Goal: Task Accomplishment & Management: Use online tool/utility

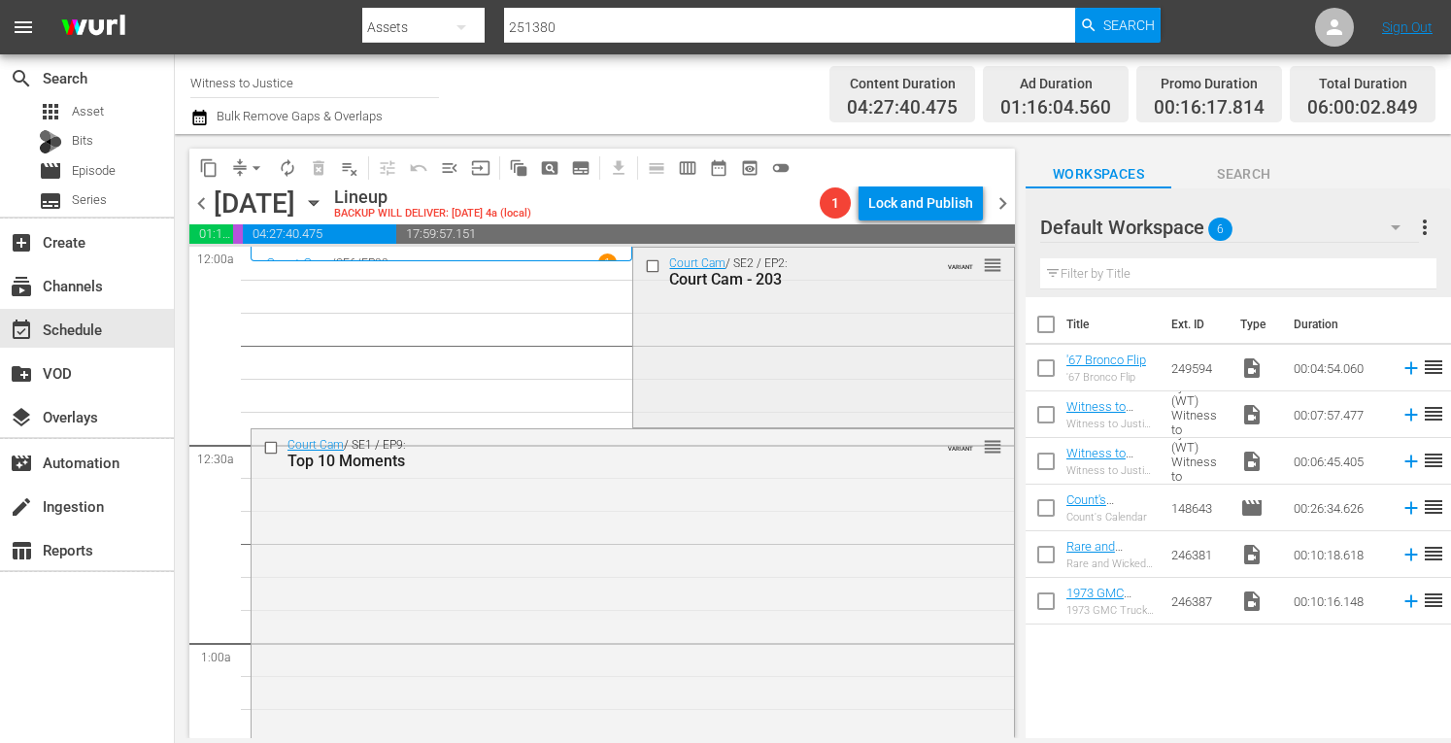
click at [799, 359] on div "Court Cam / SE2 / EP2: Court Cam - 203 VARIANT reorder" at bounding box center [823, 335] width 380 height 175
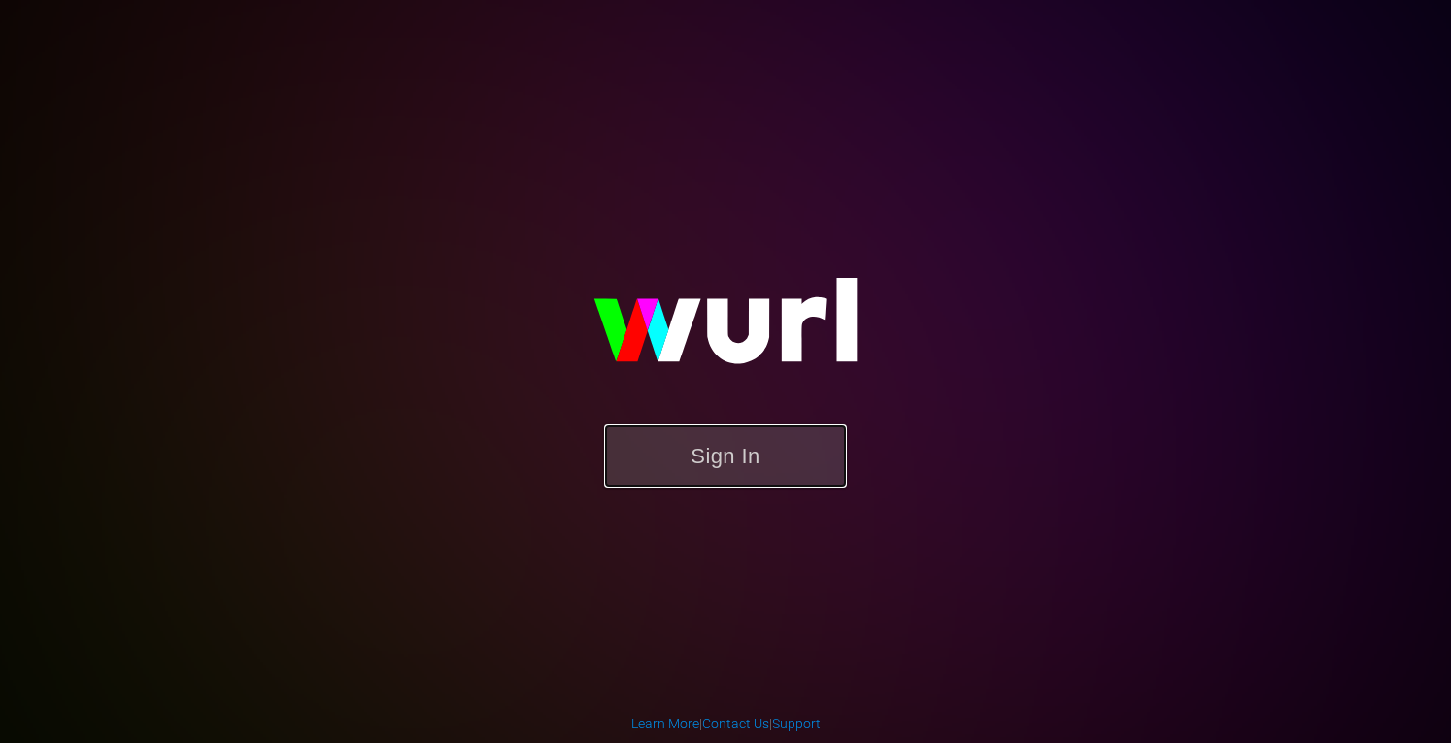
click at [760, 451] on button "Sign In" at bounding box center [725, 456] width 243 height 63
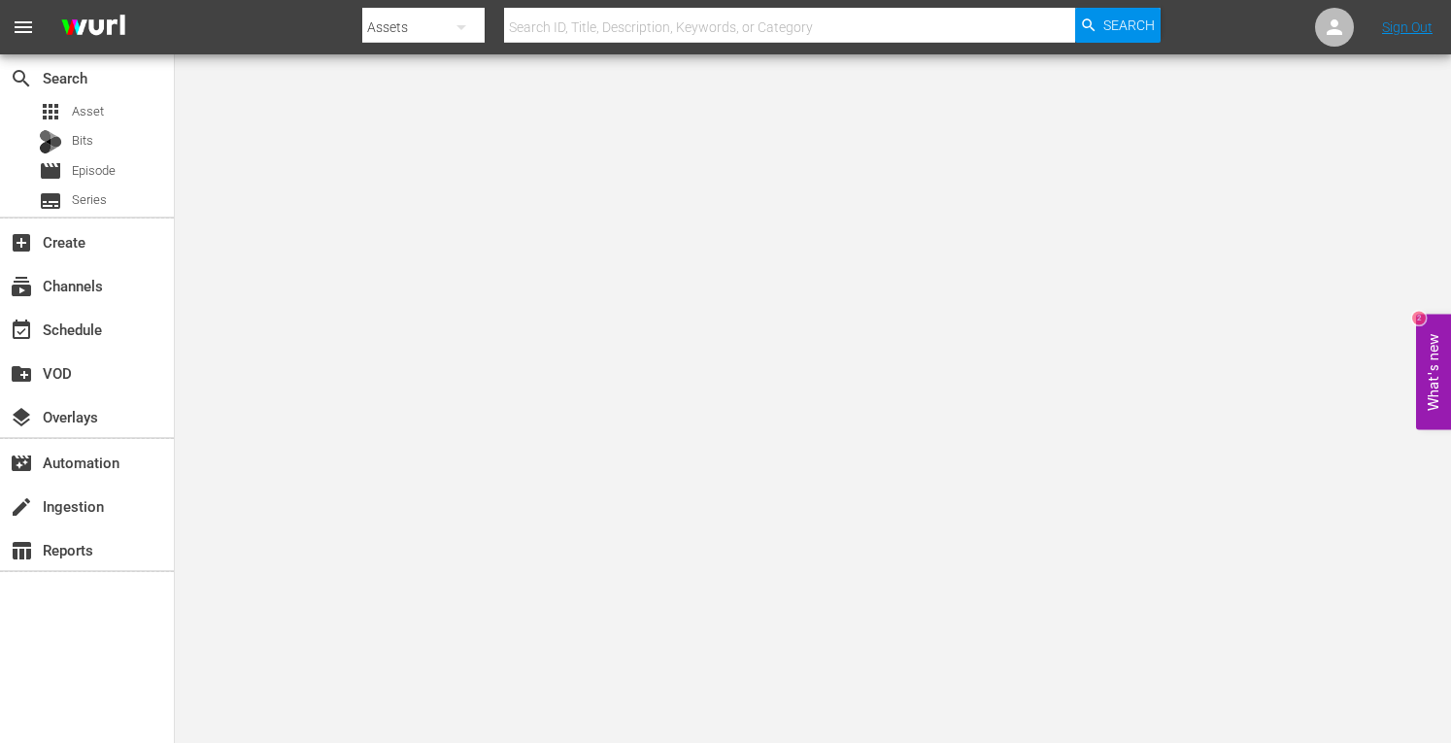
click at [1100, 540] on body "menu Search By Assets Search ID, Title, Description, Keywords, or Category Sear…" at bounding box center [725, 371] width 1451 height 743
click at [959, 670] on body "menu Search By Assets Search ID, Title, Description, Keywords, or Category Sear…" at bounding box center [725, 371] width 1451 height 743
click at [74, 327] on div "event_available Schedule" at bounding box center [54, 326] width 109 height 17
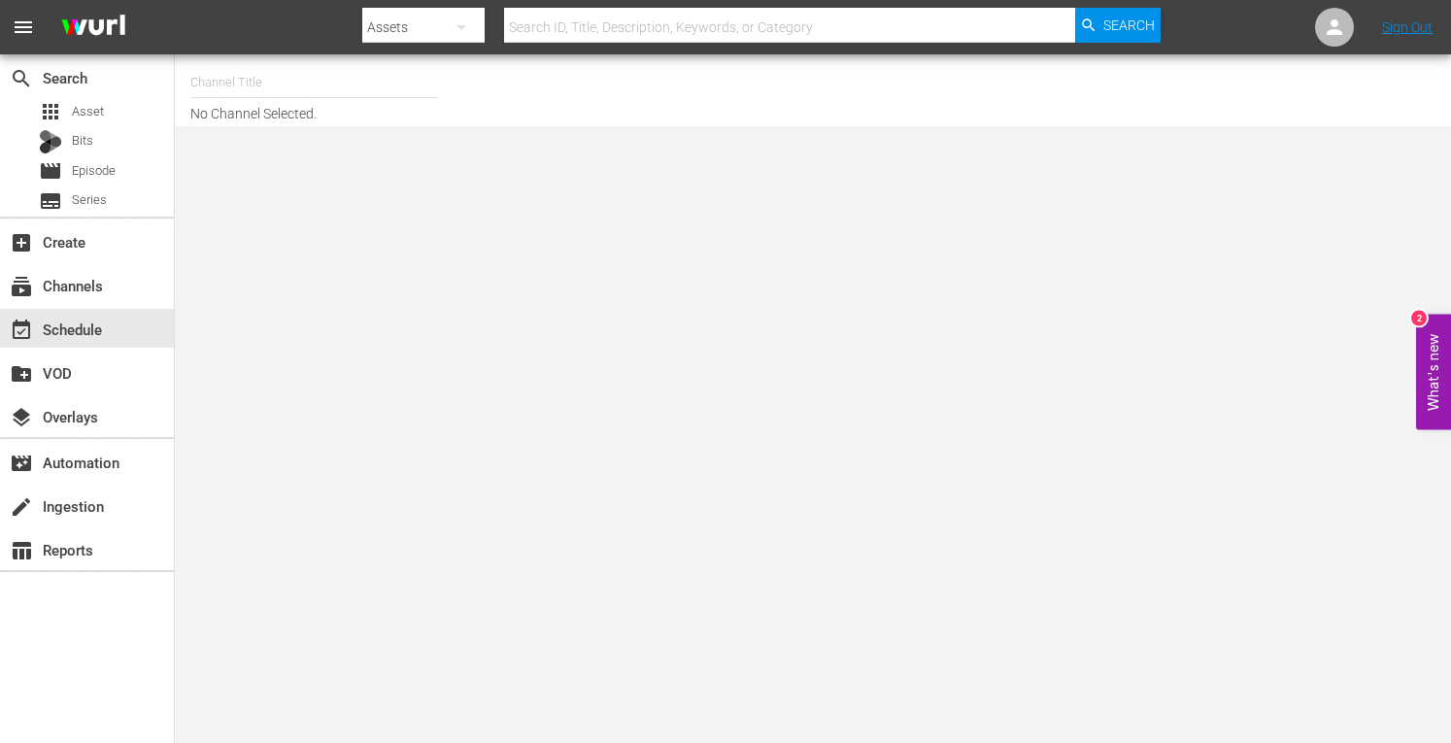
click at [210, 79] on input "text" at bounding box center [314, 82] width 249 height 47
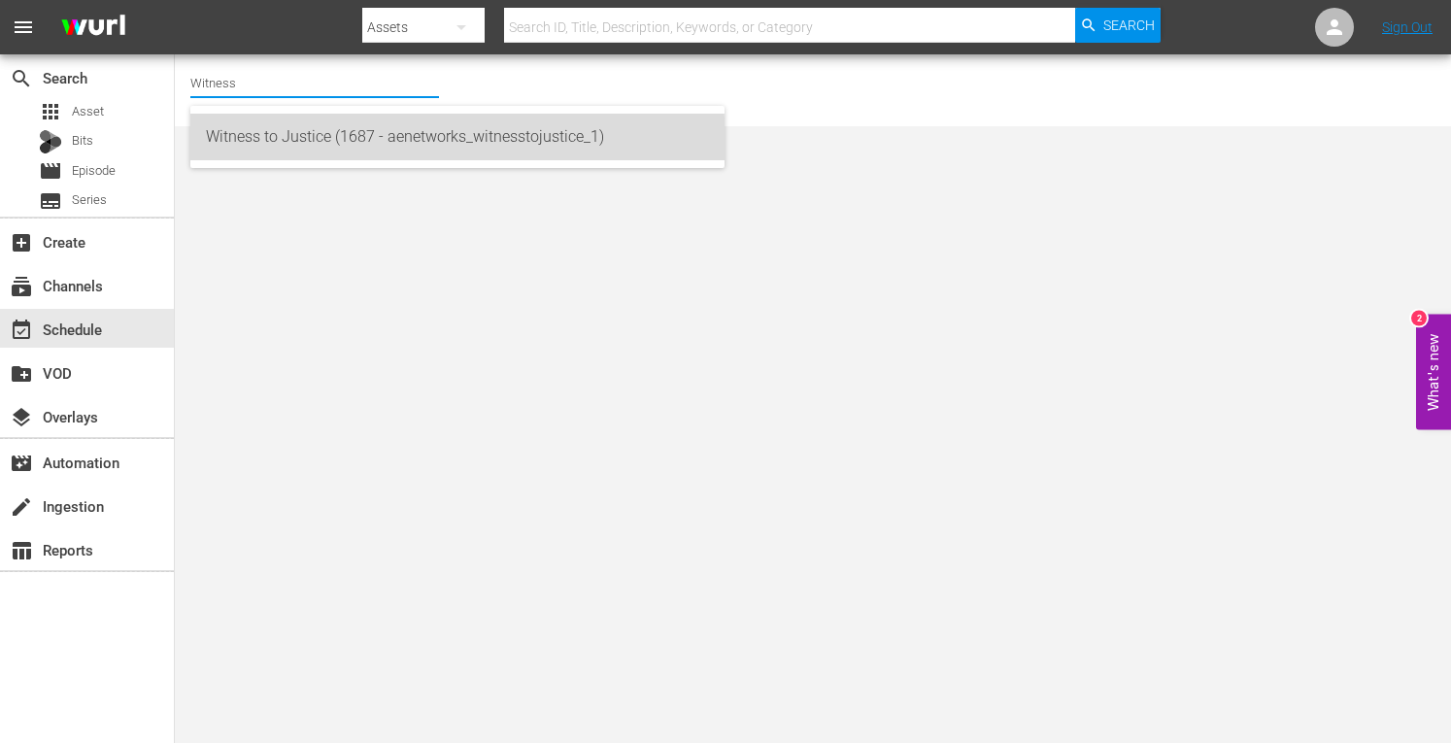
click at [288, 149] on div "Witness to Justice (1687 - aenetworks_witnesstojustice_1)" at bounding box center [457, 137] width 503 height 47
type input "Witness to Justice (1687 - aenetworks_witnesstojustice_1)"
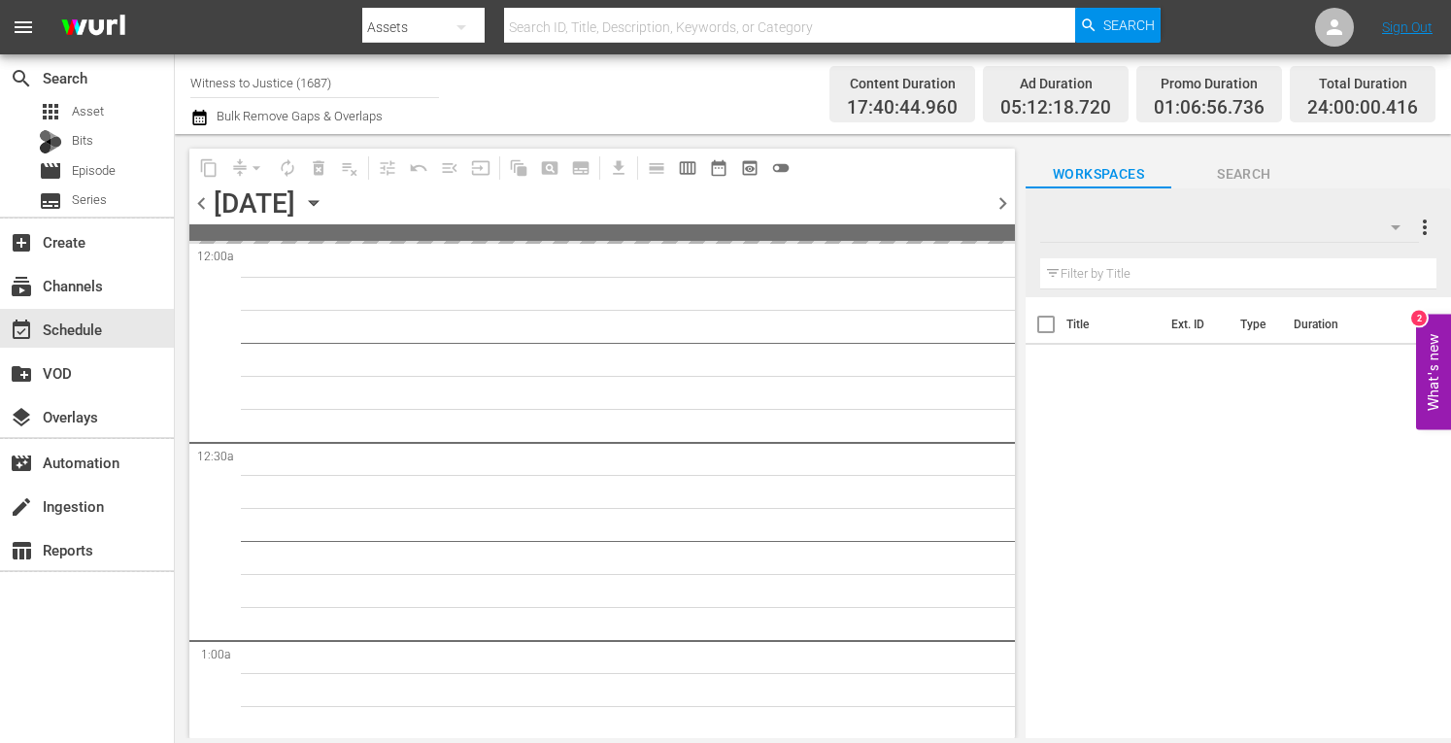
click at [997, 199] on span "chevron_right" at bounding box center [1003, 203] width 24 height 24
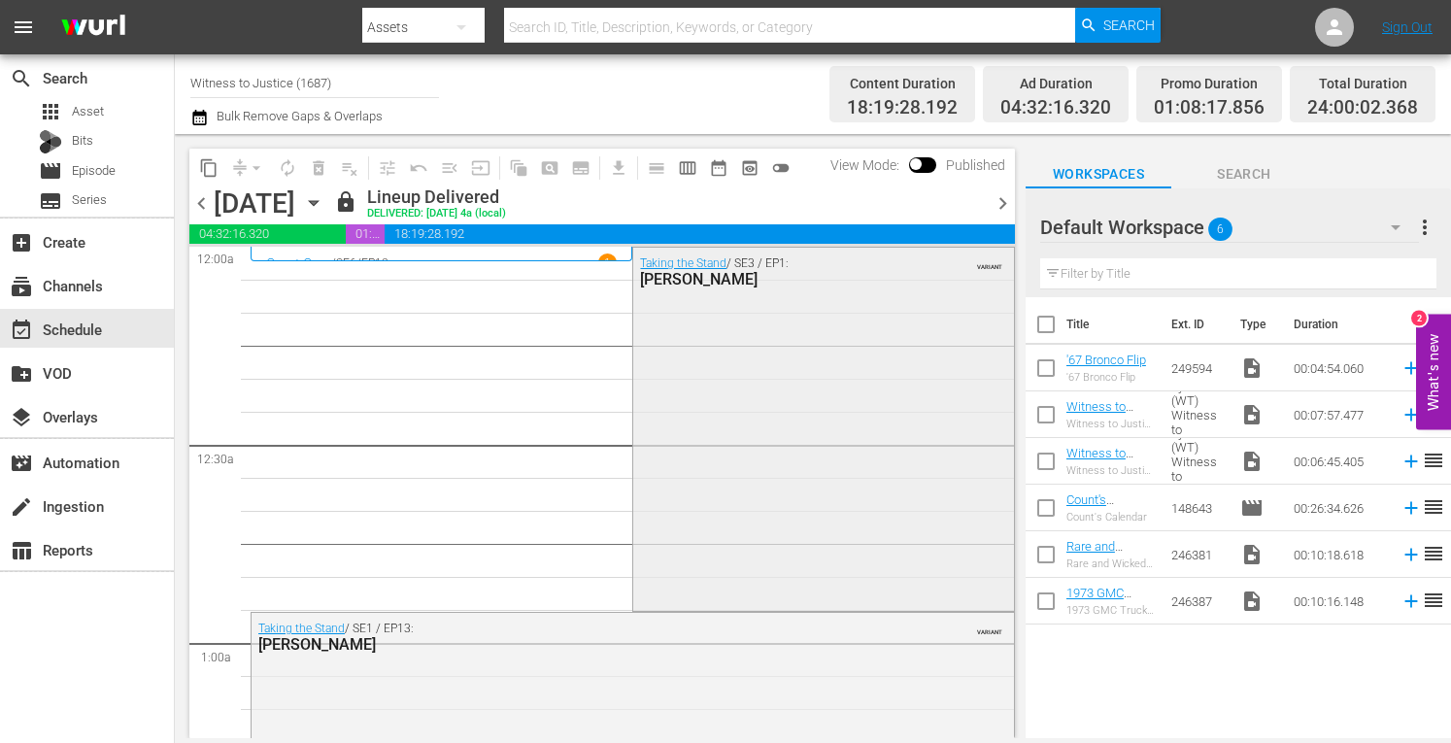
click at [878, 460] on div "Taking the Stand / SE3 / EP1: William Zelenski VARIANT" at bounding box center [823, 427] width 380 height 359
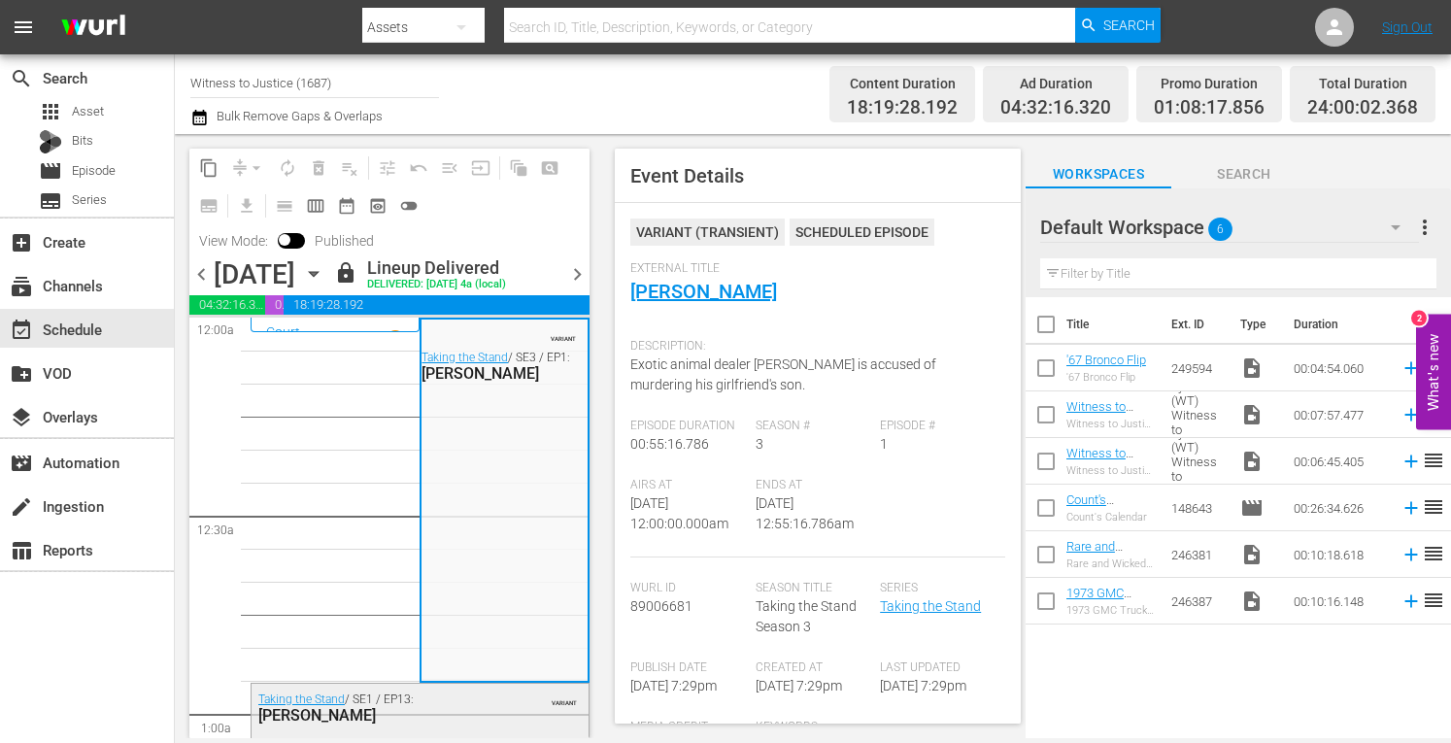
click at [483, 704] on div "Taking the Stand / SE1 / EP13: Claudia Hoerig" at bounding box center [378, 708] width 240 height 34
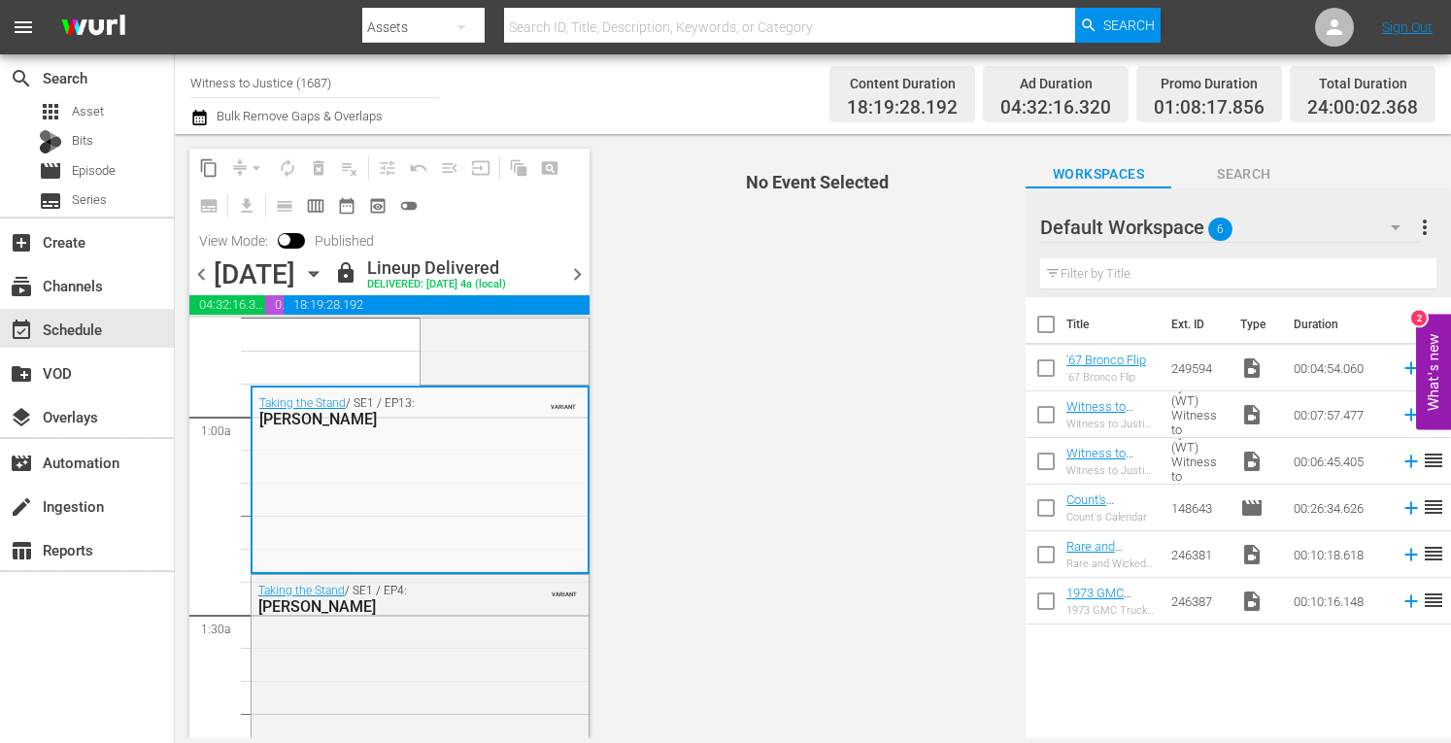
scroll to position [492, 0]
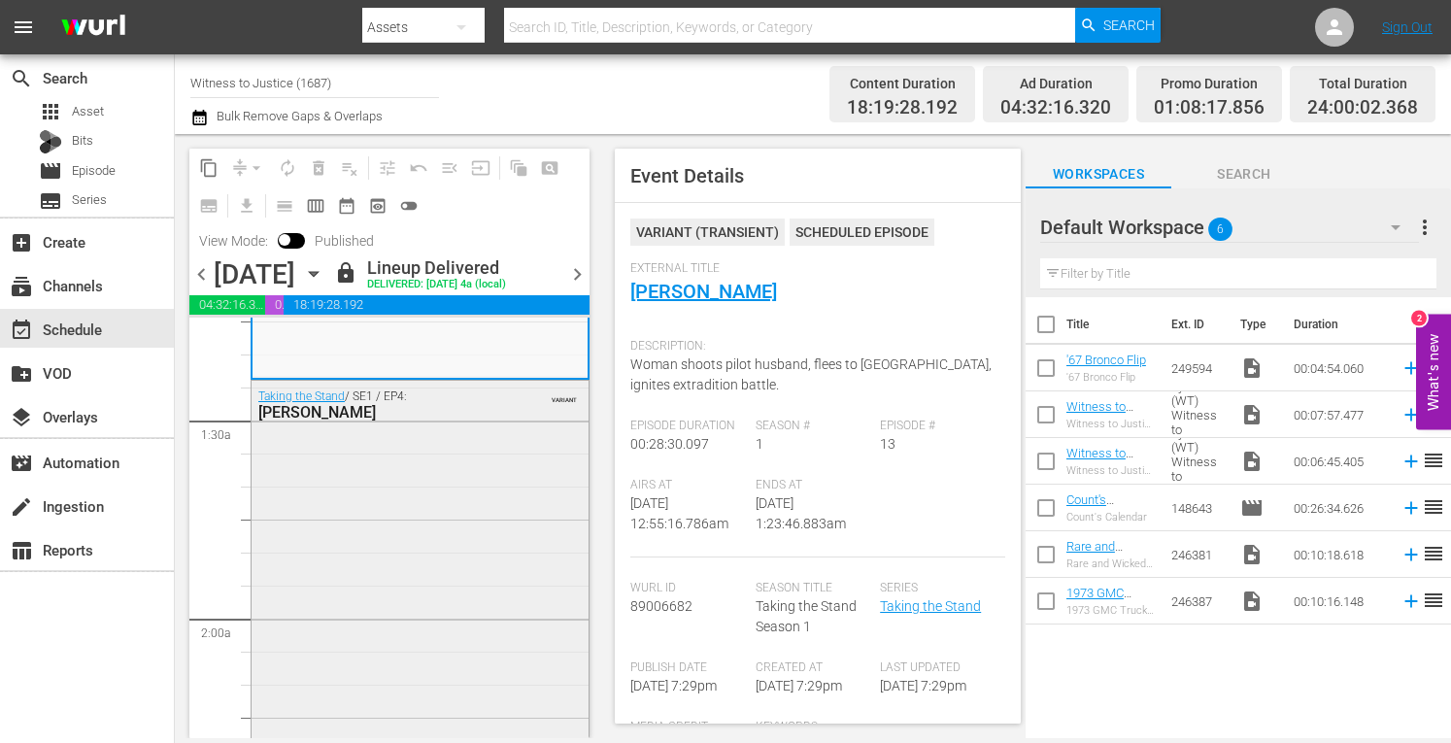
click at [408, 572] on div "Taking the Stand / SE1 / EP4: Shayna Hubers VARIANT" at bounding box center [420, 560] width 337 height 359
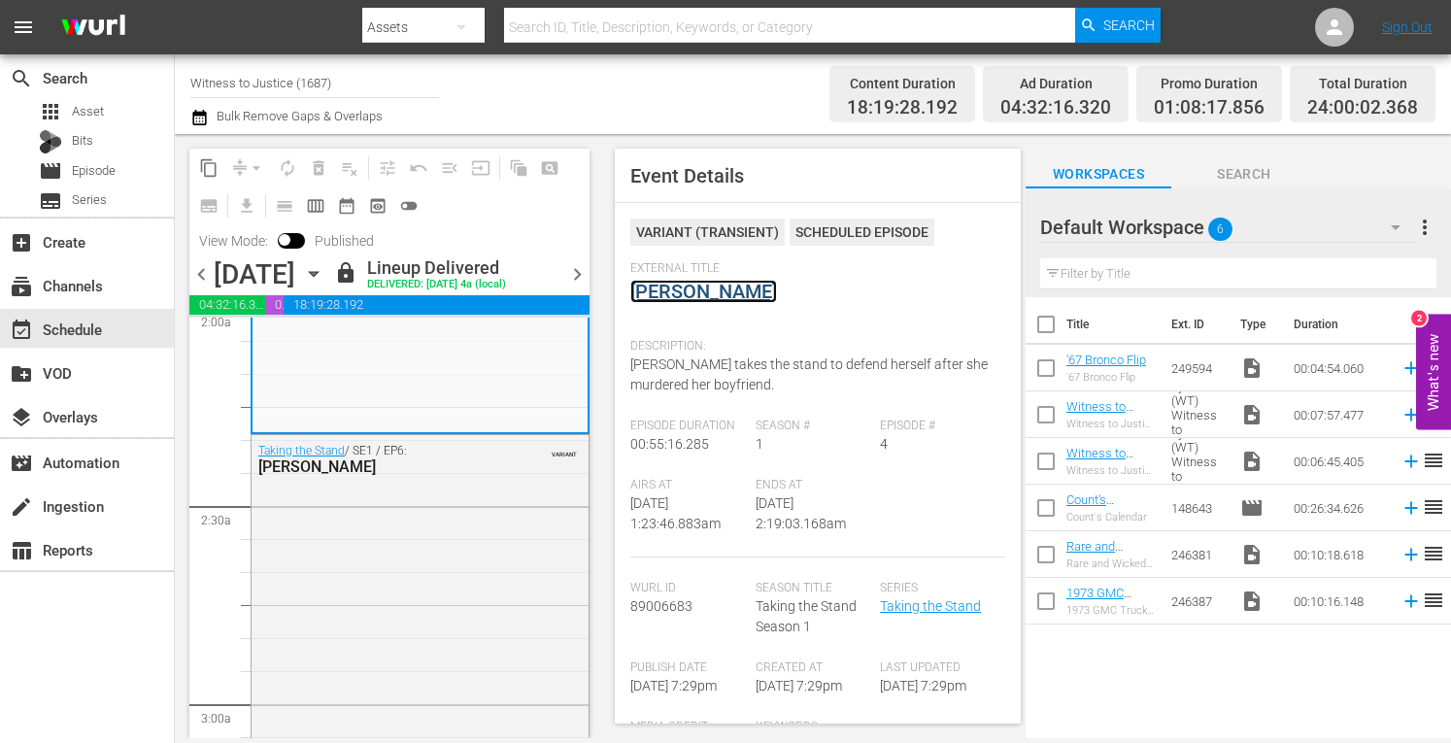
scroll to position [894, 0]
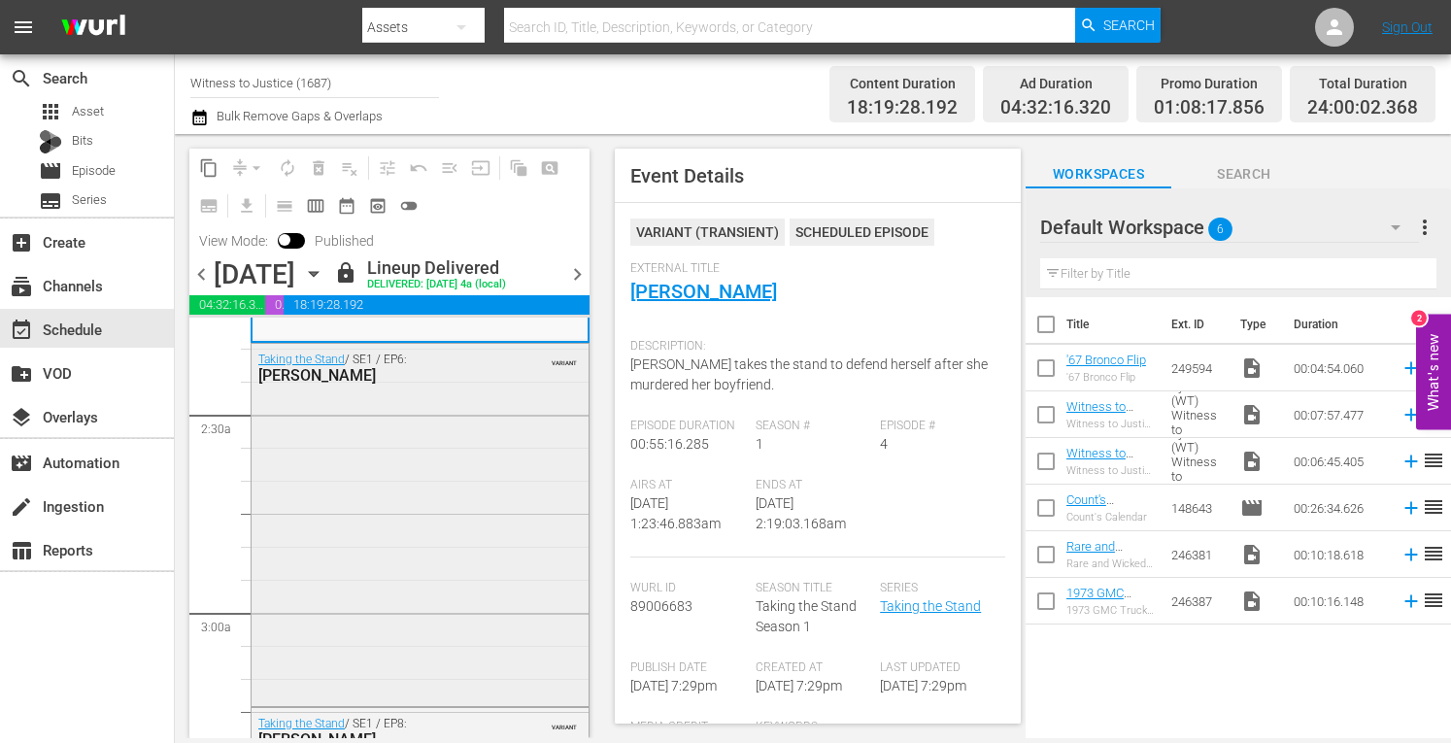
click at [437, 574] on div "Taking the Stand / SE1 / EP6: Leon Jacob VARIANT" at bounding box center [420, 523] width 337 height 358
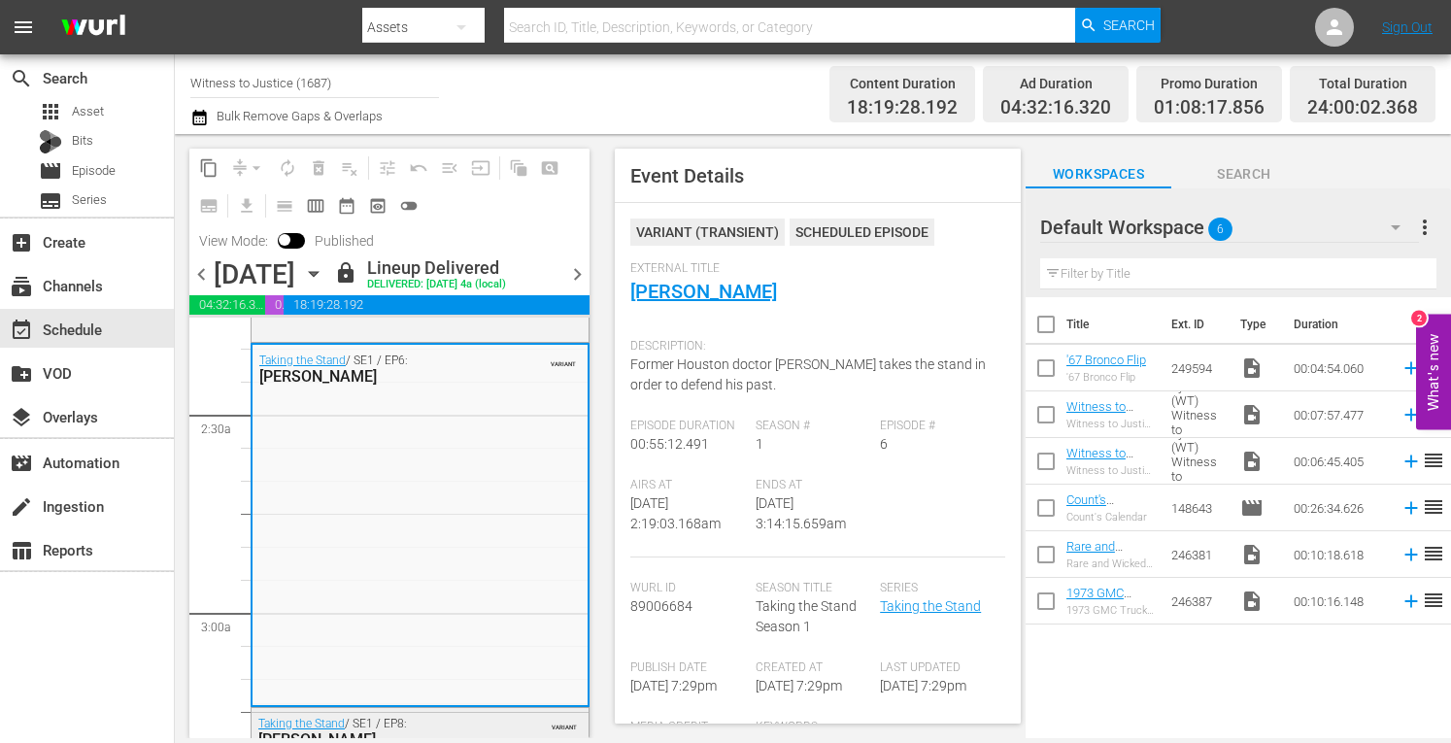
click at [507, 728] on div "VARIANT" at bounding box center [537, 723] width 79 height 16
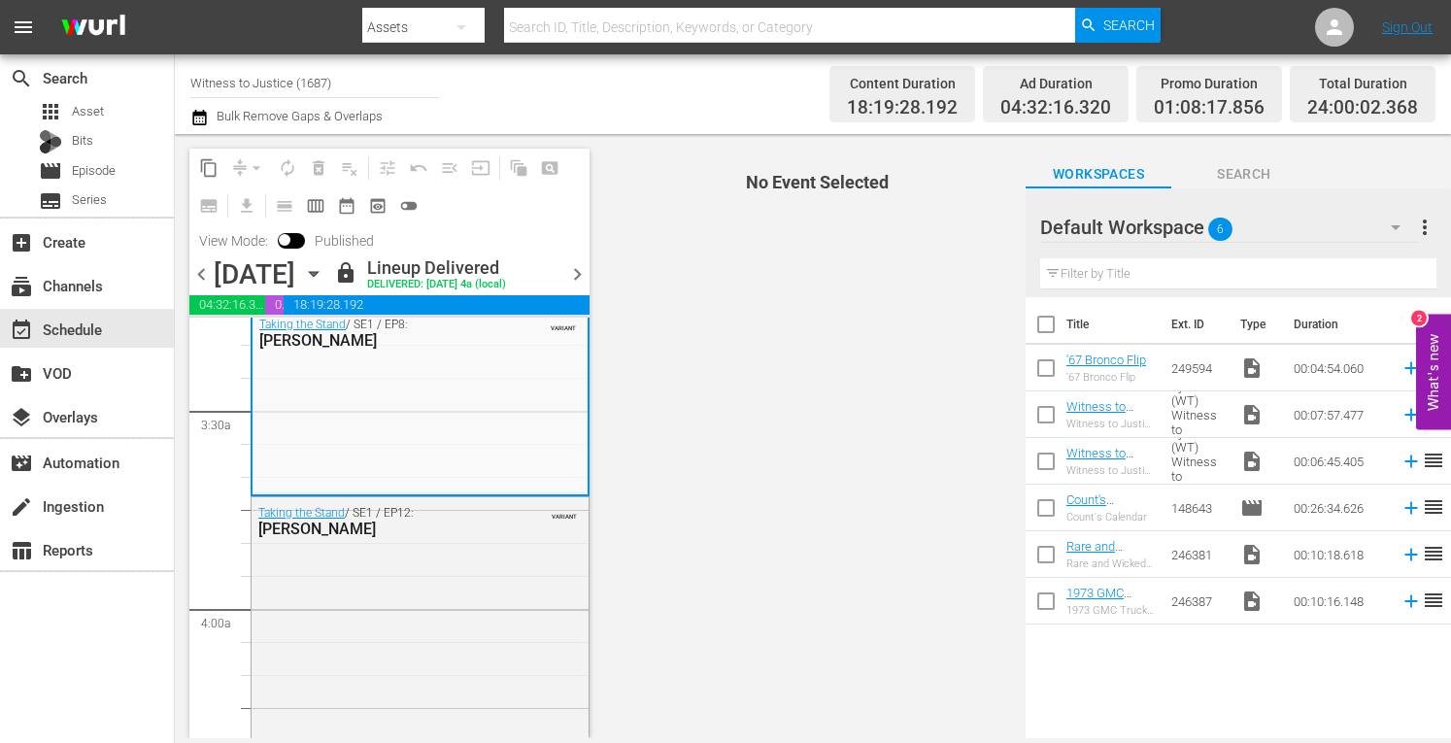
scroll to position [1373, 0]
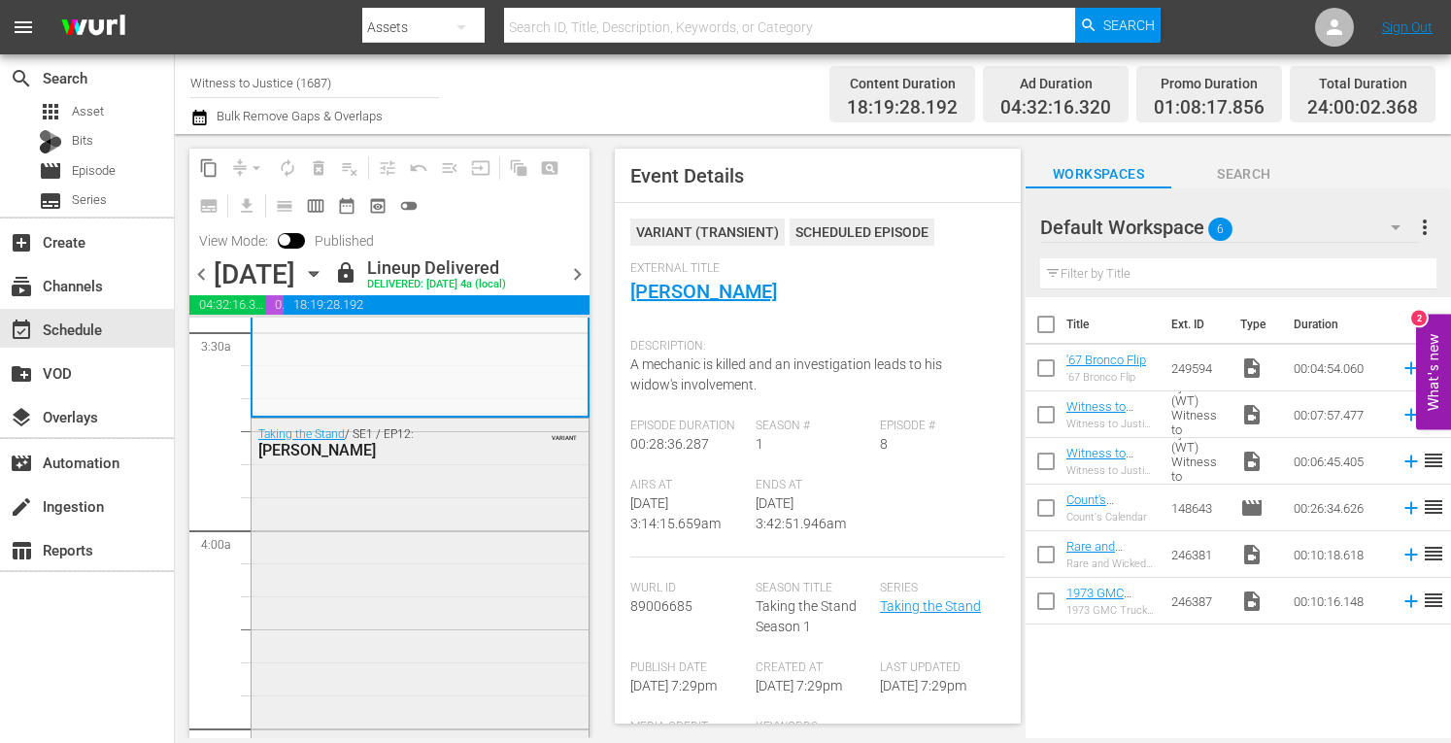
click at [486, 531] on div "Taking the Stand / SE1 / EP12: Katie Magbanua VARIANT" at bounding box center [420, 592] width 337 height 347
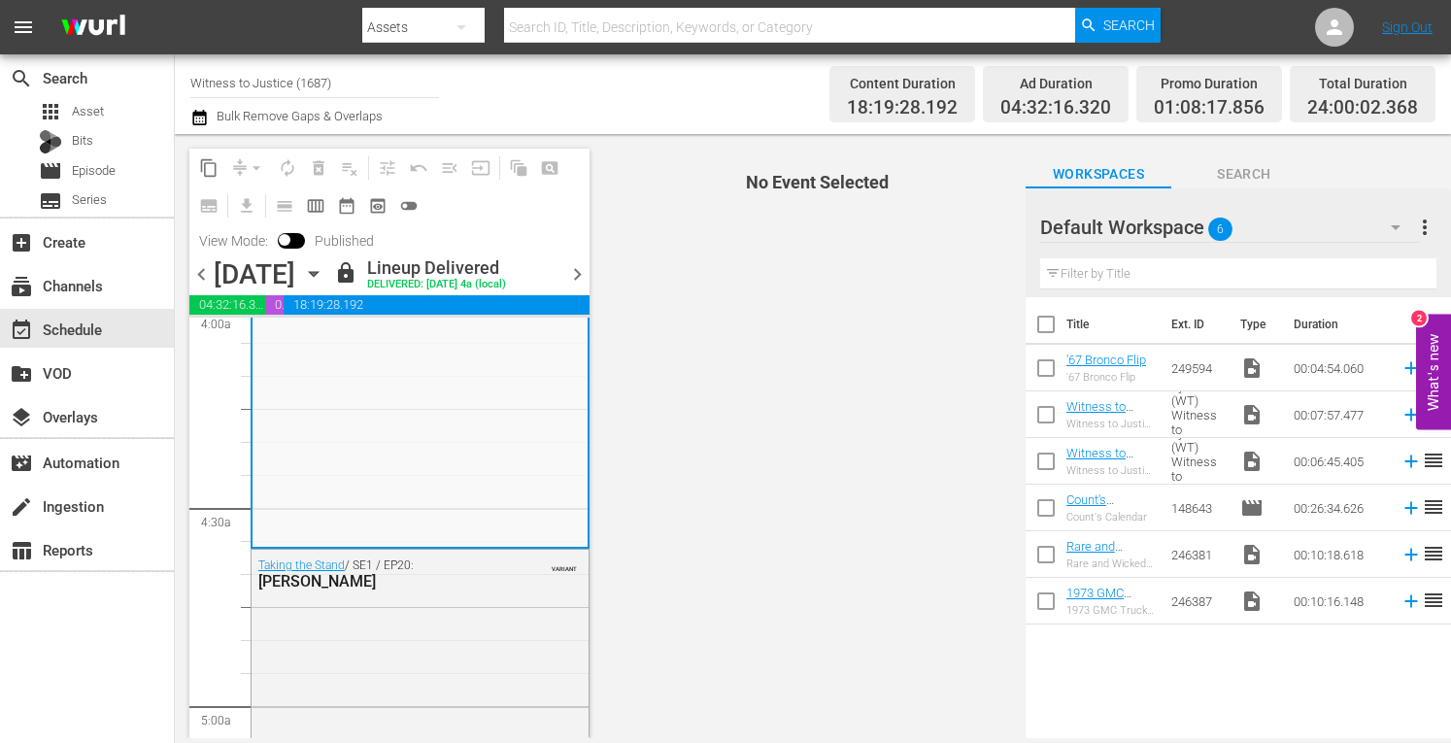
scroll to position [1671, 0]
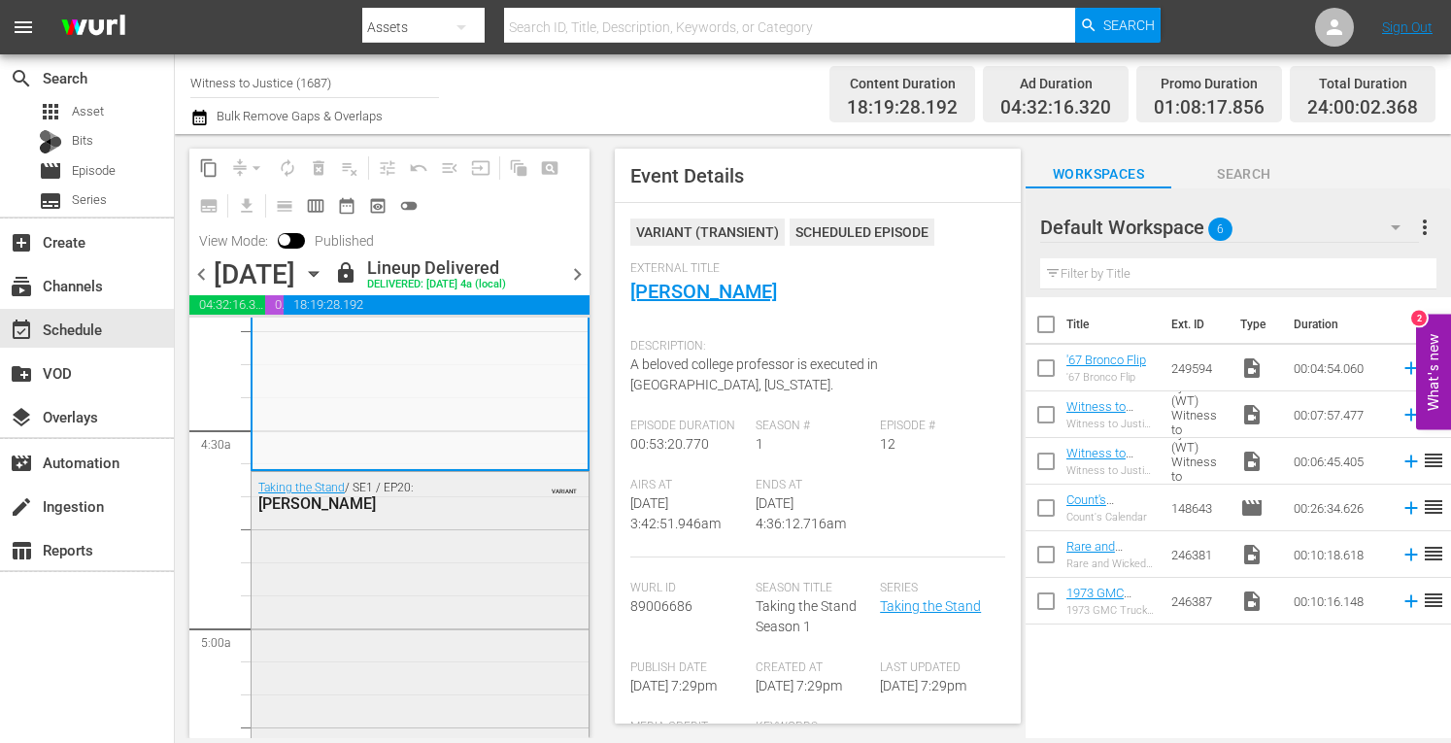
click at [437, 593] on div "Taking the Stand / SE1 / EP20: Tammy Moorer VARIANT" at bounding box center [420, 651] width 337 height 358
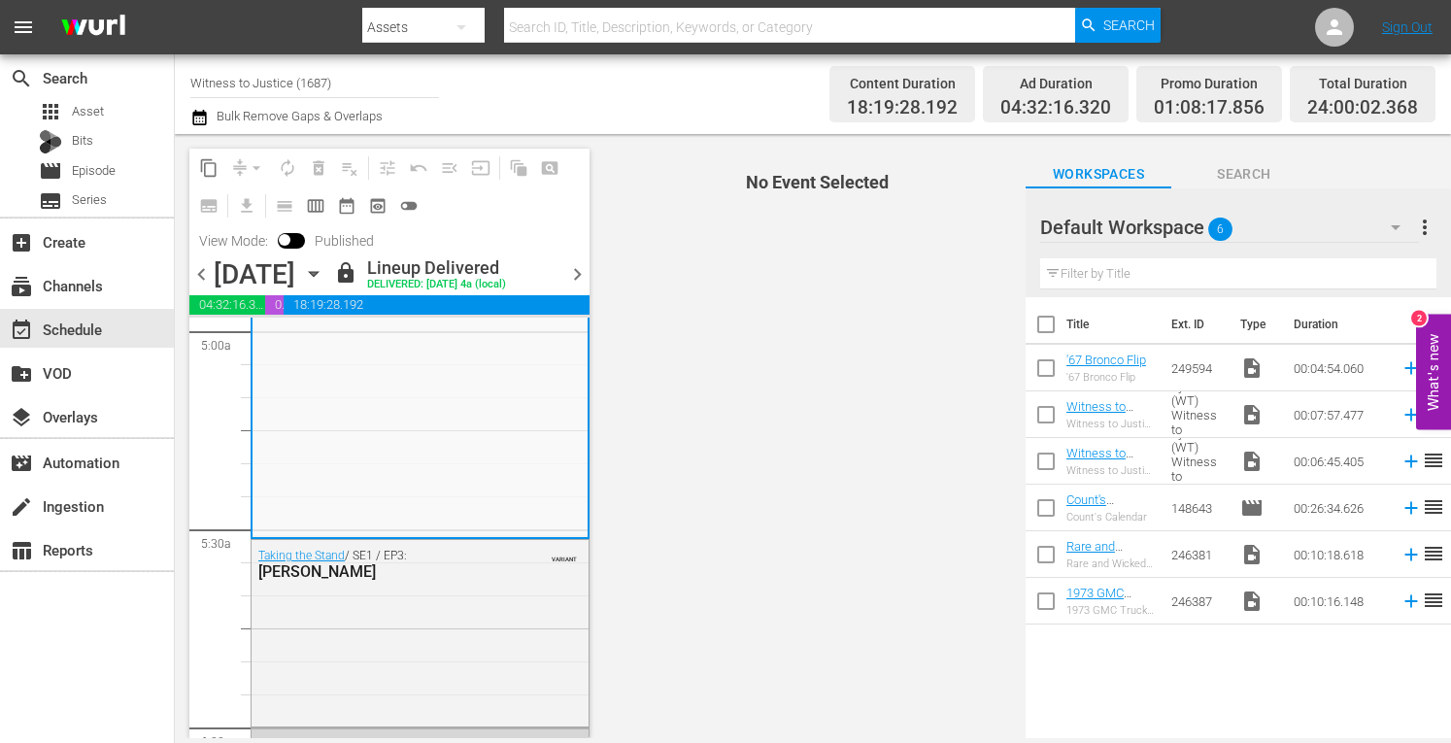
scroll to position [2085, 0]
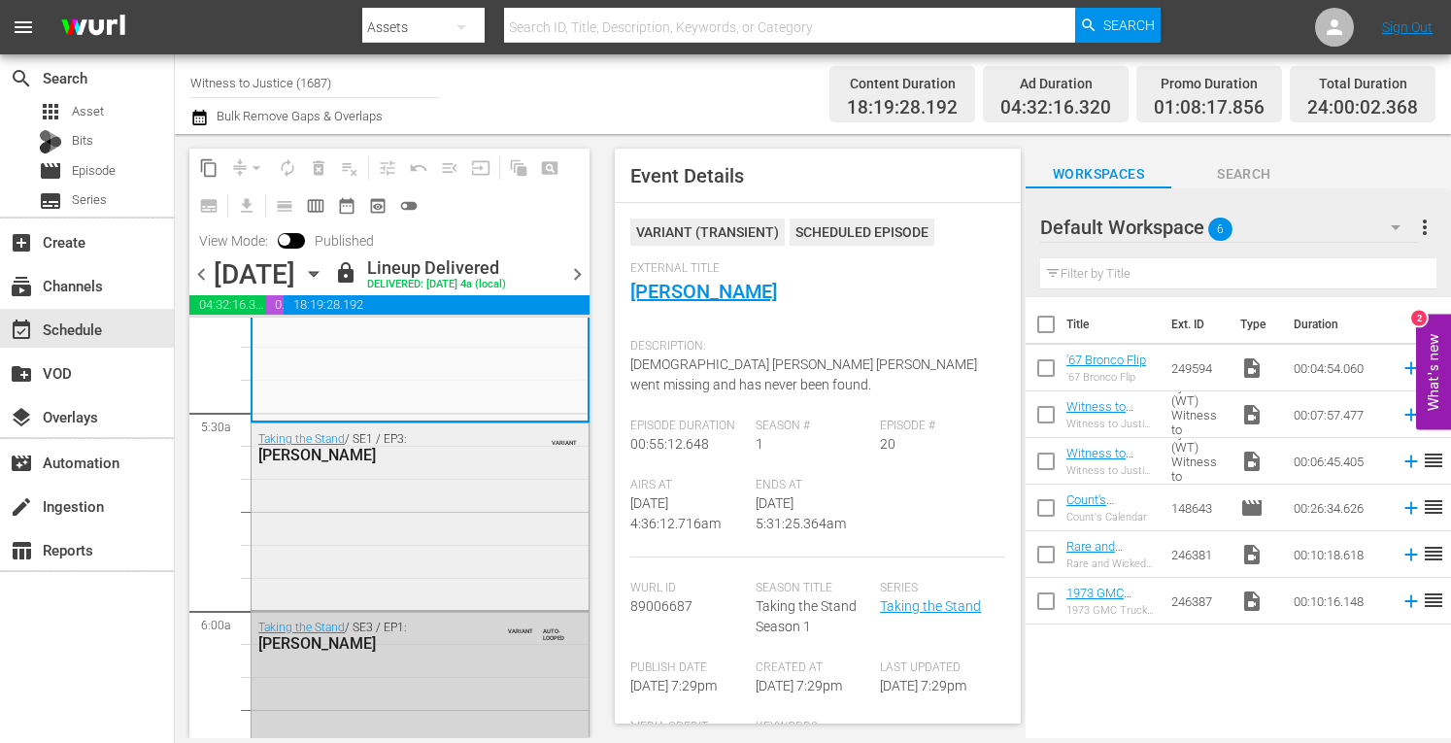
click at [507, 481] on div "Taking the Stand / SE1 / EP3: Scott Nelson VARIANT" at bounding box center [420, 515] width 337 height 183
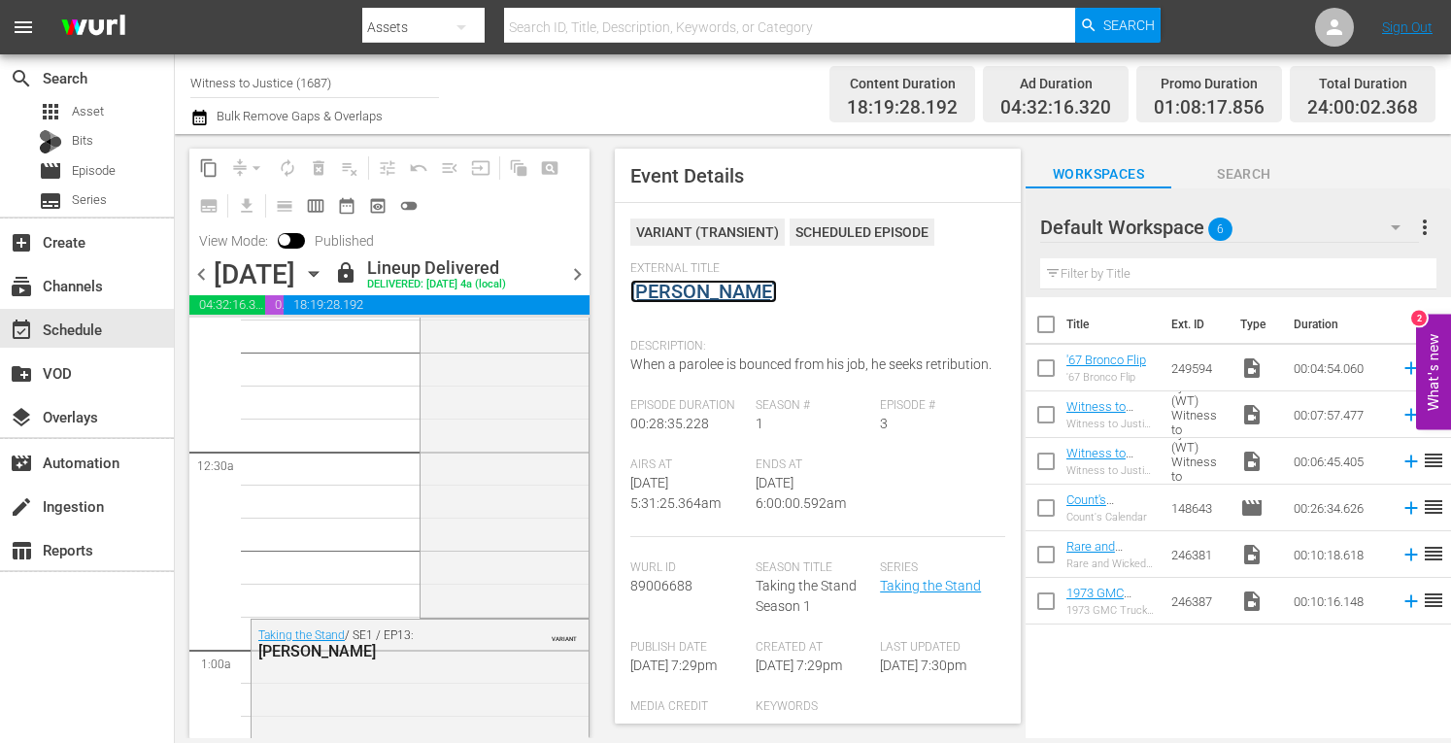
scroll to position [0, 0]
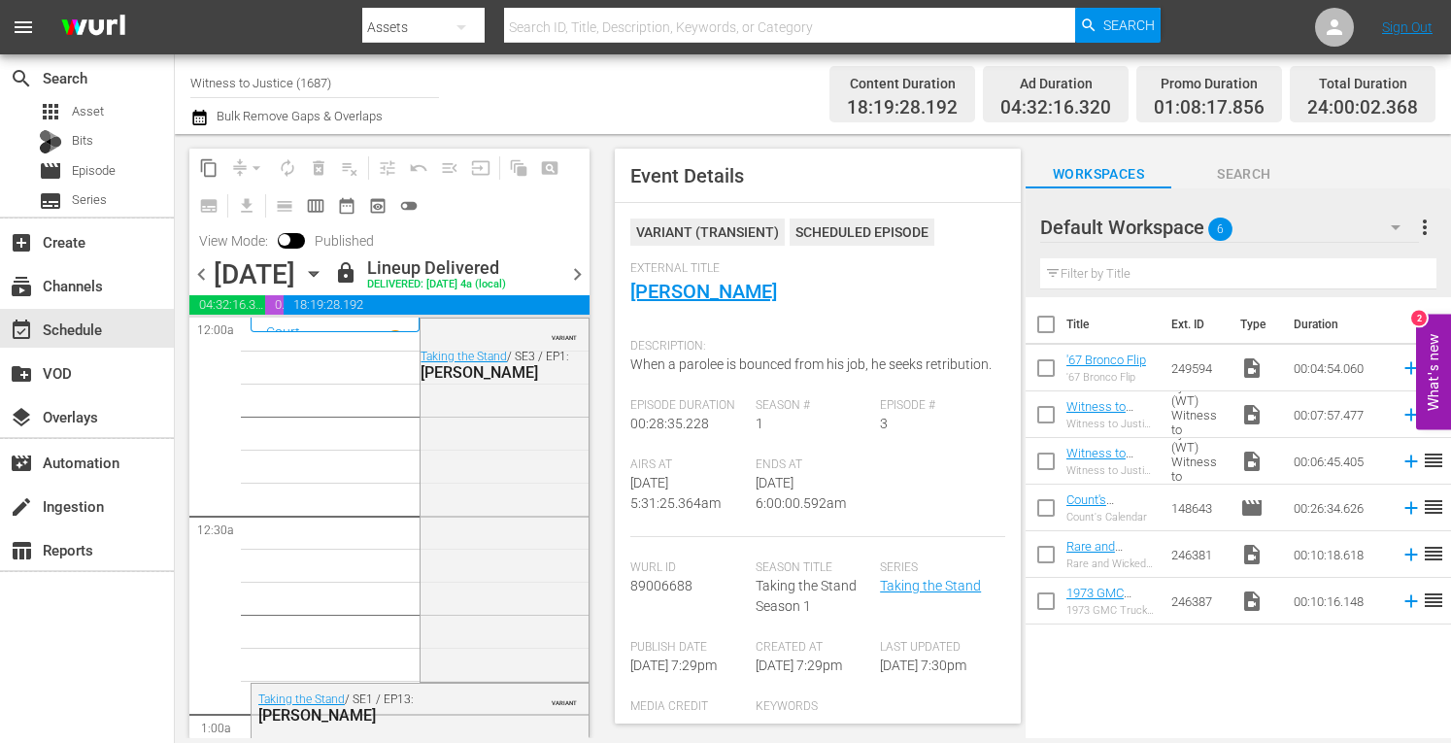
click at [324, 278] on icon "button" at bounding box center [313, 273] width 21 height 21
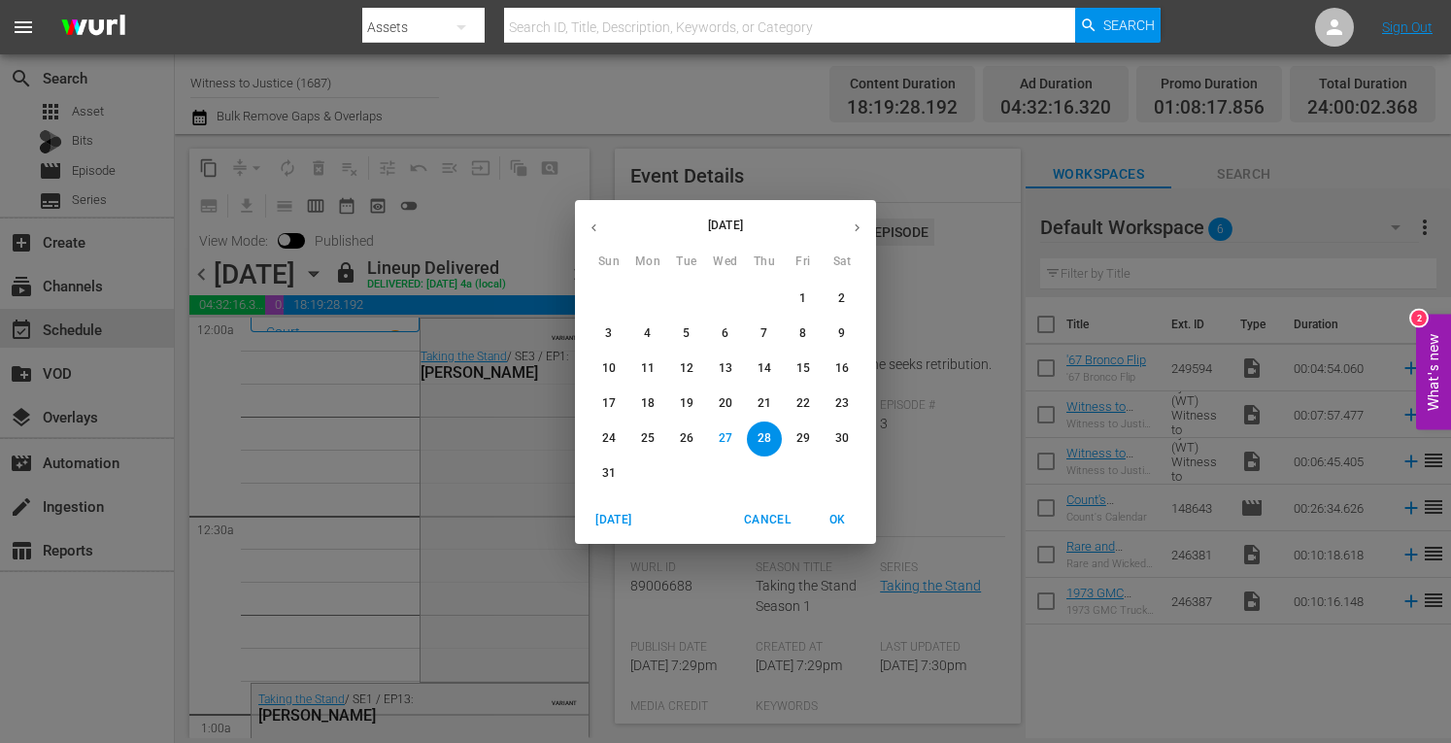
click at [855, 221] on icon "button" at bounding box center [857, 228] width 15 height 15
click at [651, 366] on p "15" at bounding box center [648, 368] width 14 height 17
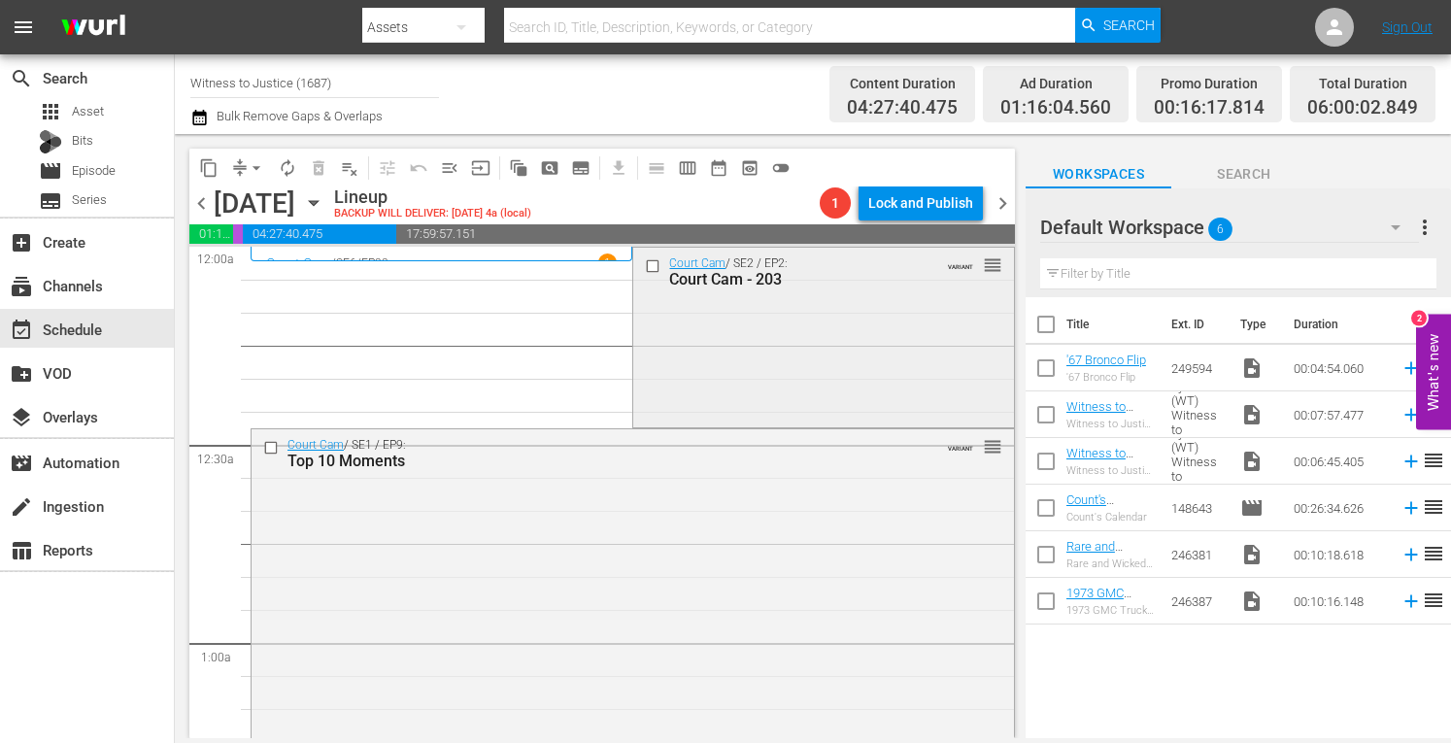
click at [845, 368] on div "Court Cam / SE2 / EP2: Court Cam - 203 VARIANT reorder" at bounding box center [823, 335] width 380 height 175
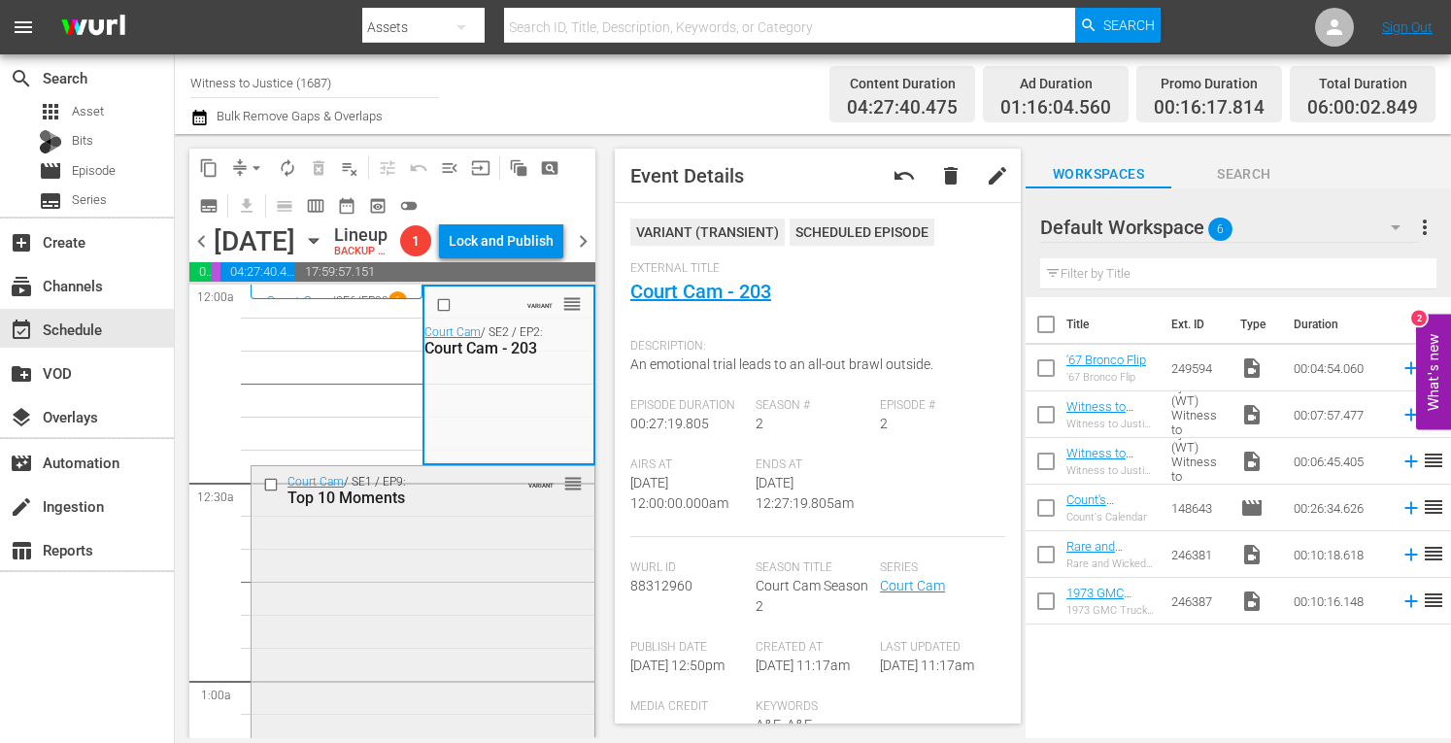
click at [484, 615] on div "Court Cam / SE1 / EP9: Top 10 Moments VARIANT reorder" at bounding box center [423, 640] width 343 height 348
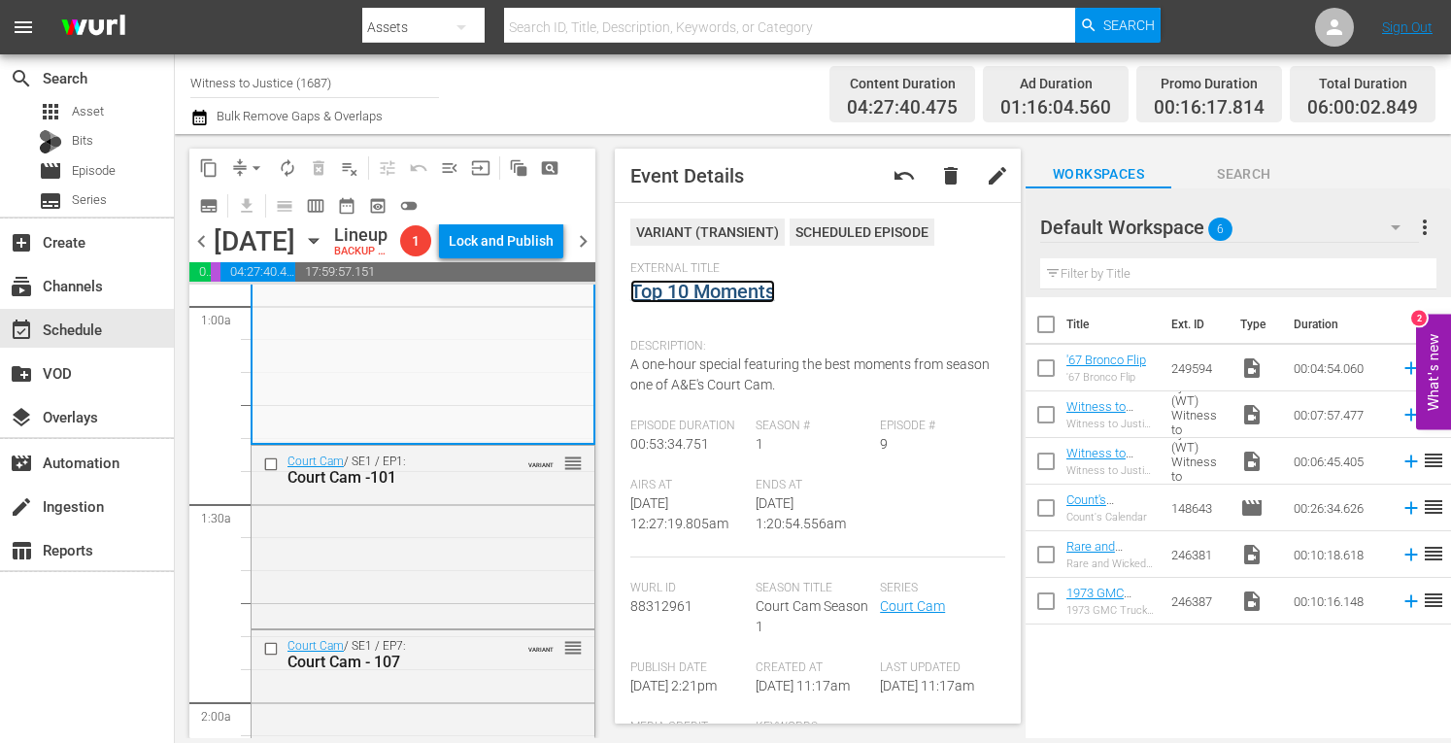
scroll to position [492, 0]
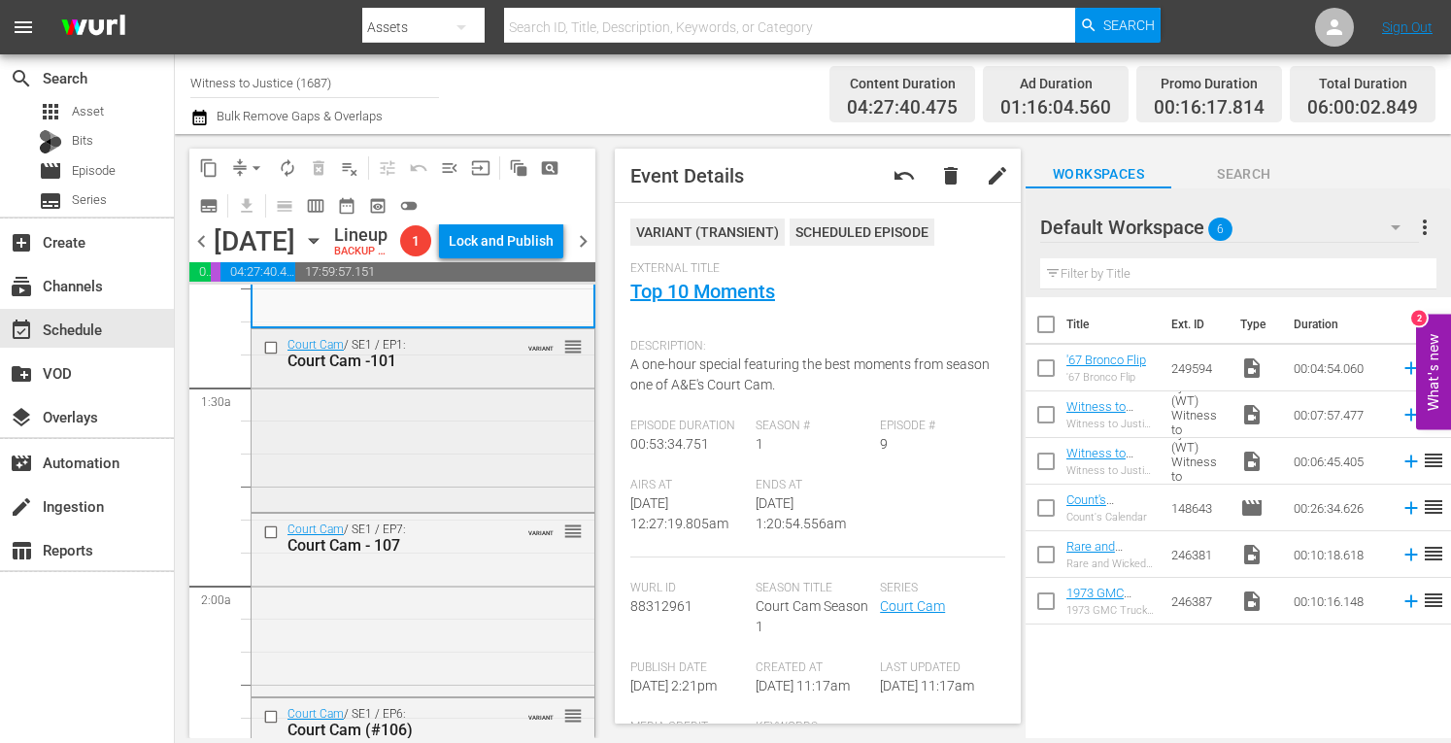
click at [435, 498] on div "Court Cam / SE1 / EP1: Court Cam -101 VARIANT reorder" at bounding box center [423, 419] width 343 height 180
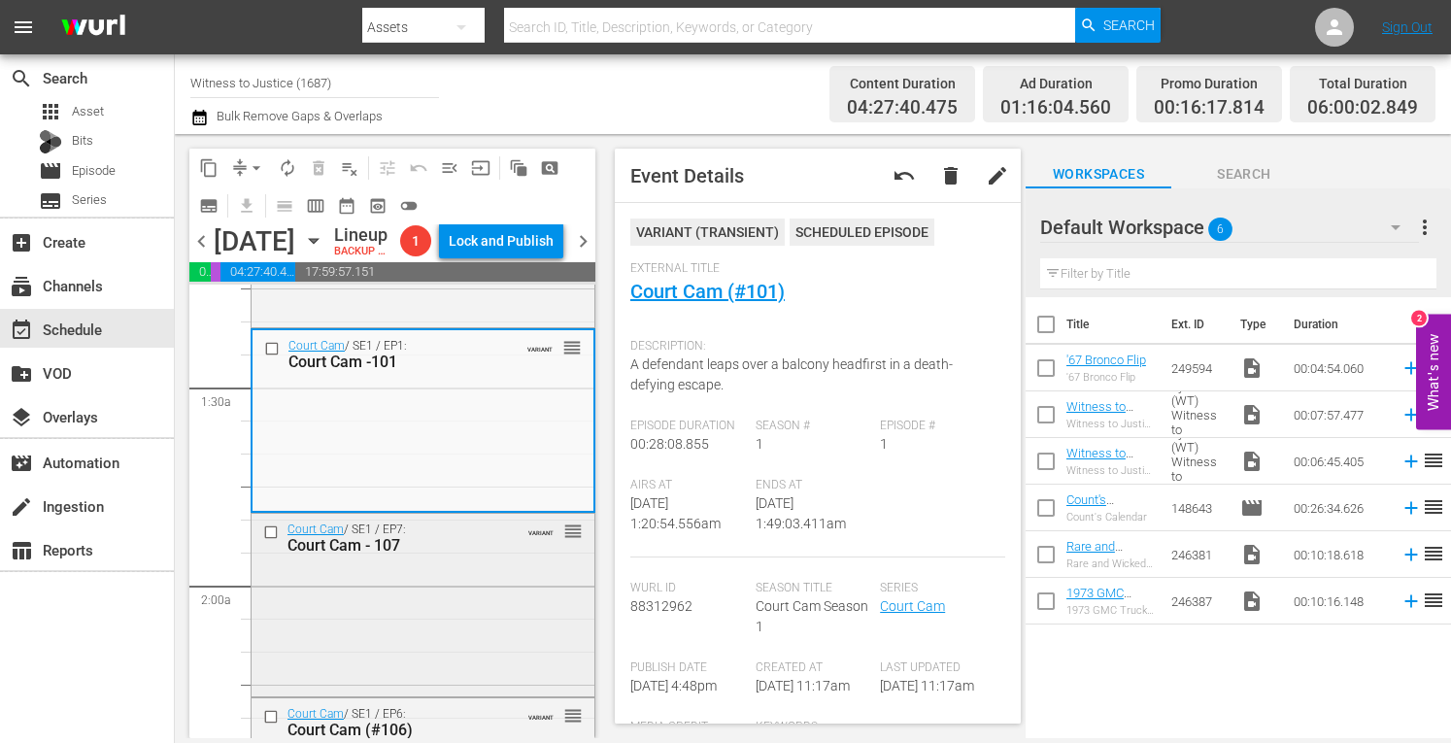
click at [486, 555] on div "Court Cam - 107" at bounding box center [396, 545] width 216 height 18
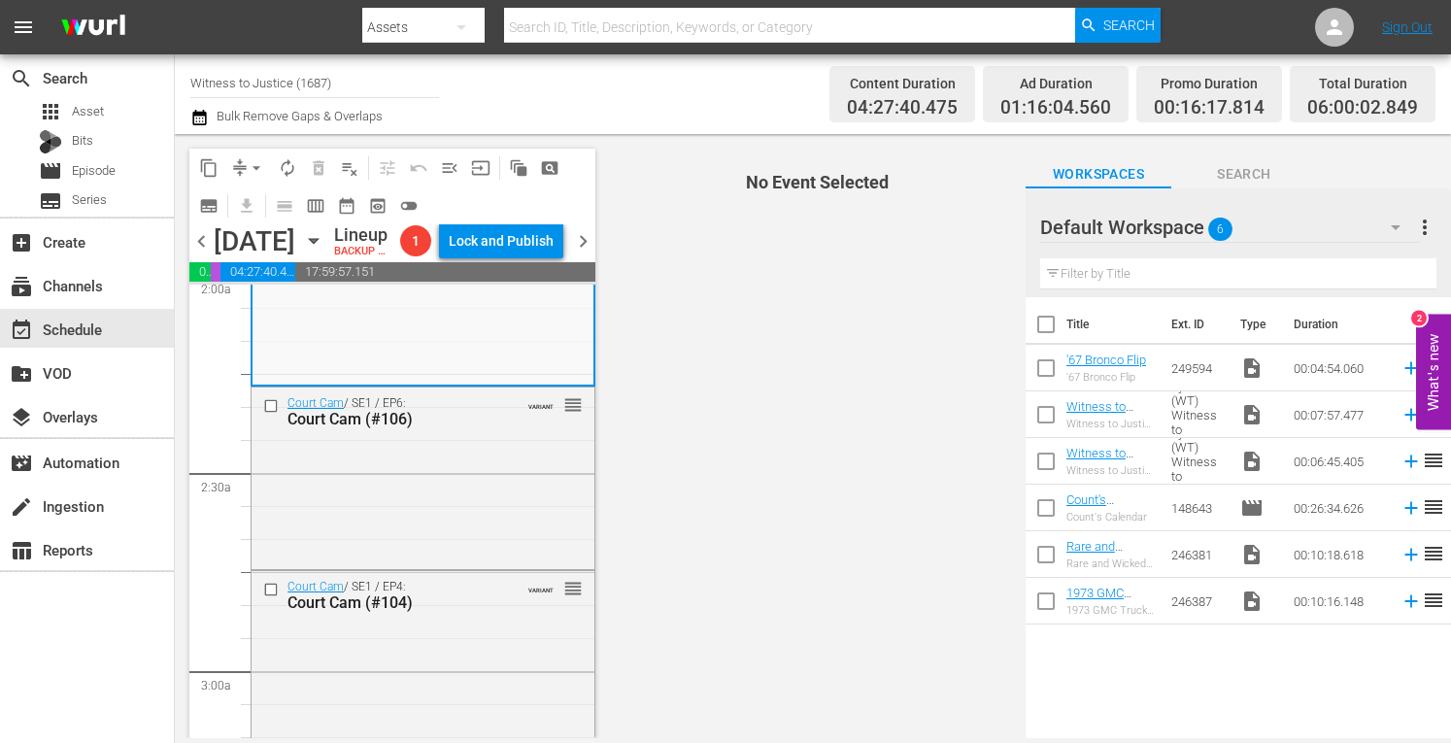
scroll to position [880, 0]
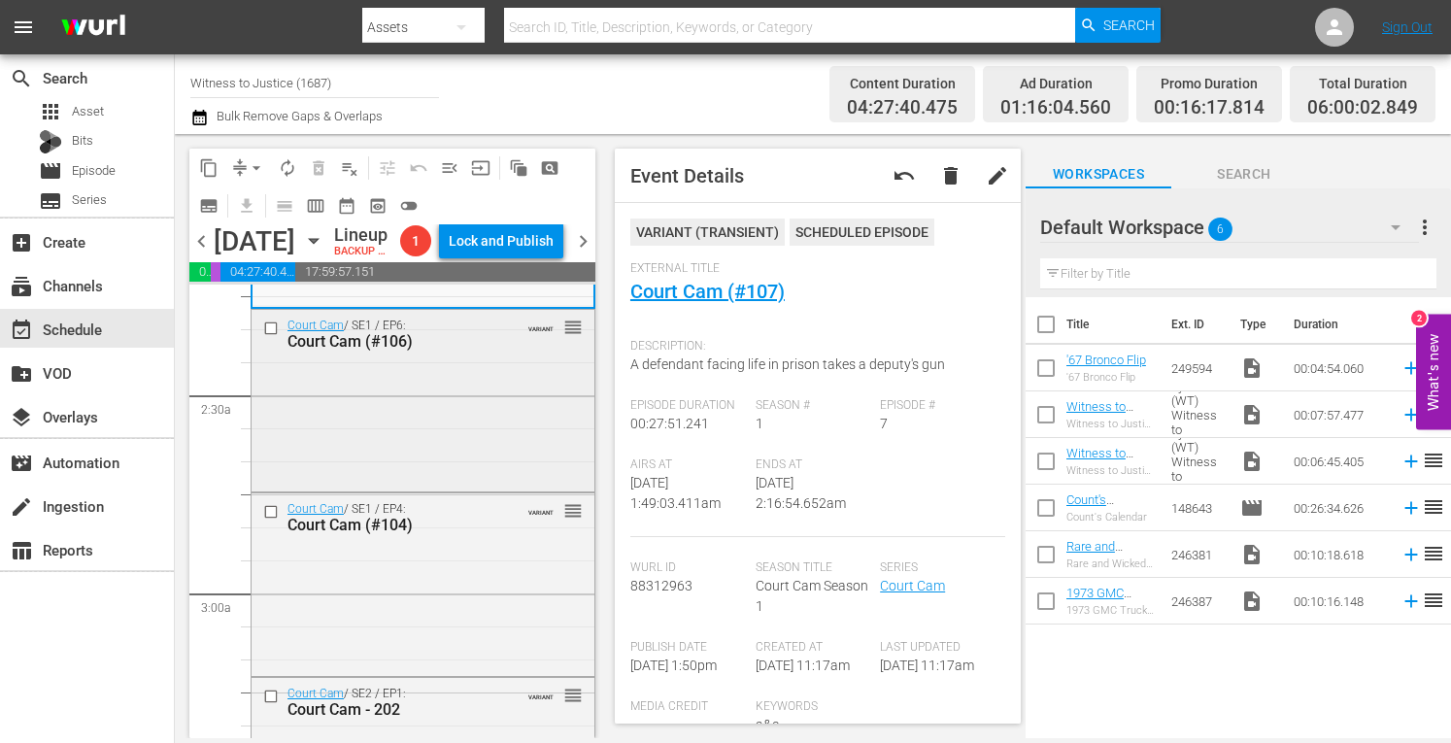
click at [435, 488] on div "Court Cam / SE1 / EP6: Court Cam (#106) VARIANT reorder" at bounding box center [423, 399] width 343 height 179
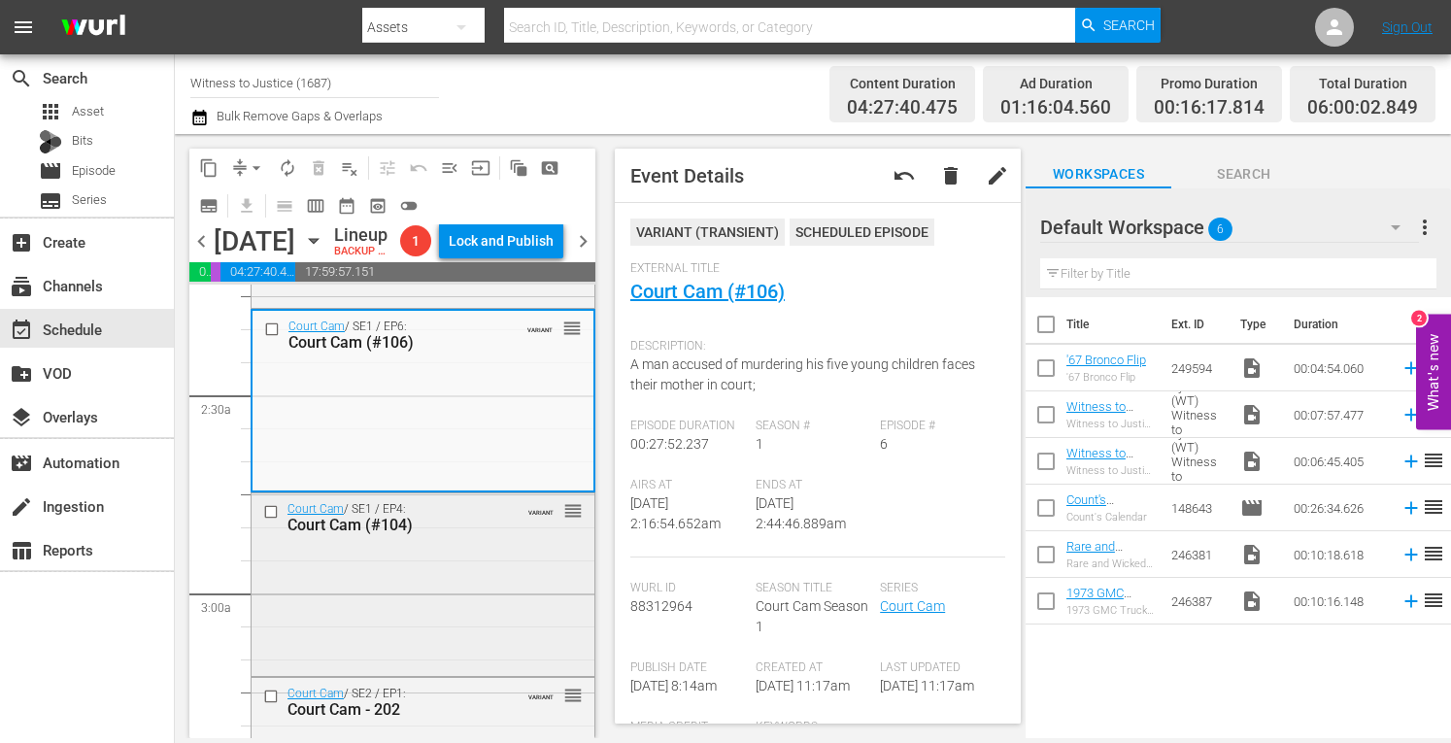
click at [489, 607] on div "Court Cam / SE1 / EP4: Court Cam (#104) VARIANT reorder" at bounding box center [423, 582] width 343 height 179
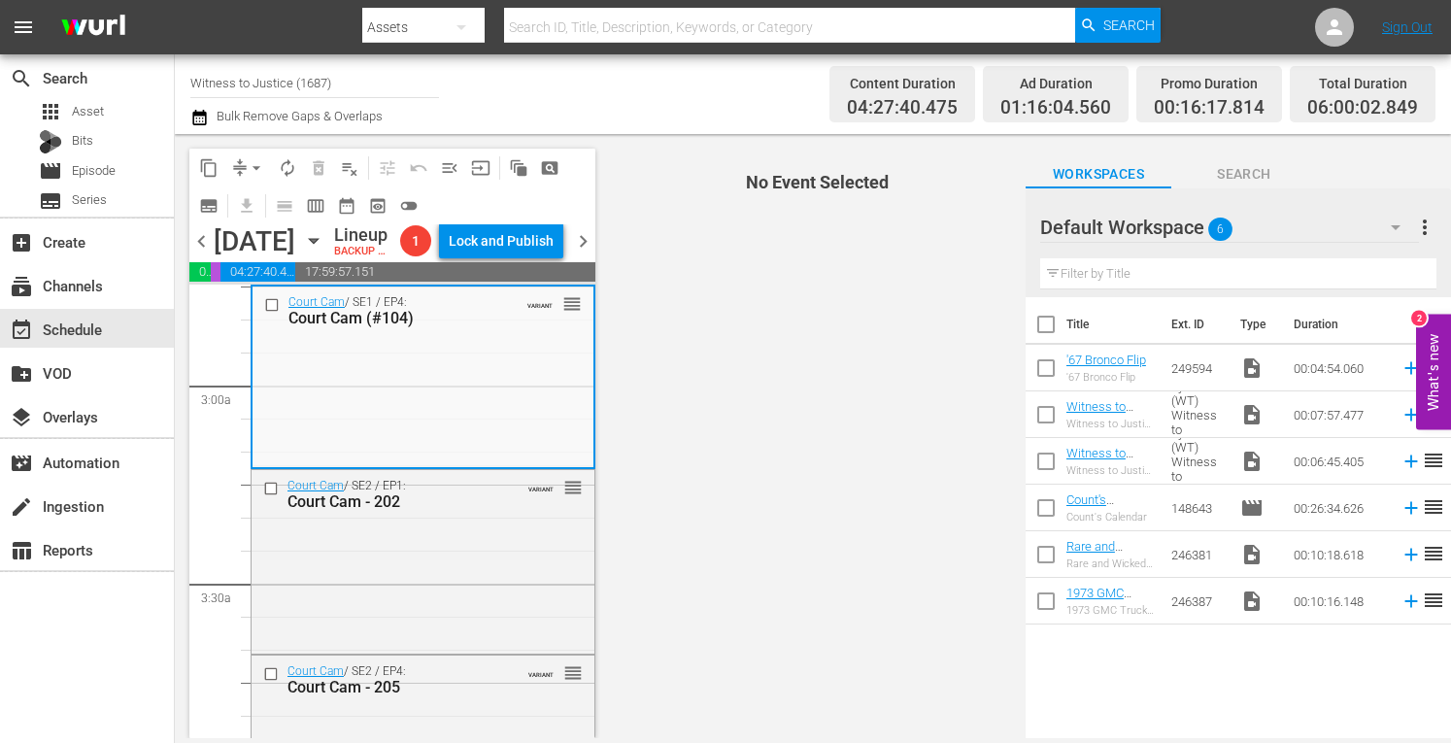
scroll to position [1152, 0]
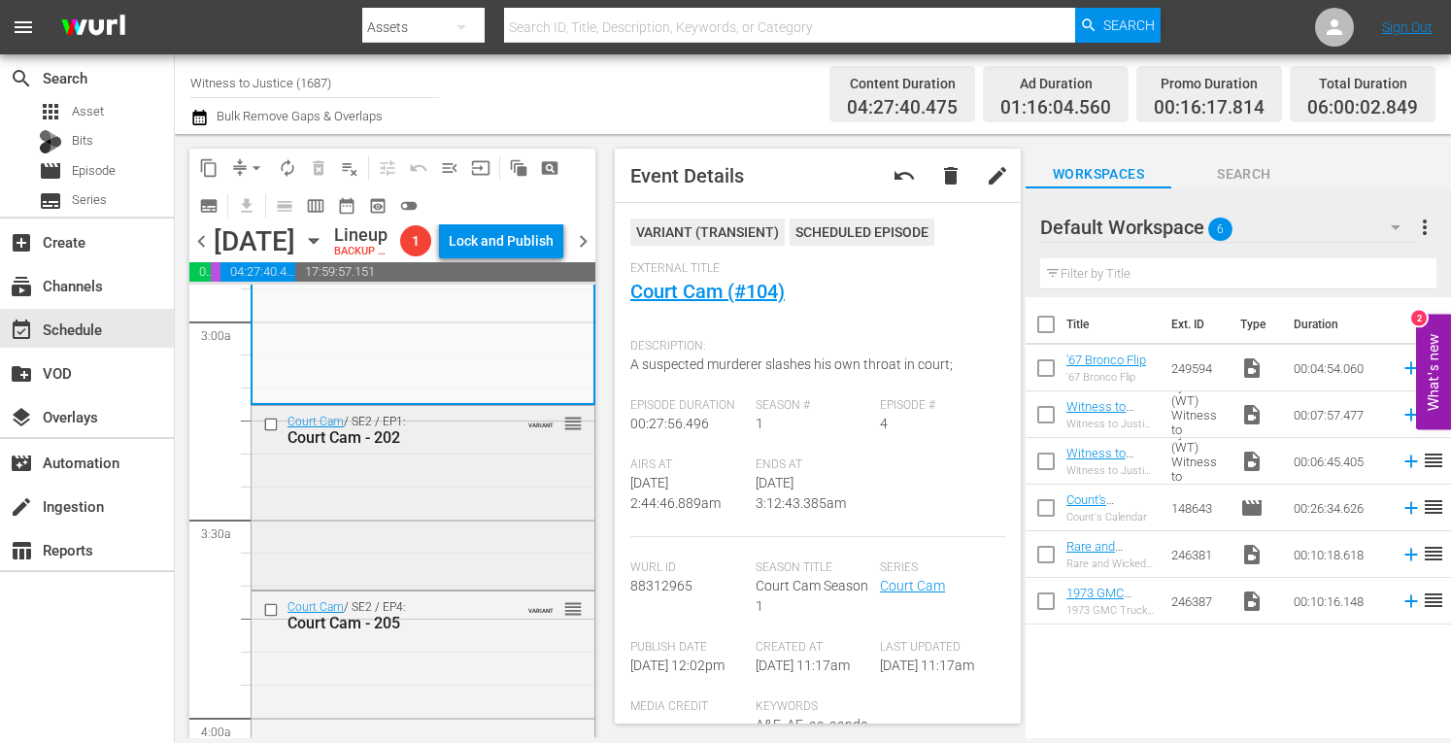
click at [491, 585] on div "Court Cam / SE2 / EP1: Court Cam - 202 VARIANT reorder" at bounding box center [423, 495] width 343 height 179
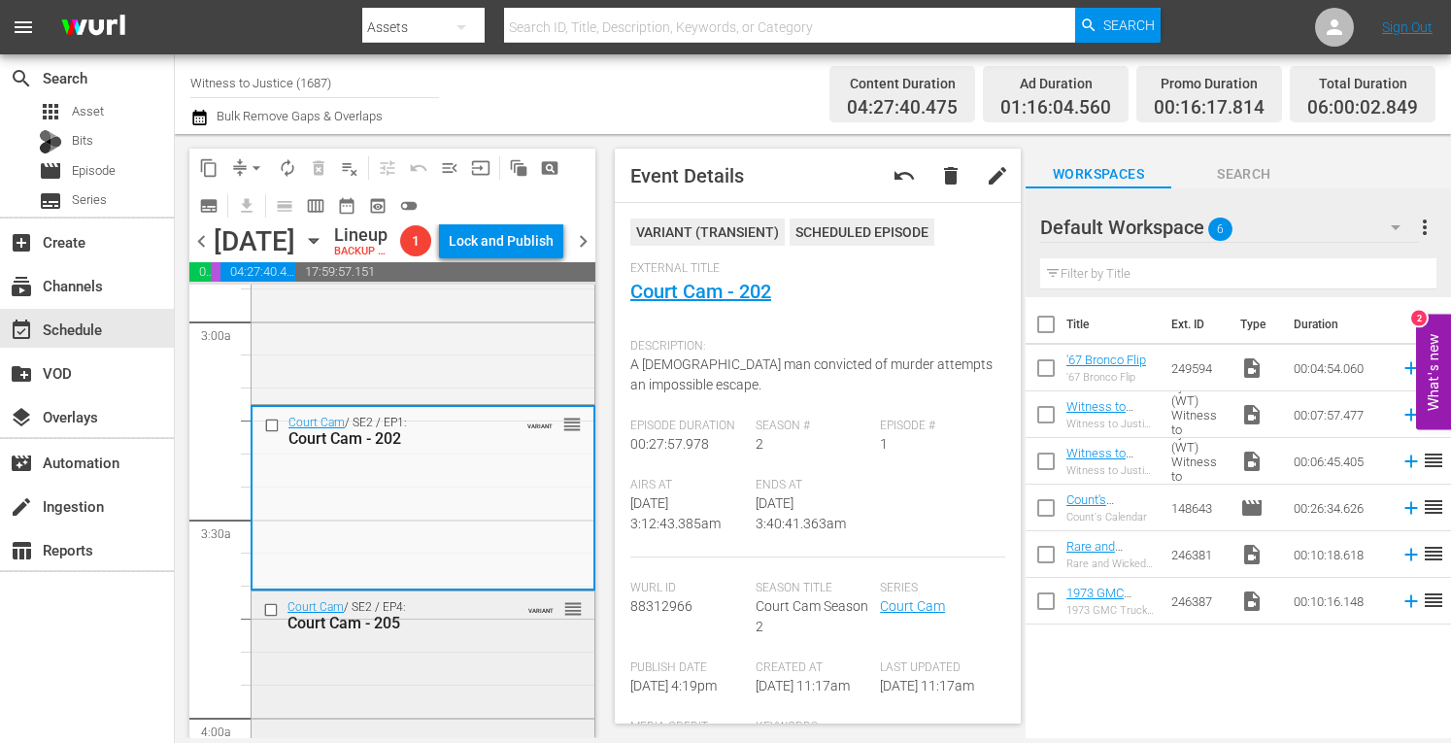
click at [503, 618] on div "VARIANT reorder" at bounding box center [543, 607] width 80 height 19
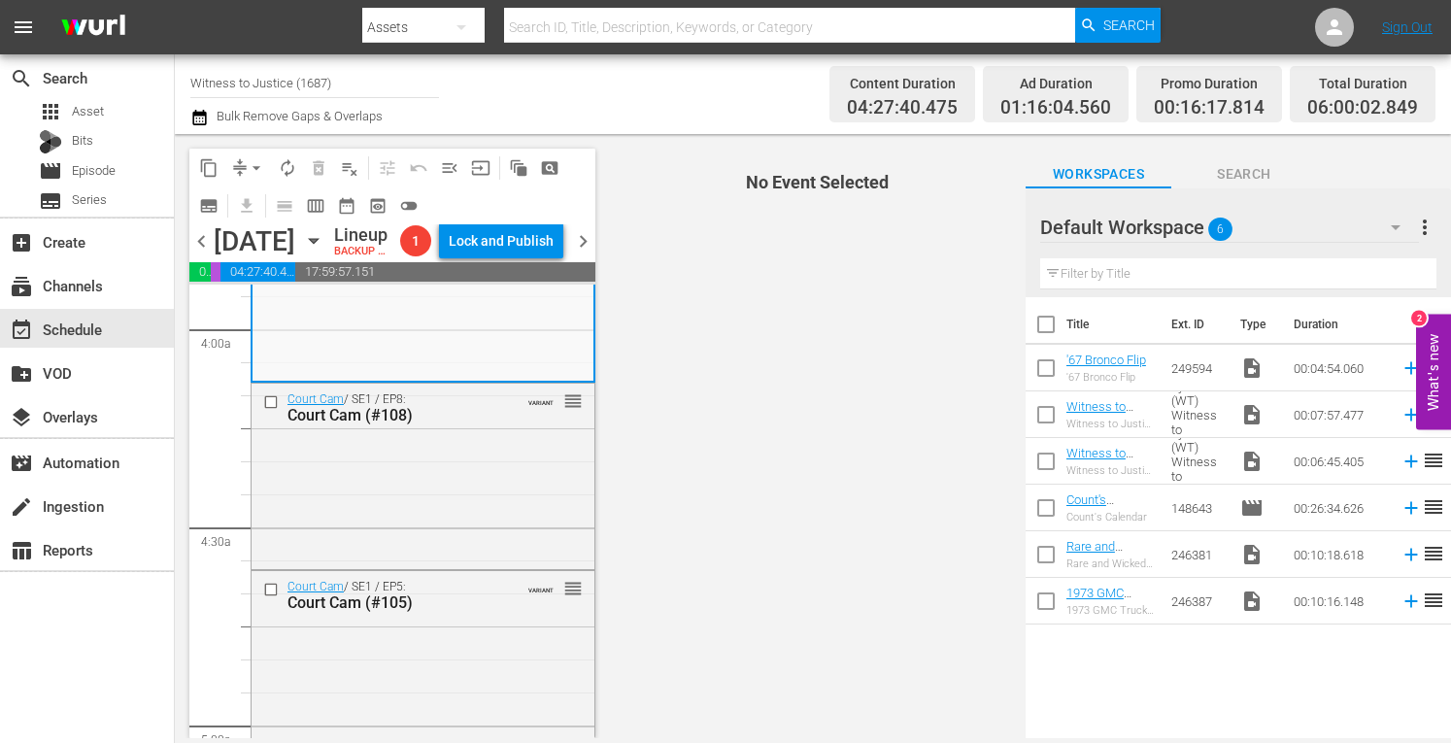
scroll to position [1580, 0]
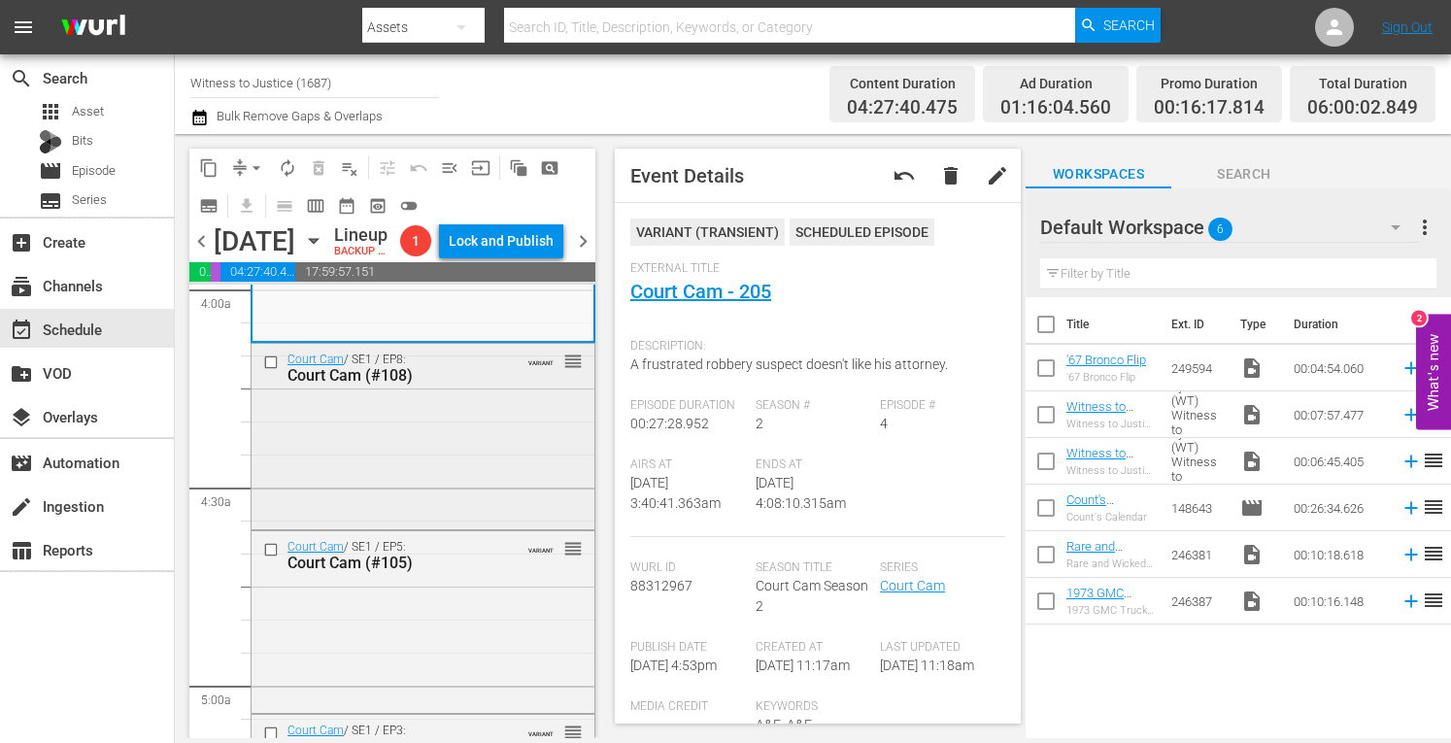
click at [519, 482] on div "Court Cam / SE1 / EP8: Court Cam (#108) VARIANT reorder" at bounding box center [423, 435] width 343 height 182
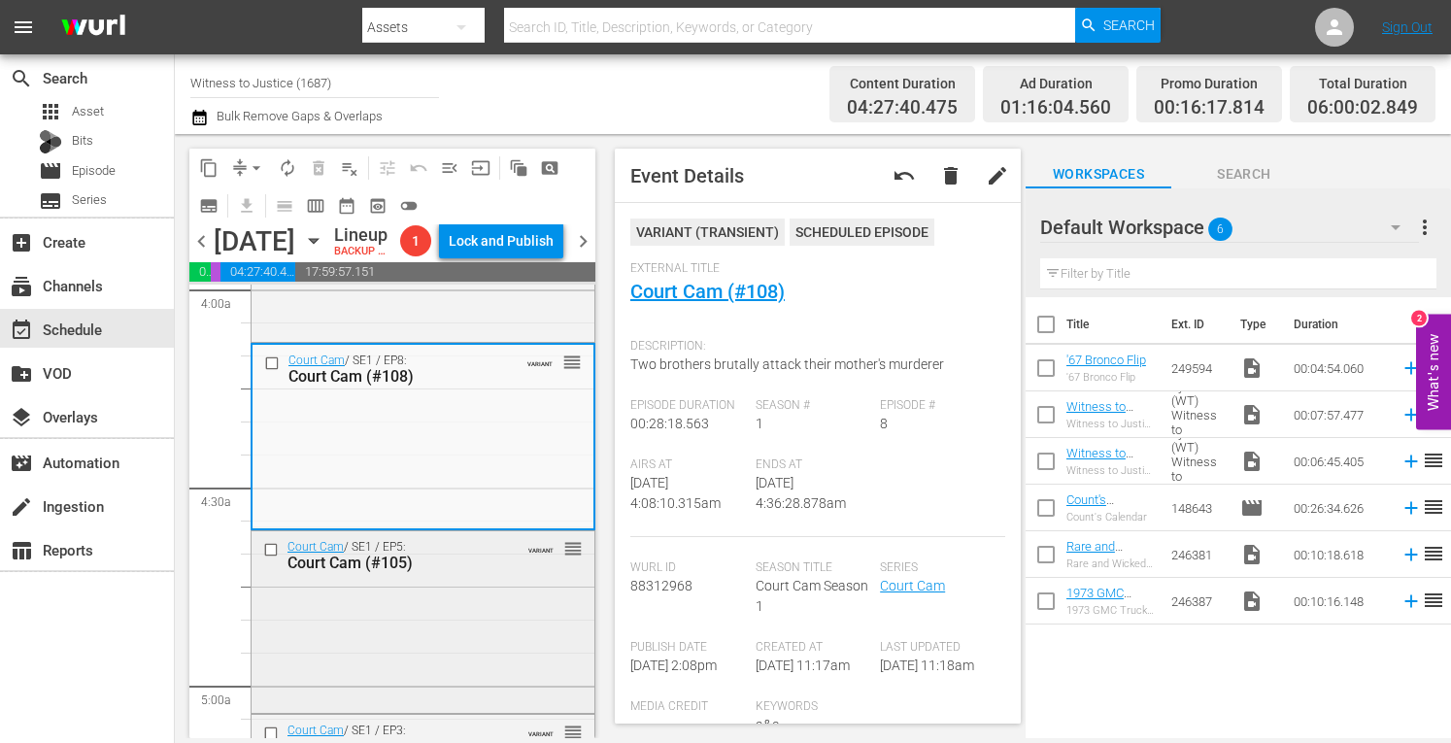
click at [478, 652] on div "Court Cam / SE1 / EP5: Court Cam (#105) VARIANT reorder" at bounding box center [423, 620] width 343 height 178
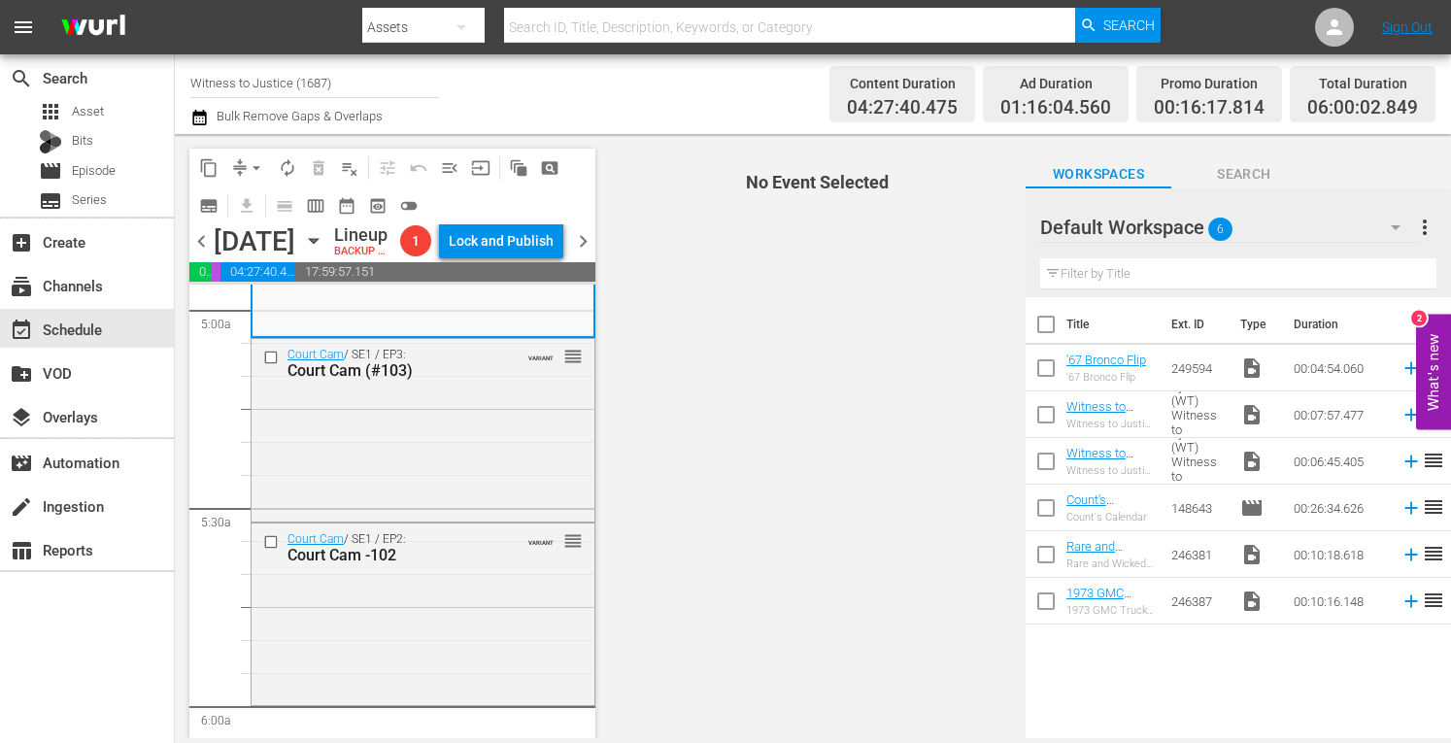
scroll to position [1982, 0]
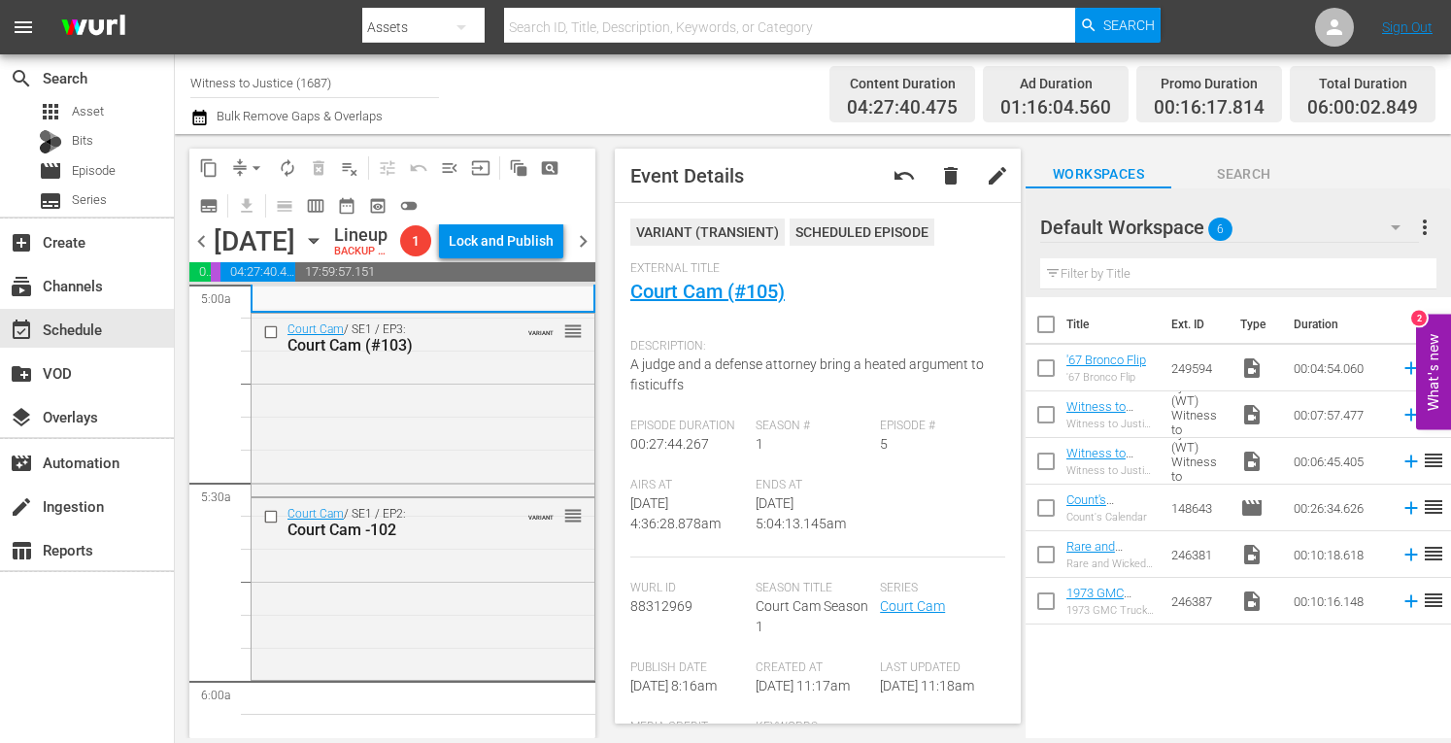
click at [746, 426] on div "Episode Duration 00:27:44.267" at bounding box center [692, 448] width 125 height 59
click at [455, 488] on div "Court Cam / SE1 / EP3: Court Cam (#103) VARIANT reorder" at bounding box center [423, 403] width 343 height 179
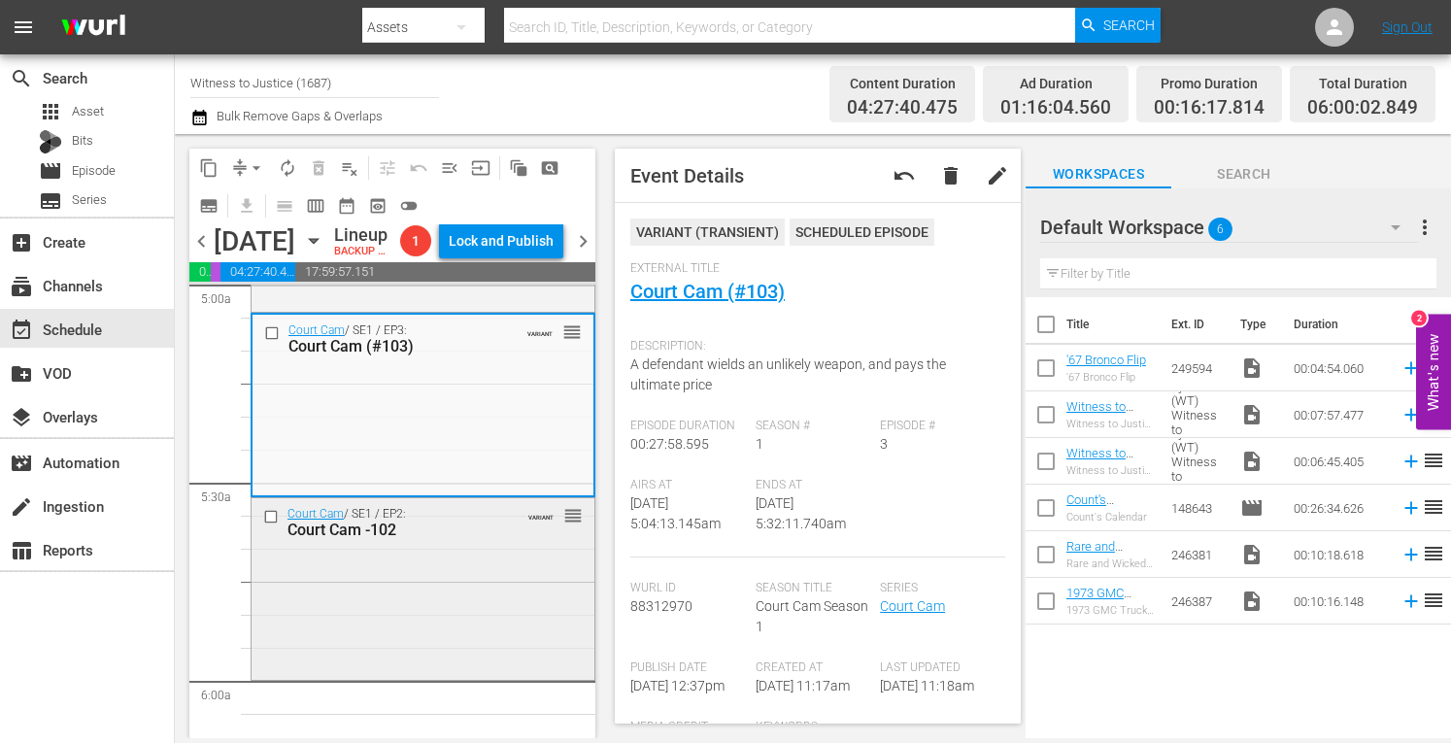
click at [488, 539] on div "Court Cam -102" at bounding box center [396, 530] width 216 height 18
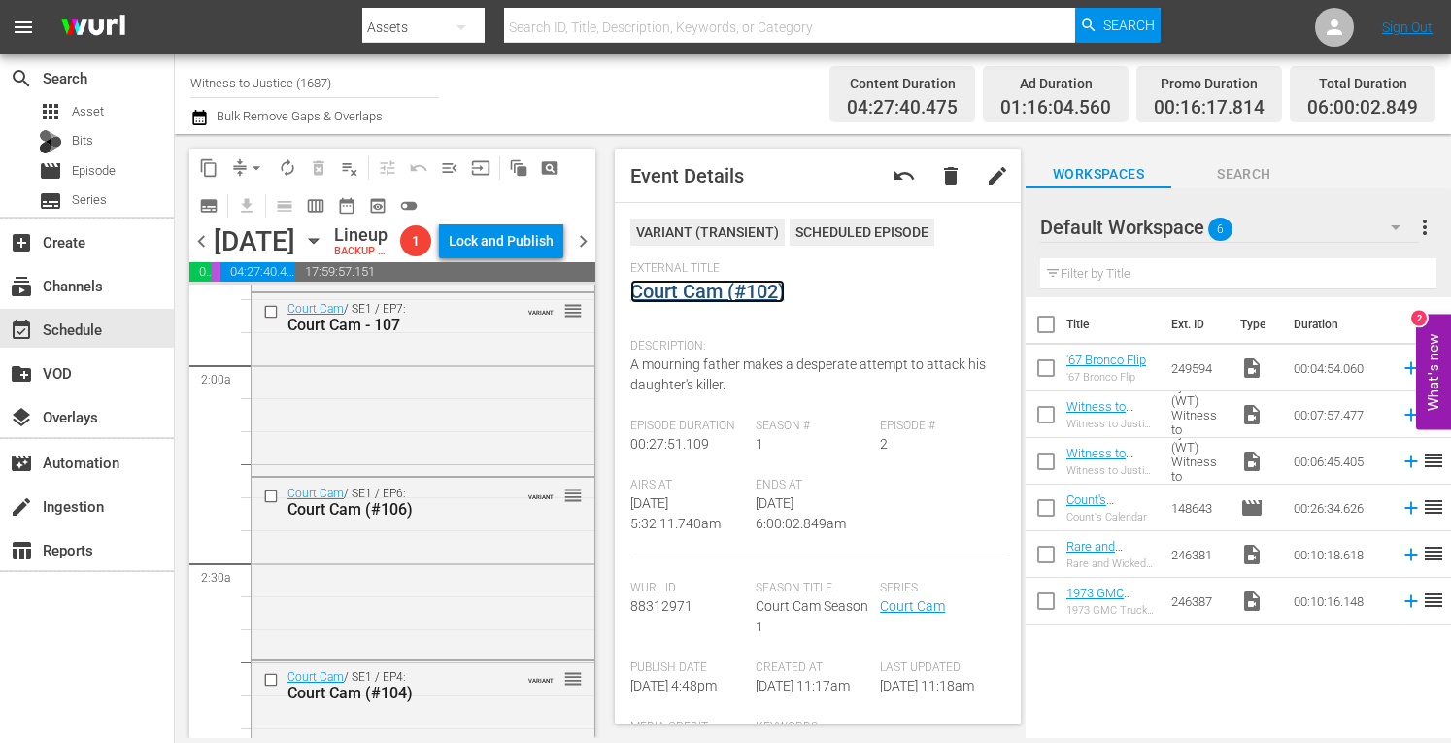
scroll to position [0, 0]
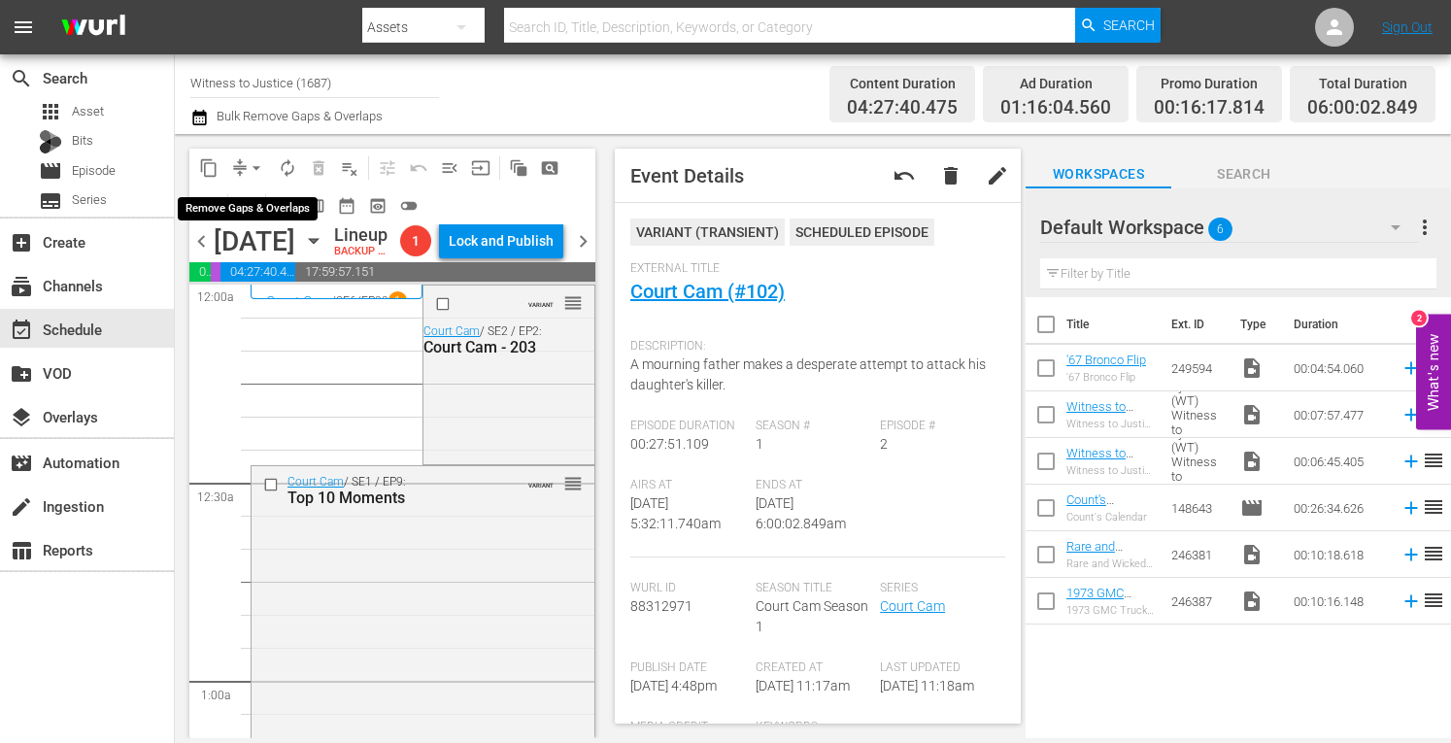
click at [258, 162] on span "arrow_drop_down" at bounding box center [256, 167] width 19 height 19
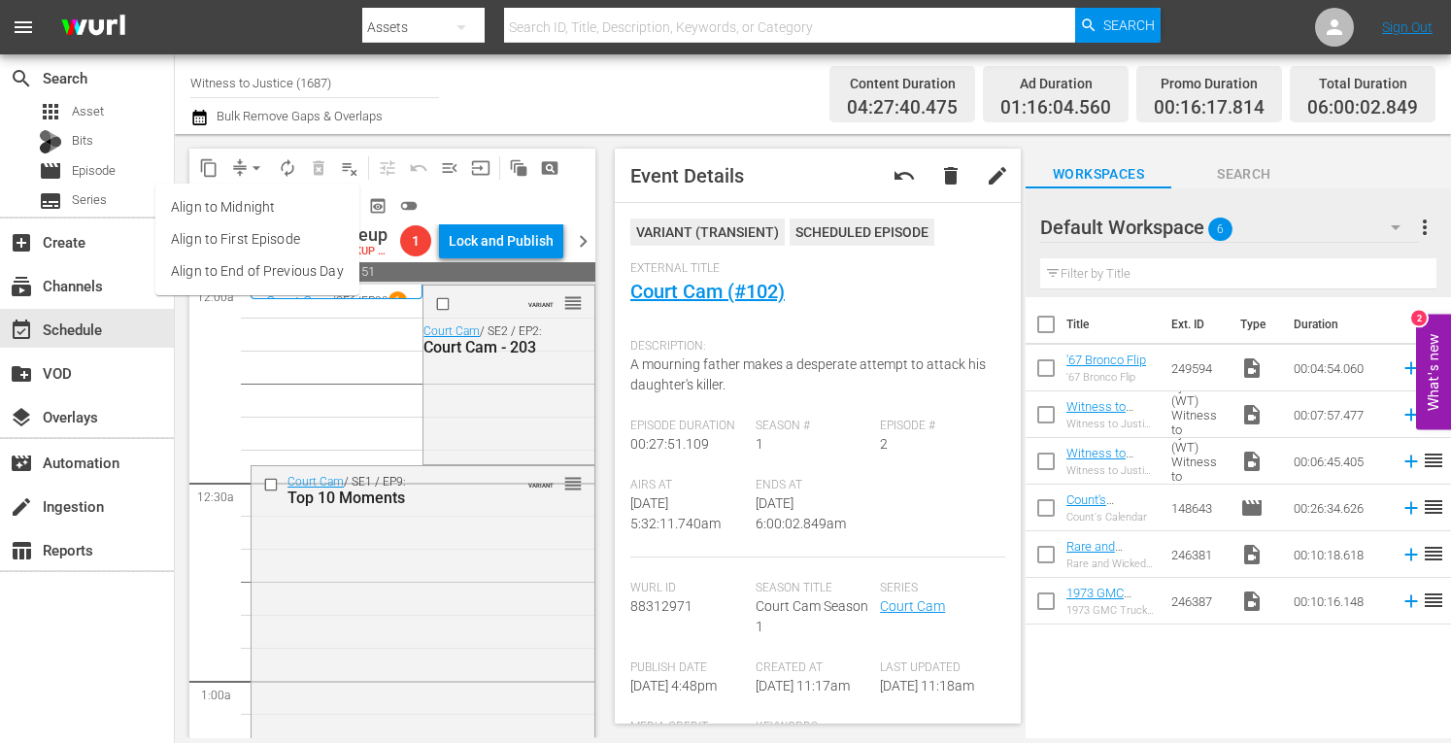
click at [254, 205] on li "Align to Midnight" at bounding box center [257, 207] width 204 height 32
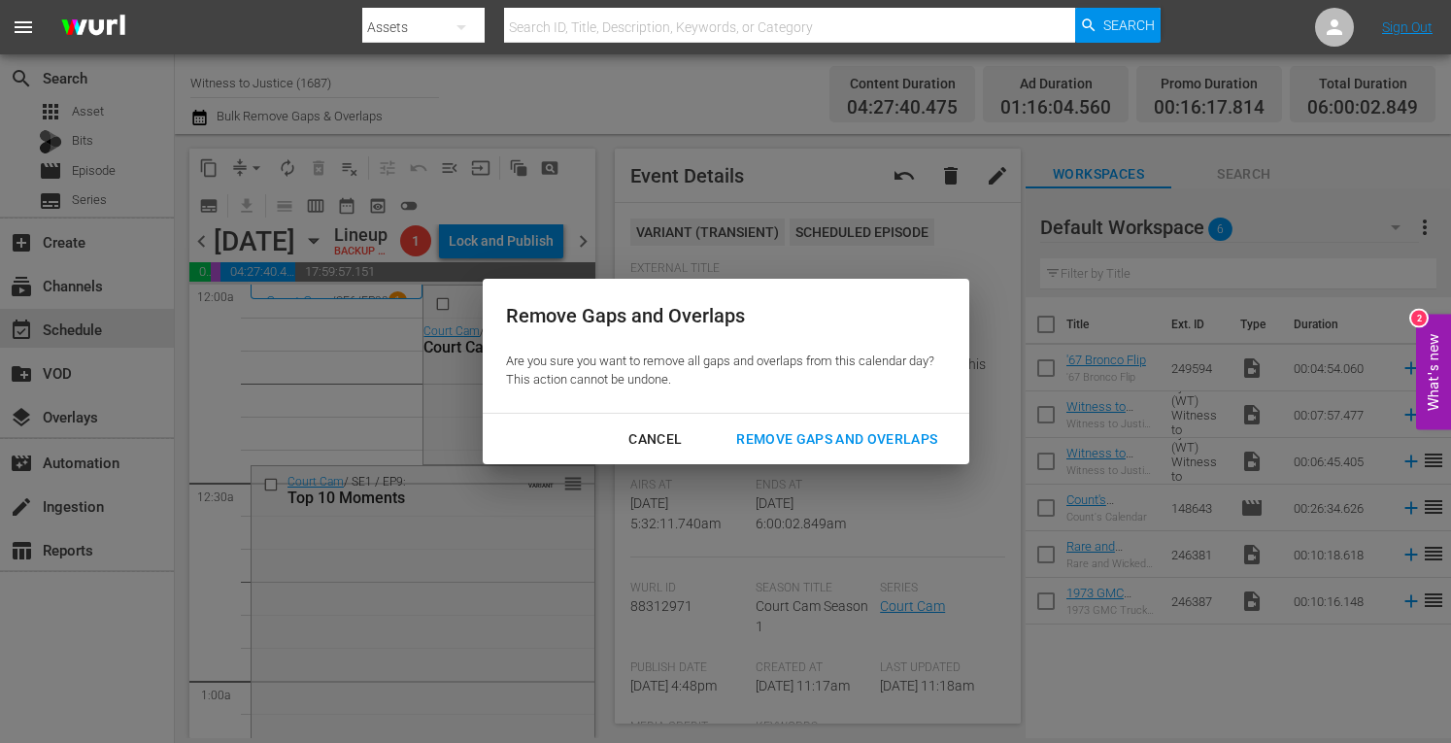
click at [824, 438] on div "Remove Gaps and Overlaps" at bounding box center [837, 439] width 232 height 24
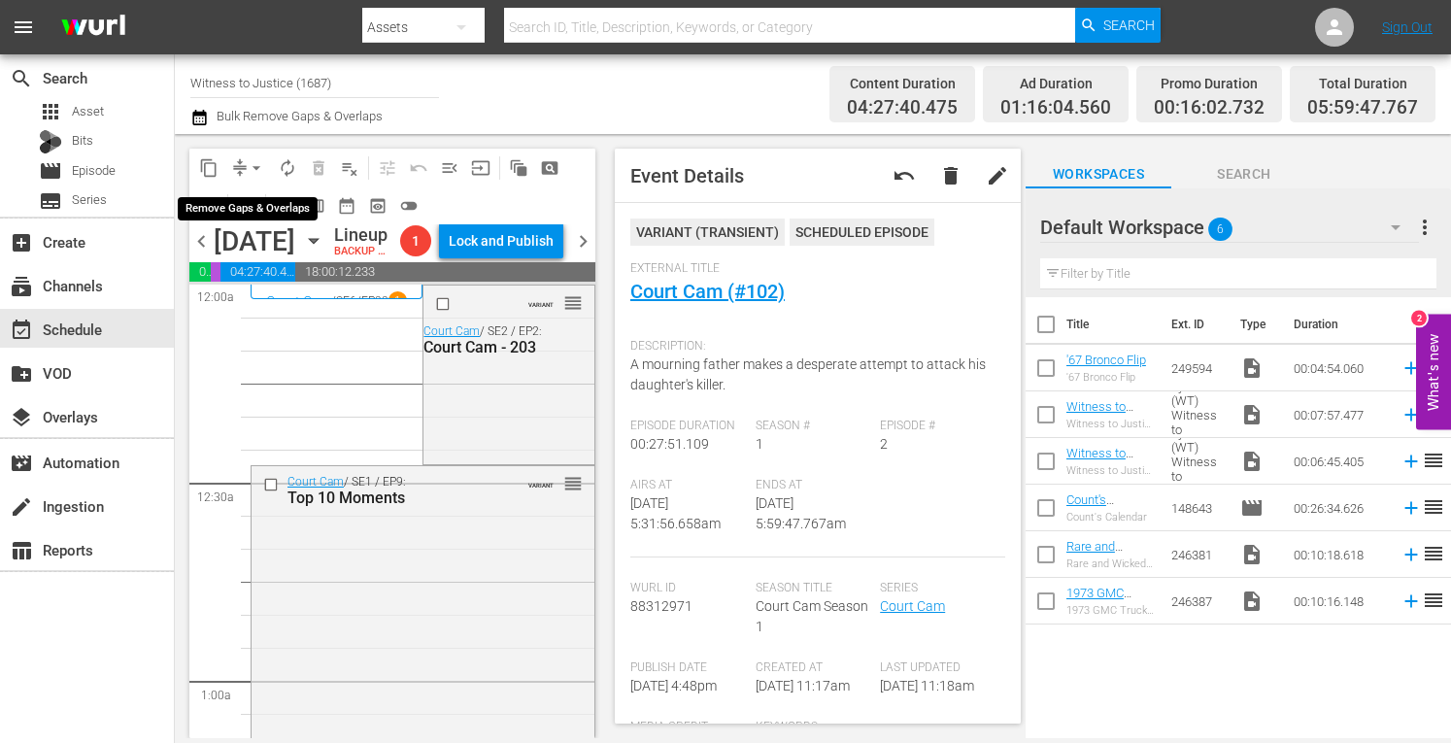
click at [255, 158] on span "arrow_drop_down" at bounding box center [256, 167] width 19 height 19
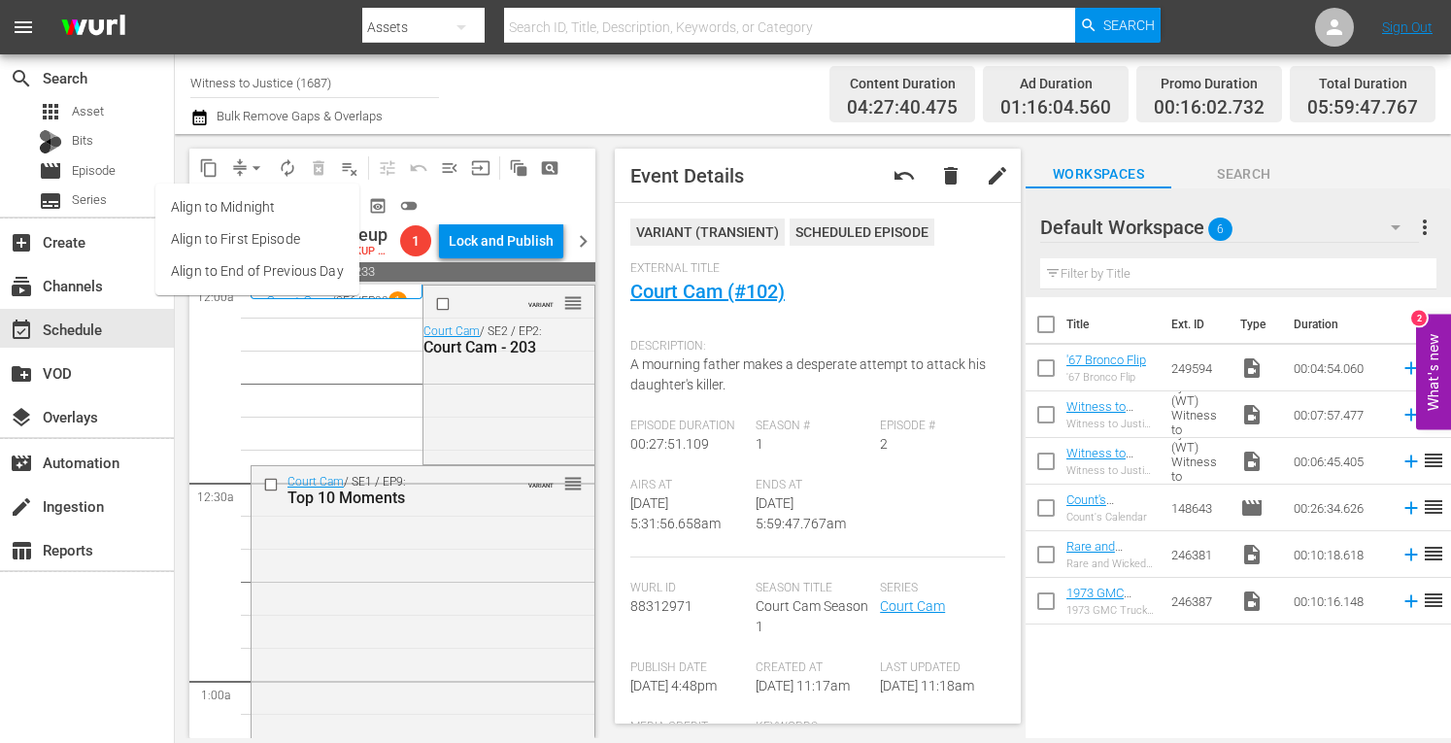
click at [250, 209] on li "Align to Midnight" at bounding box center [257, 207] width 204 height 32
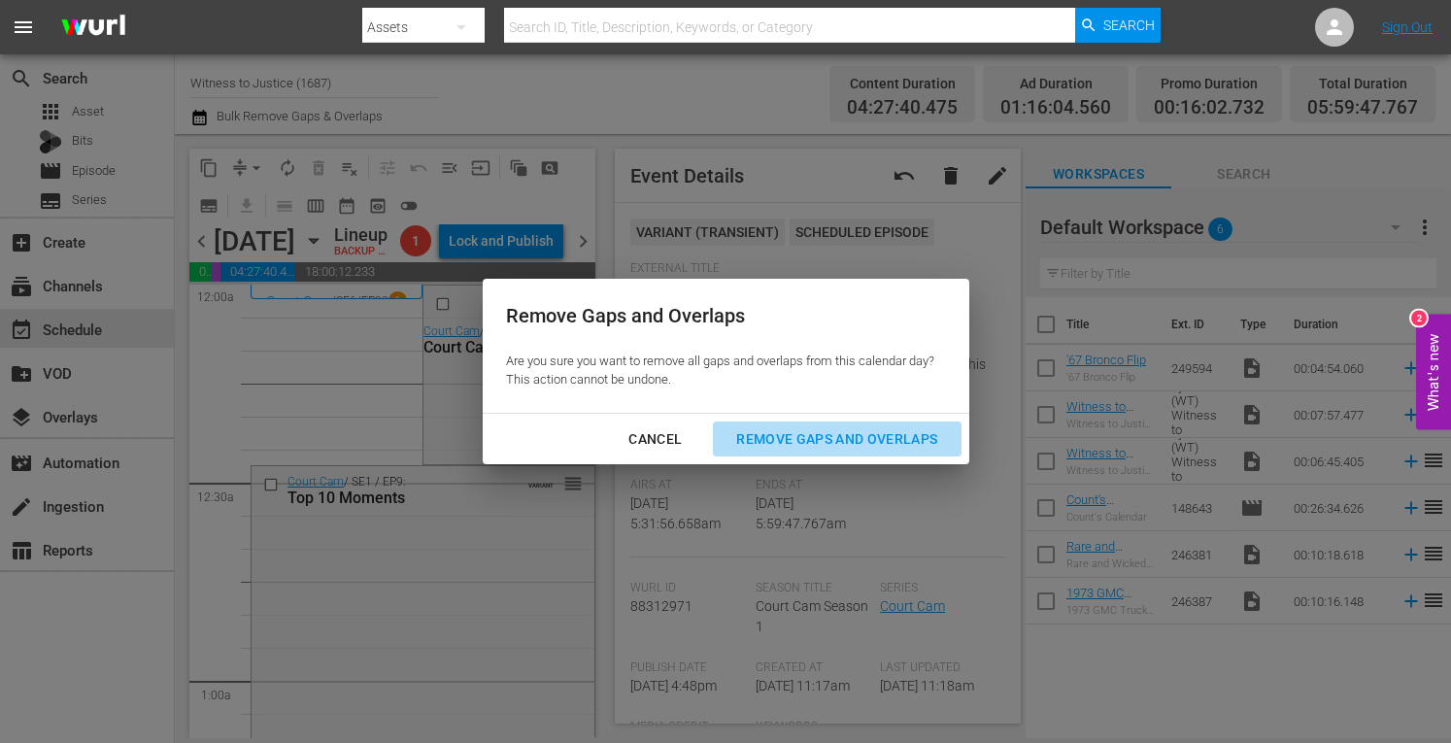
click at [820, 433] on div "Remove Gaps and Overlaps" at bounding box center [837, 439] width 232 height 24
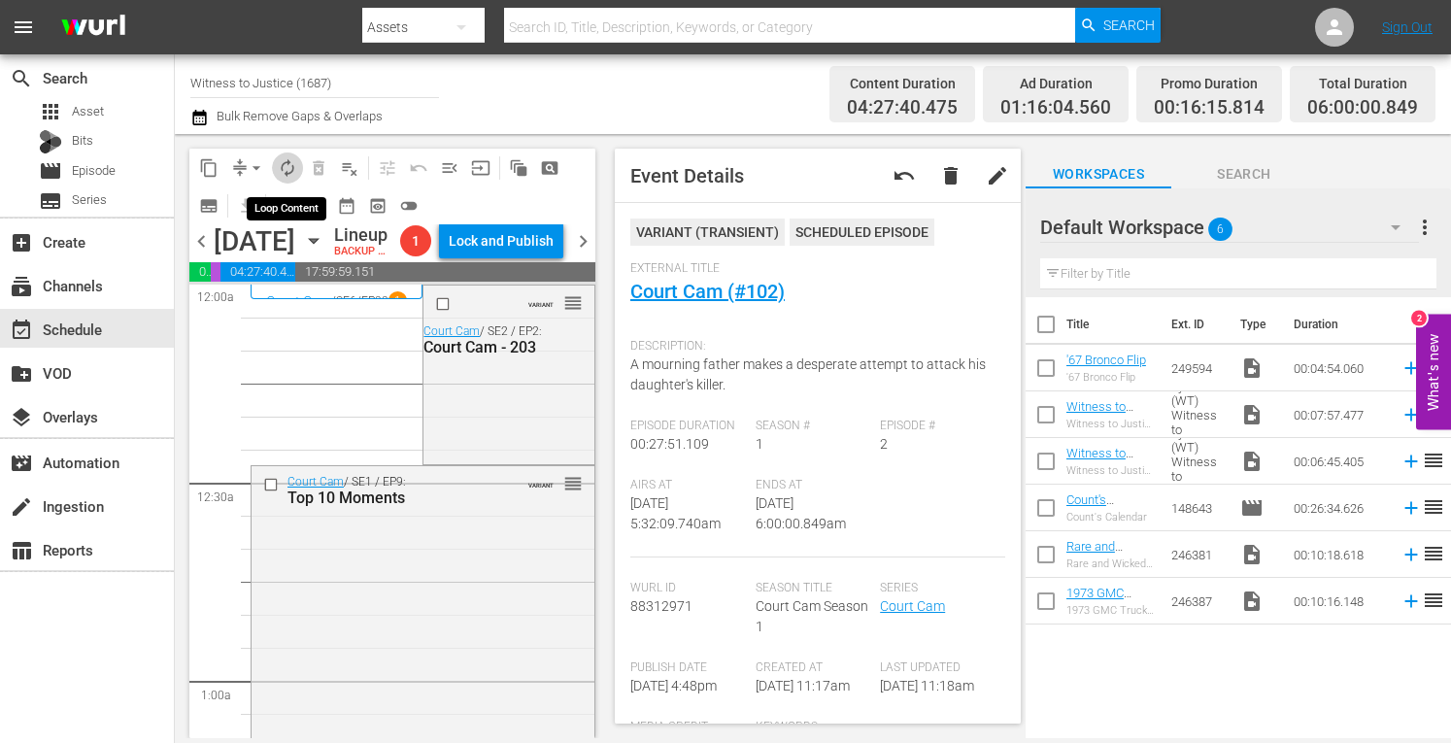
click at [288, 164] on span "autorenew_outlined" at bounding box center [287, 167] width 19 height 19
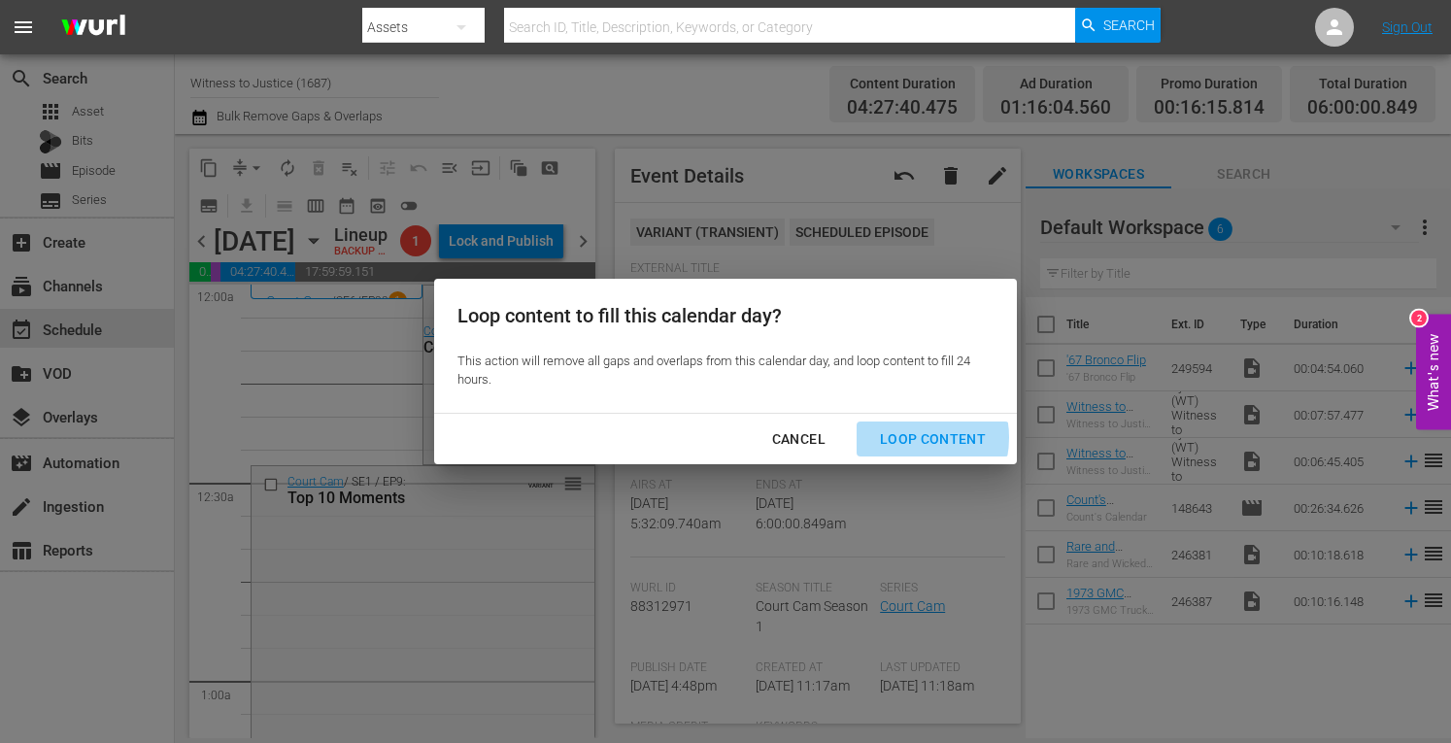
click at [912, 438] on div "Loop Content" at bounding box center [933, 439] width 137 height 24
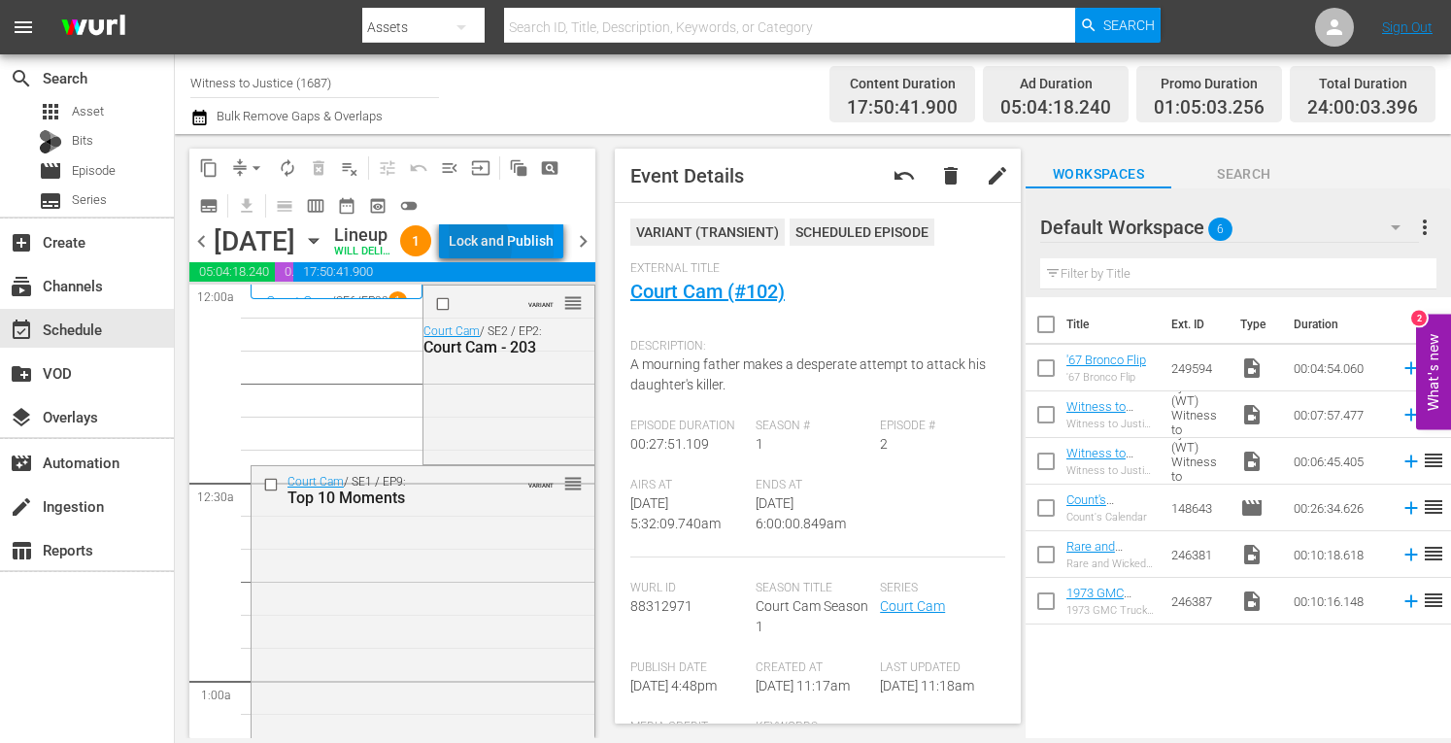
click at [515, 258] on div "Lock and Publish" at bounding box center [501, 240] width 105 height 35
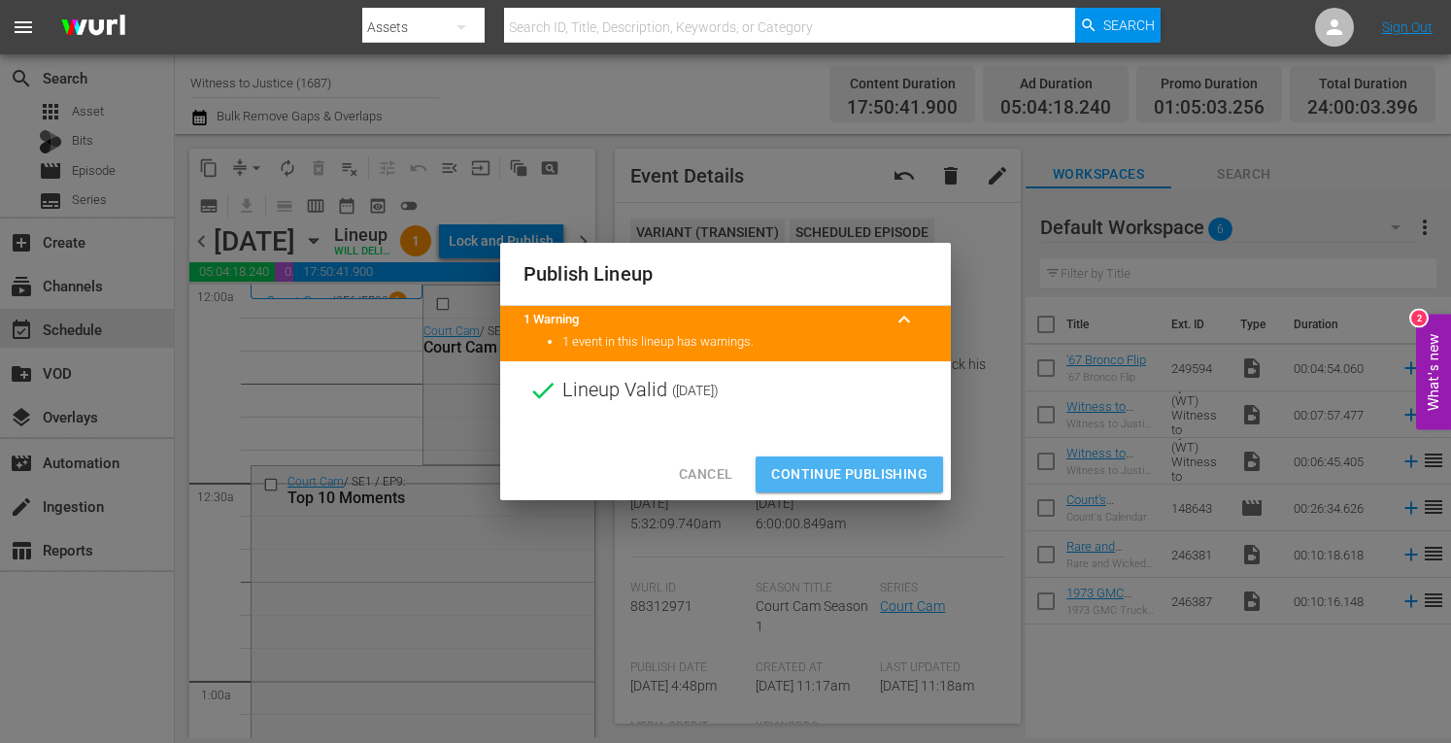
click at [812, 468] on span "Continue Publishing" at bounding box center [849, 474] width 156 height 24
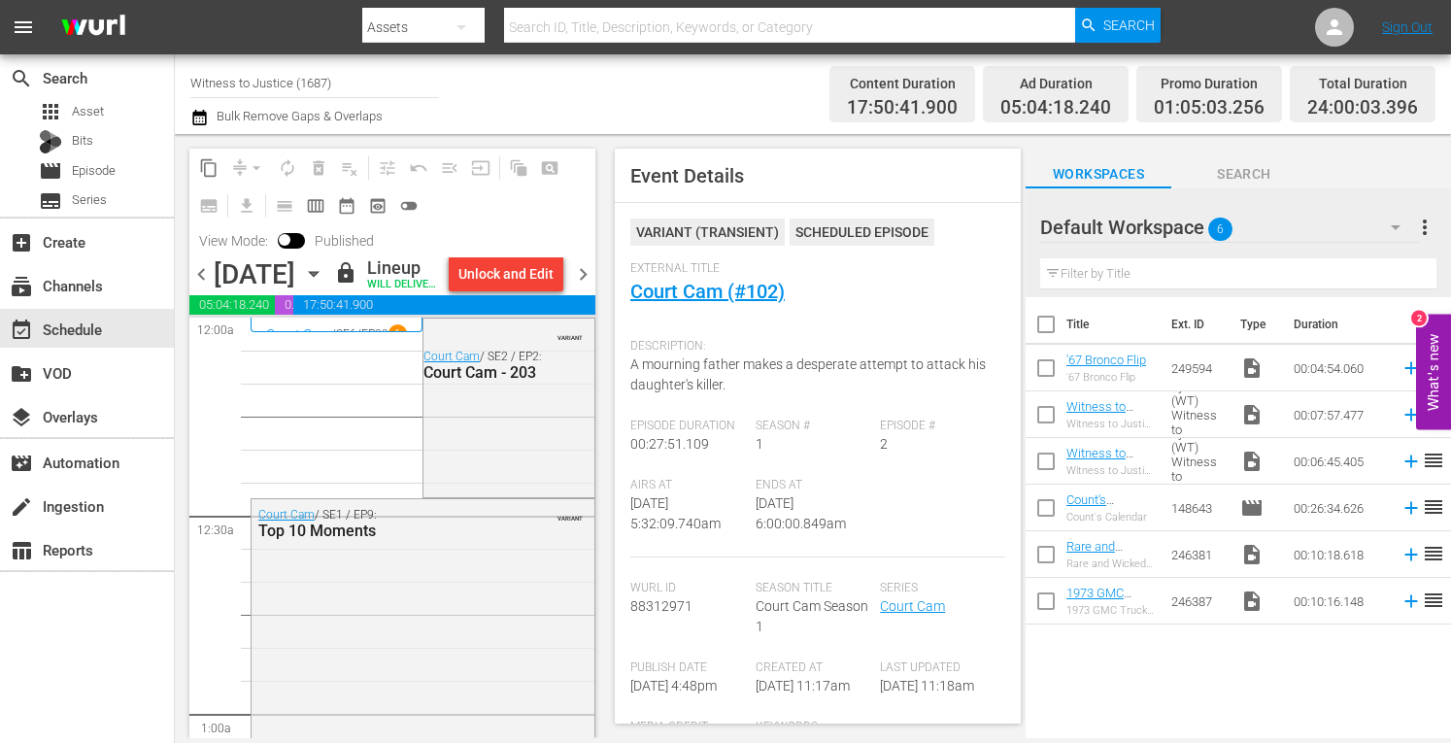
click at [587, 287] on span "chevron_right" at bounding box center [583, 274] width 24 height 24
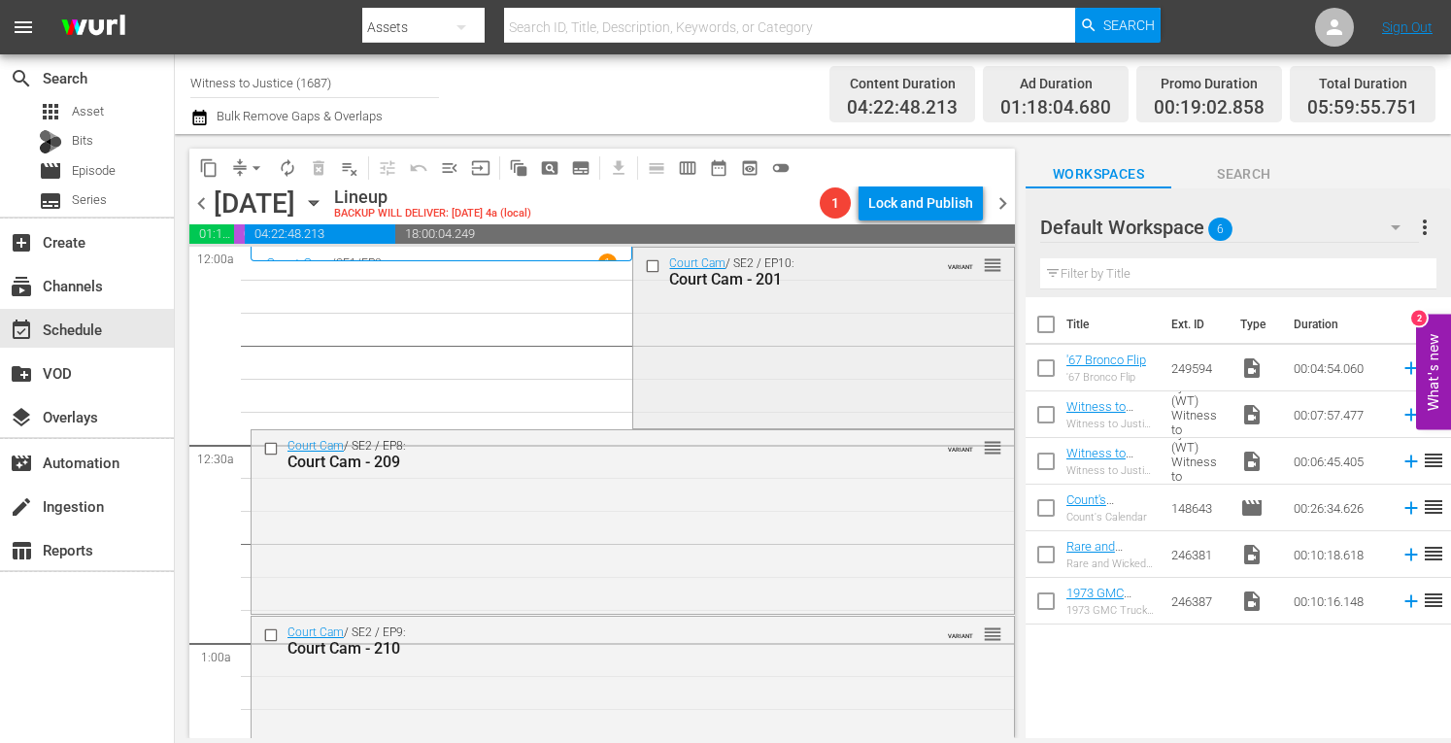
click at [756, 294] on div "Court Cam / SE2 / EP10: Court Cam - 201 VARIANT reorder" at bounding box center [823, 272] width 380 height 48
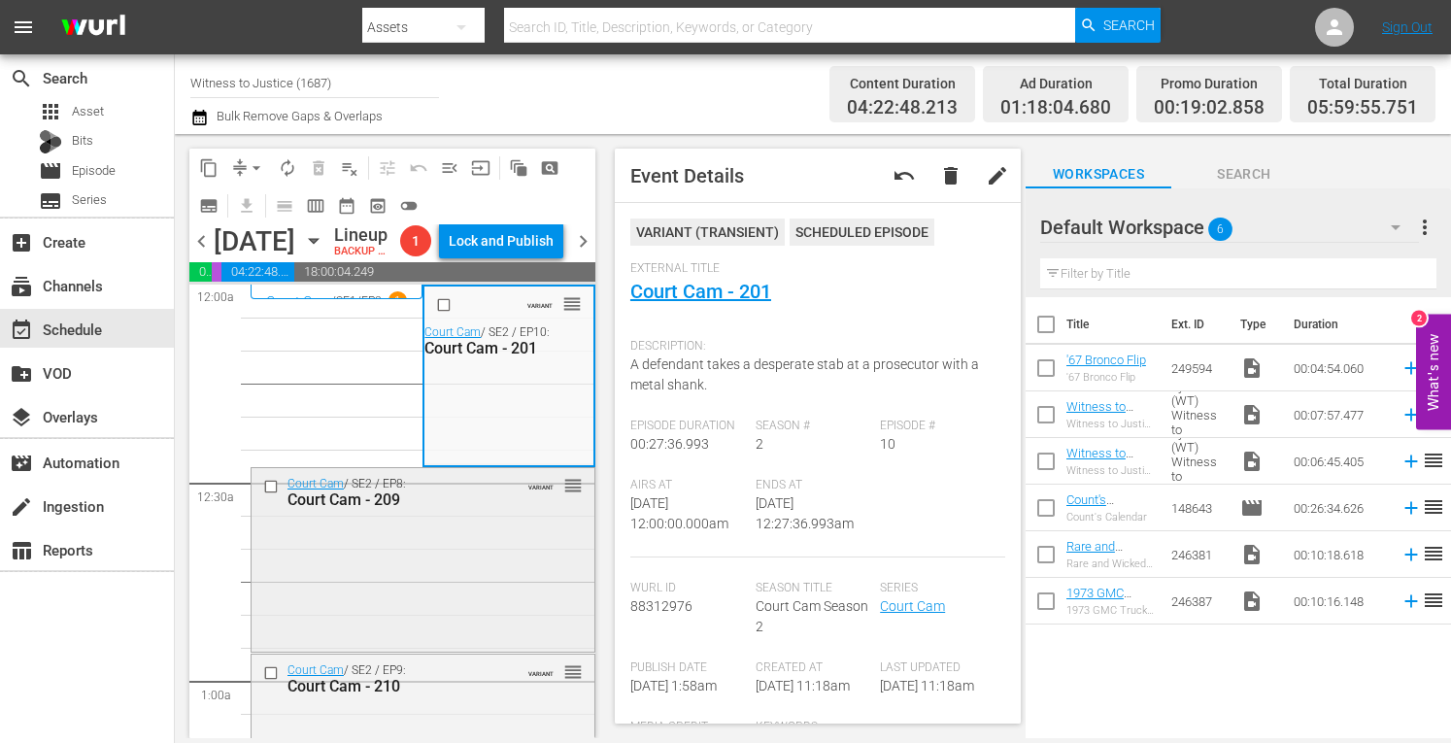
click at [443, 638] on div "Court Cam / SE2 / EP8: Court Cam - 209 VARIANT reorder" at bounding box center [423, 558] width 343 height 181
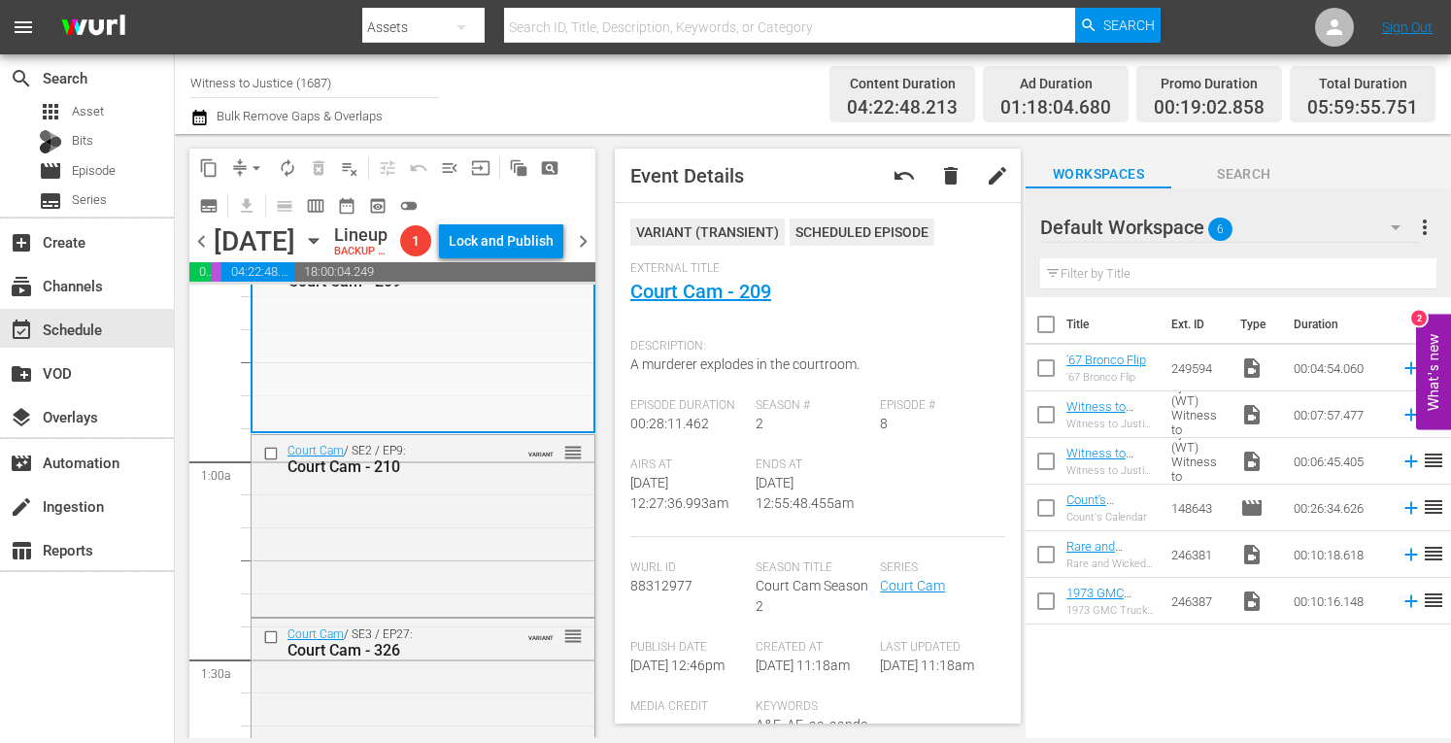
scroll to position [245, 0]
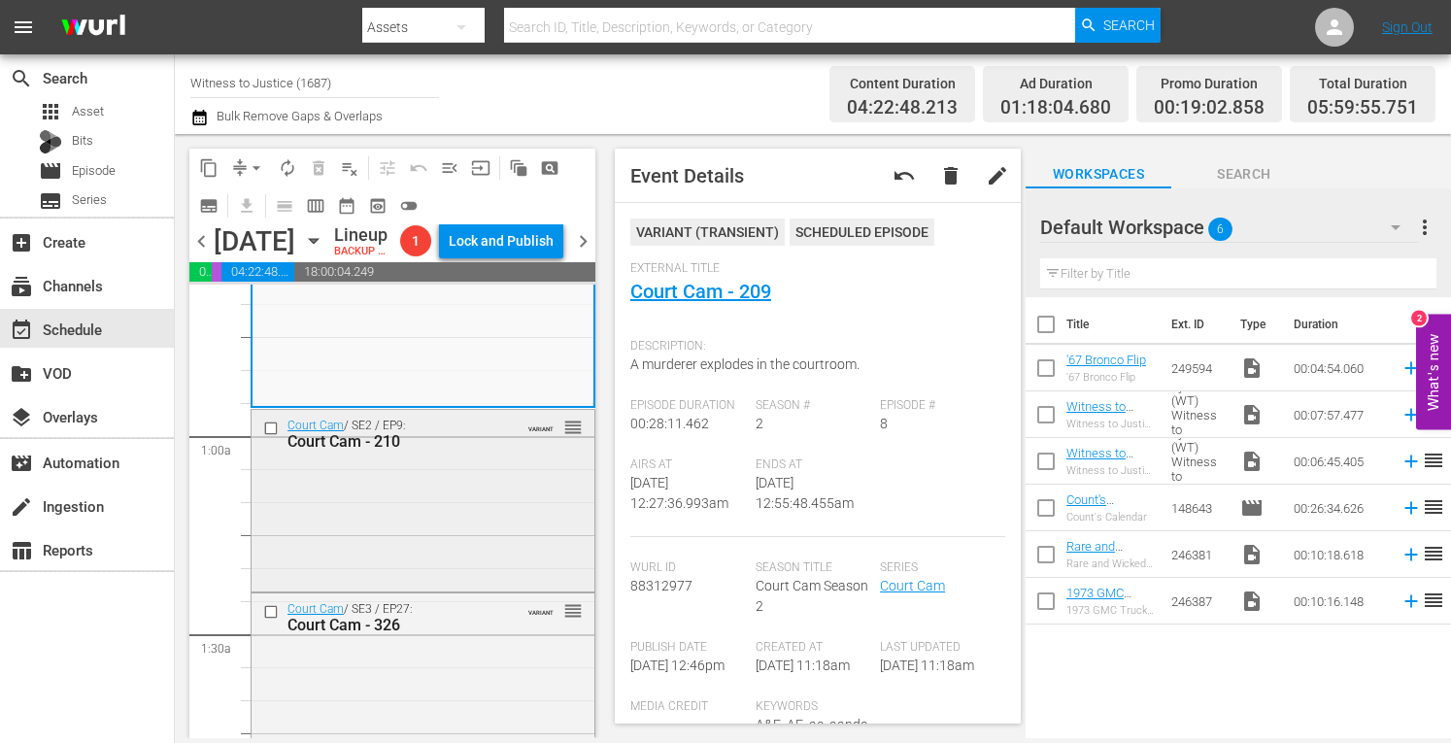
click at [459, 588] on div "Court Cam / SE2 / EP9: Court Cam - 210 VARIANT reorder" at bounding box center [423, 499] width 343 height 178
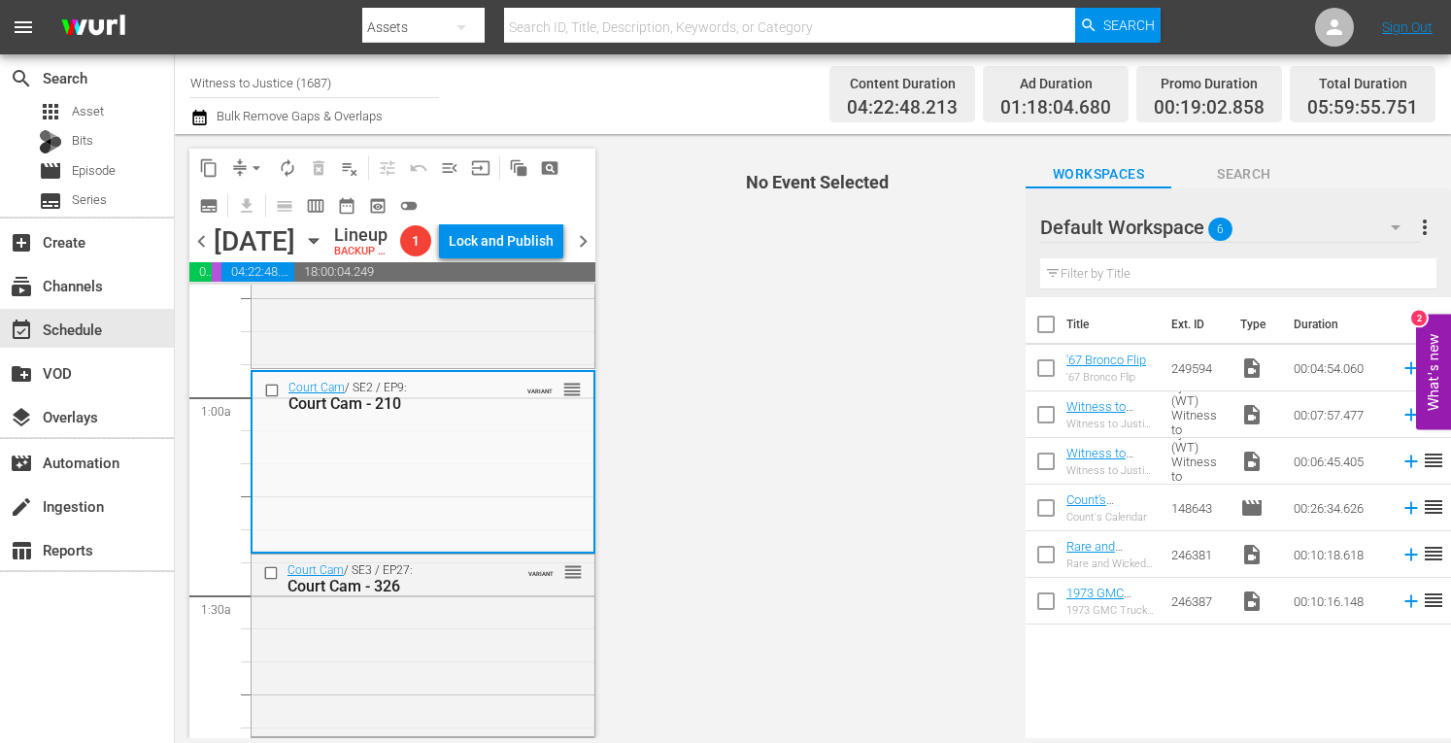
scroll to position [440, 0]
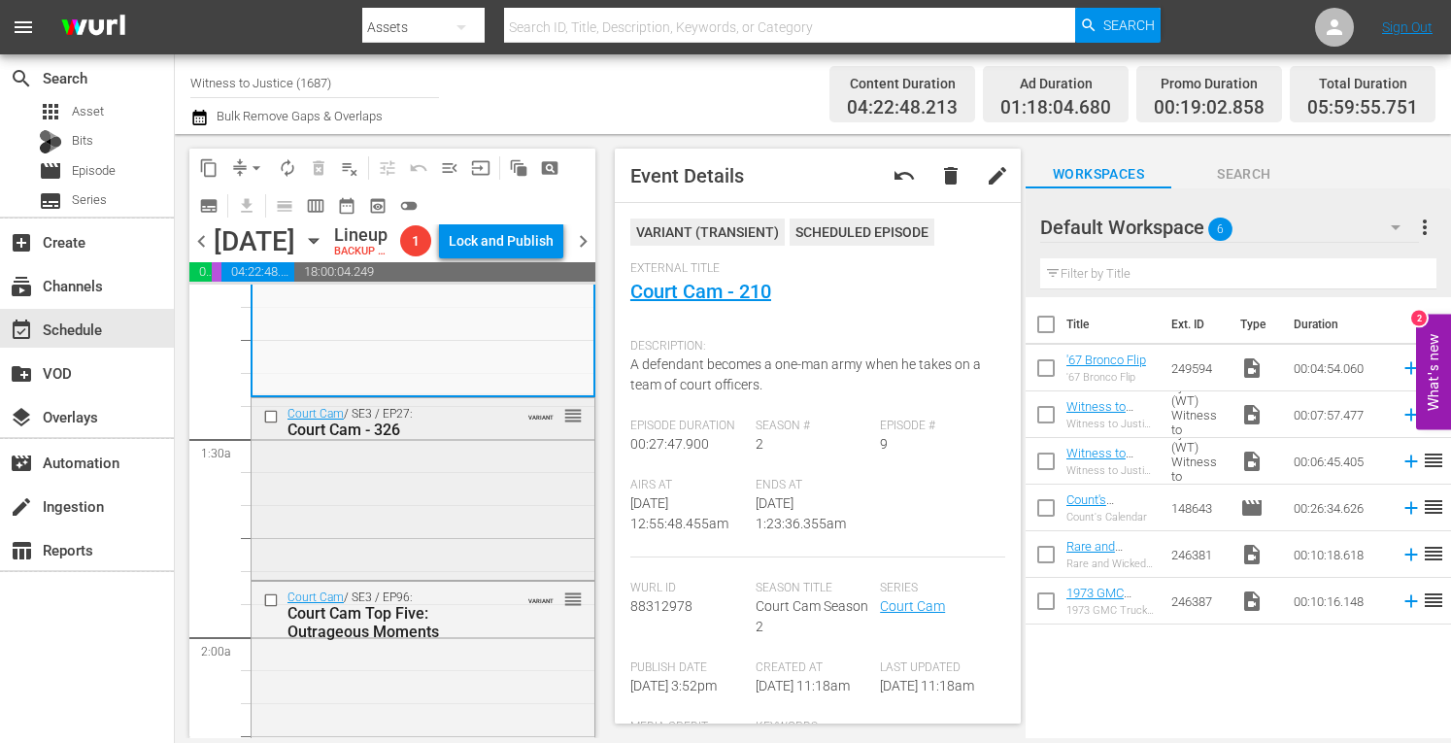
click at [472, 574] on div "Court Cam / SE3 / EP27: Court Cam - 326 VARIANT reorder" at bounding box center [423, 487] width 343 height 179
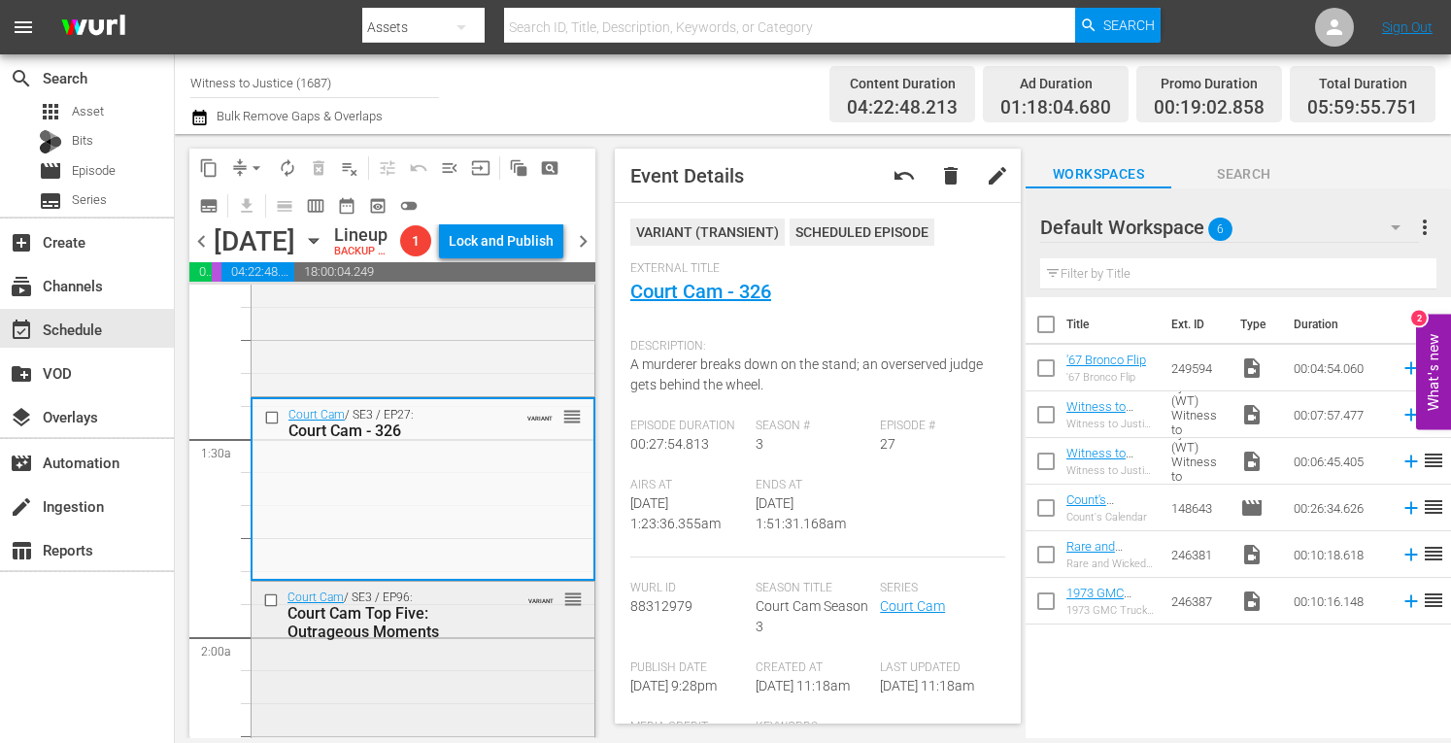
click at [474, 641] on div "Court Cam Top Five: Outrageous Moments" at bounding box center [396, 622] width 216 height 37
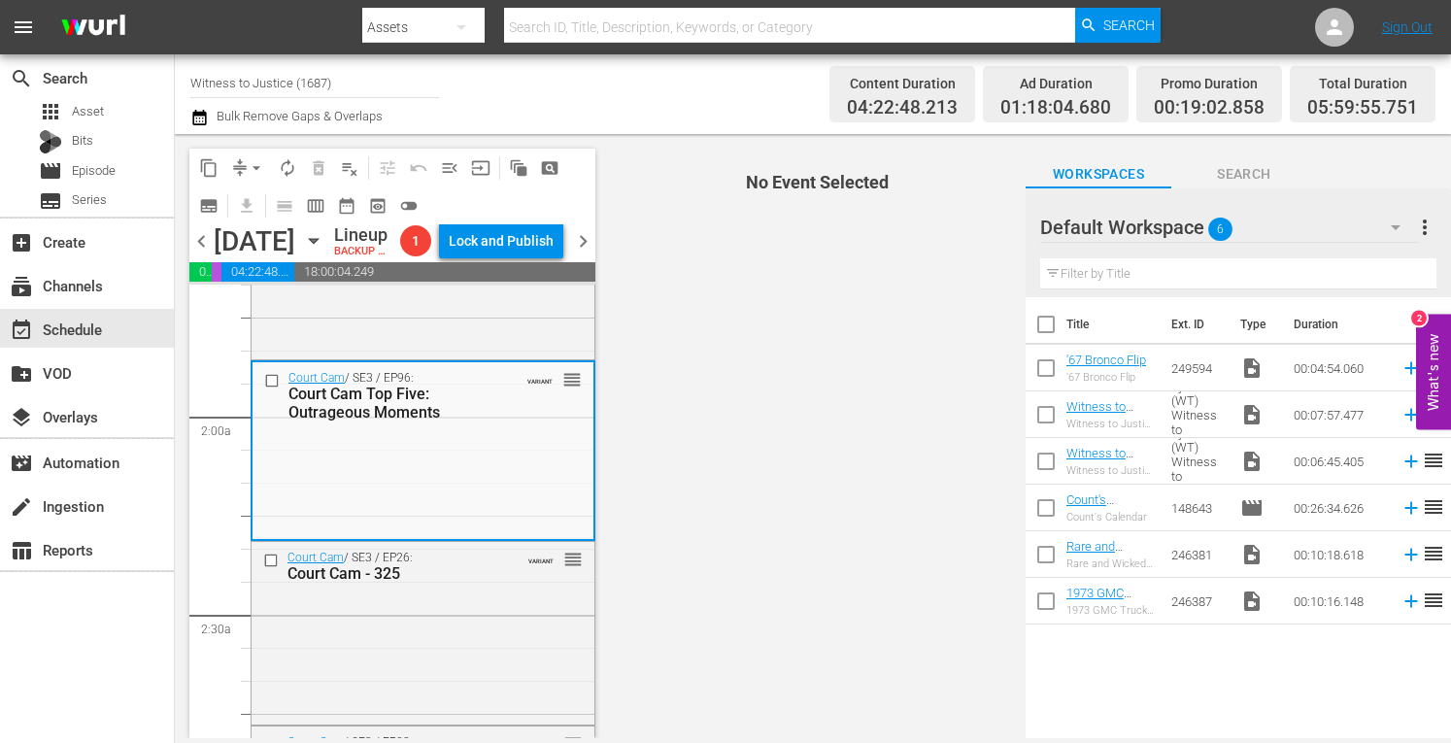
scroll to position [738, 0]
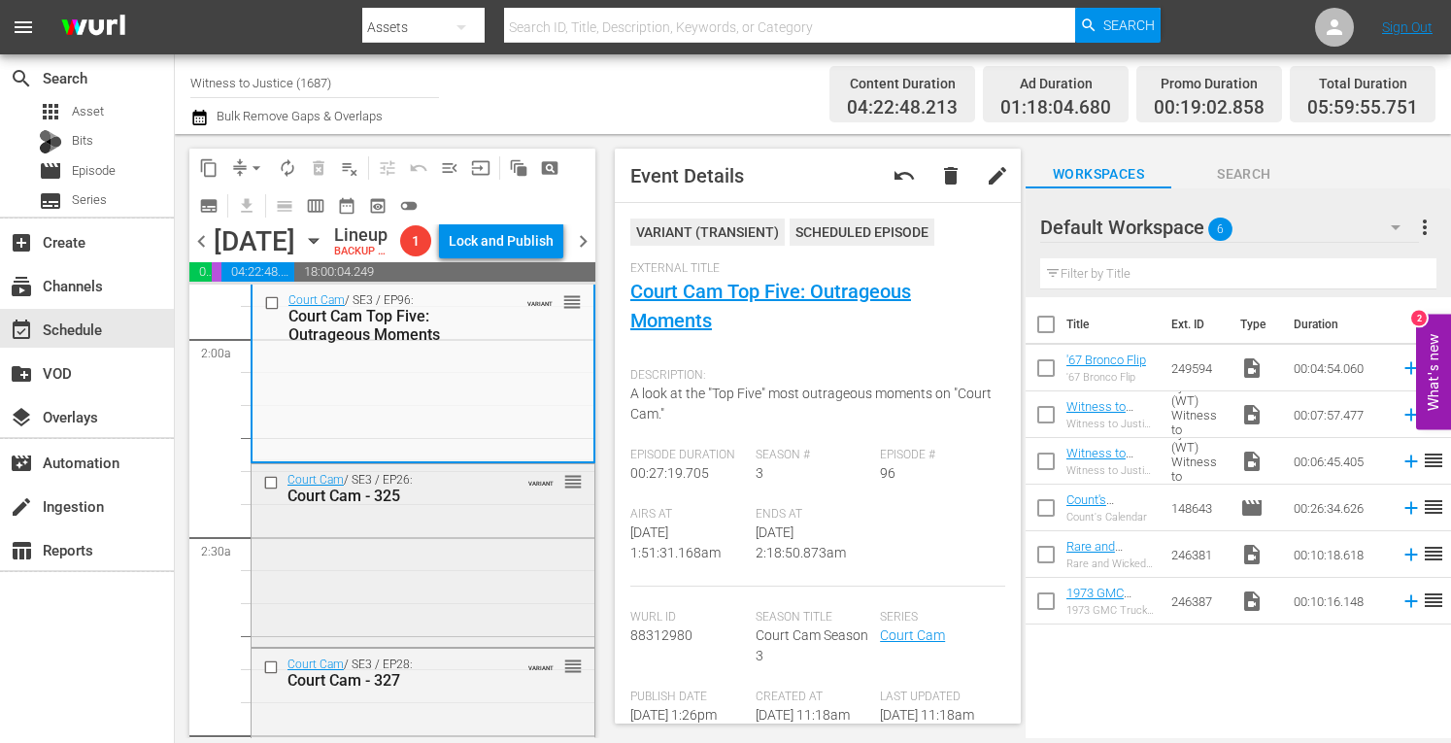
click at [530, 596] on div "Court Cam / SE3 / EP26: Court Cam - 325 VARIANT reorder" at bounding box center [423, 553] width 343 height 179
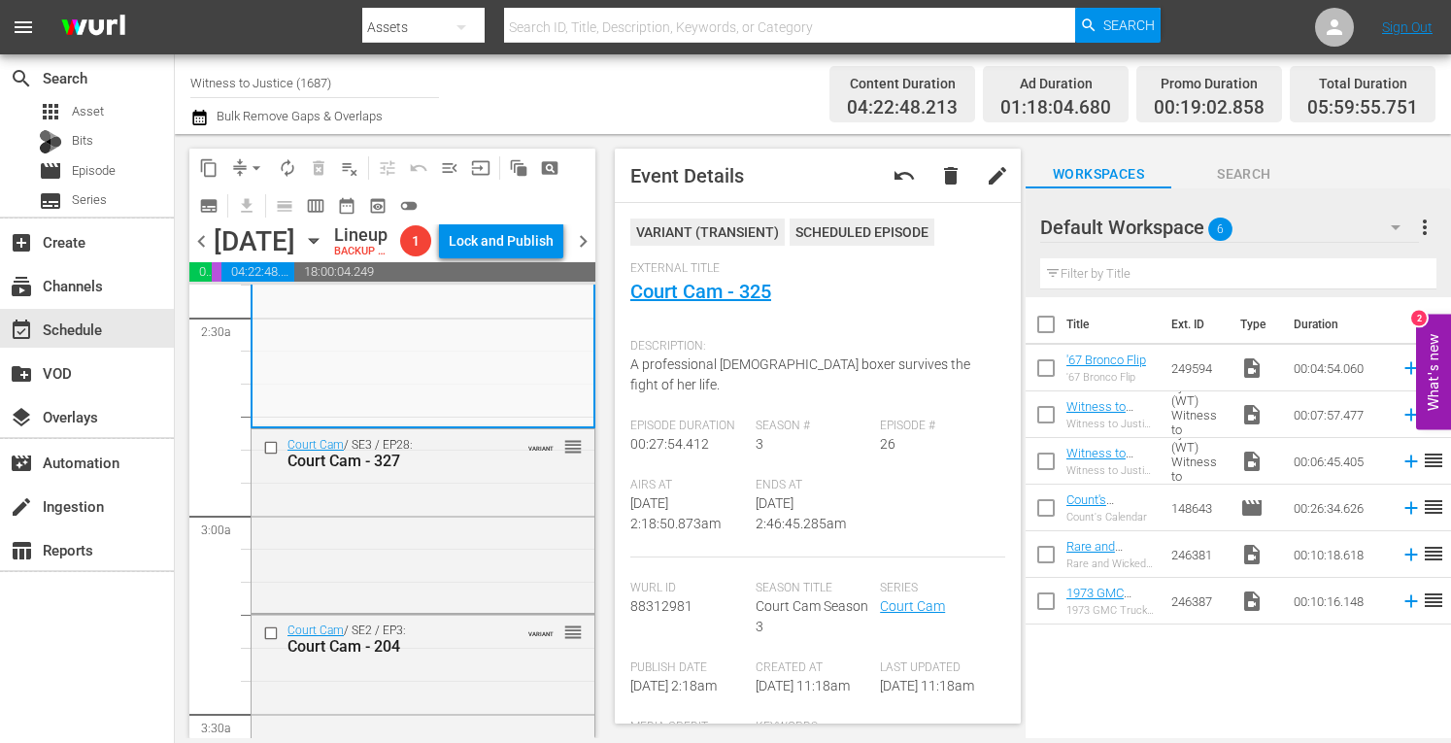
scroll to position [1036, 0]
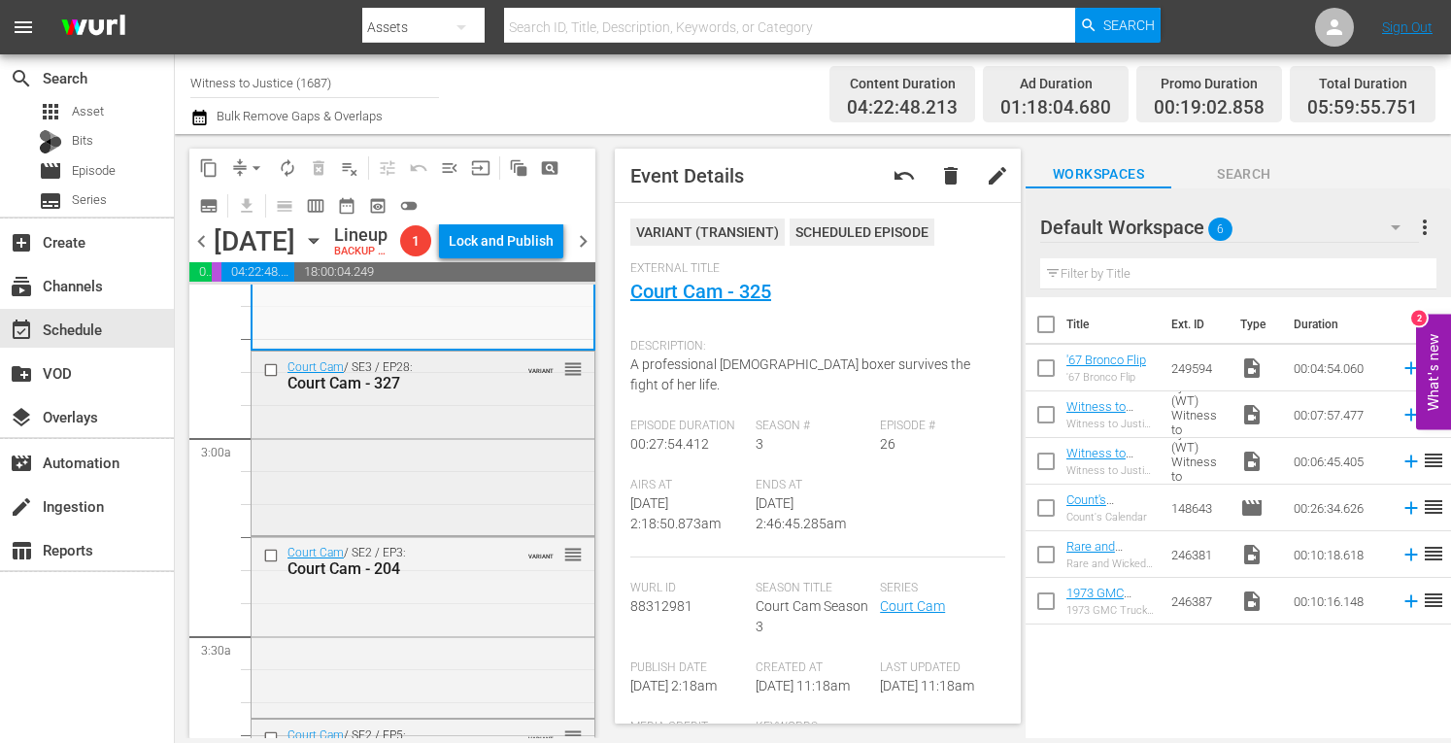
click at [554, 483] on div "Court Cam / SE3 / EP28: Court Cam - 327 VARIANT reorder" at bounding box center [423, 442] width 343 height 180
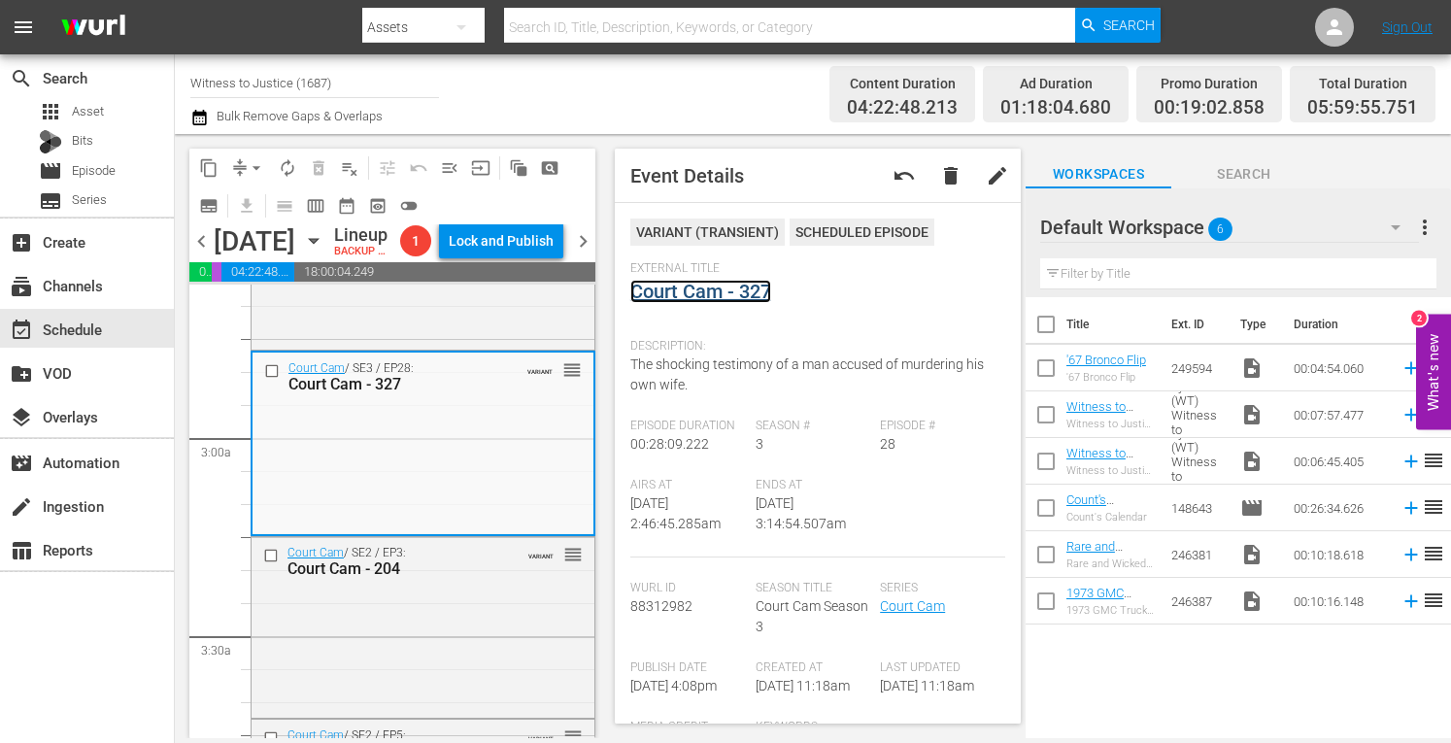
click at [734, 288] on link "Court Cam - 327" at bounding box center [700, 291] width 141 height 23
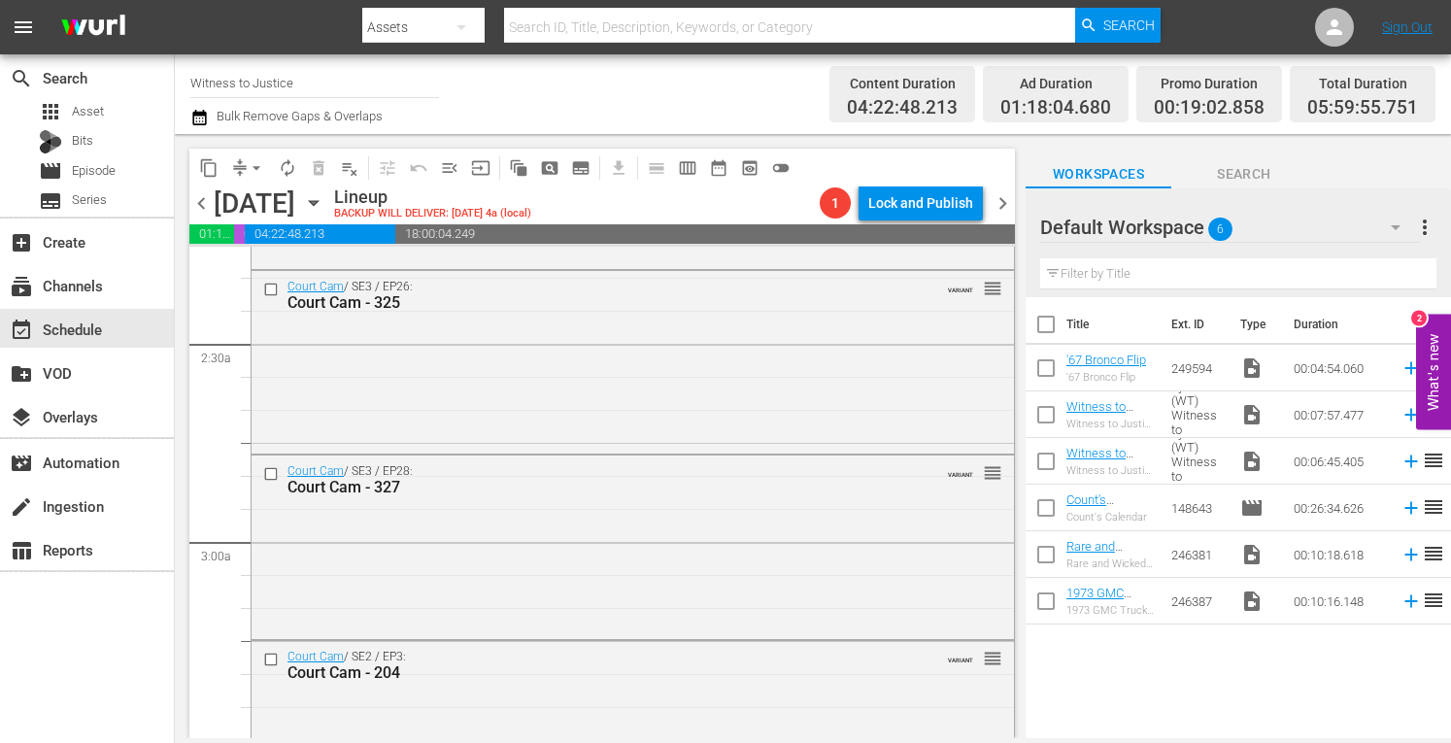
scroll to position [867, 0]
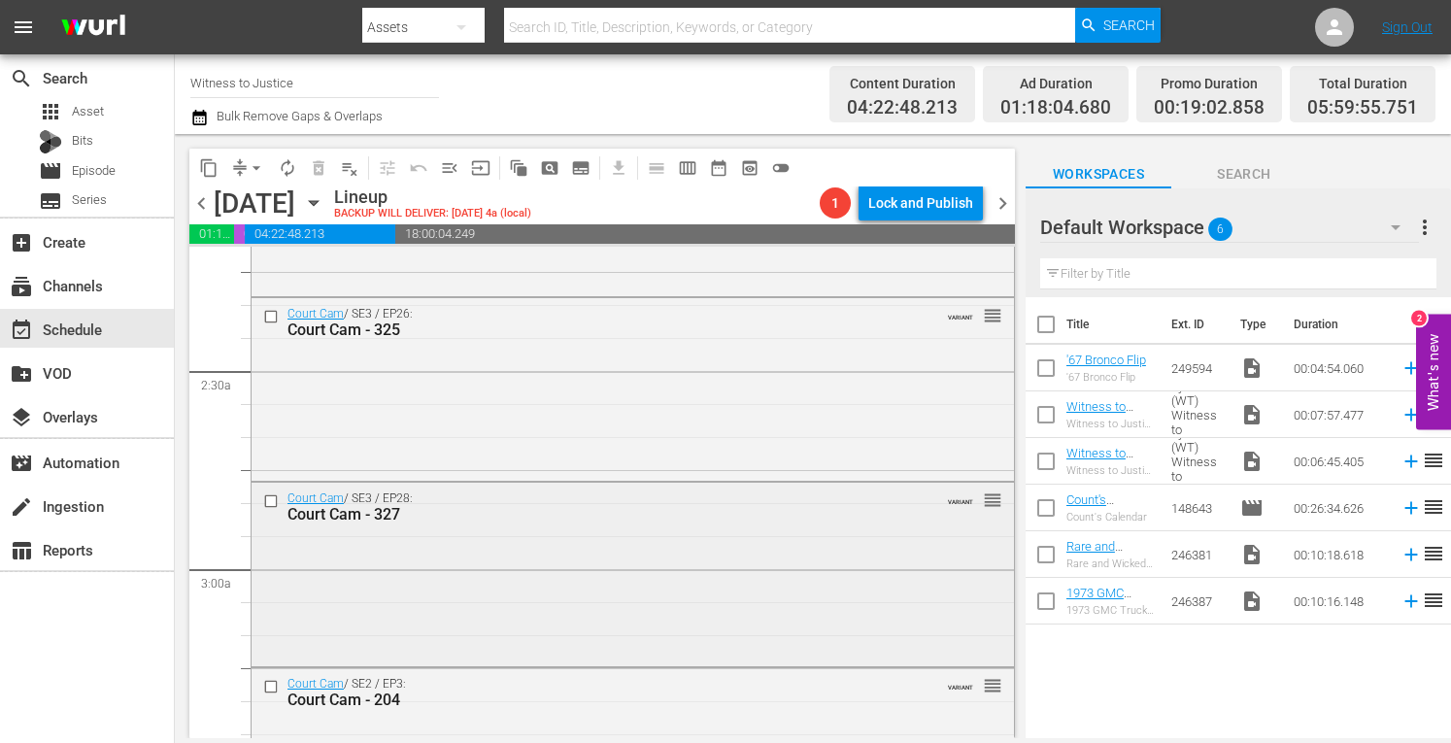
click at [738, 558] on div "Court Cam / SE3 / EP28: Court Cam - 327 VARIANT reorder" at bounding box center [633, 573] width 763 height 180
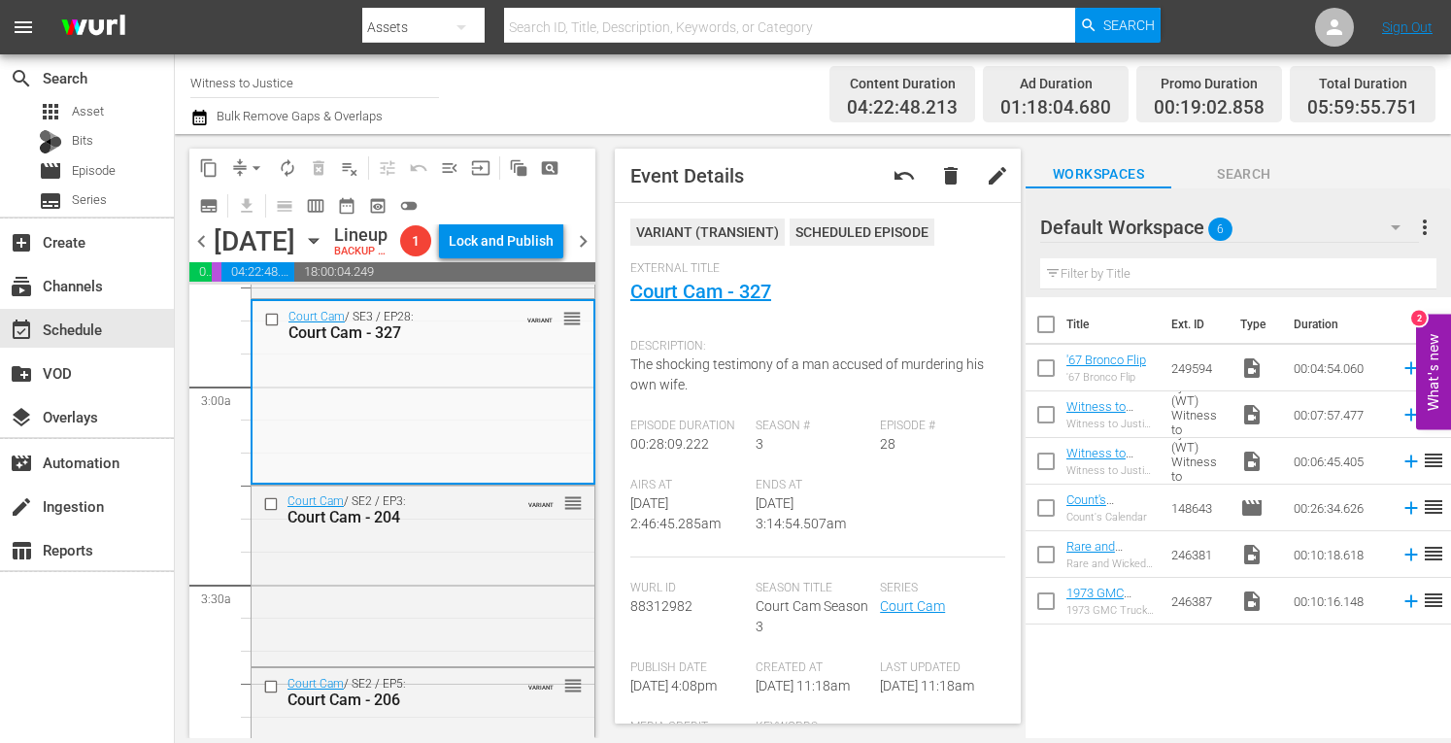
scroll to position [1177, 0]
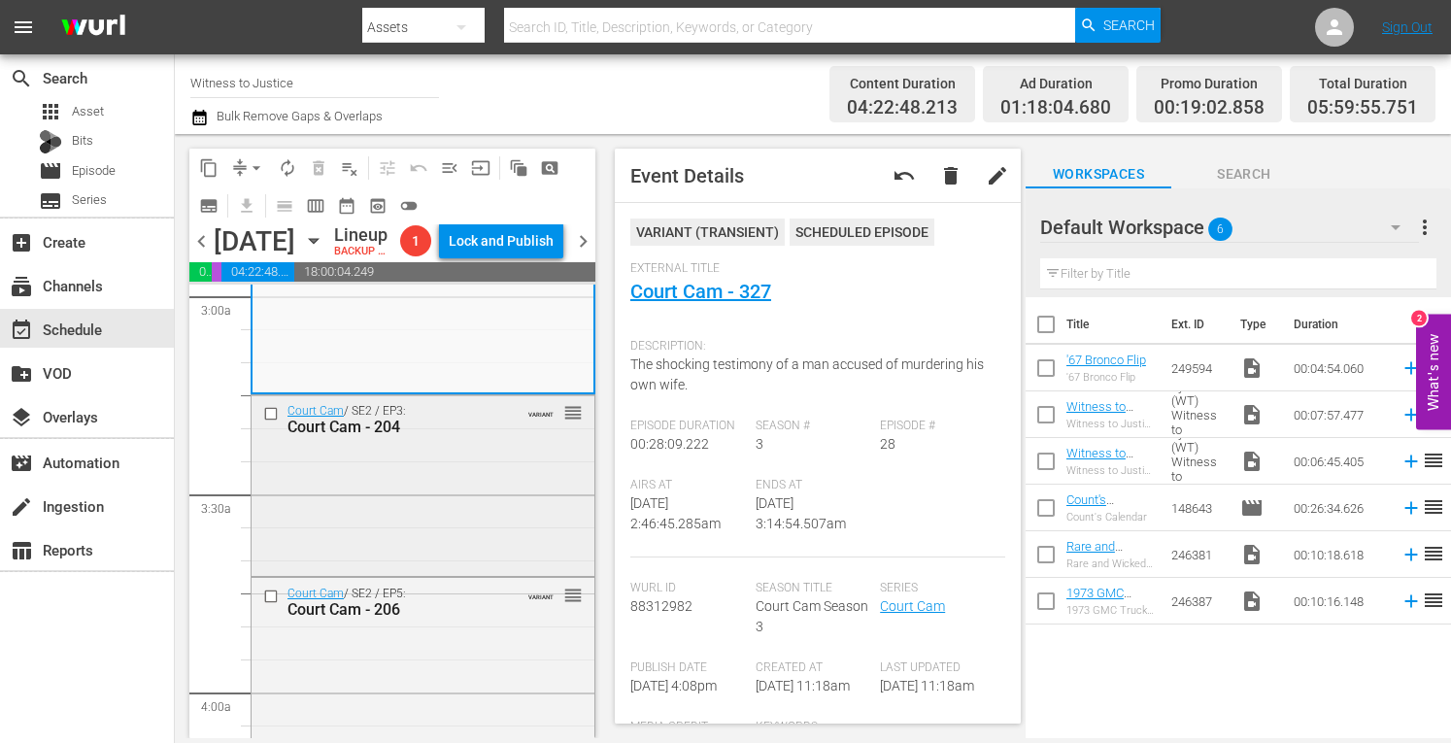
click at [477, 522] on div "Court Cam / SE2 / EP3: Court Cam - 204 VARIANT reorder" at bounding box center [423, 483] width 343 height 177
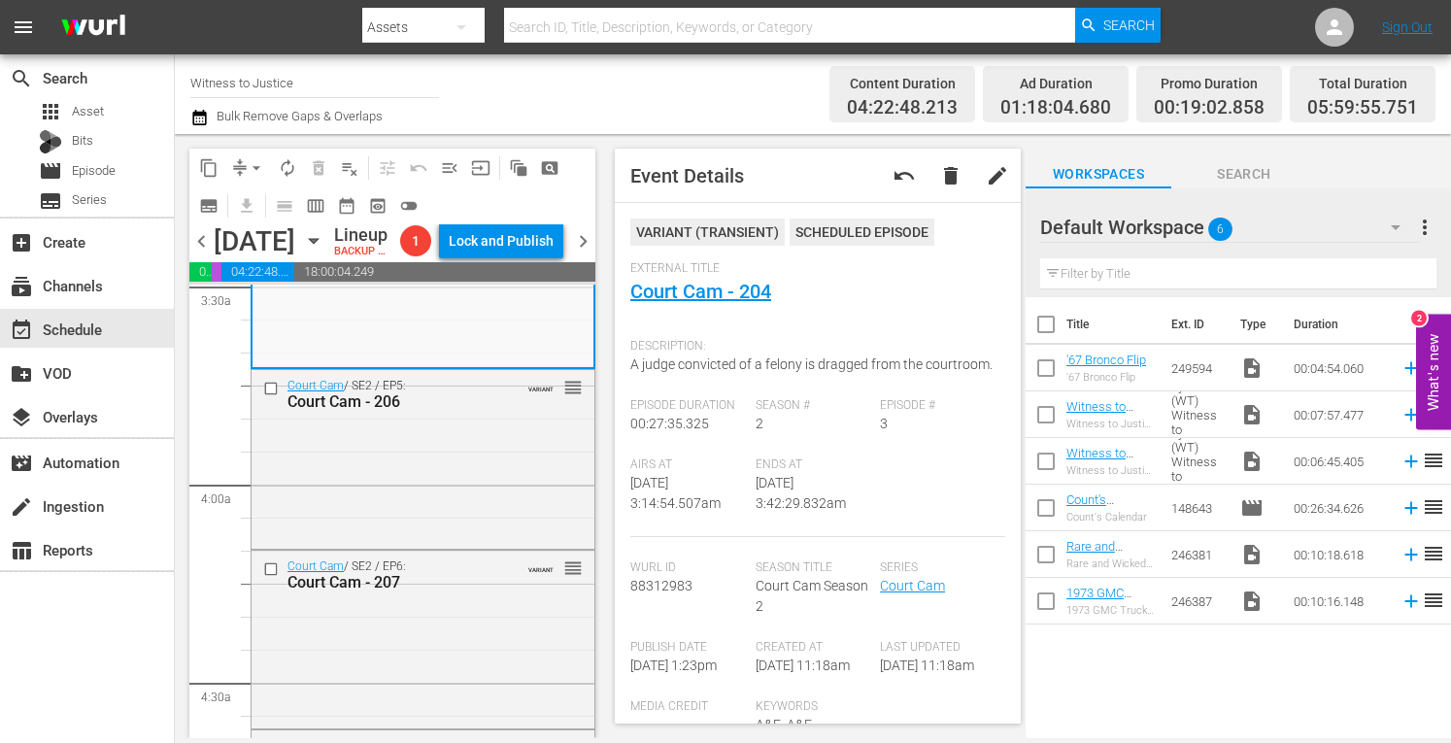
scroll to position [1437, 0]
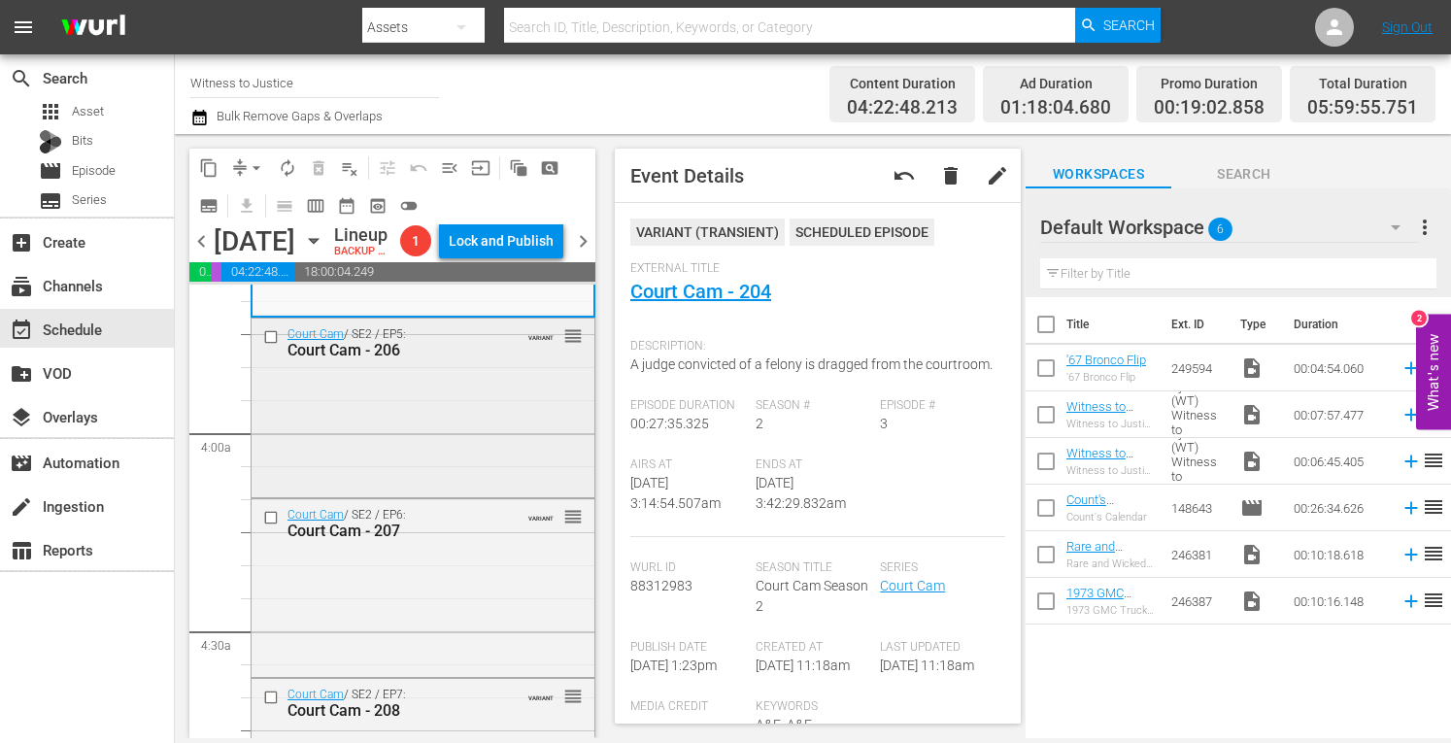
click at [444, 493] on div "Court Cam / SE2 / EP5: Court Cam - 206 VARIANT reorder" at bounding box center [423, 406] width 343 height 175
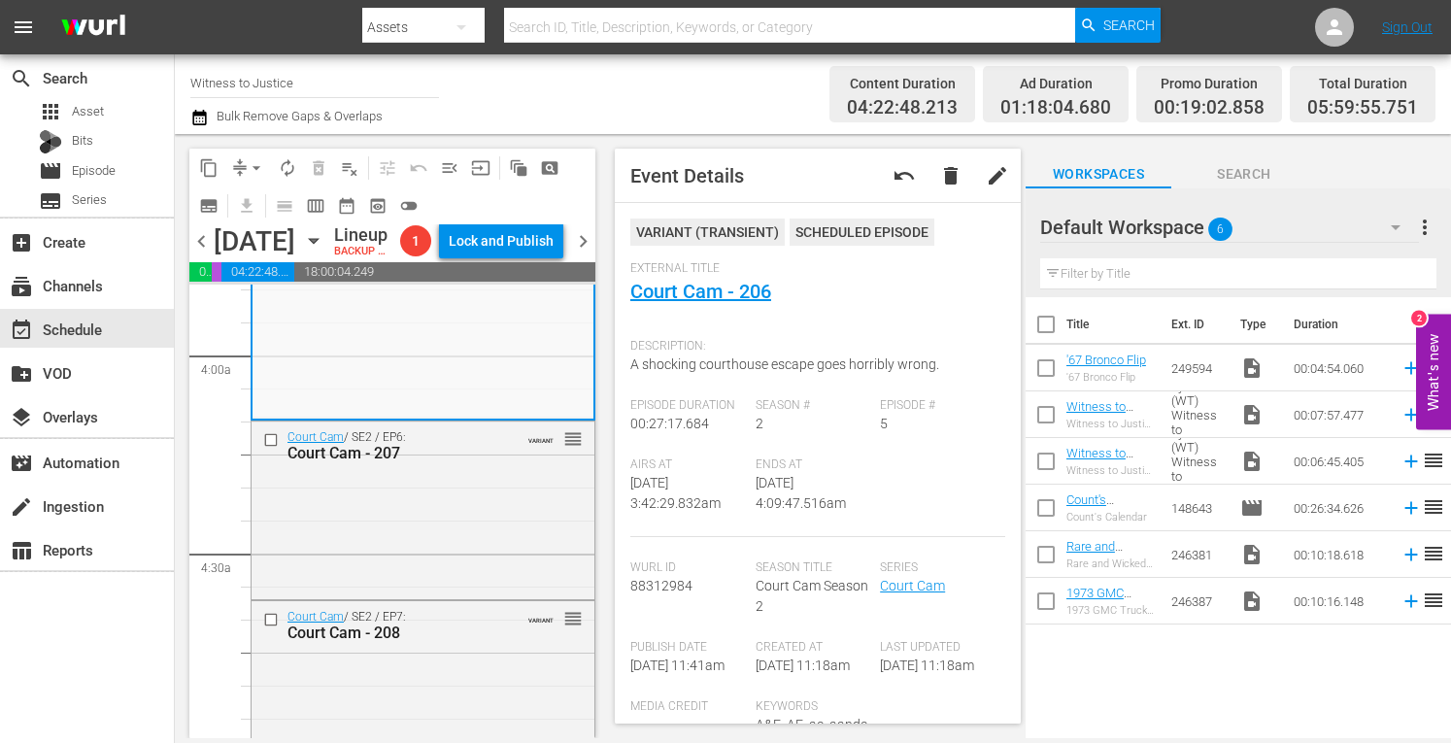
scroll to position [1553, 0]
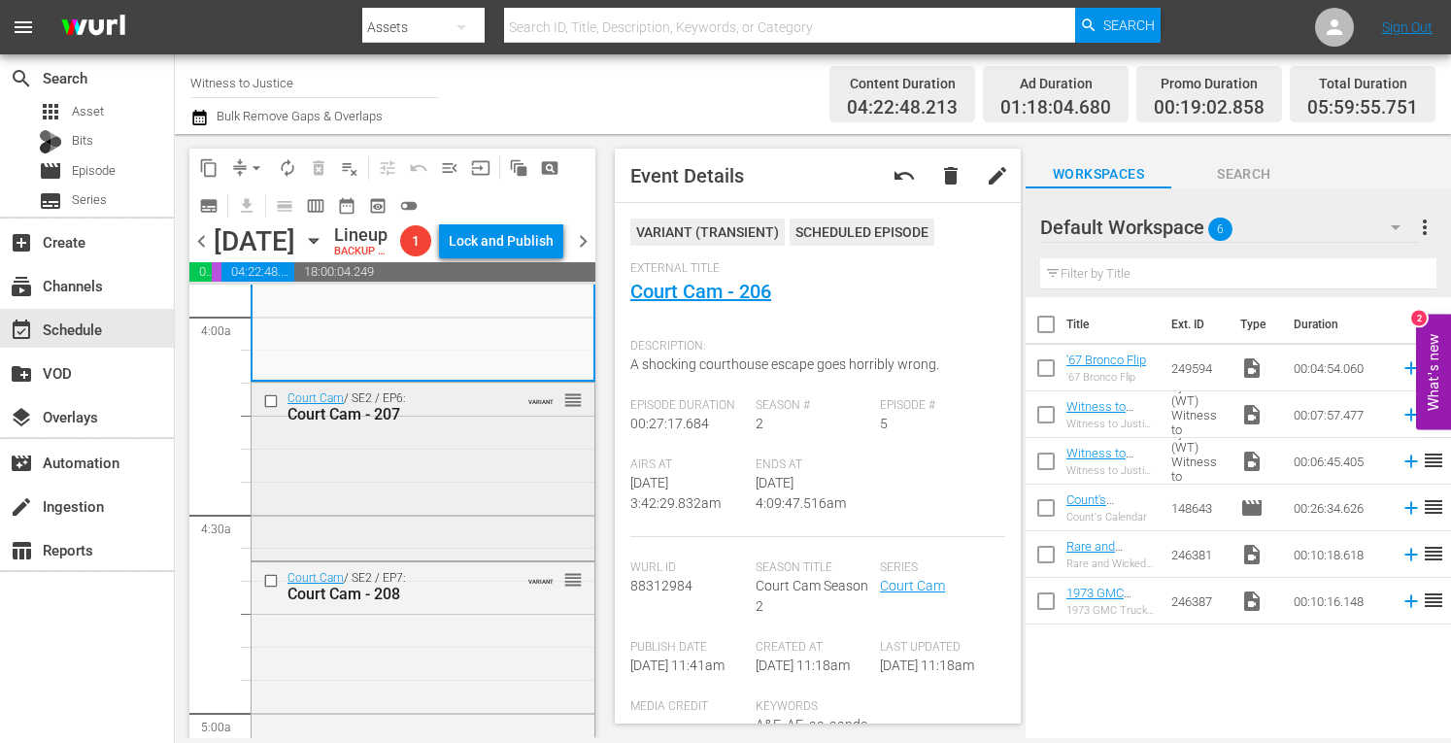
click at [475, 524] on div "Court Cam / SE2 / EP6: Court Cam - 207 VARIANT reorder" at bounding box center [423, 470] width 343 height 174
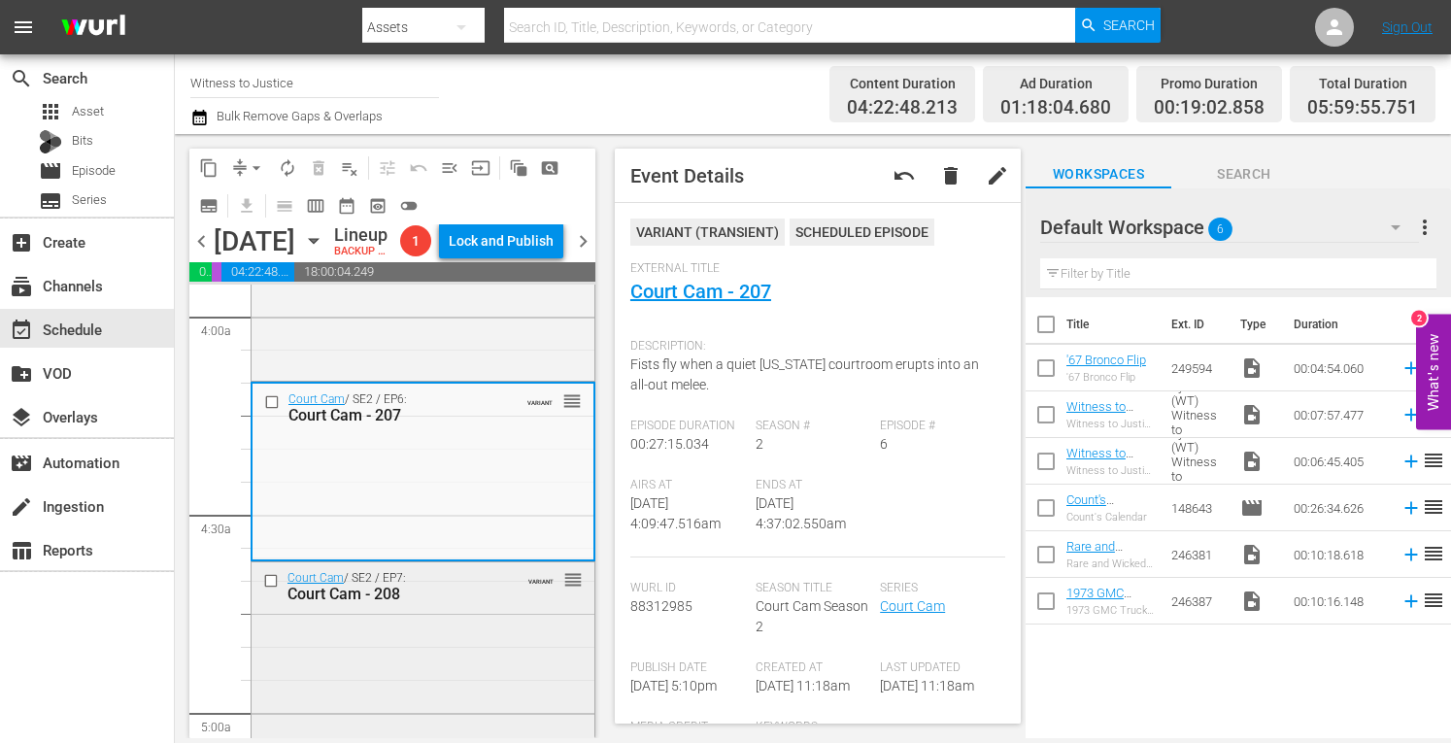
click at [482, 610] on div "Court Cam / SE2 / EP7: Court Cam - 208 VARIANT reorder" at bounding box center [423, 586] width 343 height 48
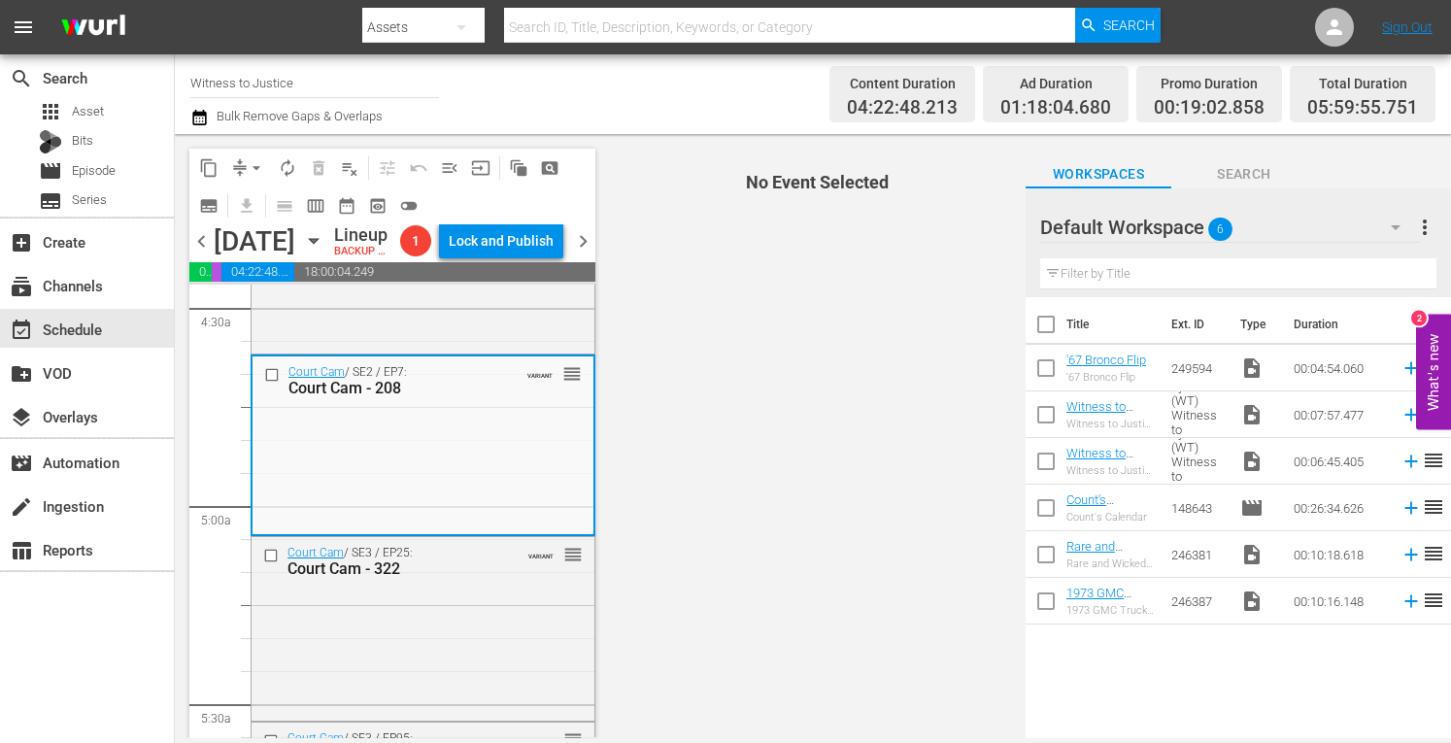
scroll to position [1916, 0]
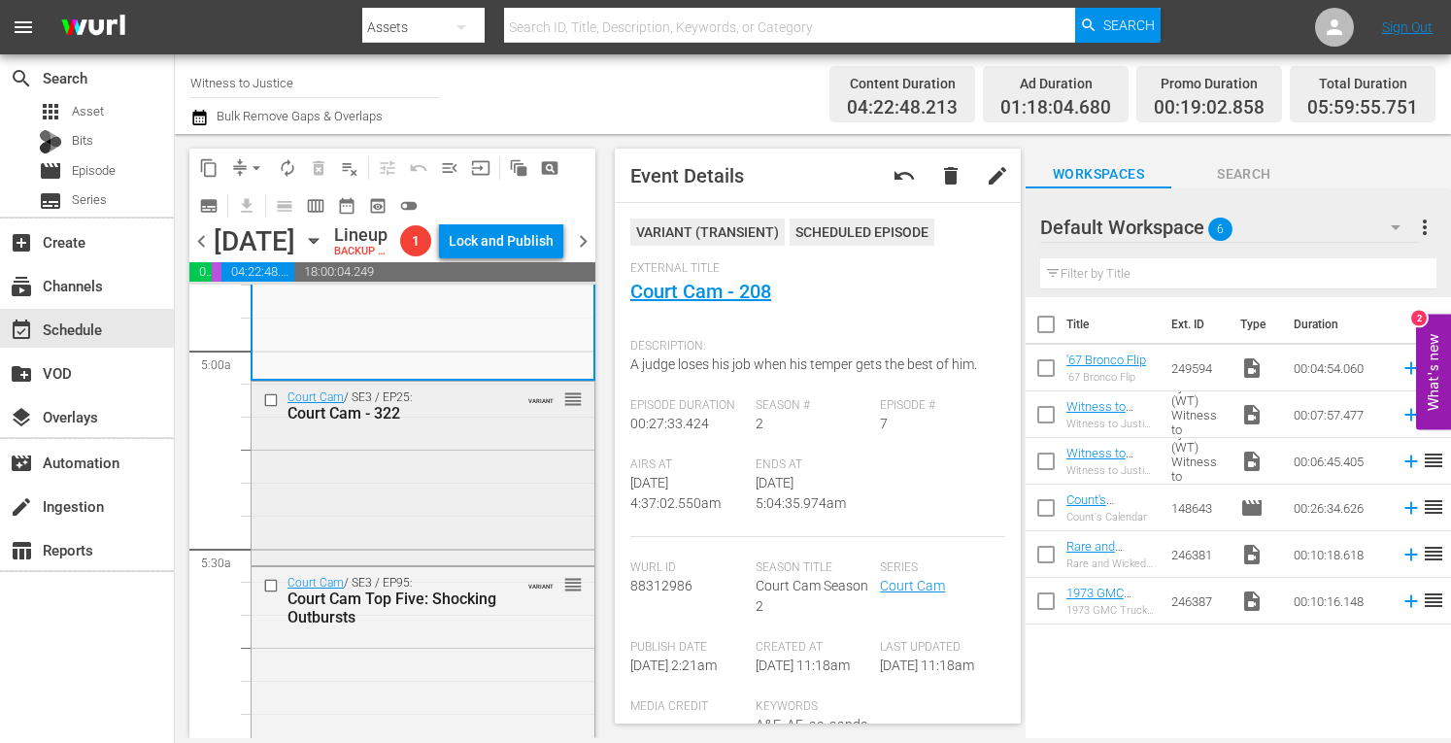
click at [468, 531] on div "Court Cam / SE3 / EP25: Court Cam - 322 VARIANT reorder" at bounding box center [423, 471] width 343 height 179
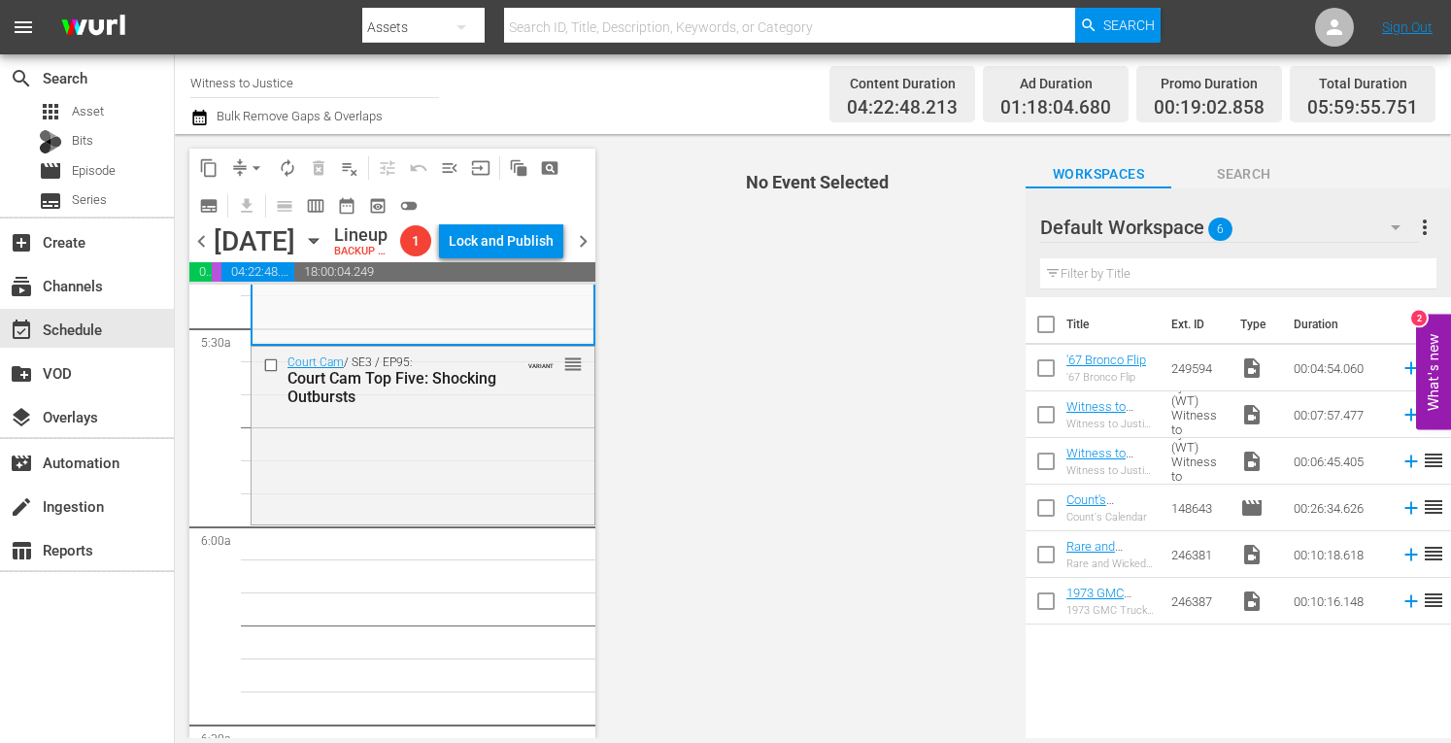
scroll to position [2162, 0]
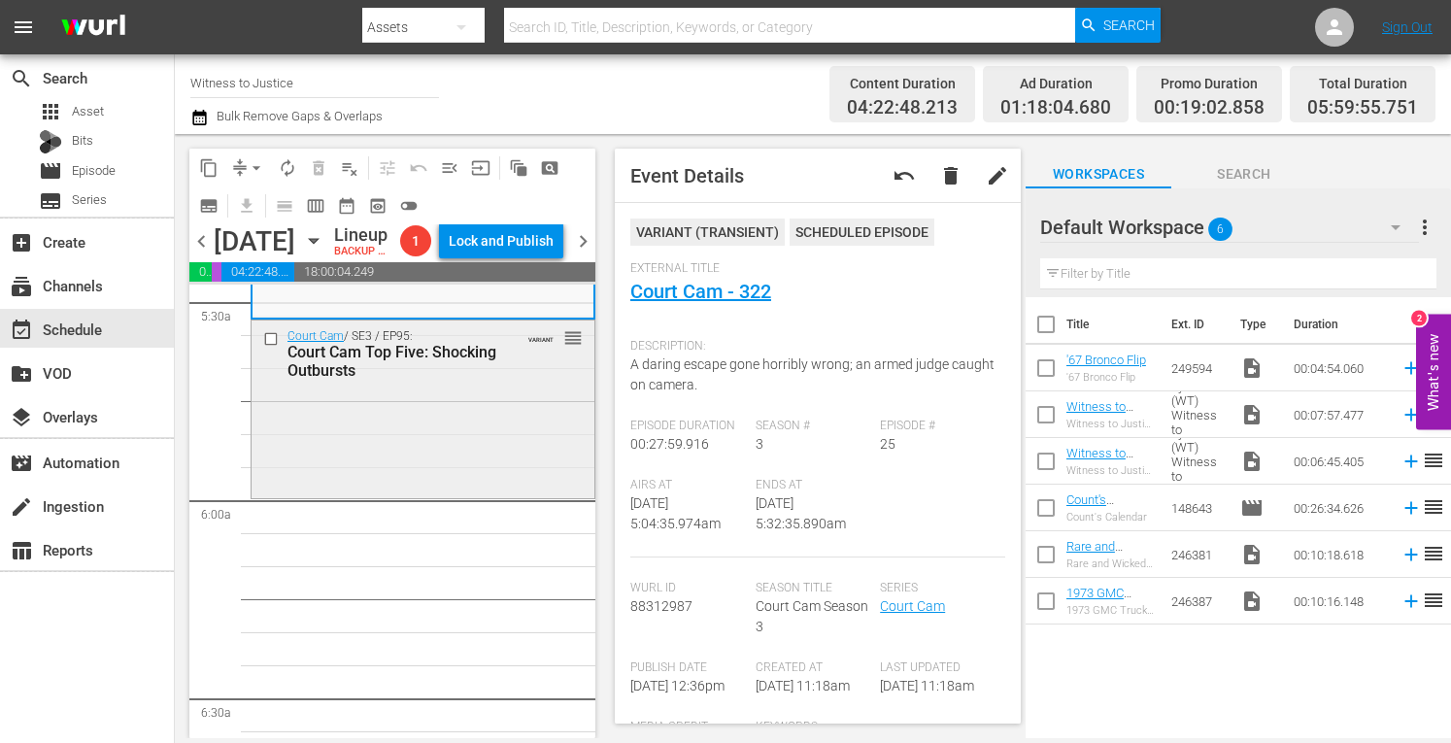
click at [493, 477] on div "Court Cam / SE3 / EP95: Court Cam Top Five: Shocking Outbursts VARIANT reorder" at bounding box center [423, 408] width 343 height 175
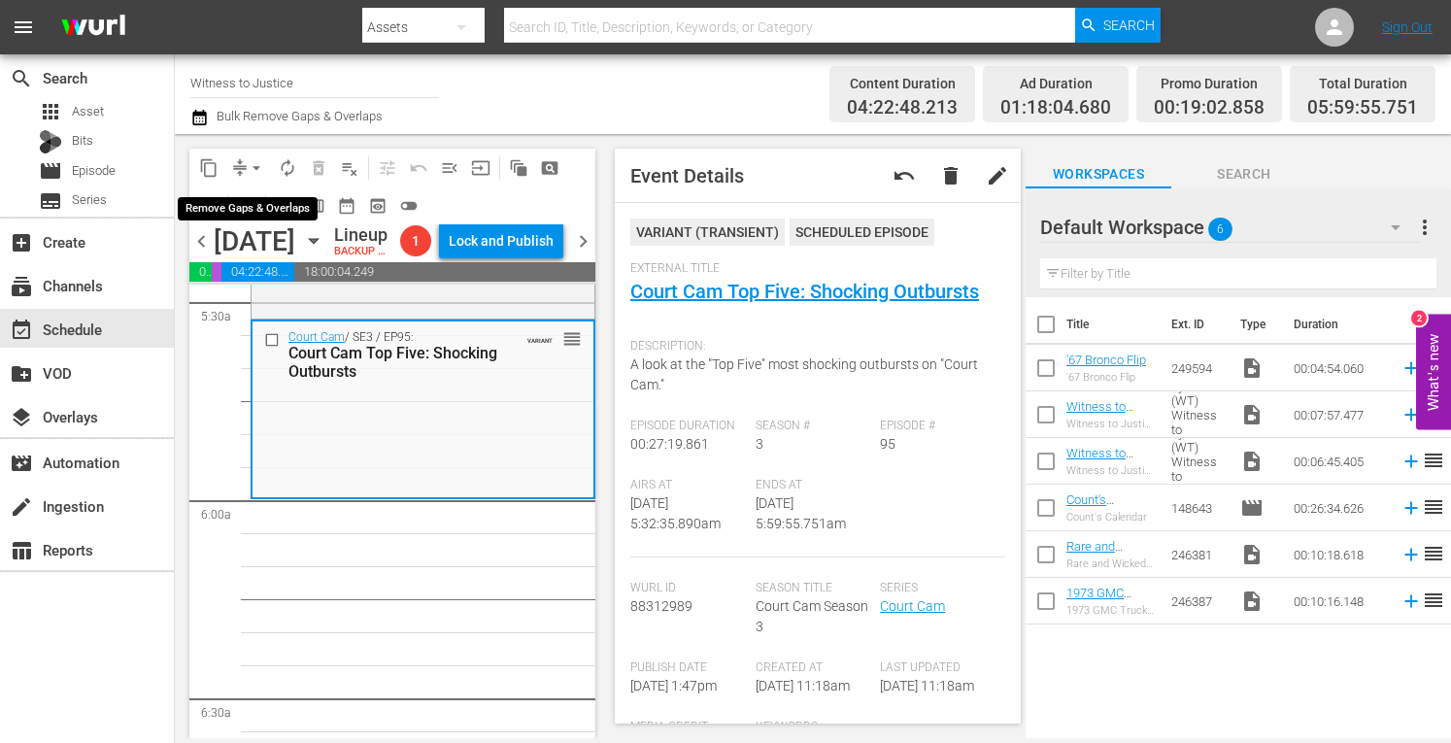
click at [256, 156] on button "arrow_drop_down" at bounding box center [256, 168] width 31 height 31
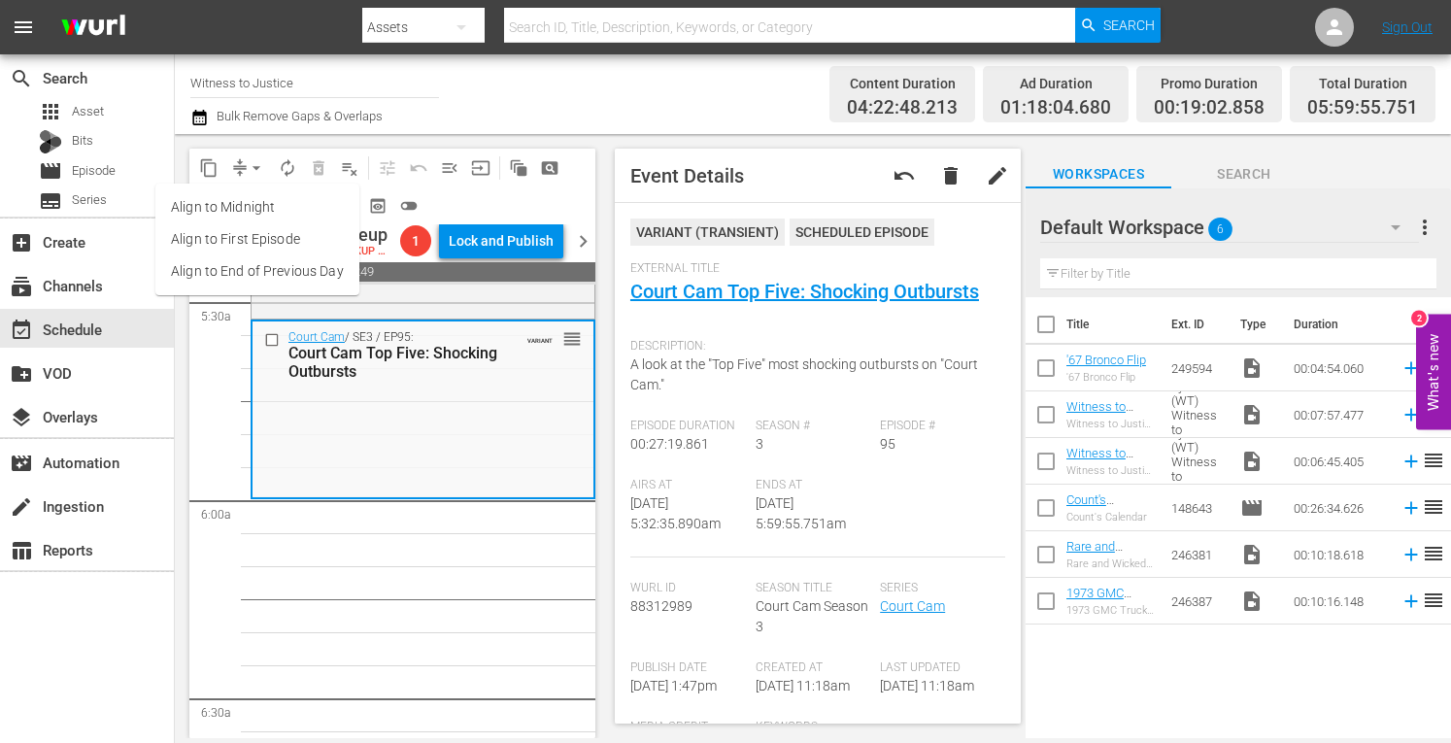
click at [245, 209] on li "Align to Midnight" at bounding box center [257, 207] width 204 height 32
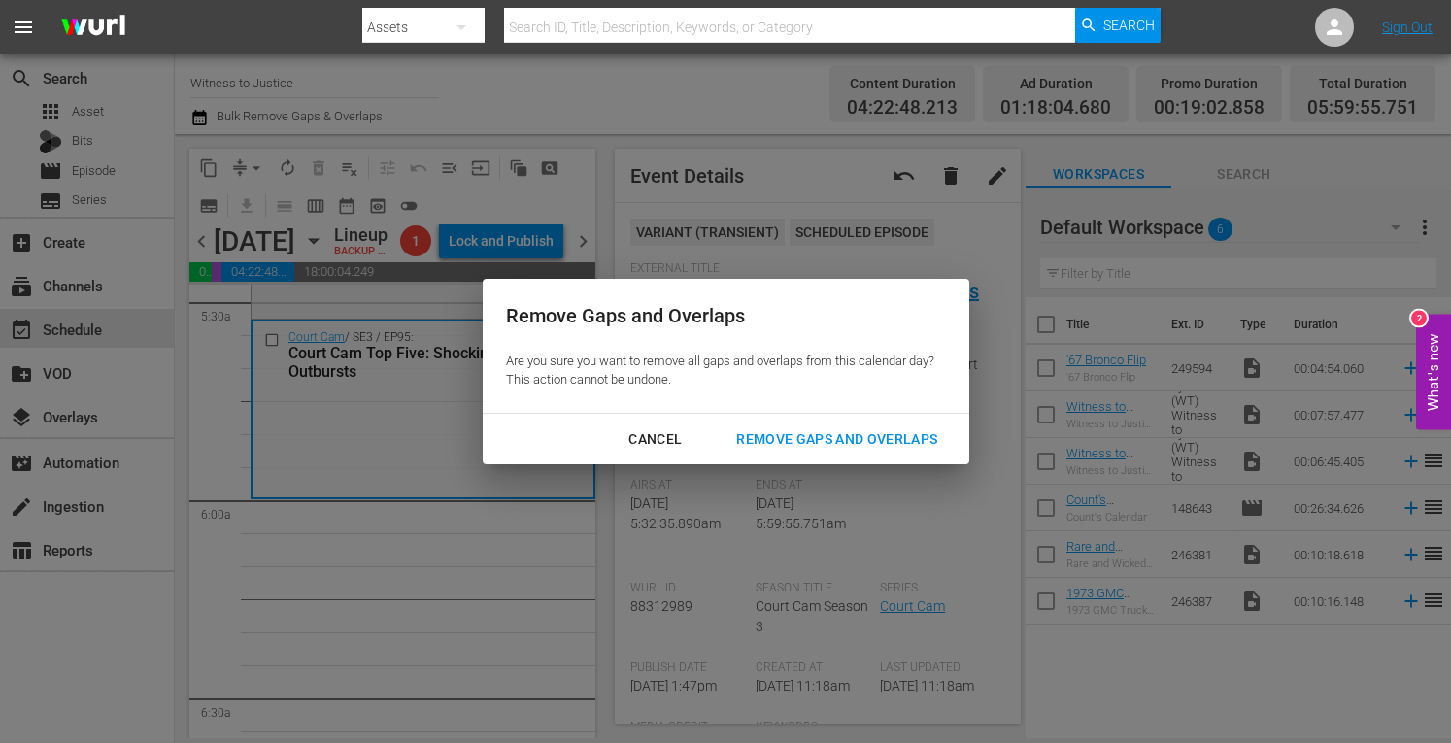
click at [756, 435] on div "Remove Gaps and Overlaps" at bounding box center [837, 439] width 232 height 24
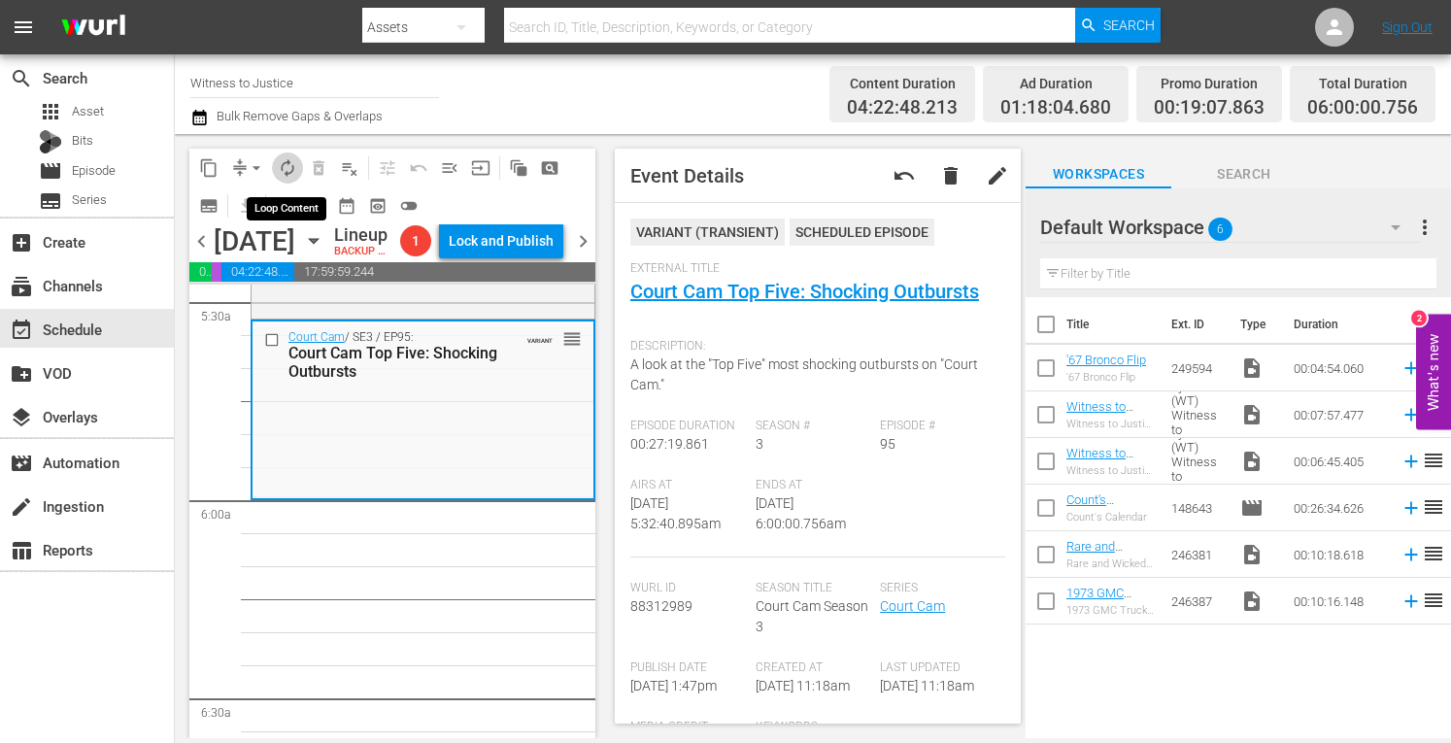
click at [291, 160] on span "autorenew_outlined" at bounding box center [287, 167] width 19 height 19
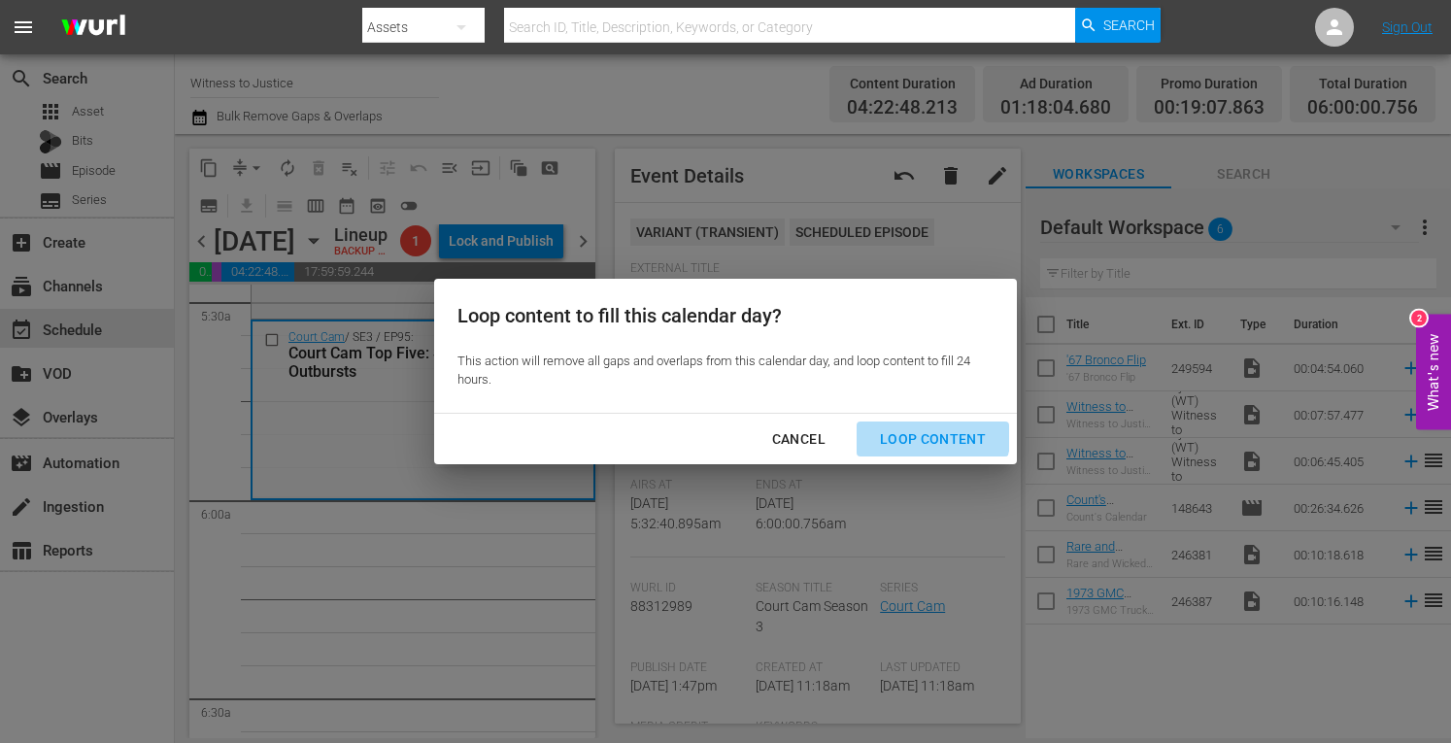
click at [923, 432] on div "Loop Content" at bounding box center [933, 439] width 137 height 24
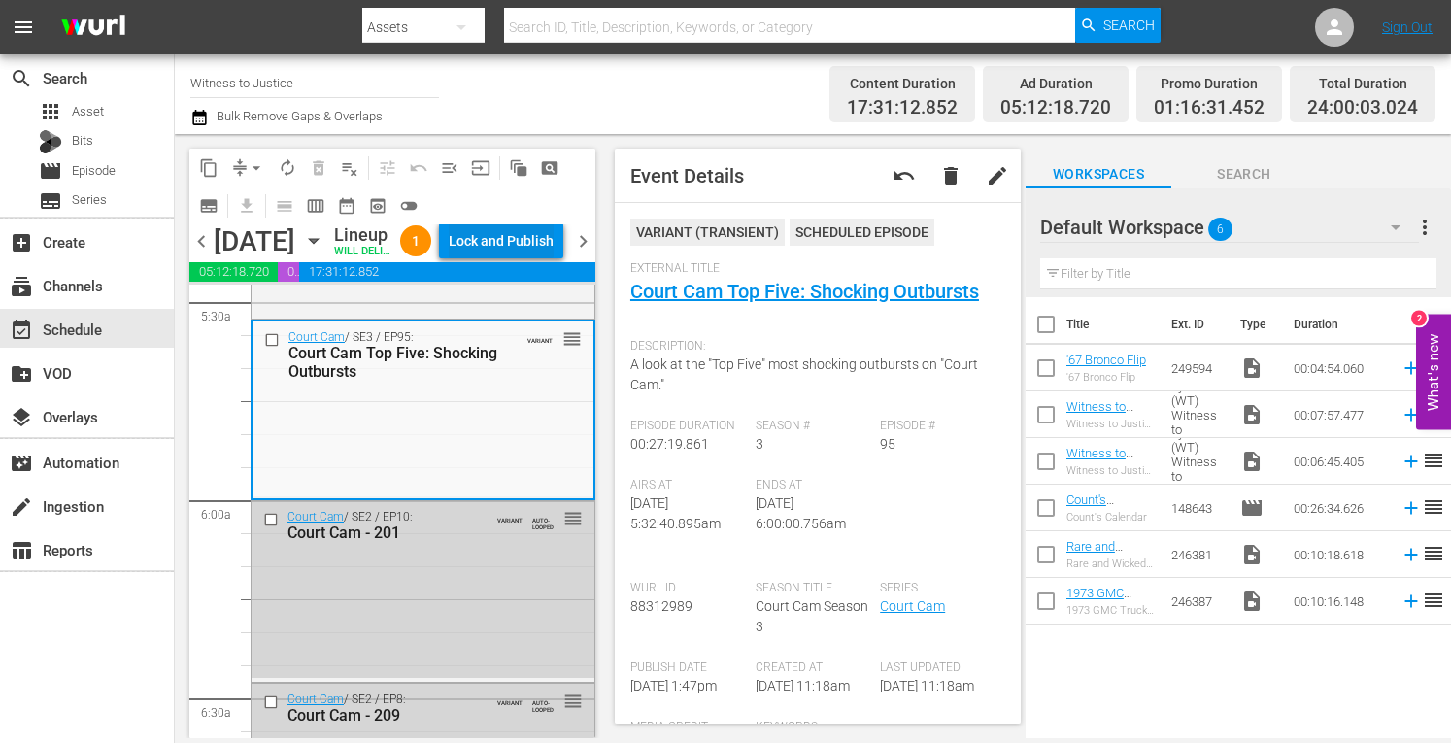
click at [521, 258] on div "Lock and Publish" at bounding box center [501, 240] width 105 height 35
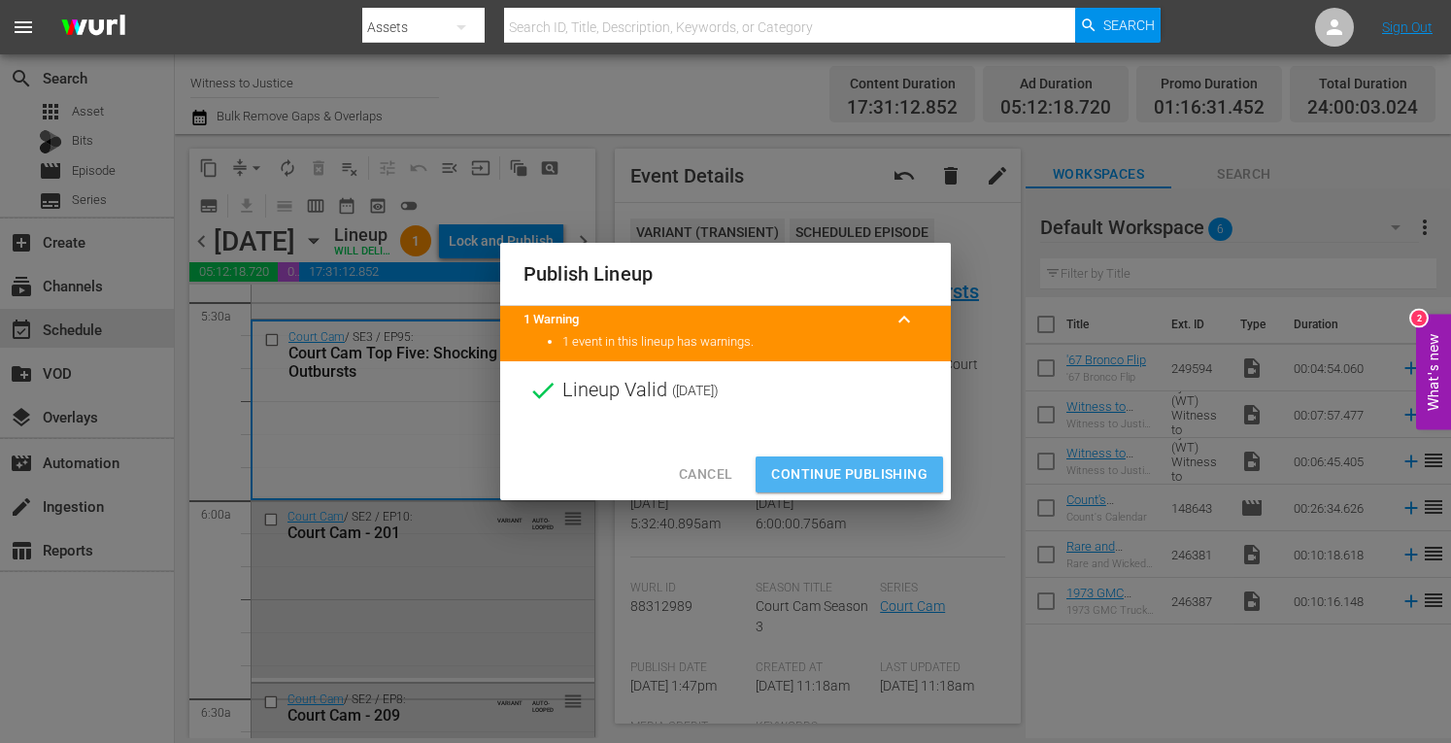
click at [814, 469] on span "Continue Publishing" at bounding box center [849, 474] width 156 height 24
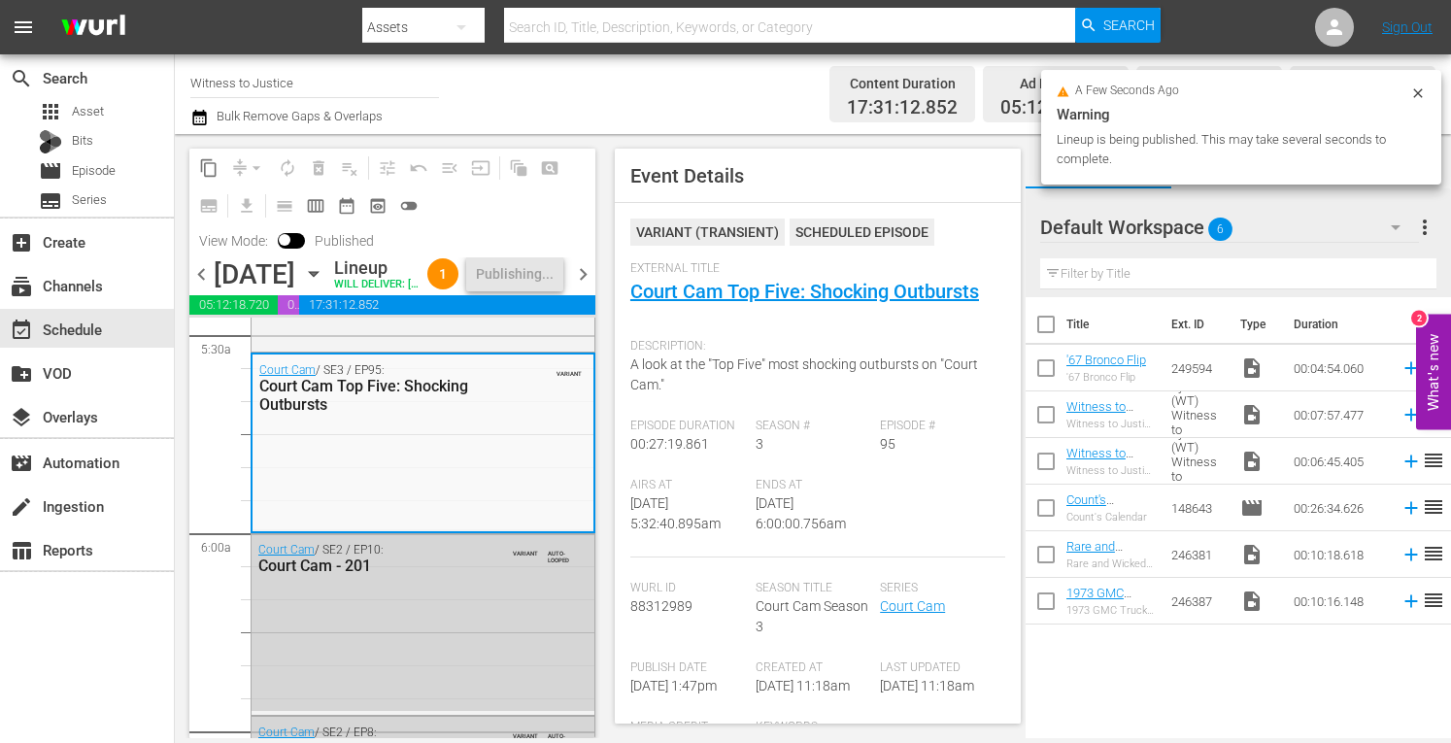
click at [586, 287] on span "chevron_right" at bounding box center [583, 274] width 24 height 24
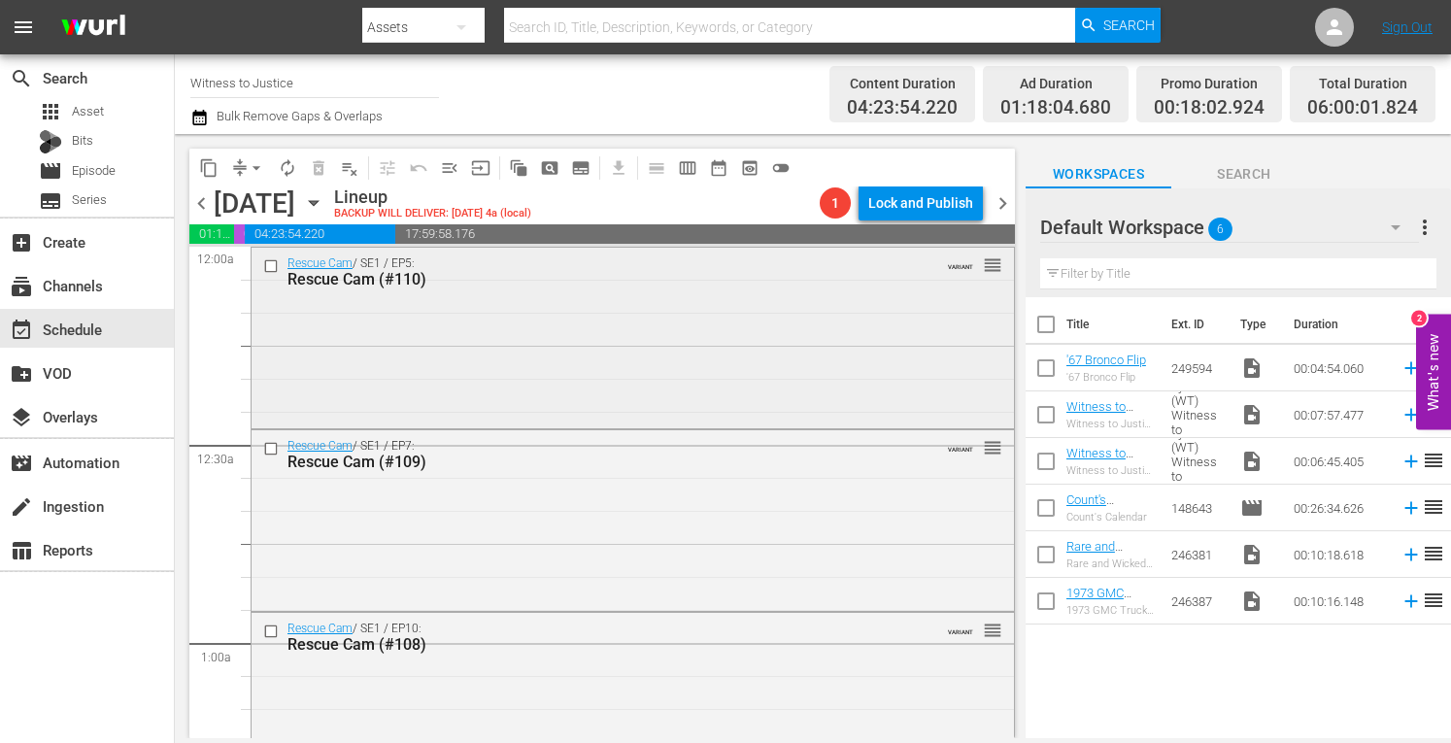
click at [727, 365] on div "Rescue Cam / SE1 / EP5: Rescue Cam (#110) VARIANT reorder" at bounding box center [633, 336] width 763 height 177
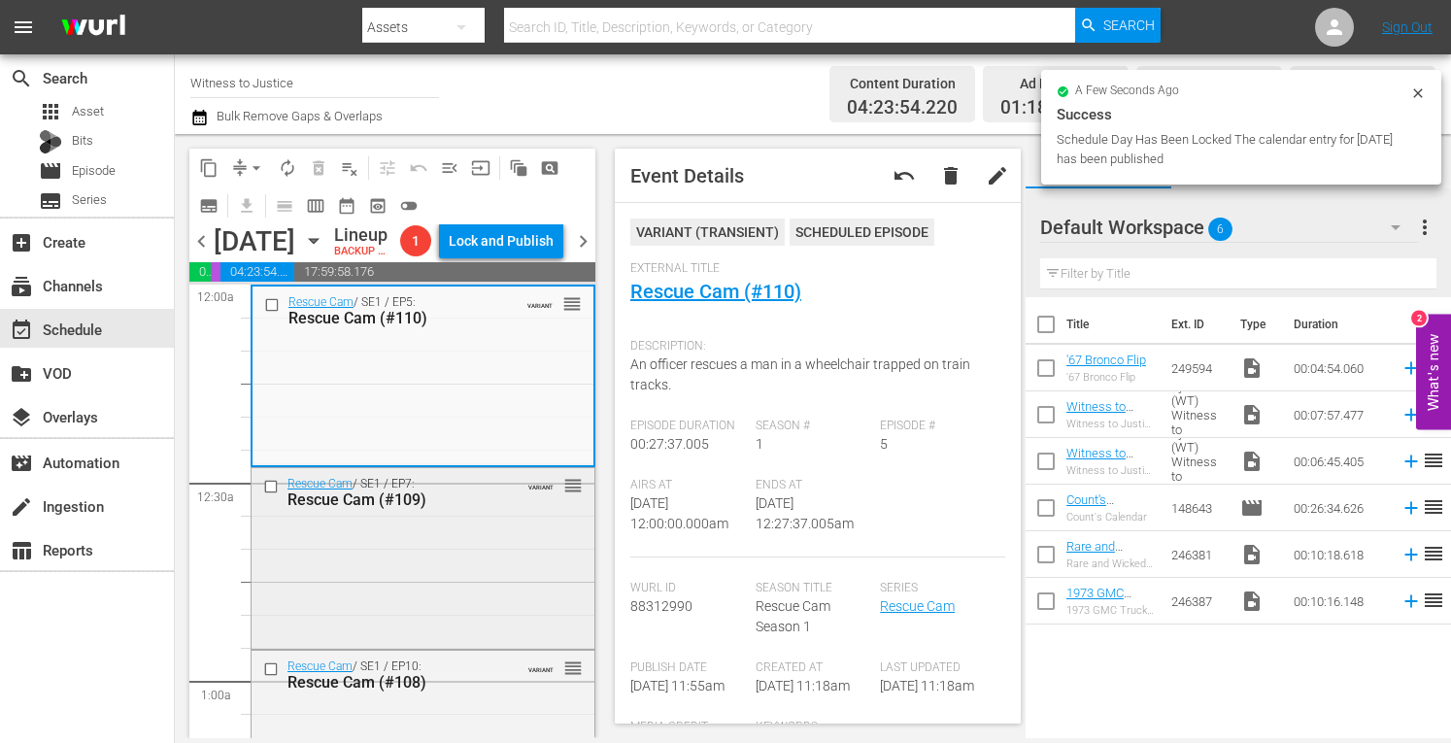
click at [467, 628] on div "Rescue Cam / SE1 / EP7: Rescue Cam (#109) VARIANT reorder" at bounding box center [423, 557] width 343 height 178
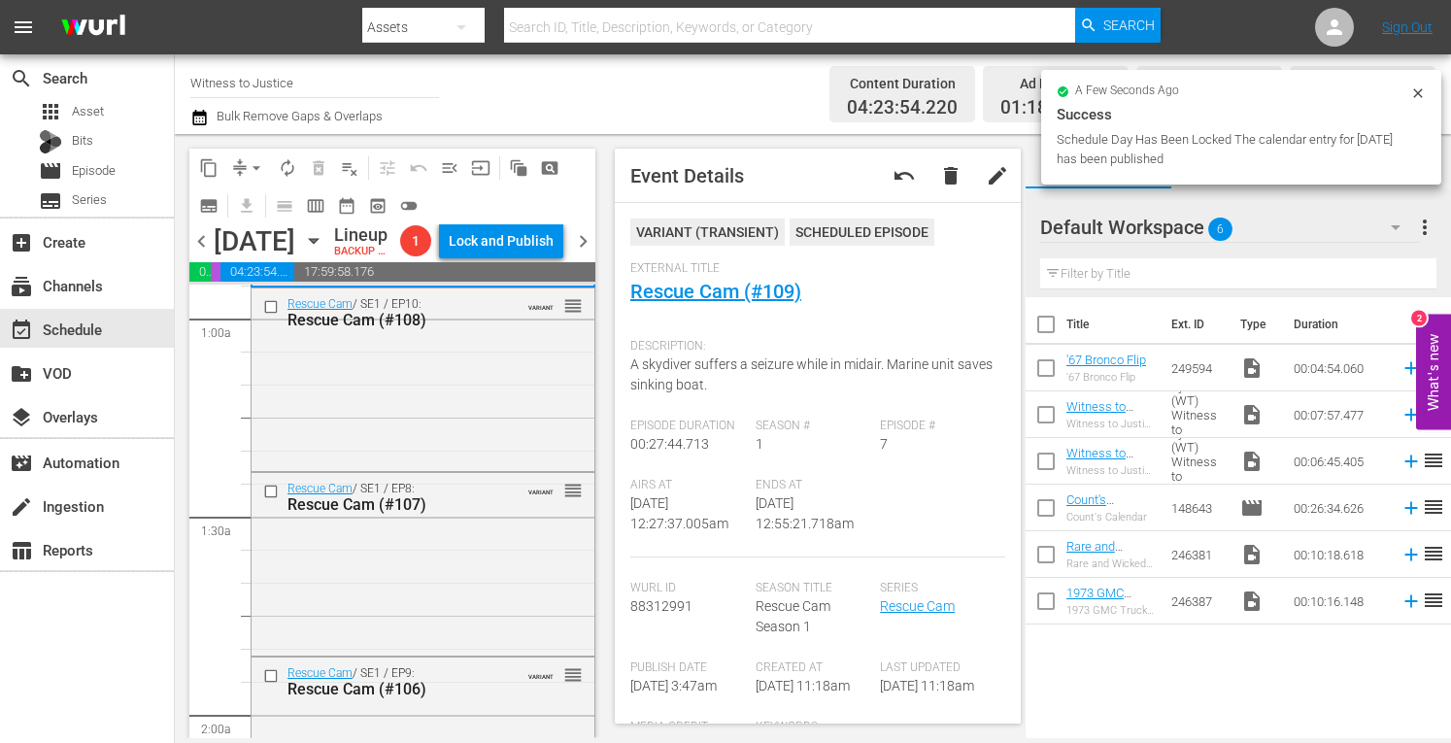
scroll to position [375, 0]
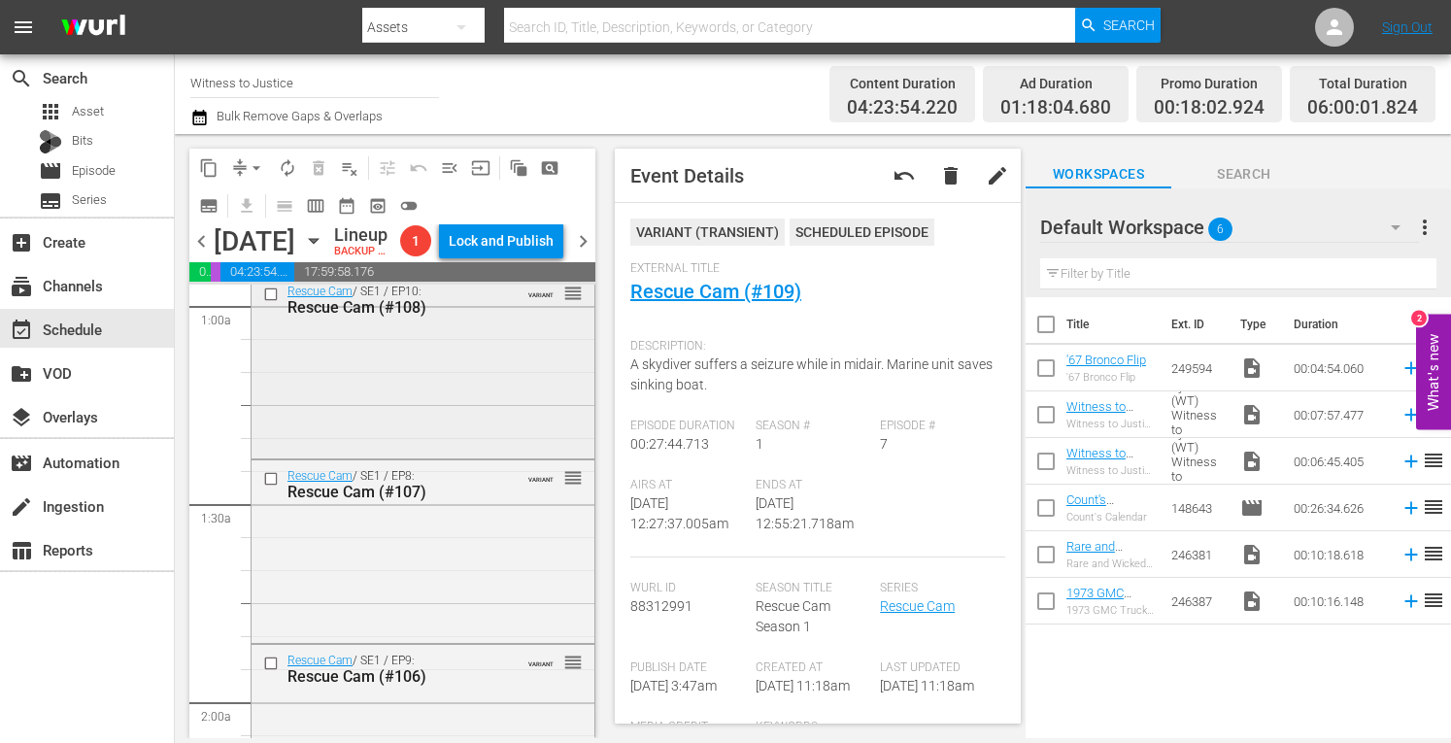
click at [523, 440] on div "Rescue Cam / SE1 / EP10: Rescue Cam (#108) VARIANT reorder" at bounding box center [423, 365] width 343 height 179
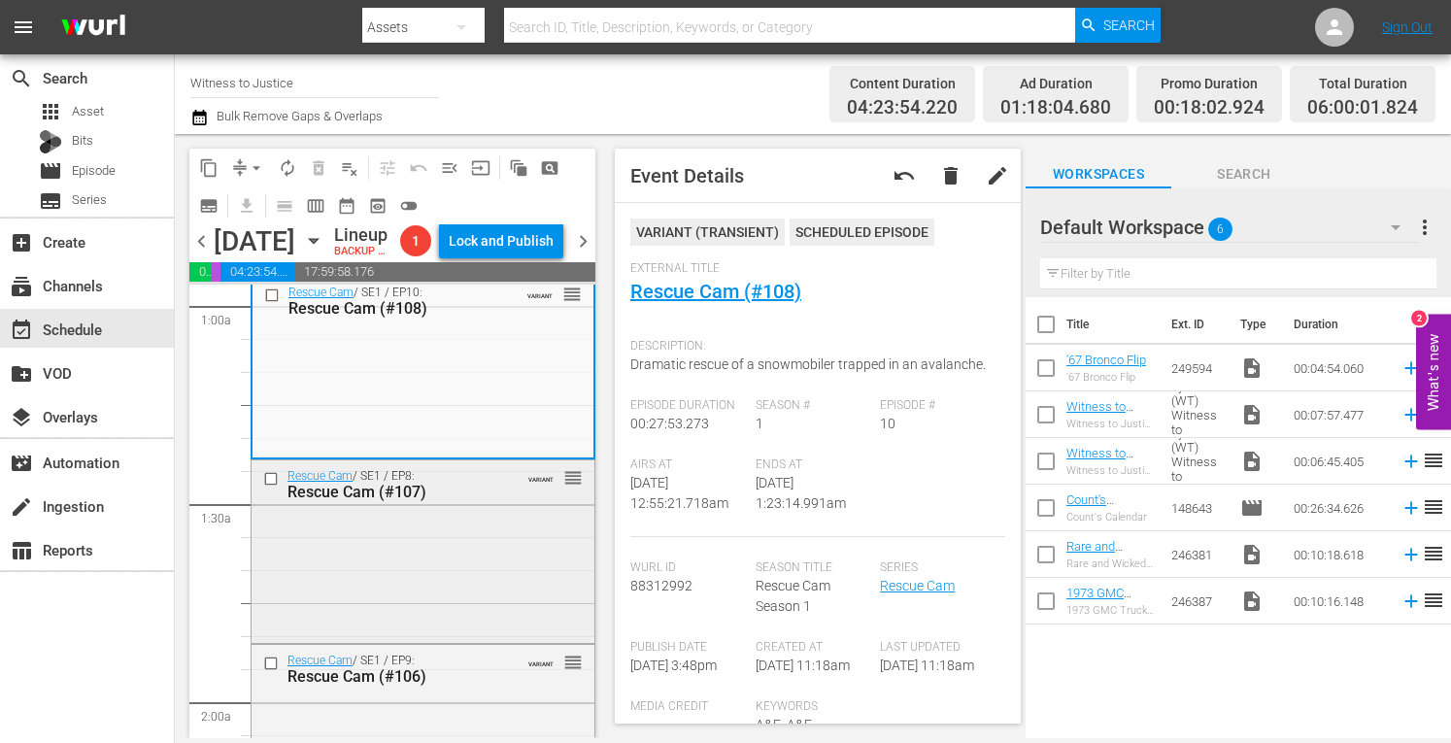
click at [480, 612] on div "Rescue Cam / SE1 / EP8: Rescue Cam (#107) VARIANT reorder" at bounding box center [423, 549] width 343 height 179
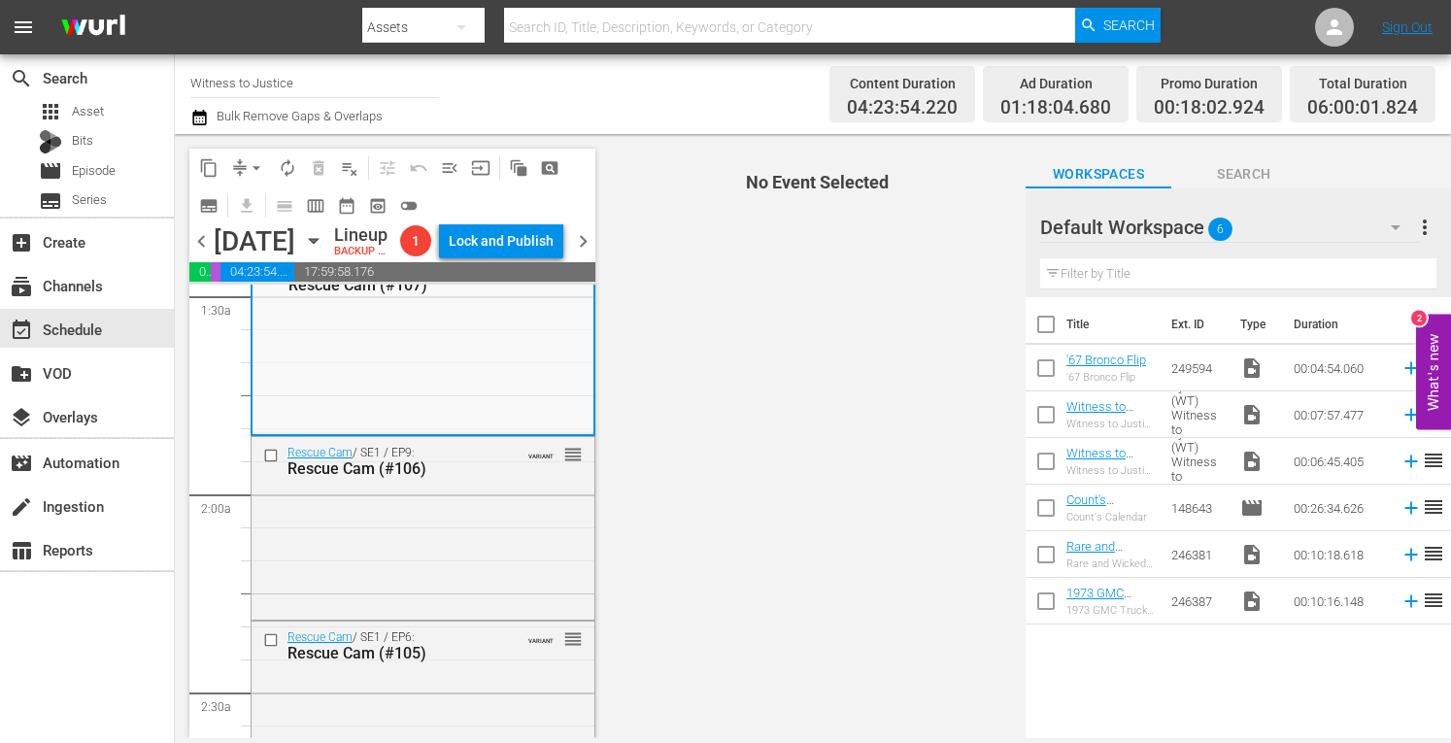
scroll to position [647, 0]
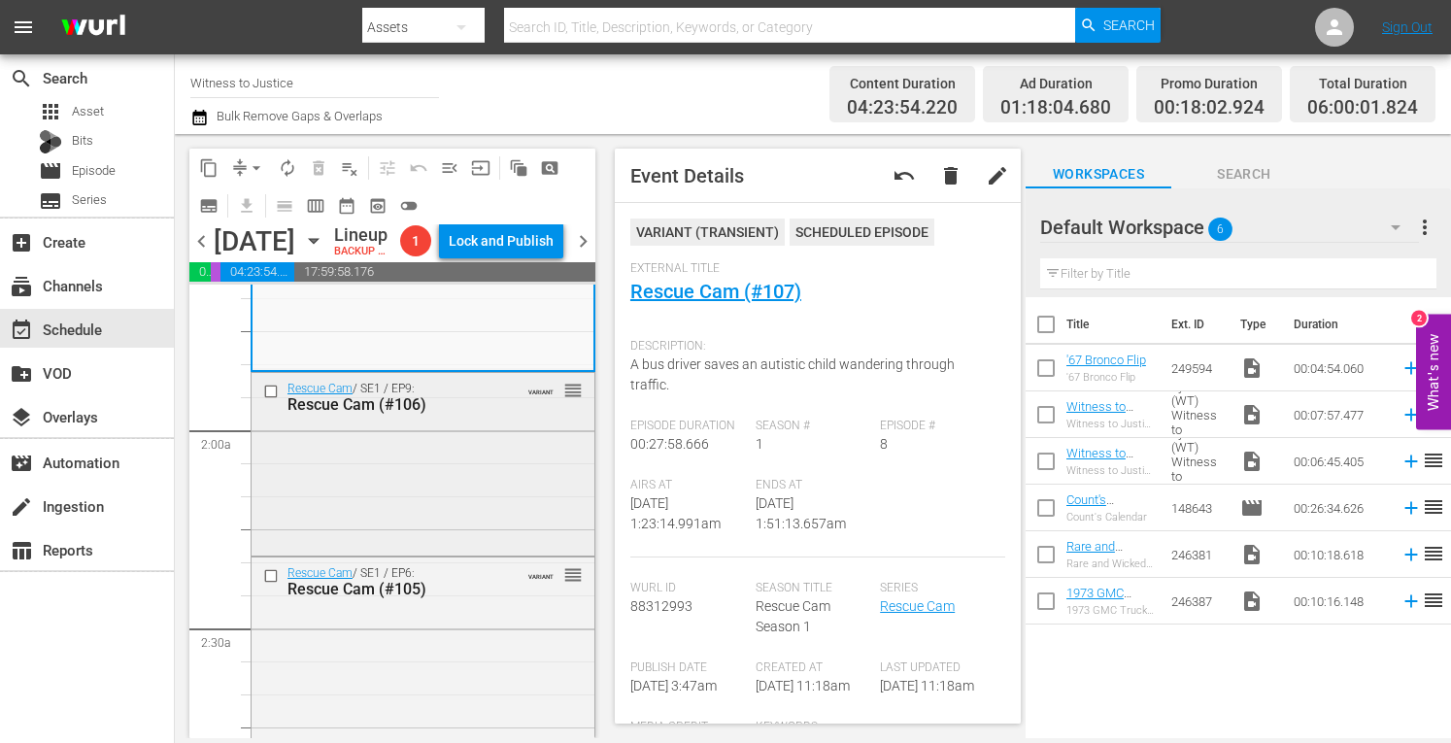
click at [429, 551] on div "Rescue Cam / SE1 / EP9: Rescue Cam (#106) VARIANT reorder" at bounding box center [423, 462] width 343 height 178
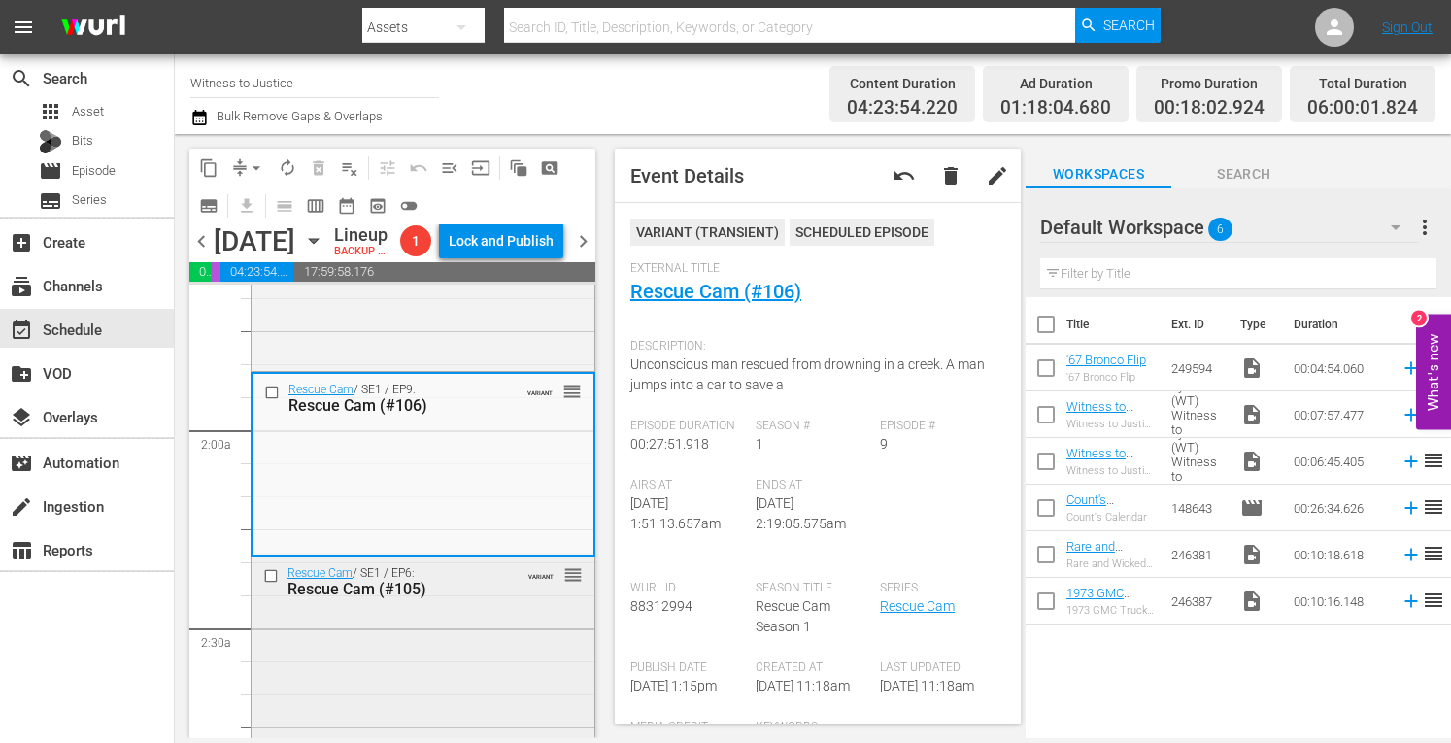
click at [477, 605] on div "Rescue Cam / SE1 / EP6: Rescue Cam (#105) VARIANT reorder" at bounding box center [423, 582] width 343 height 48
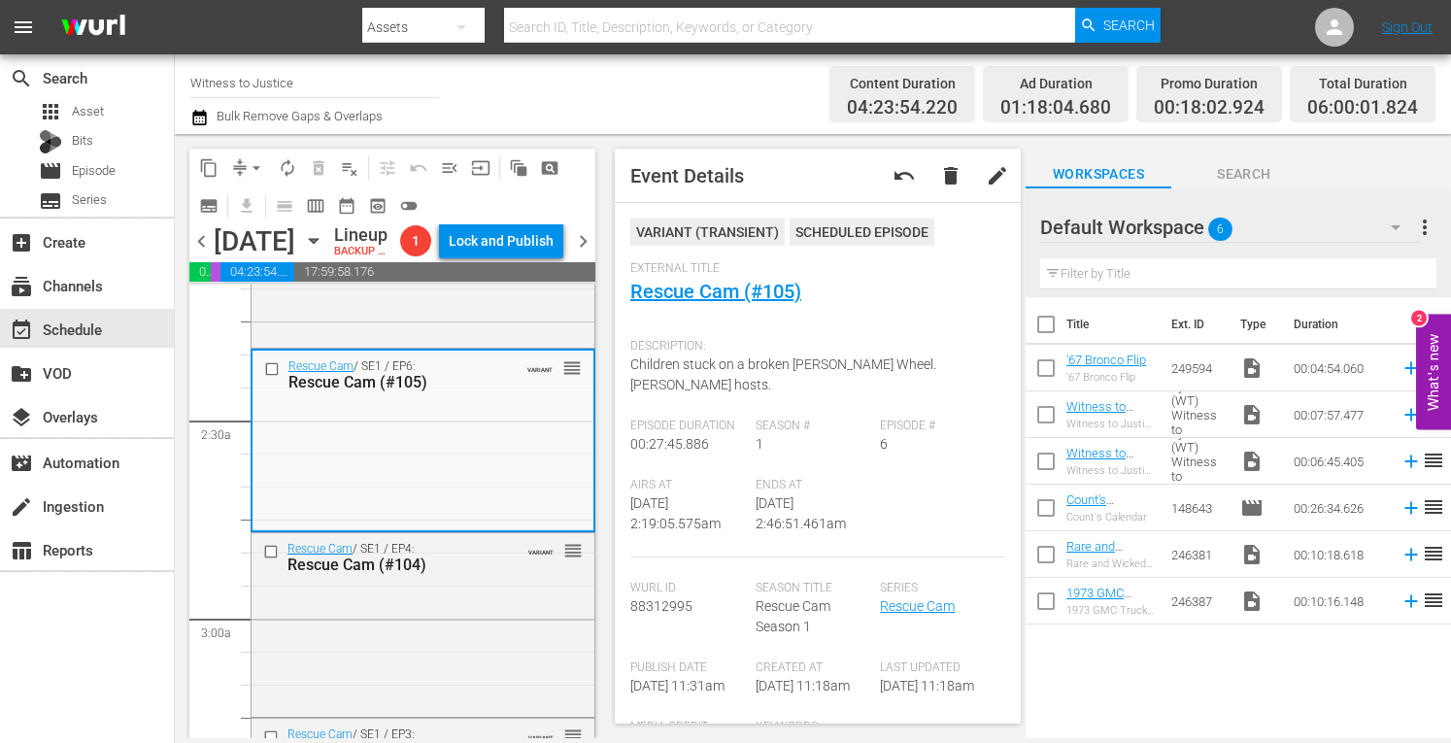
scroll to position [958, 0]
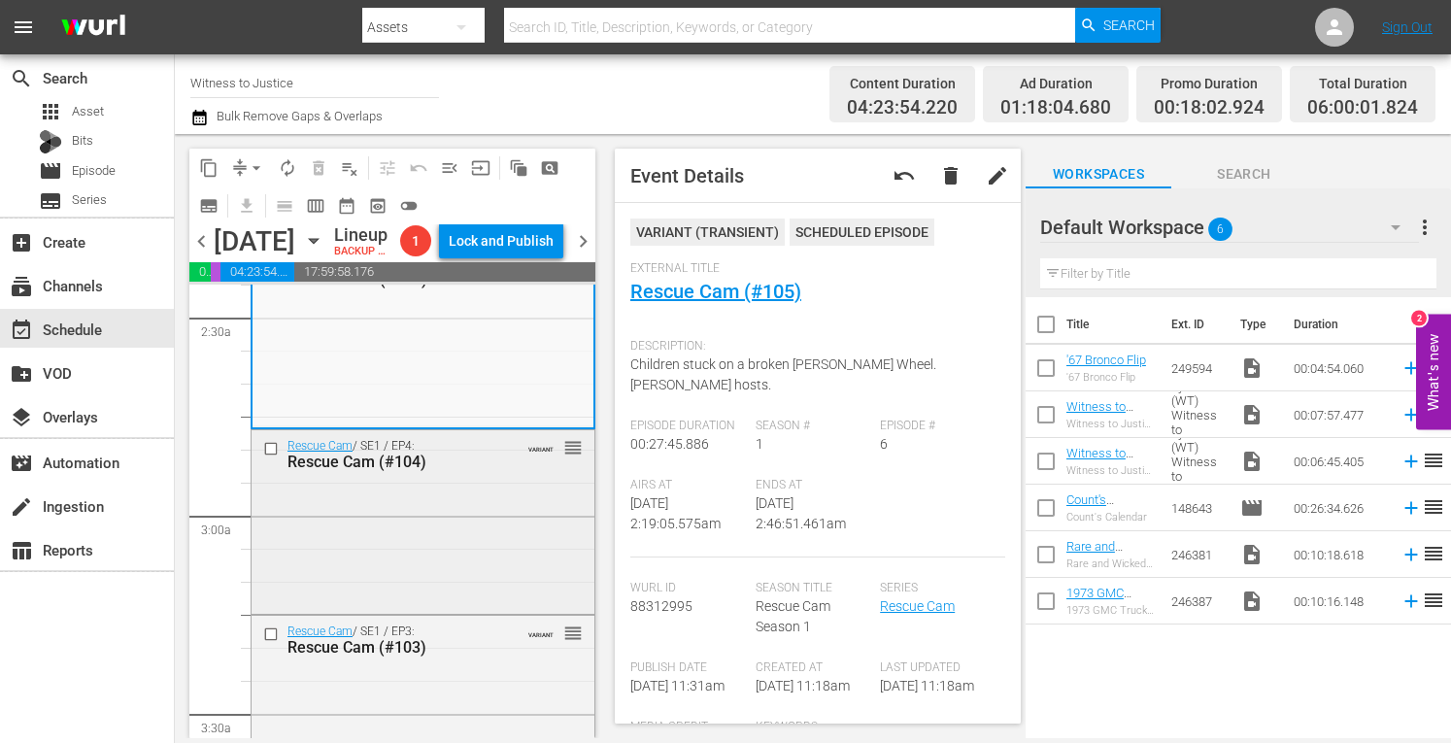
click at [495, 574] on div "Rescue Cam / SE1 / EP4: Rescue Cam (#104) VARIANT reorder" at bounding box center [423, 520] width 343 height 180
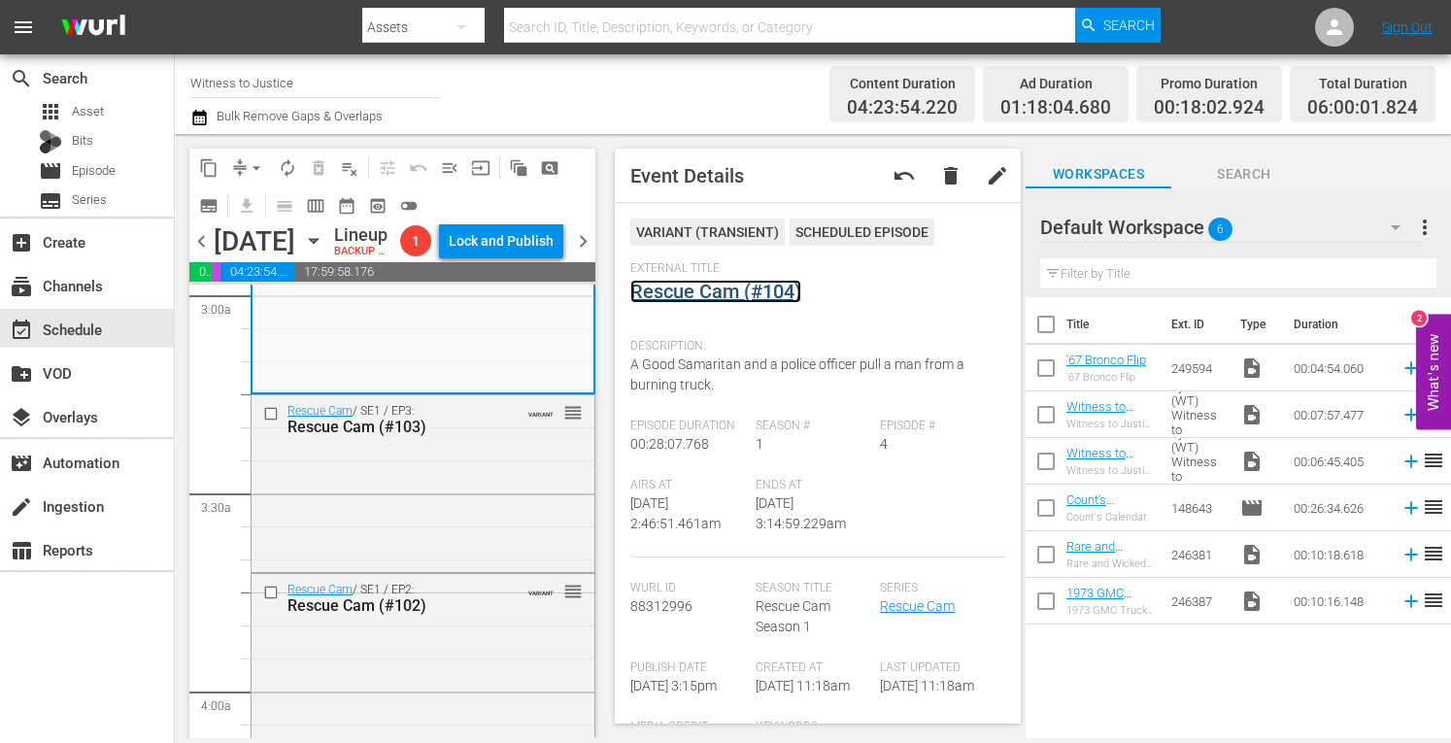
scroll to position [1243, 0]
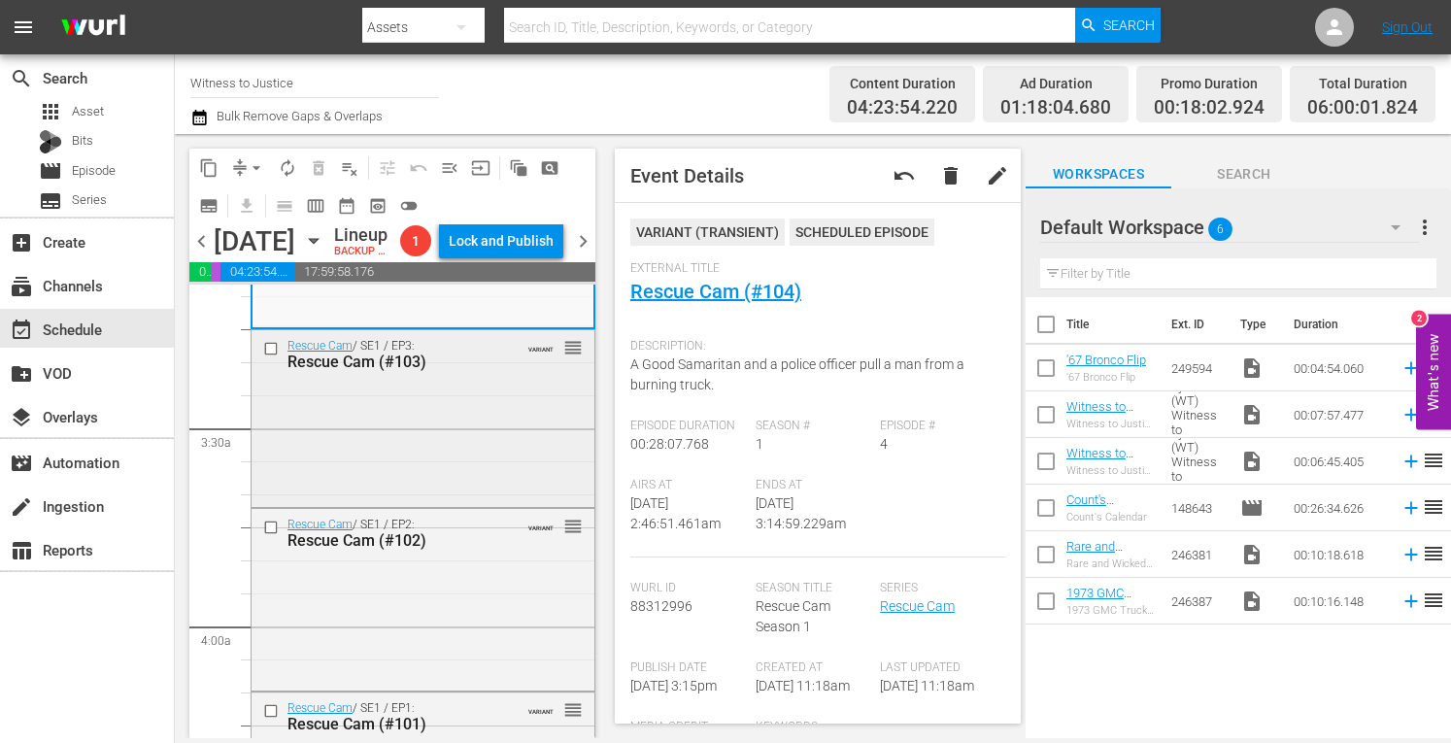
click at [445, 499] on div "Rescue Cam / SE1 / EP3: Rescue Cam (#103) VARIANT reorder" at bounding box center [423, 417] width 343 height 174
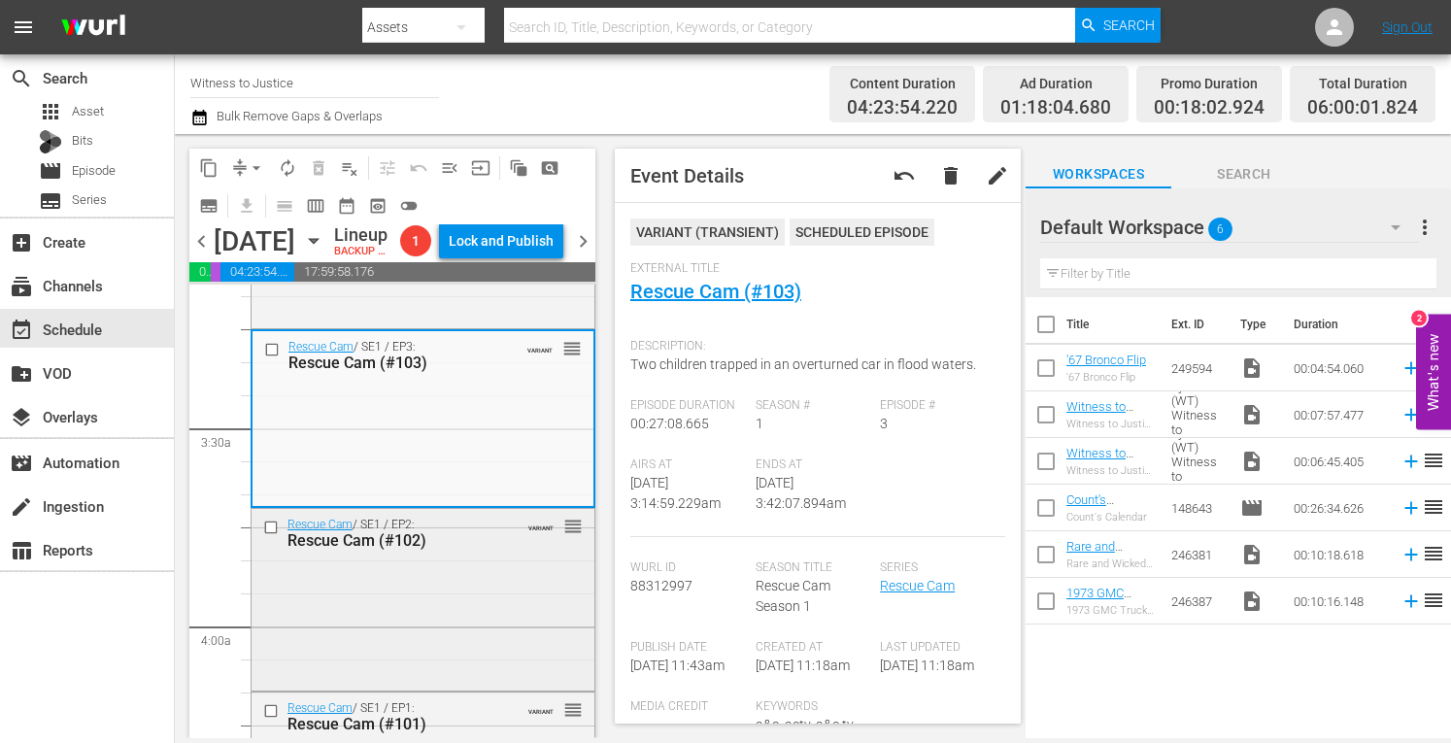
click at [488, 641] on div "Rescue Cam / SE1 / EP2: Rescue Cam (#102) VARIANT reorder" at bounding box center [423, 597] width 343 height 177
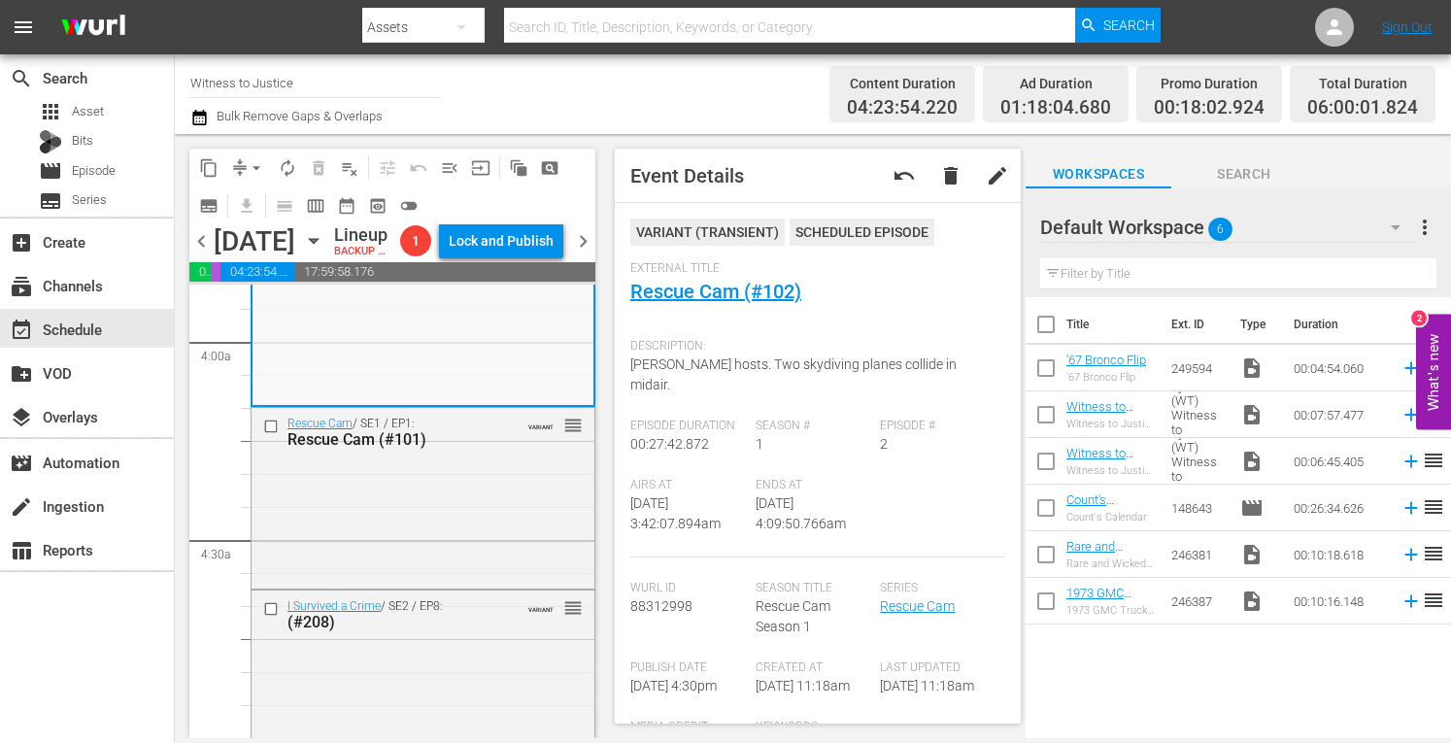
scroll to position [1593, 0]
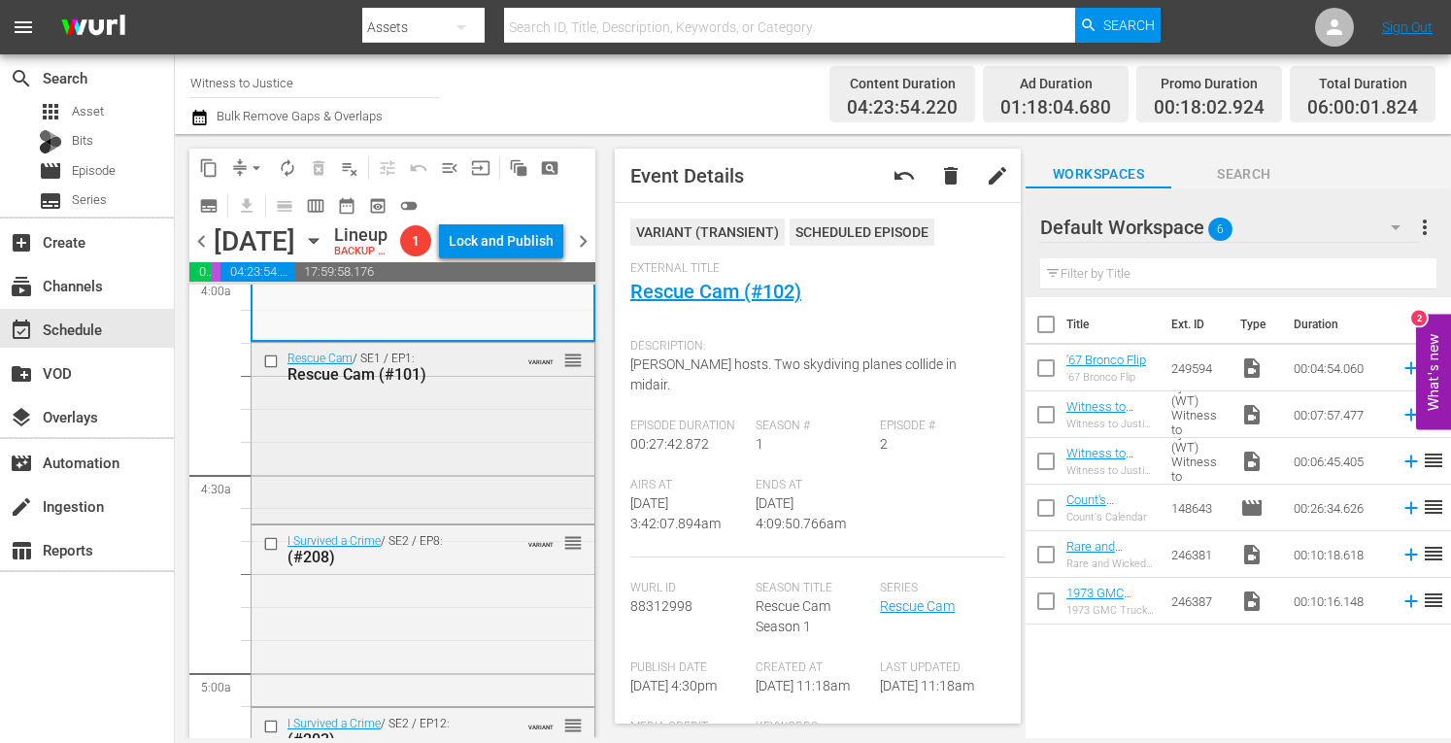
click at [473, 520] on div "Rescue Cam / SE1 / EP1: Rescue Cam (#101) VARIANT reorder" at bounding box center [423, 431] width 343 height 177
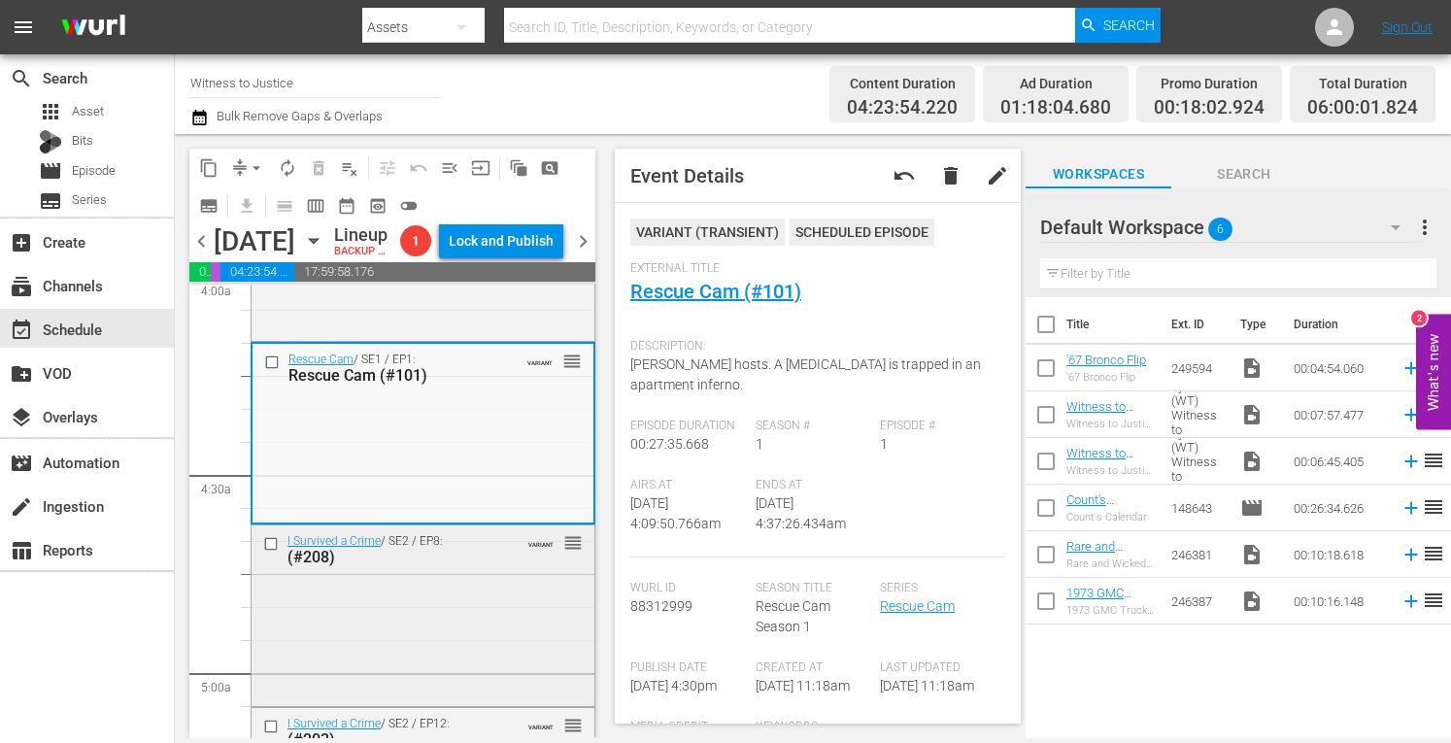
click at [472, 702] on div "I Survived a Crime / SE2 / EP8: (#208) VARIANT reorder" at bounding box center [423, 614] width 343 height 177
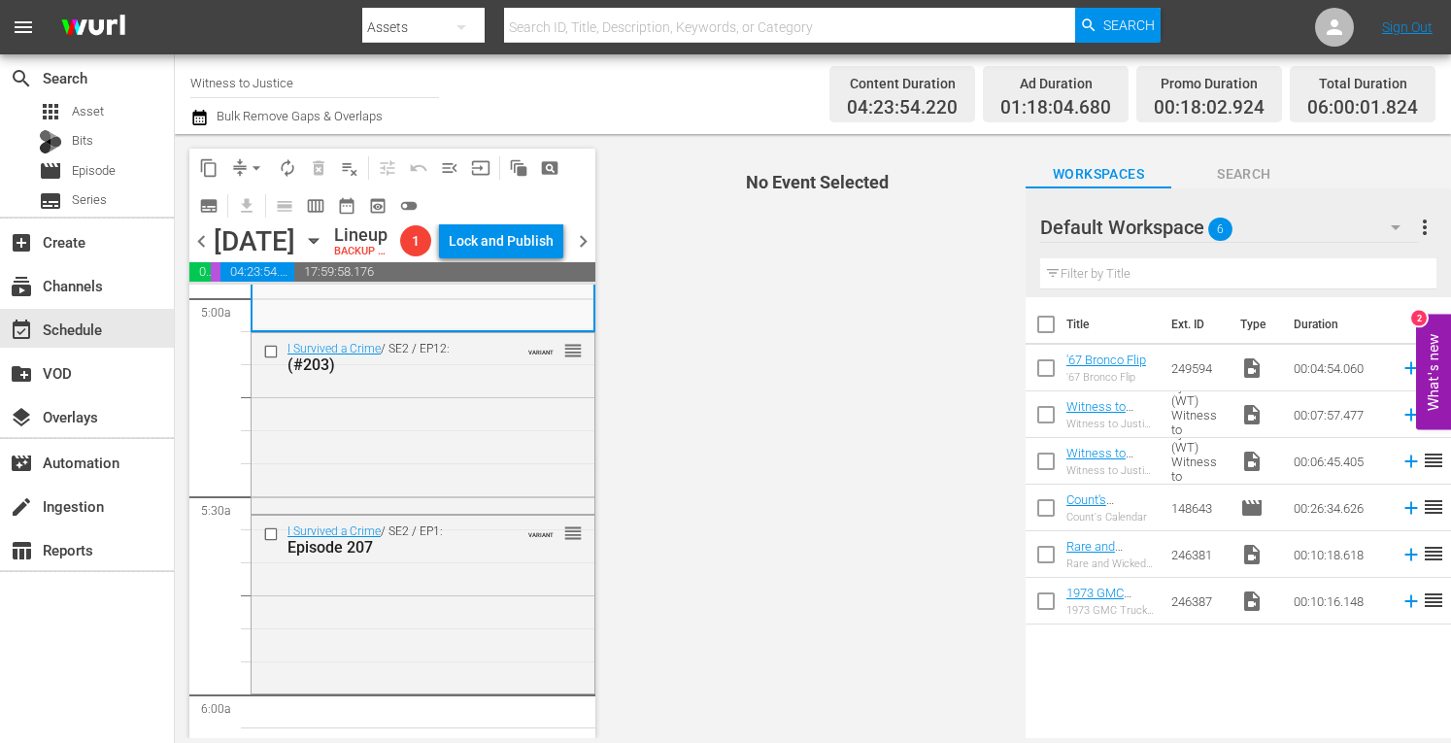
scroll to position [1993, 0]
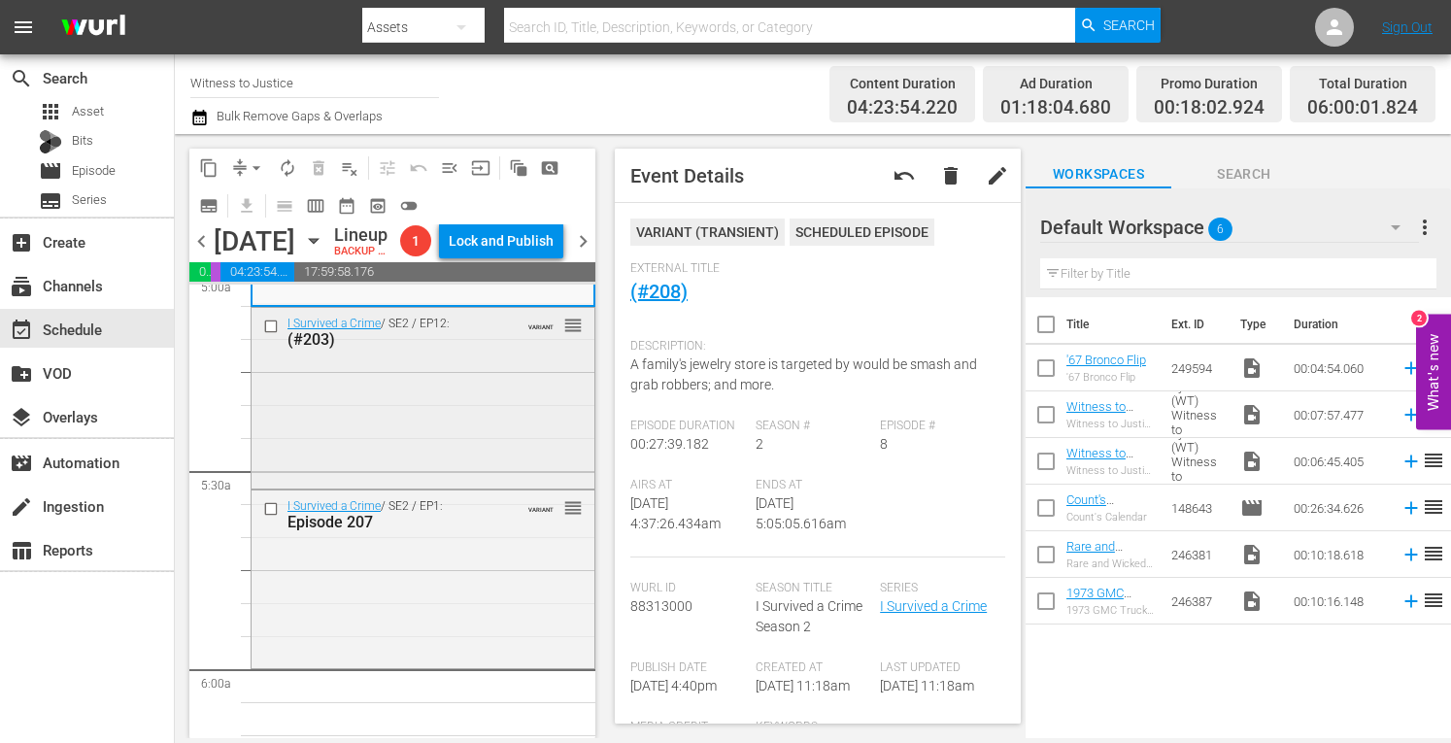
click at [446, 454] on div "I Survived a Crime / SE2 / EP12: (#203) VARIANT reorder" at bounding box center [423, 396] width 343 height 177
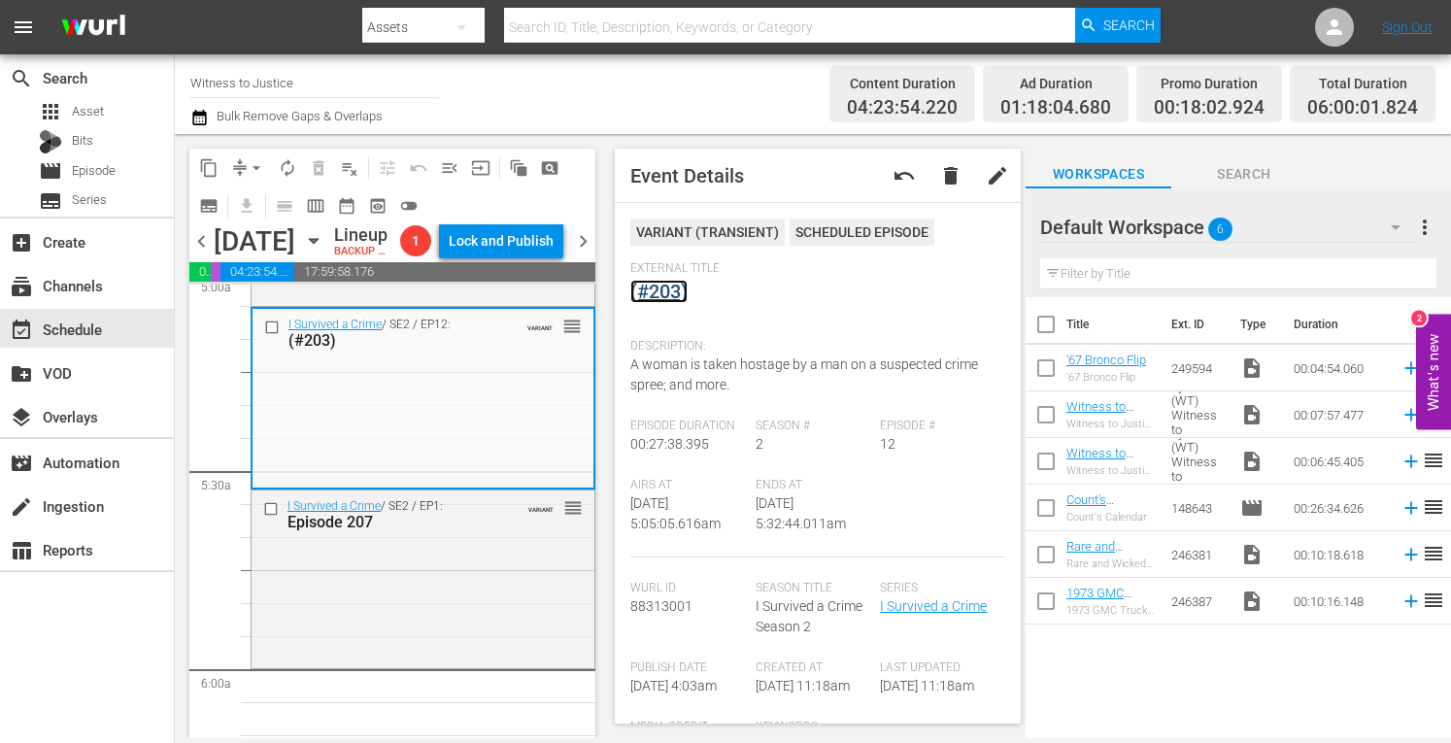
click at [664, 291] on link "(#203)" at bounding box center [658, 291] width 57 height 23
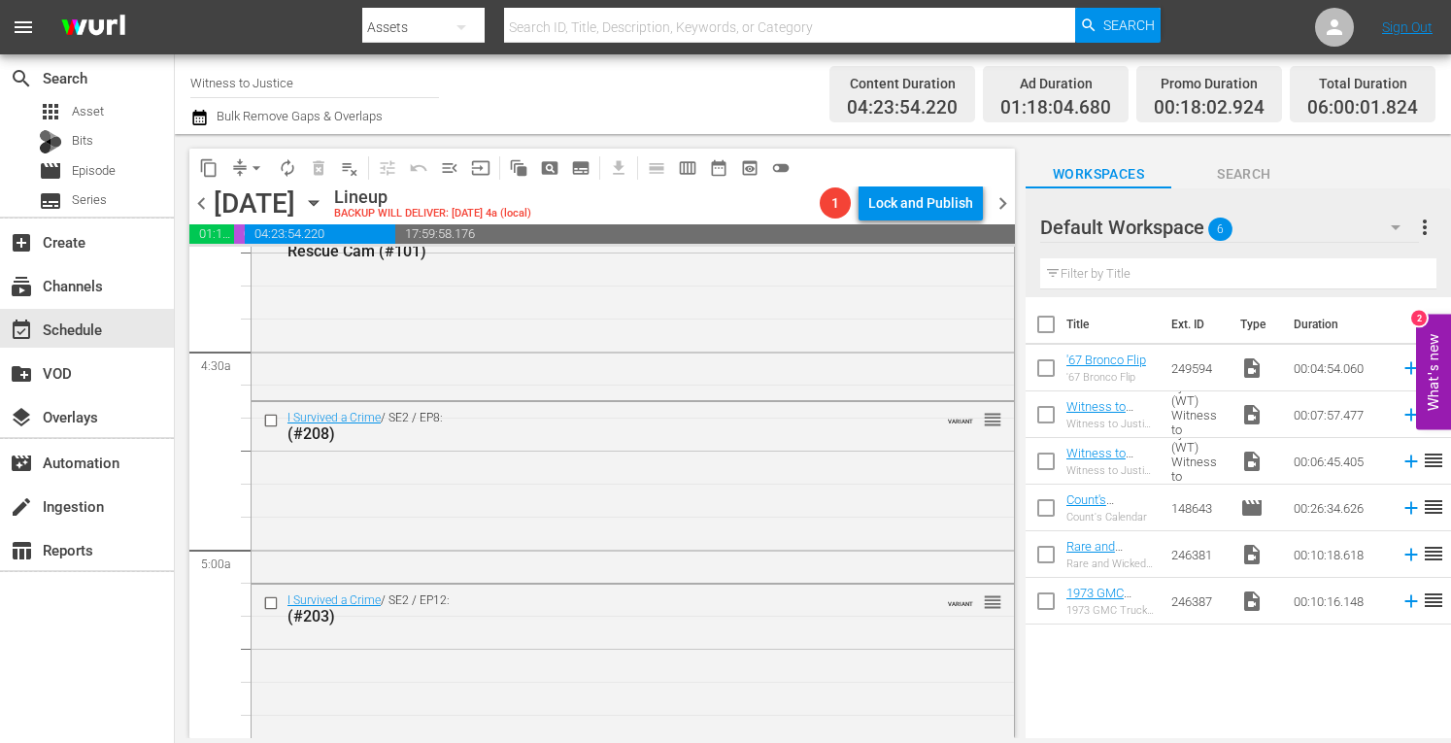
scroll to position [1813, 0]
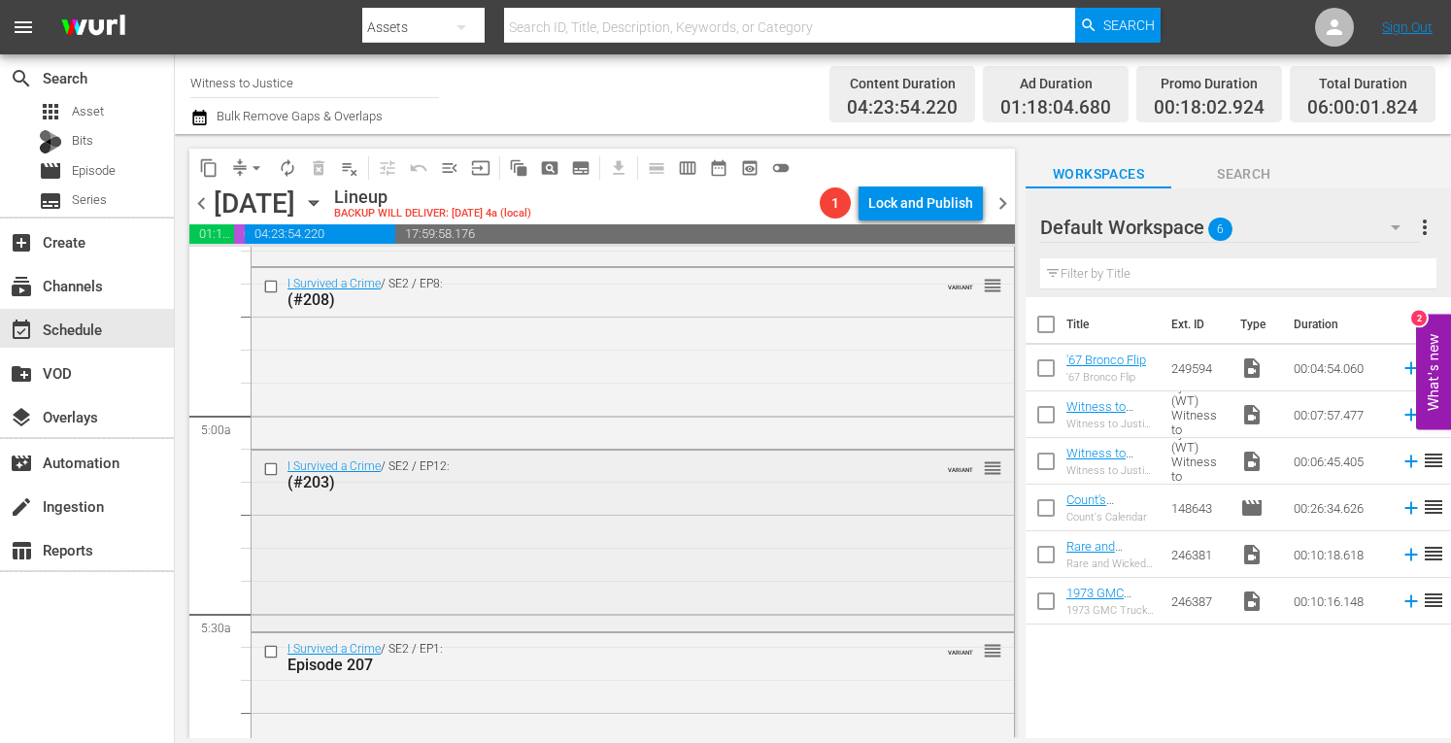
click at [743, 502] on div "I Survived a Crime / SE2 / EP12: (#203) VARIANT reorder" at bounding box center [633, 539] width 763 height 177
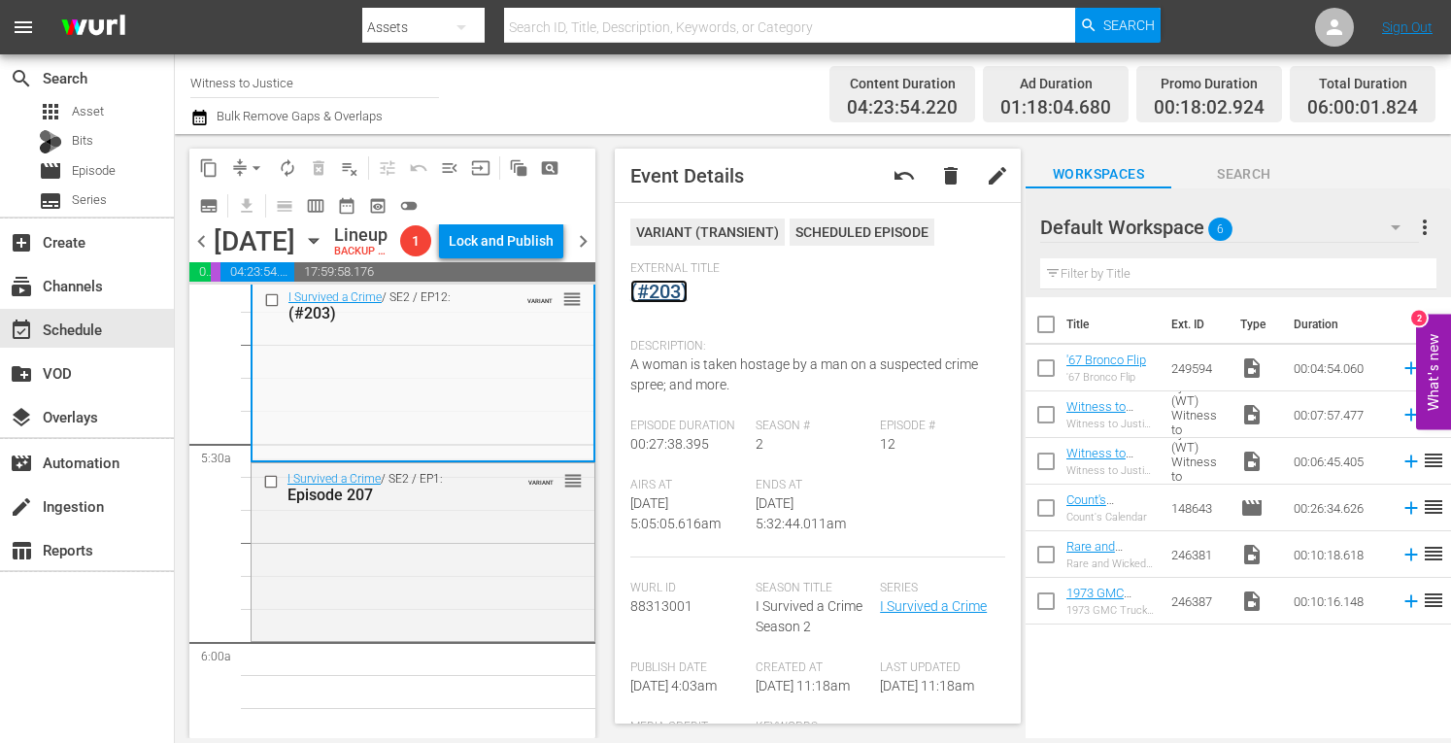
scroll to position [2059, 0]
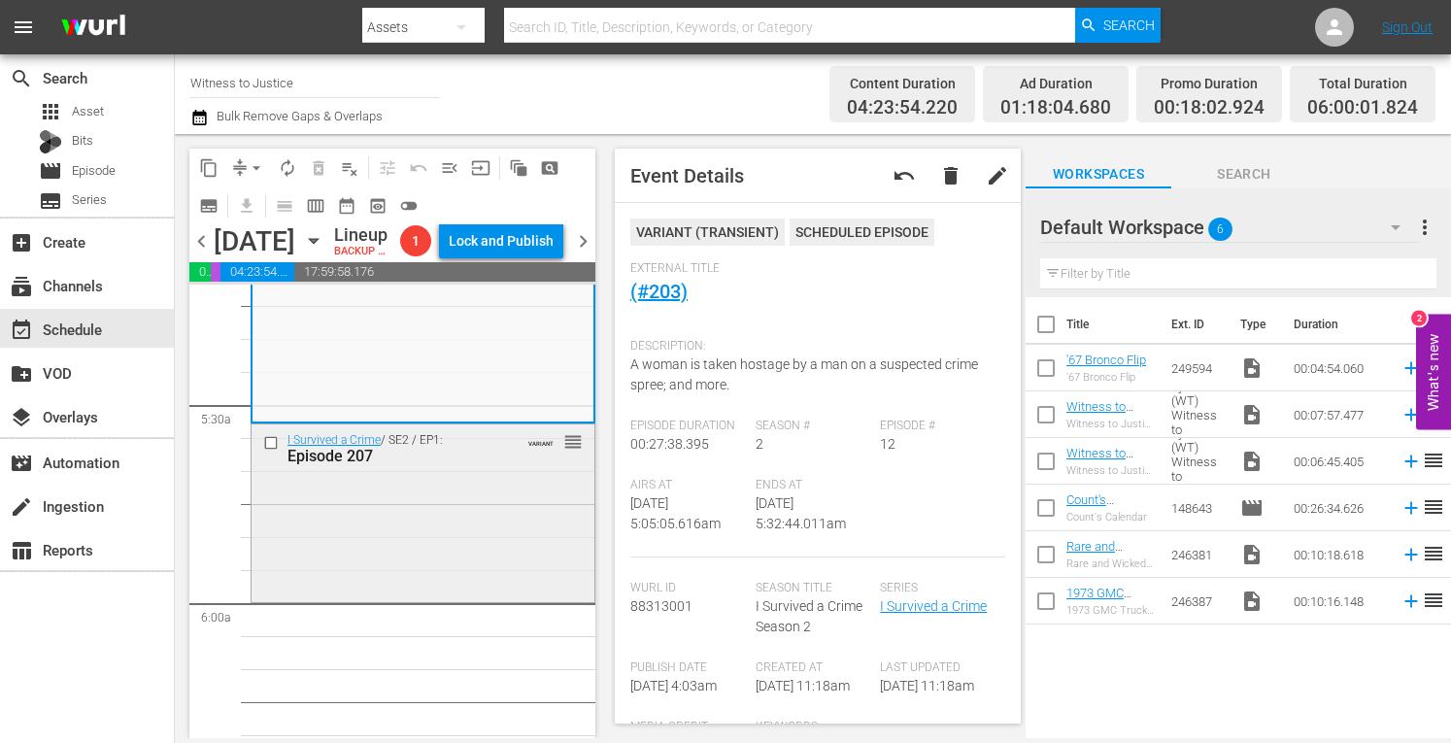
click at [443, 599] on div "I Survived a Crime / SE2 / EP1: Episode 207 VARIANT reorder" at bounding box center [423, 512] width 343 height 175
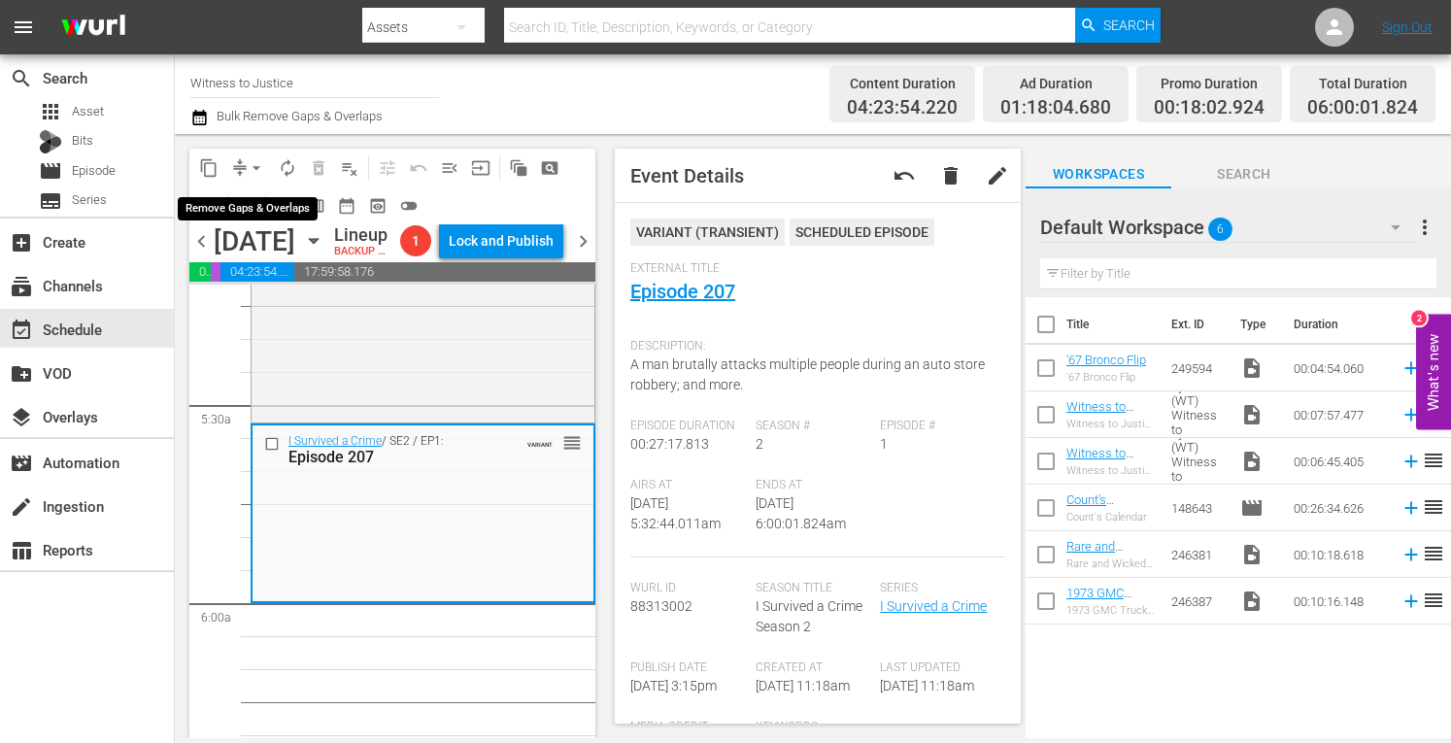
click at [256, 159] on span "arrow_drop_down" at bounding box center [256, 167] width 19 height 19
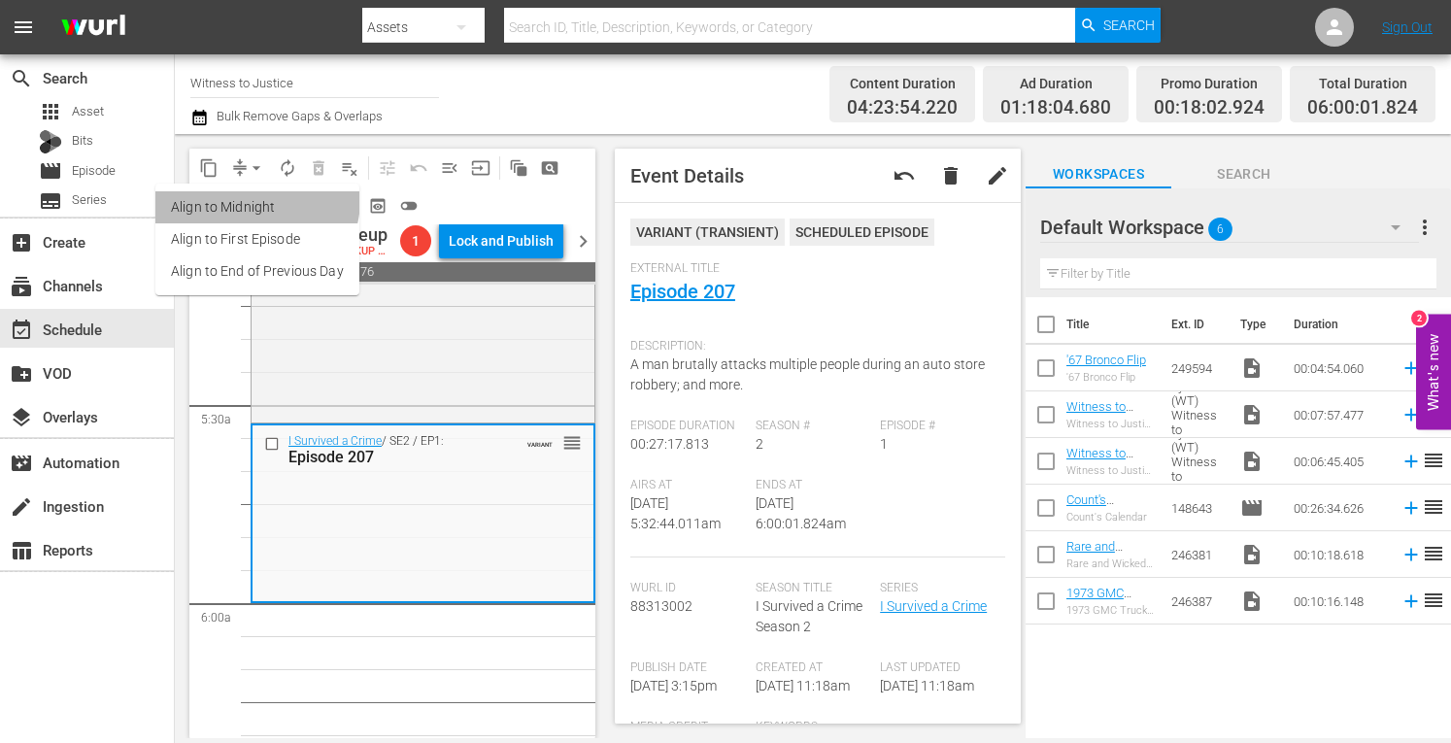
click at [251, 199] on li "Align to Midnight" at bounding box center [257, 207] width 204 height 32
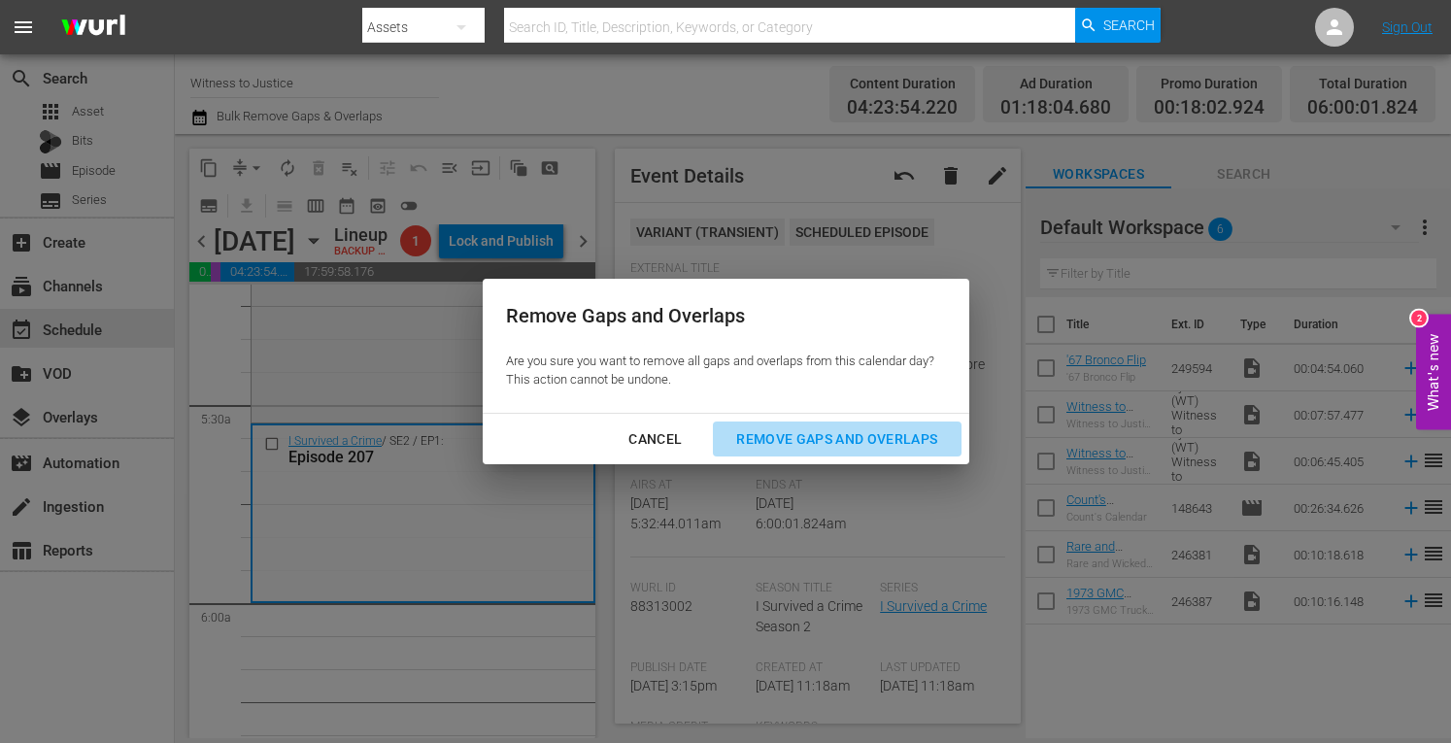
click at [804, 433] on div "Remove Gaps and Overlaps" at bounding box center [837, 439] width 232 height 24
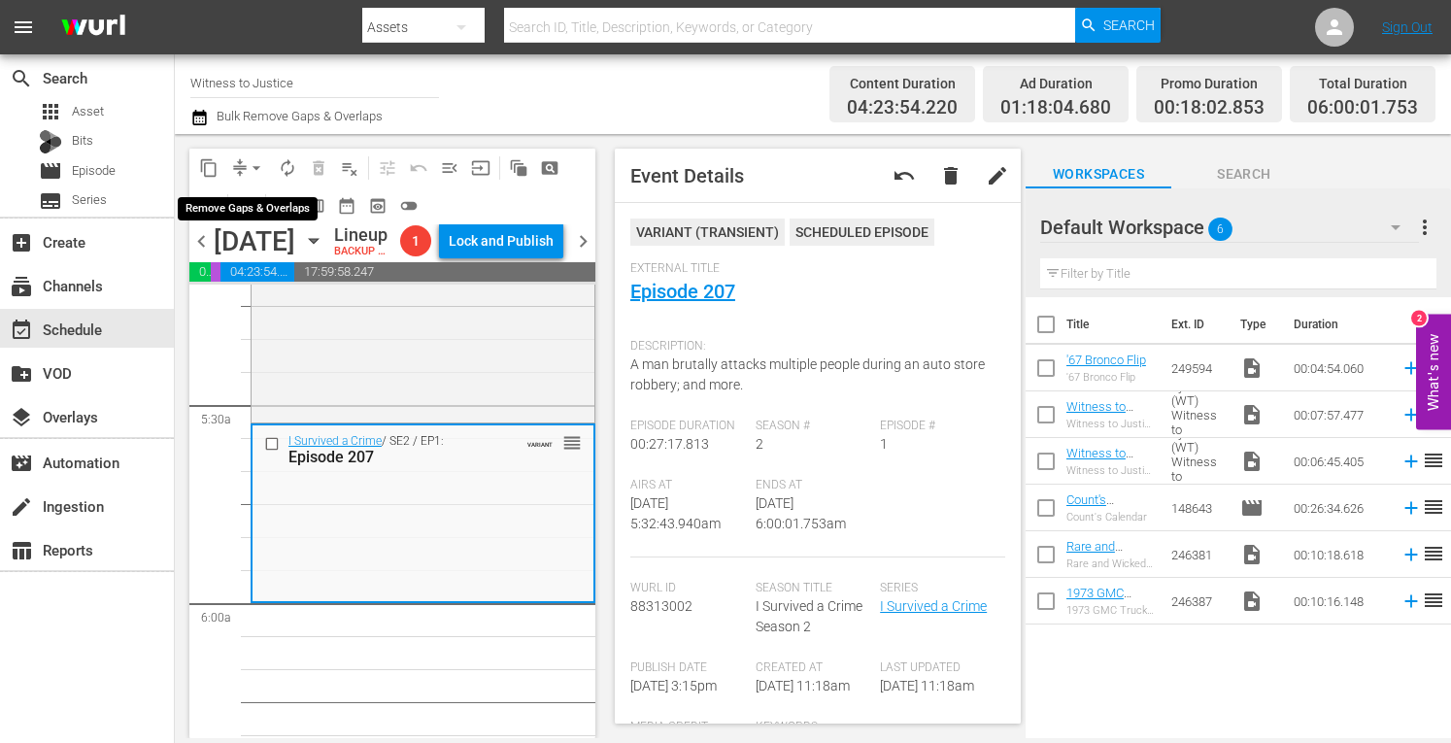
click at [256, 160] on span "arrow_drop_down" at bounding box center [256, 167] width 19 height 19
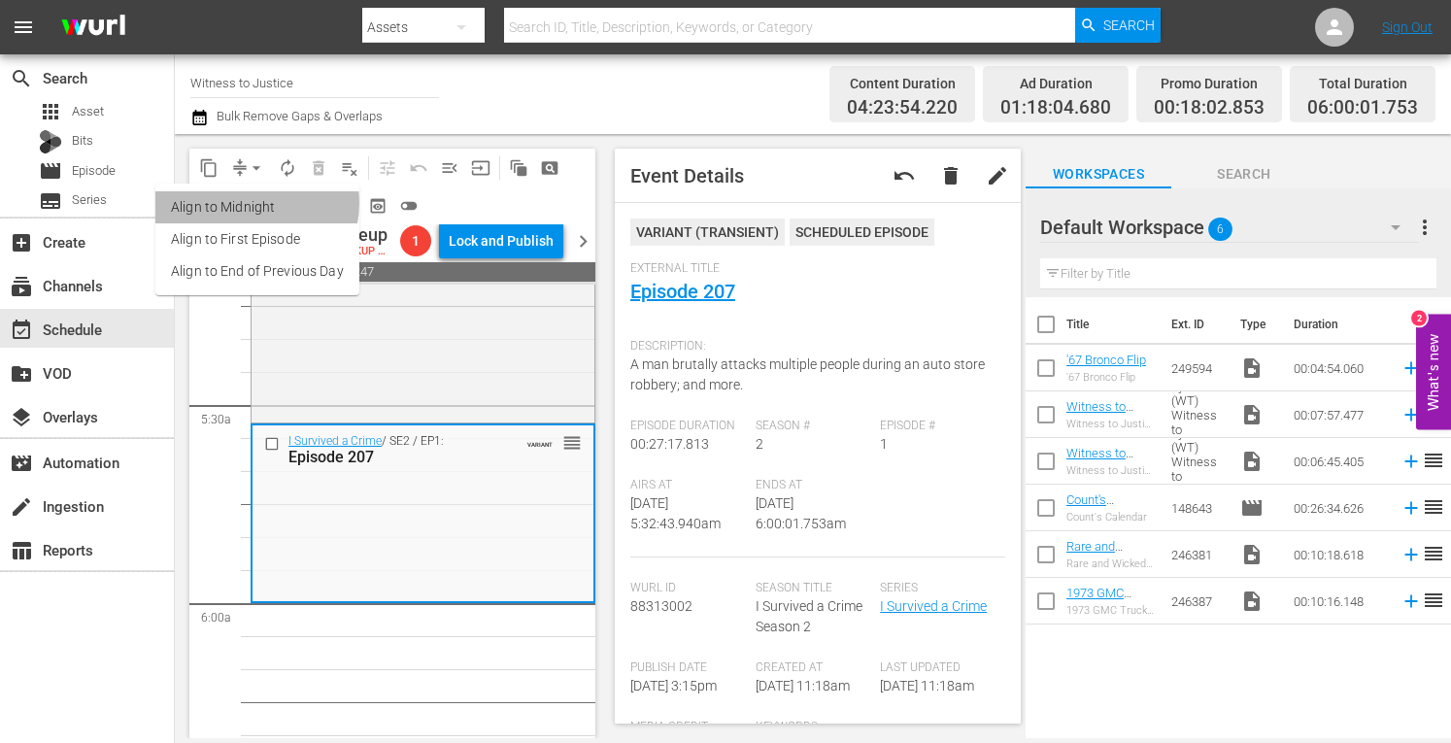
click at [249, 203] on li "Align to Midnight" at bounding box center [257, 207] width 204 height 32
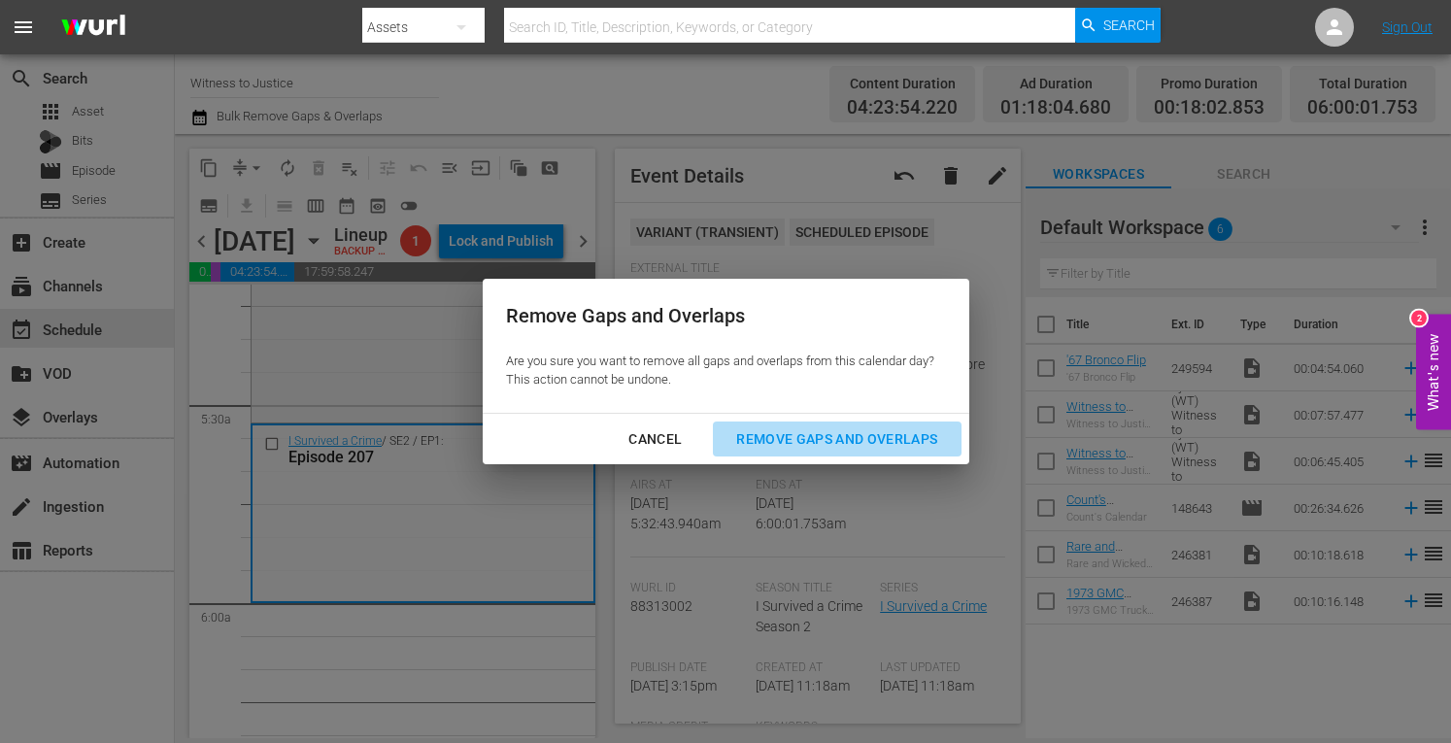
click at [817, 444] on div "Remove Gaps and Overlaps" at bounding box center [837, 439] width 232 height 24
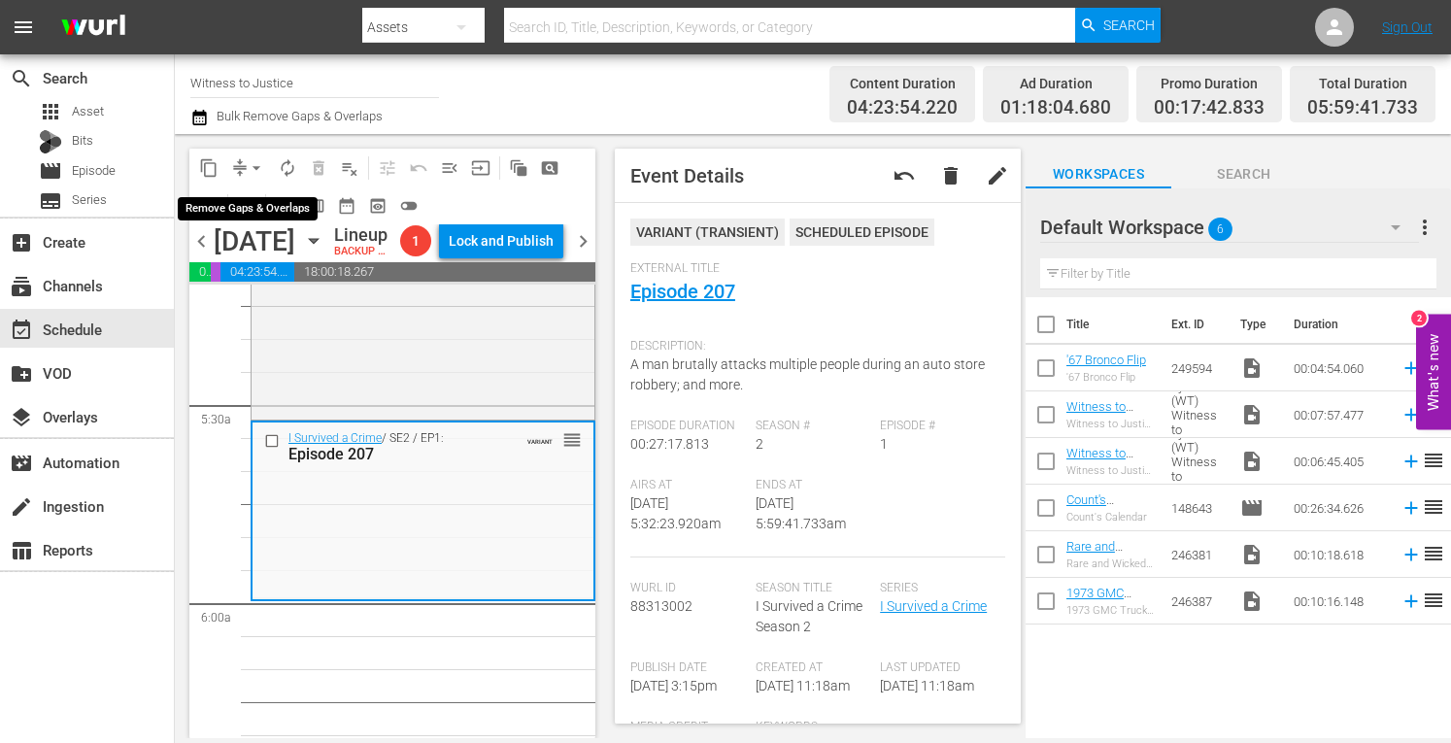
click at [258, 159] on span "arrow_drop_down" at bounding box center [256, 167] width 19 height 19
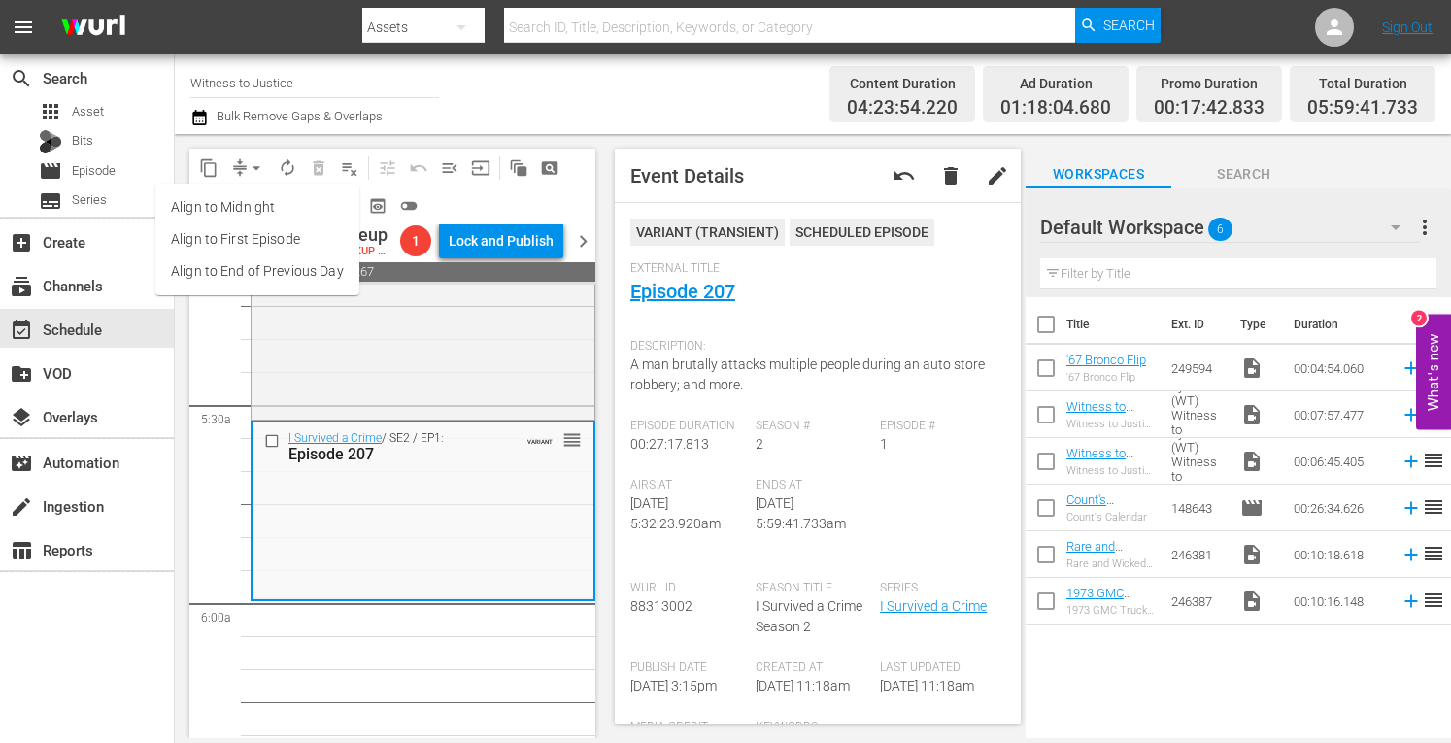
click at [240, 201] on li "Align to Midnight" at bounding box center [257, 207] width 204 height 32
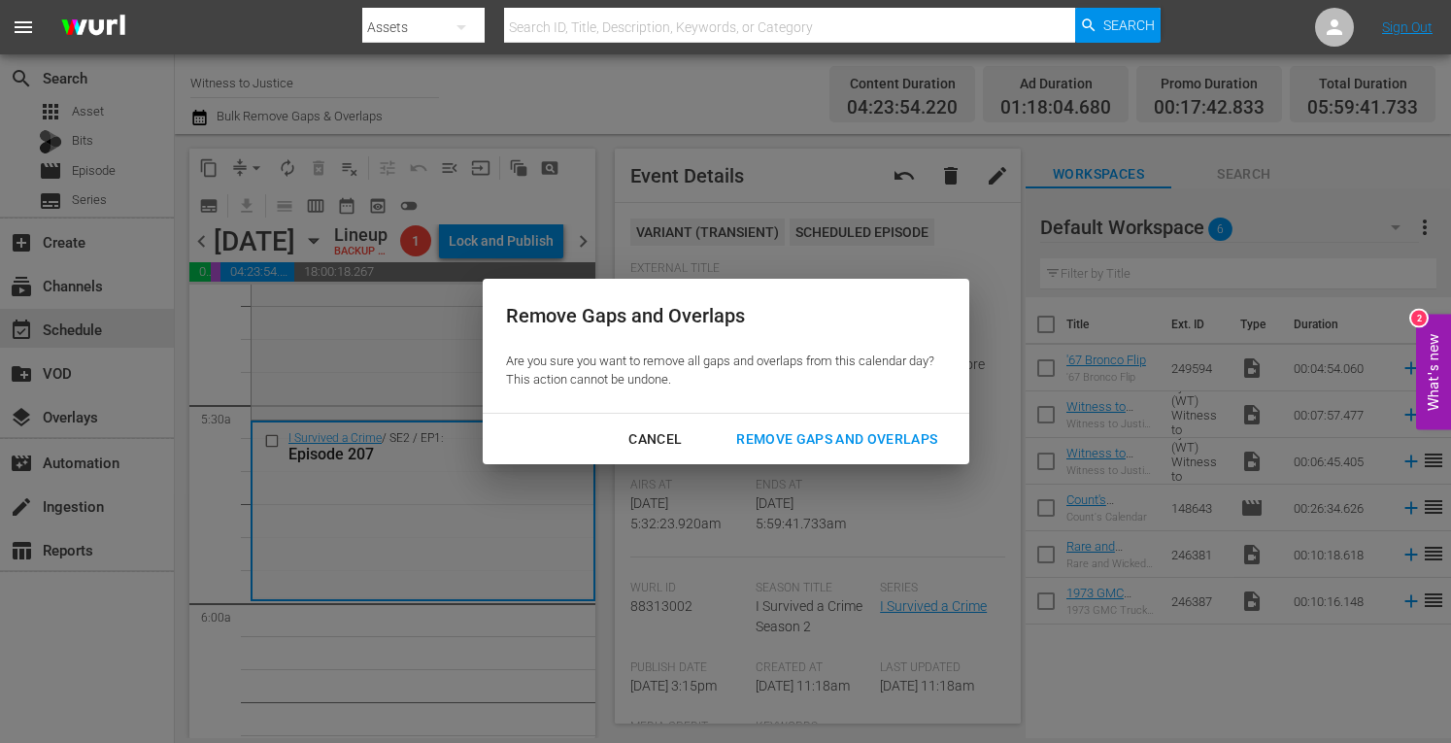
click at [790, 434] on div "Remove Gaps and Overlaps" at bounding box center [837, 439] width 232 height 24
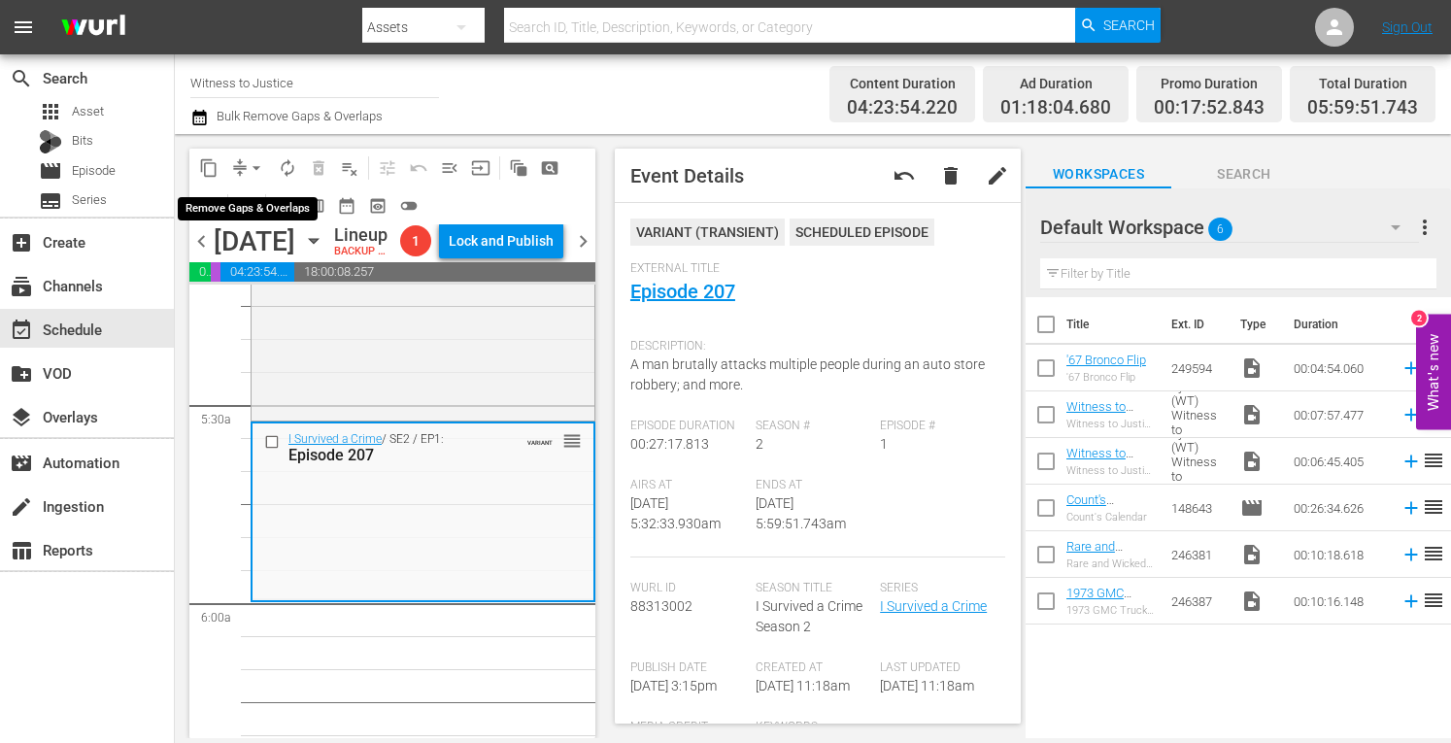
click at [252, 160] on span "arrow_drop_down" at bounding box center [256, 167] width 19 height 19
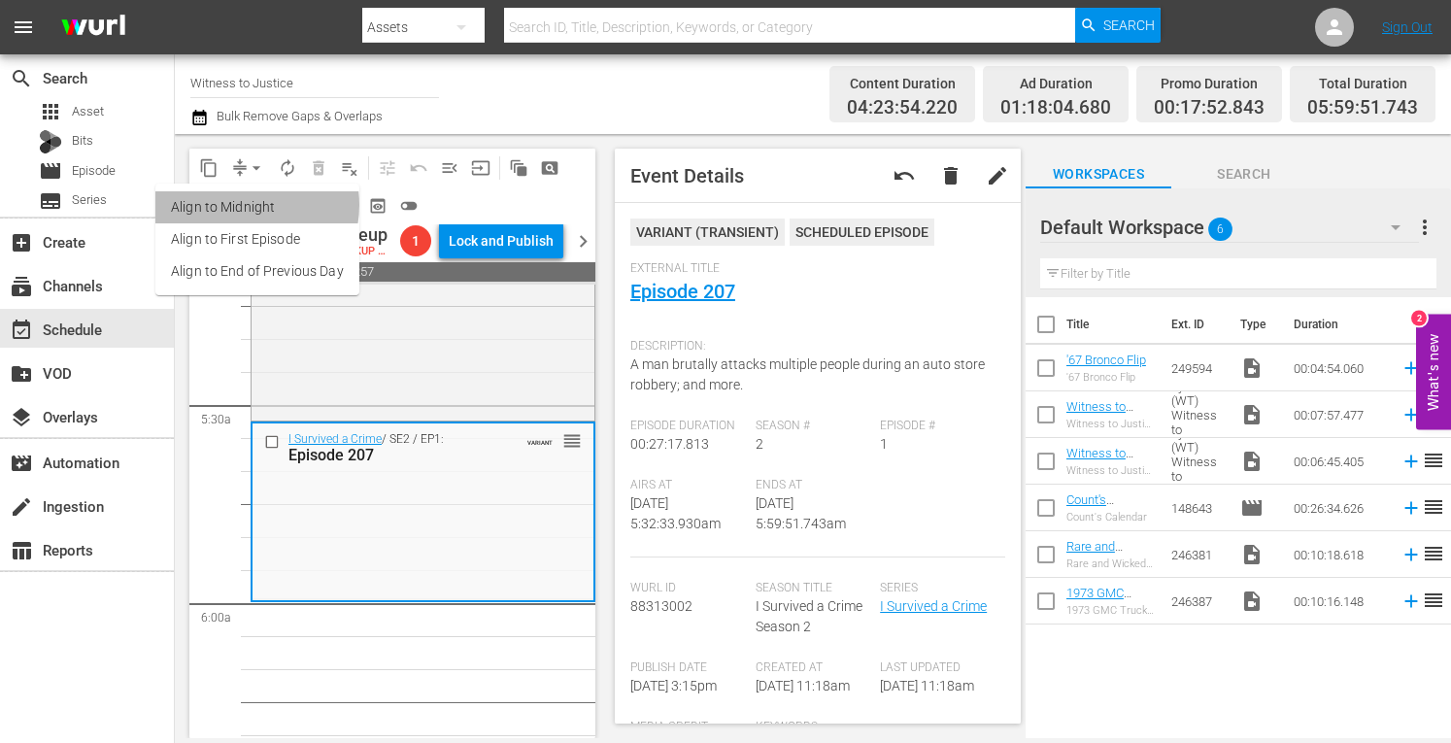
click at [243, 205] on li "Align to Midnight" at bounding box center [257, 207] width 204 height 32
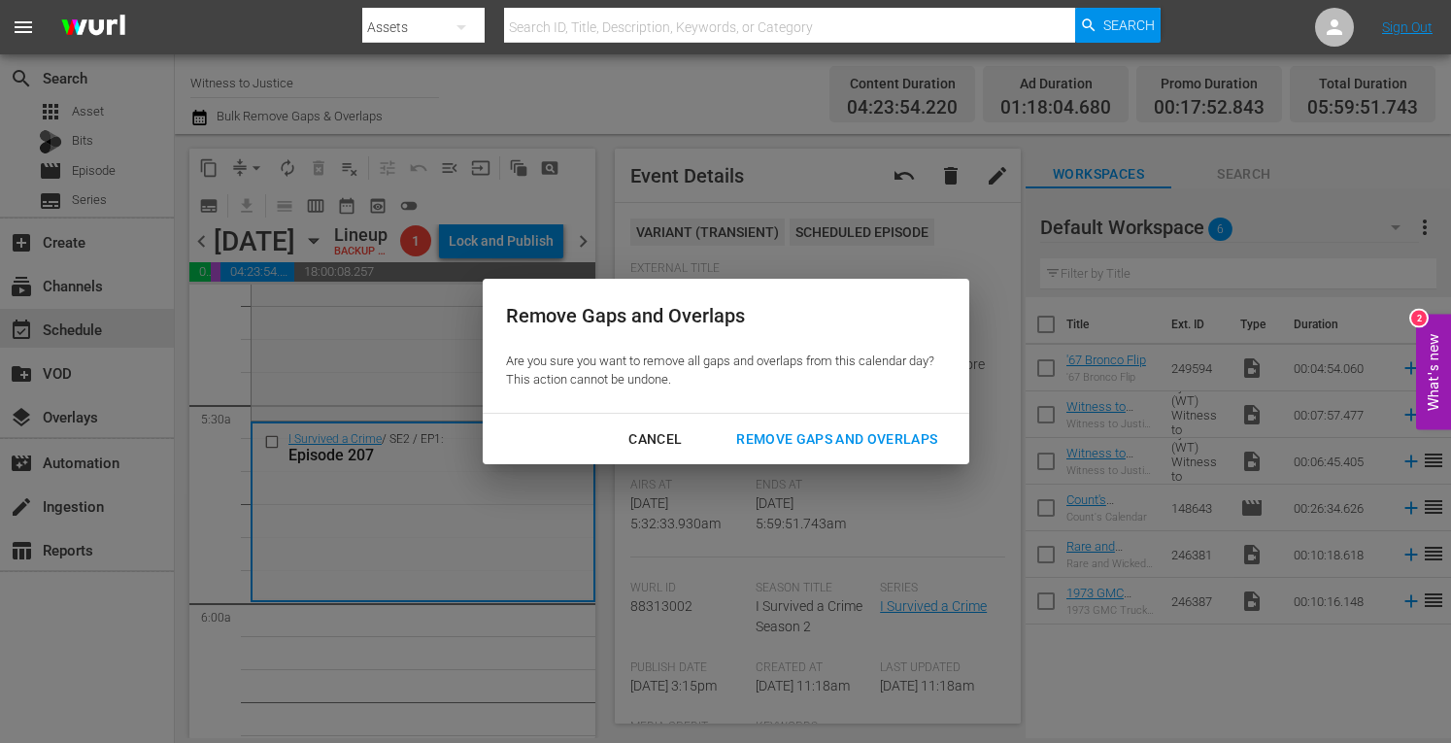
click at [773, 442] on div "Remove Gaps and Overlaps" at bounding box center [837, 439] width 232 height 24
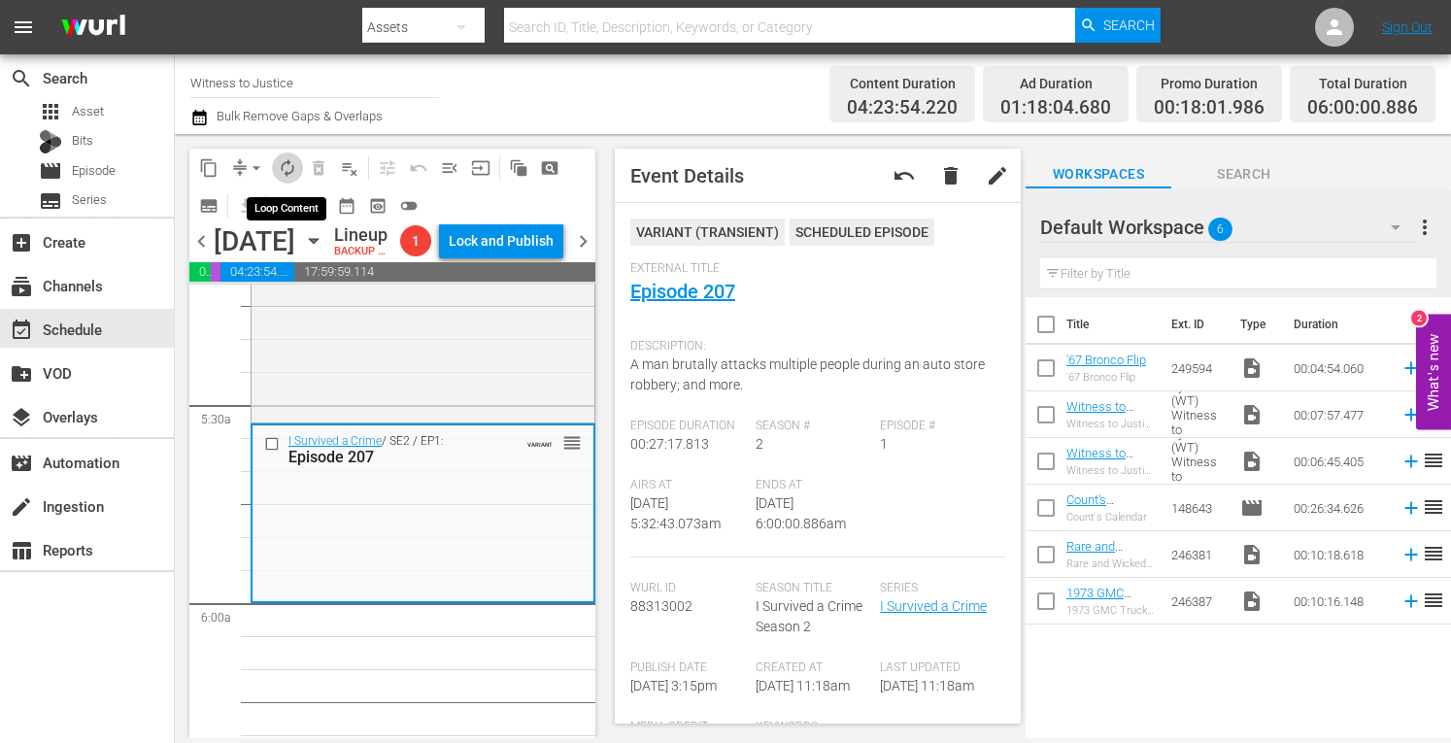
click at [286, 167] on span "autorenew_outlined" at bounding box center [287, 167] width 19 height 19
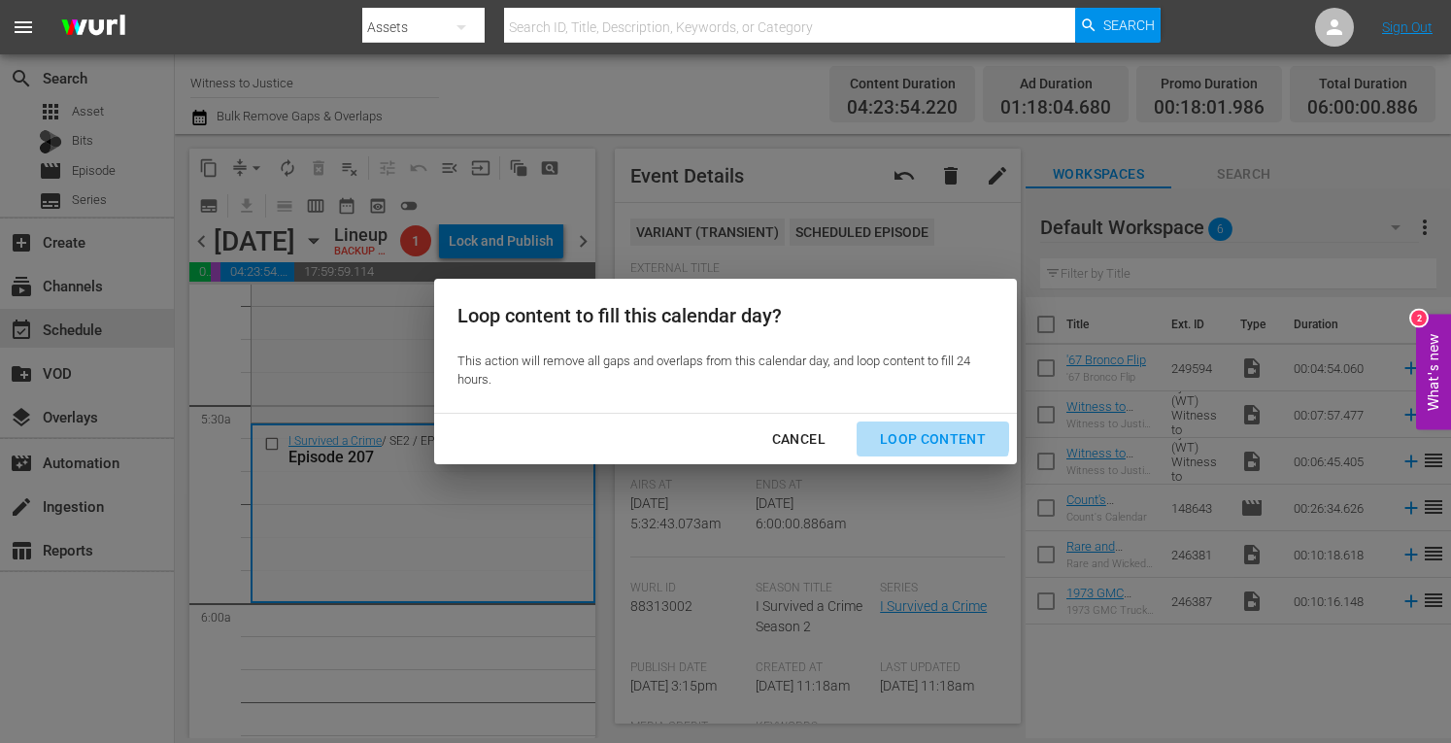
click at [908, 430] on div "Loop Content" at bounding box center [933, 439] width 137 height 24
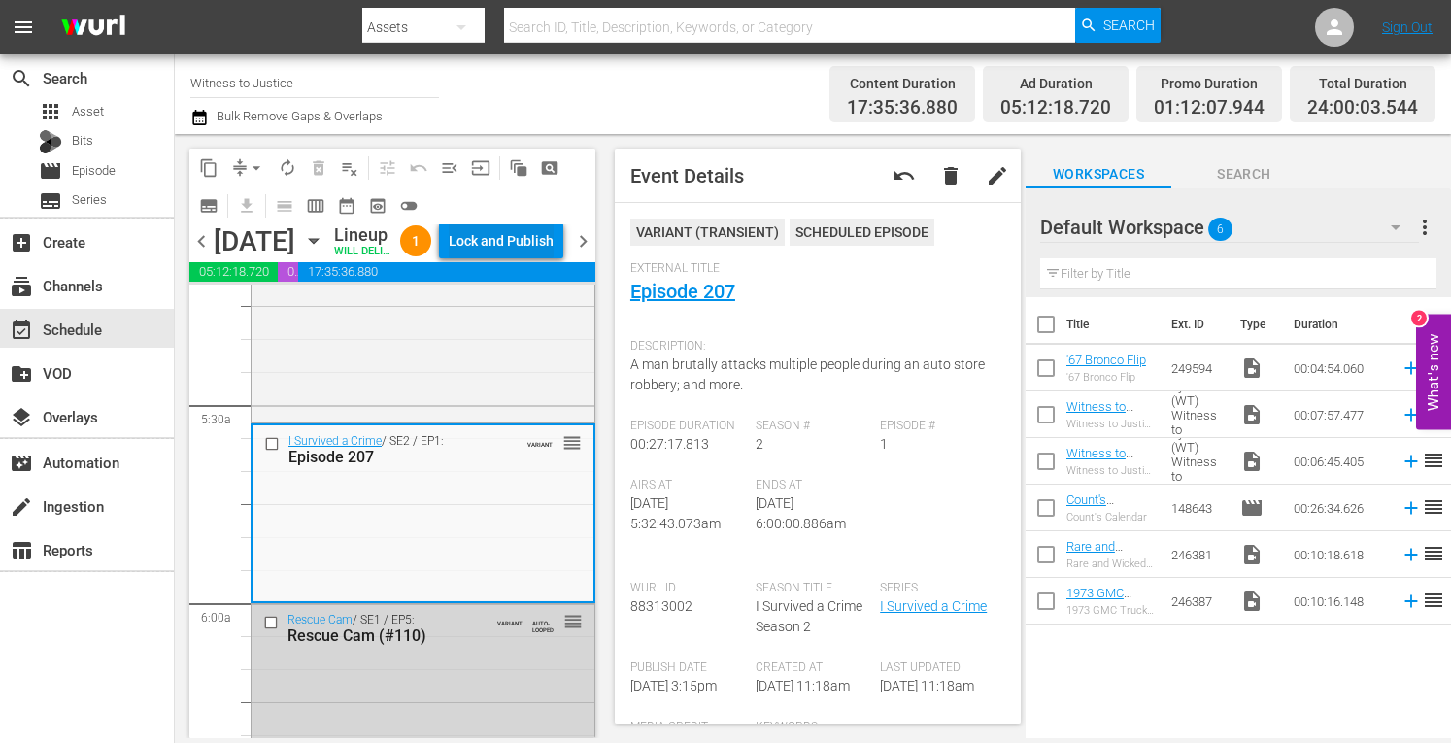
click at [542, 255] on div "Lock and Publish" at bounding box center [501, 240] width 105 height 35
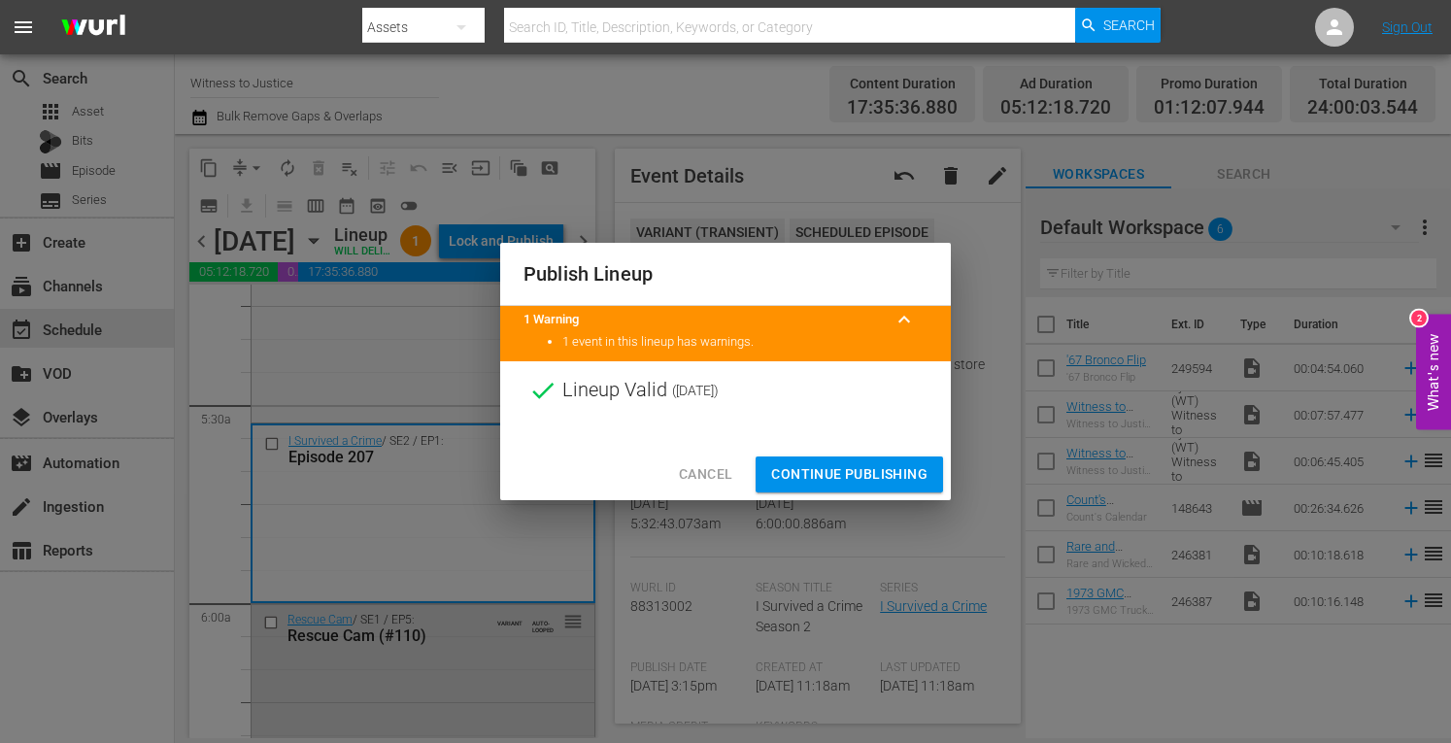
click at [791, 483] on span "Continue Publishing" at bounding box center [849, 474] width 156 height 24
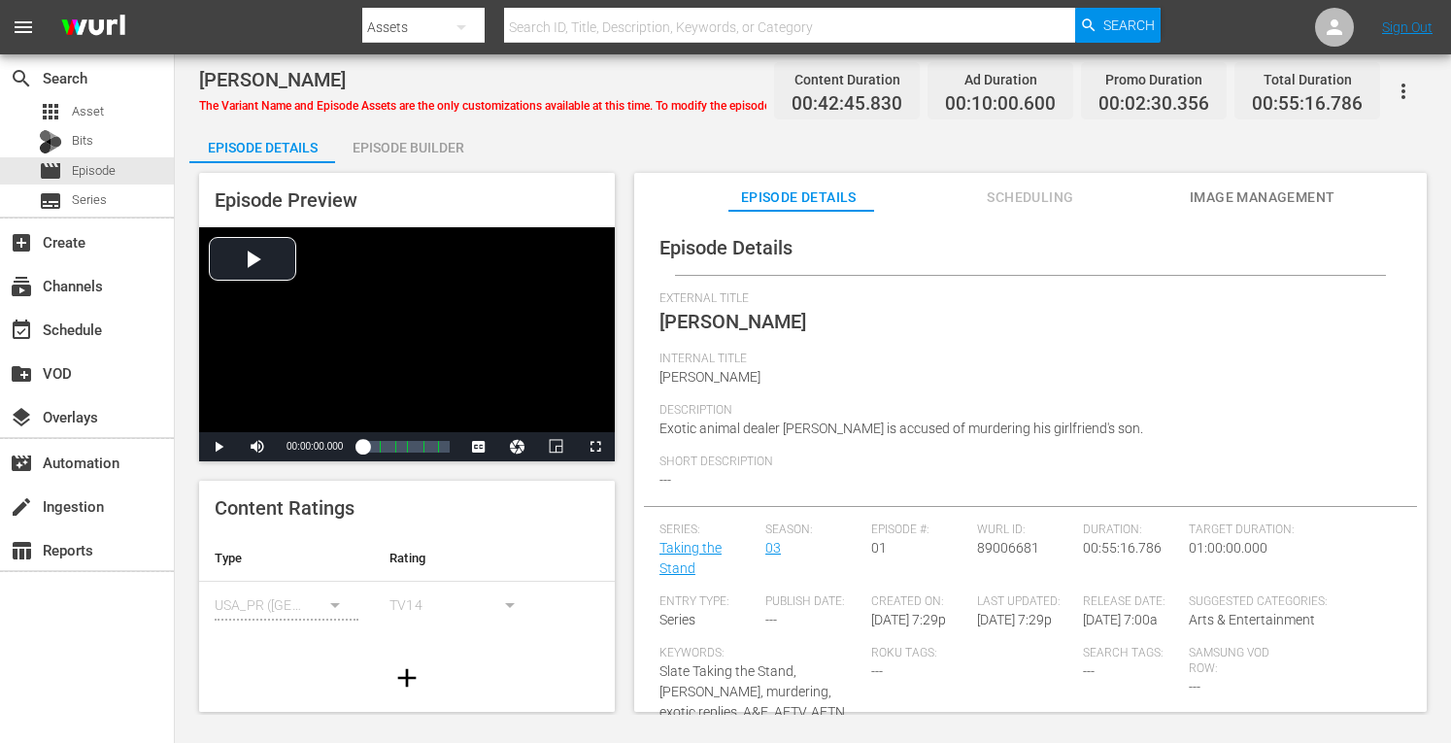
click at [423, 138] on div "Episode Builder" at bounding box center [408, 147] width 146 height 47
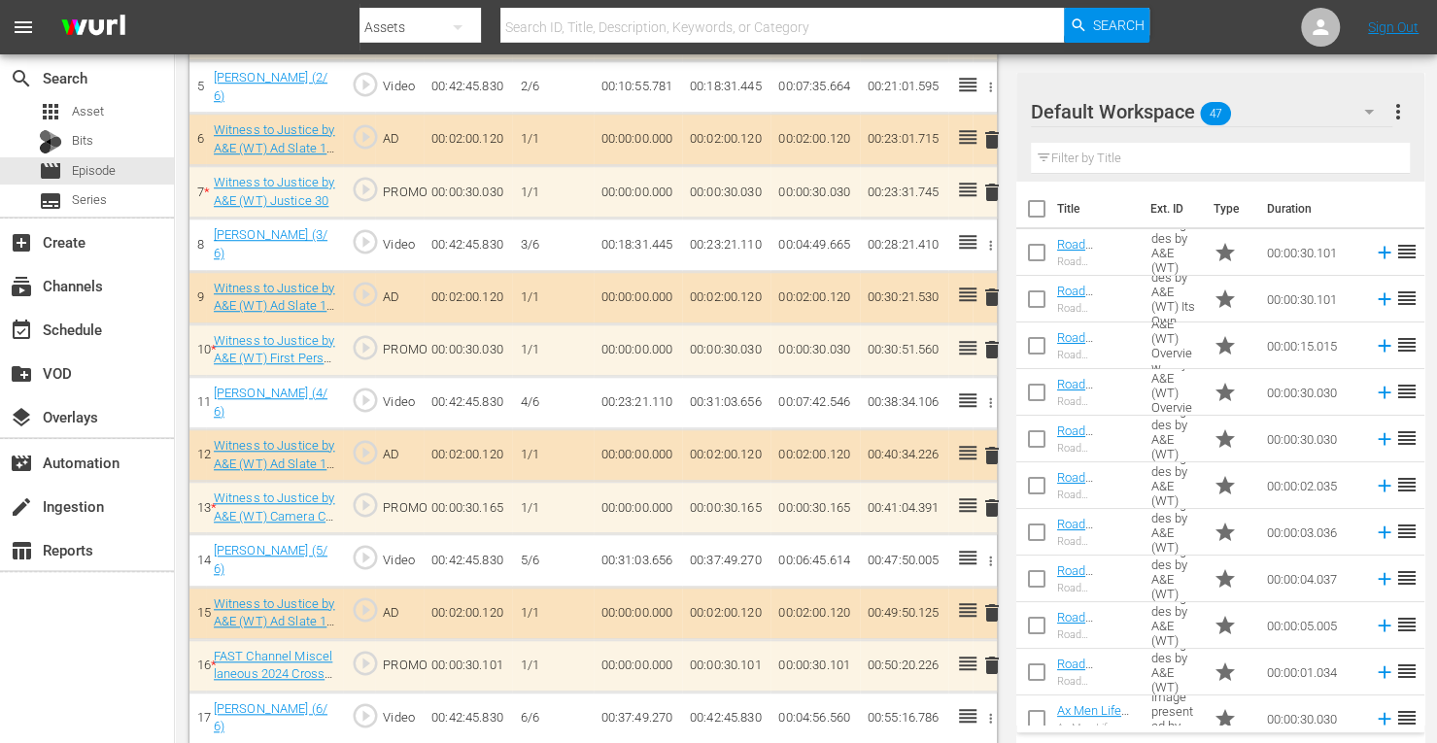
scroll to position [799, 0]
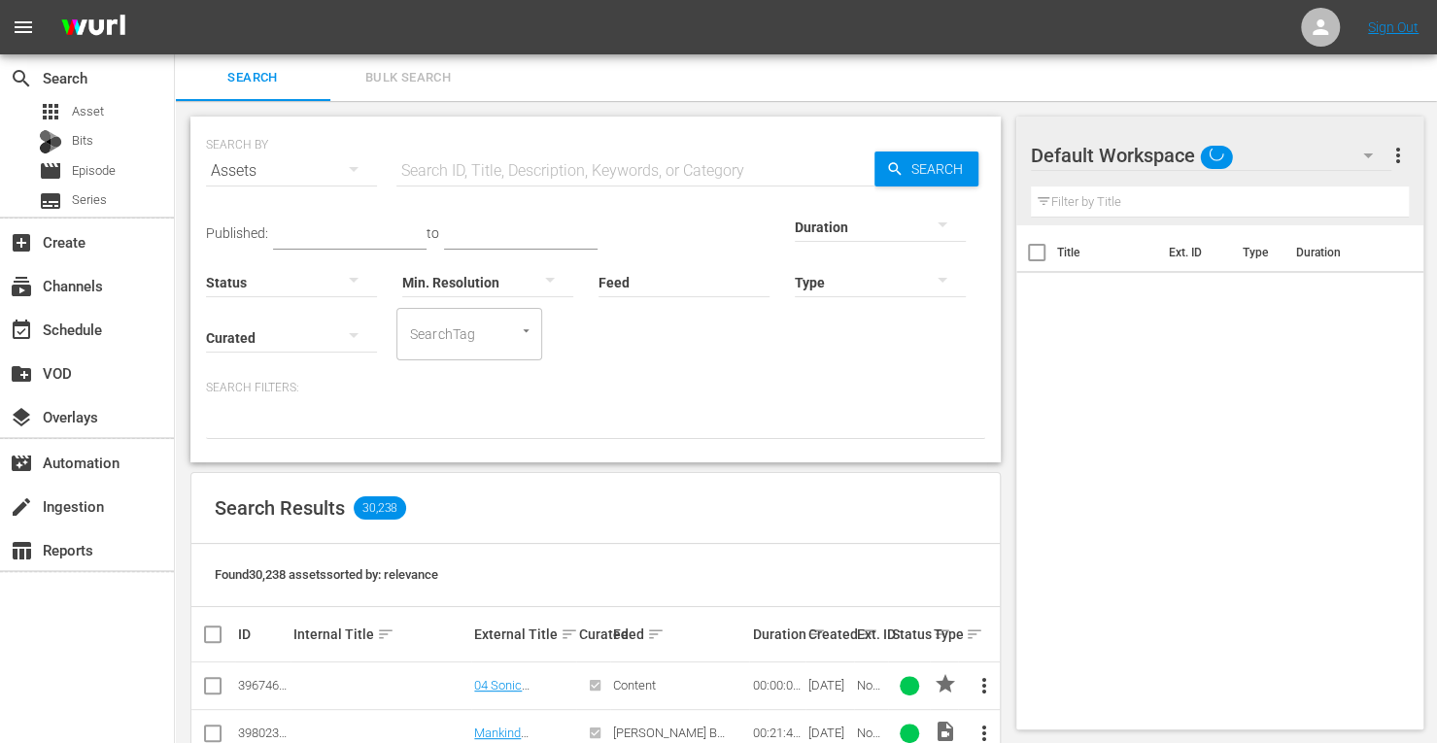
click at [538, 172] on input "text" at bounding box center [635, 171] width 478 height 47
paste input "251380"
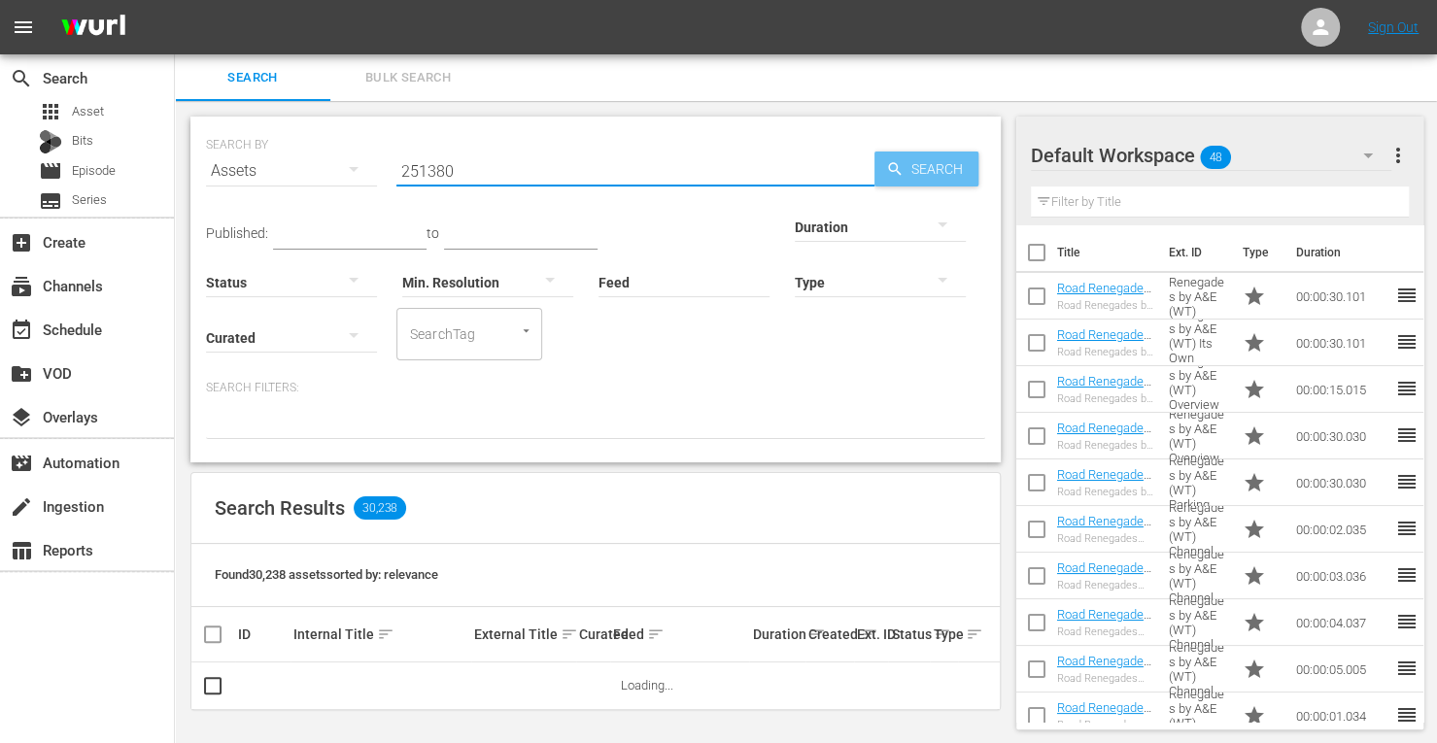
click at [907, 172] on span "Search" at bounding box center [940, 169] width 75 height 35
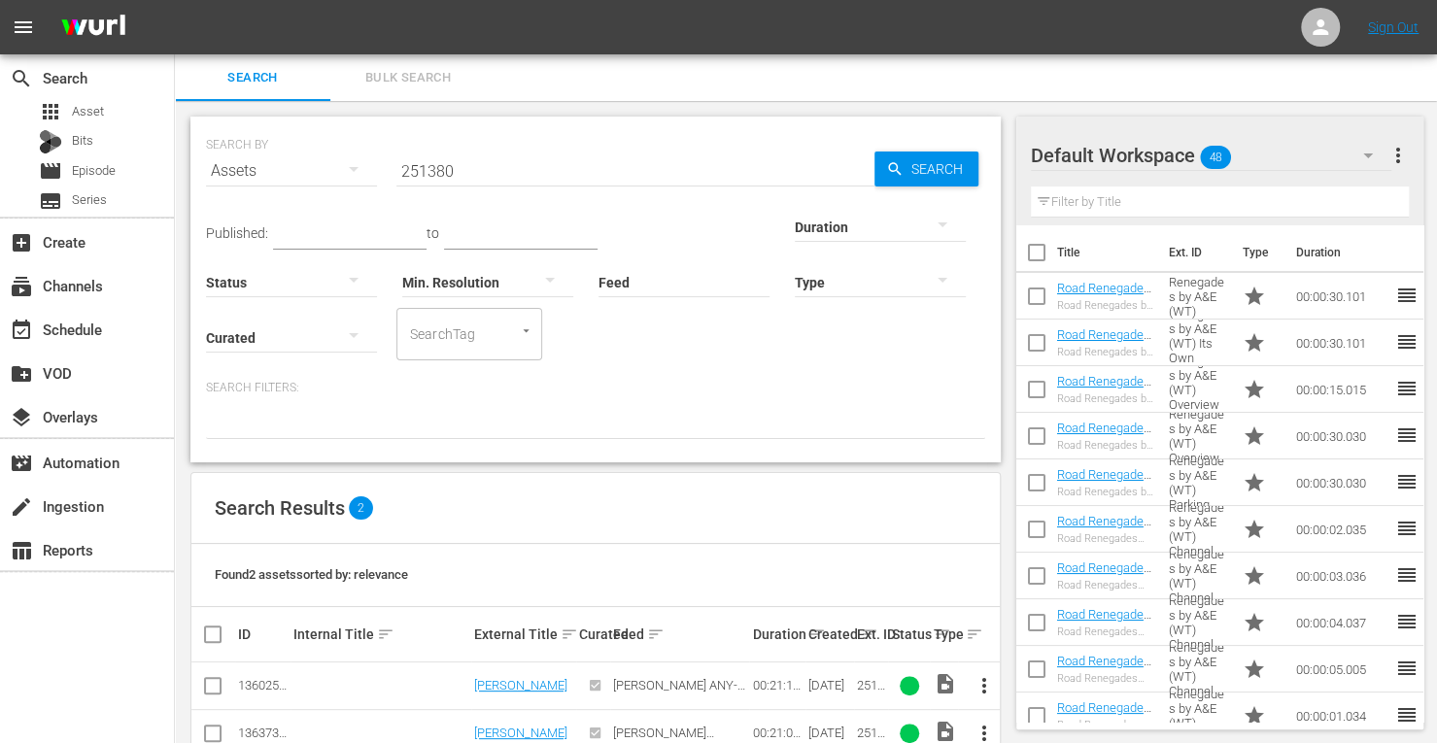
scroll to position [45, 0]
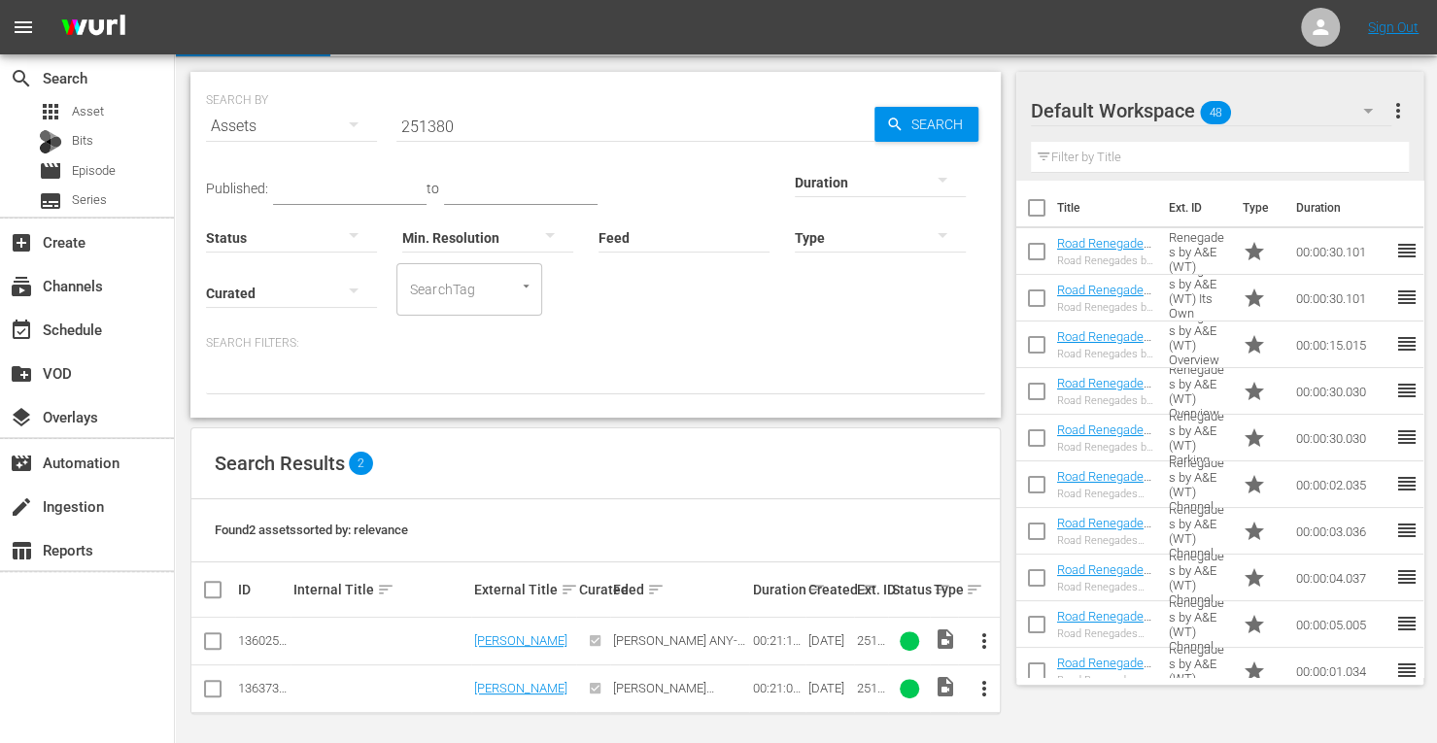
click at [515, 131] on input "251380" at bounding box center [635, 126] width 478 height 47
type input "2"
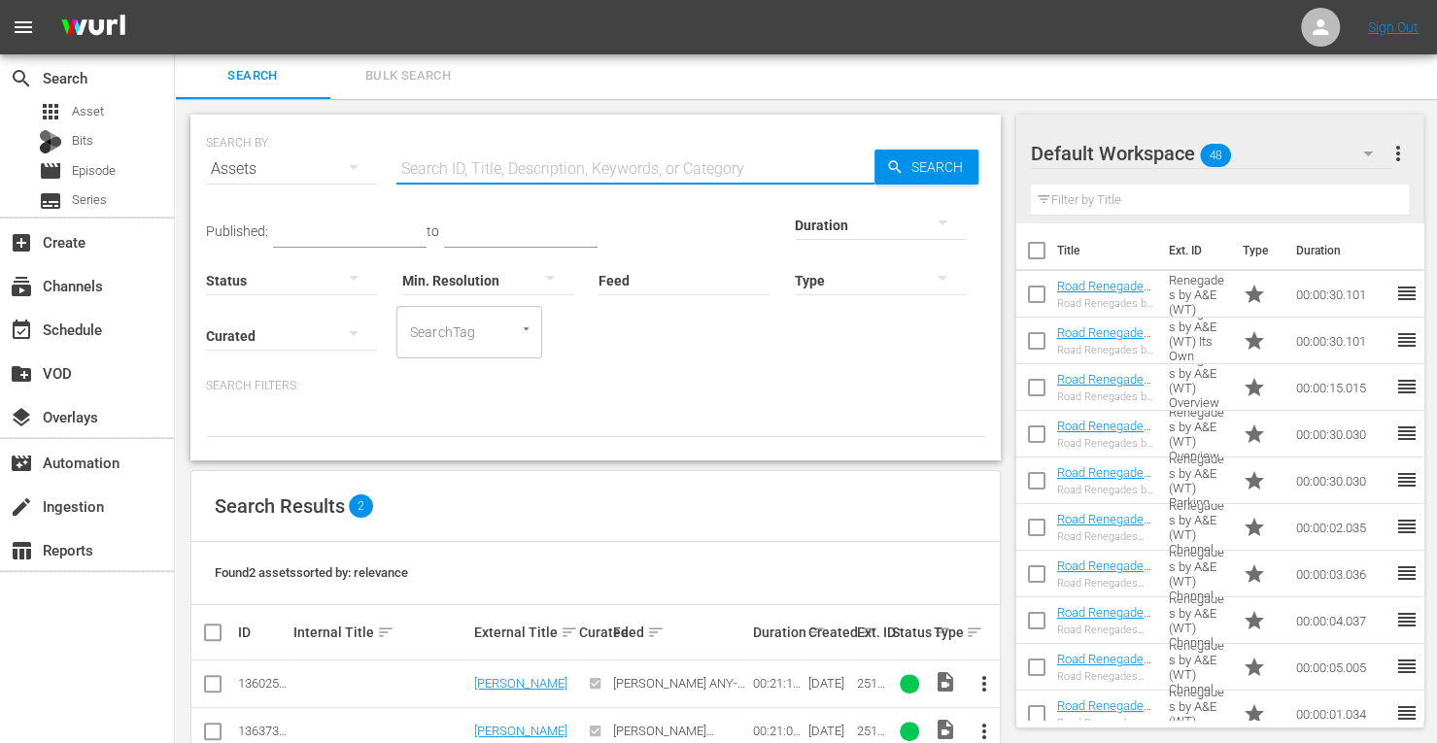
paste input "251378"
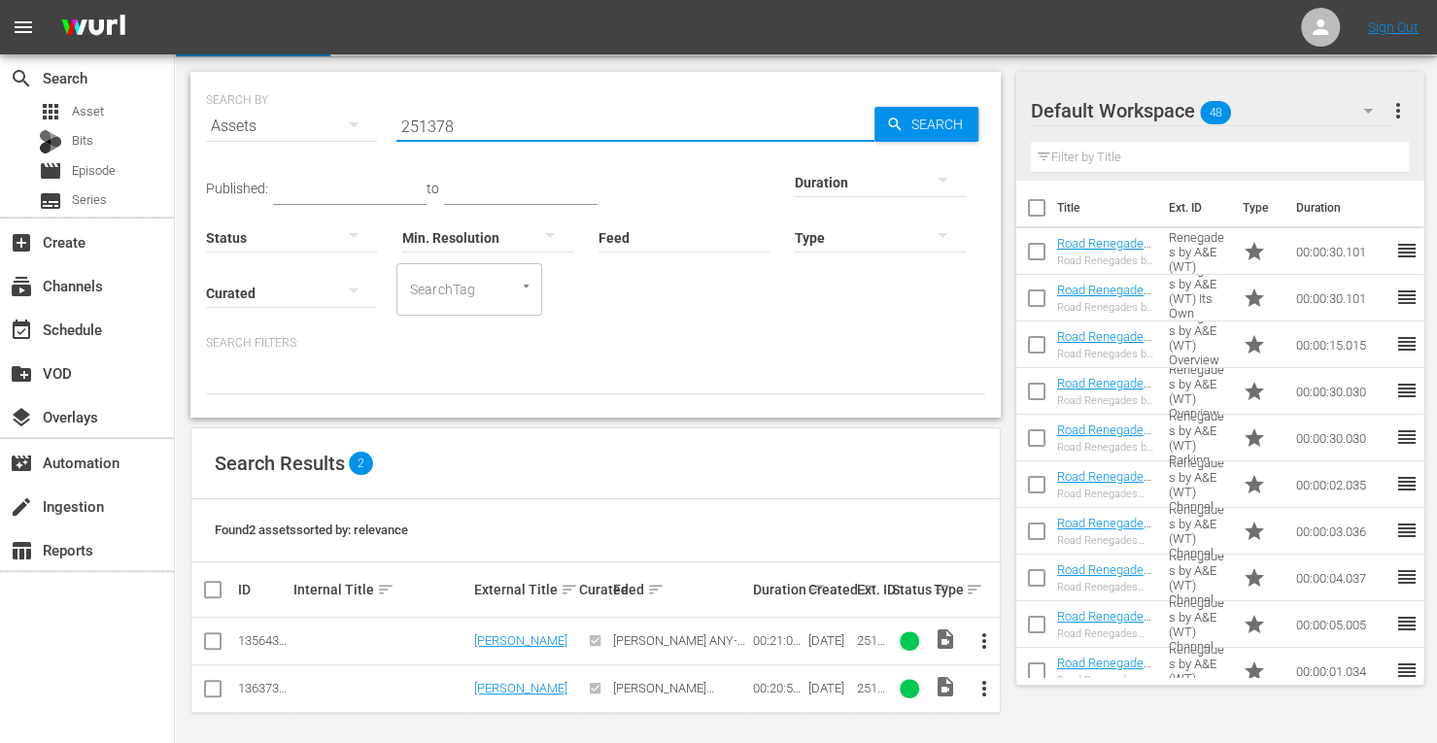
type input "251378"
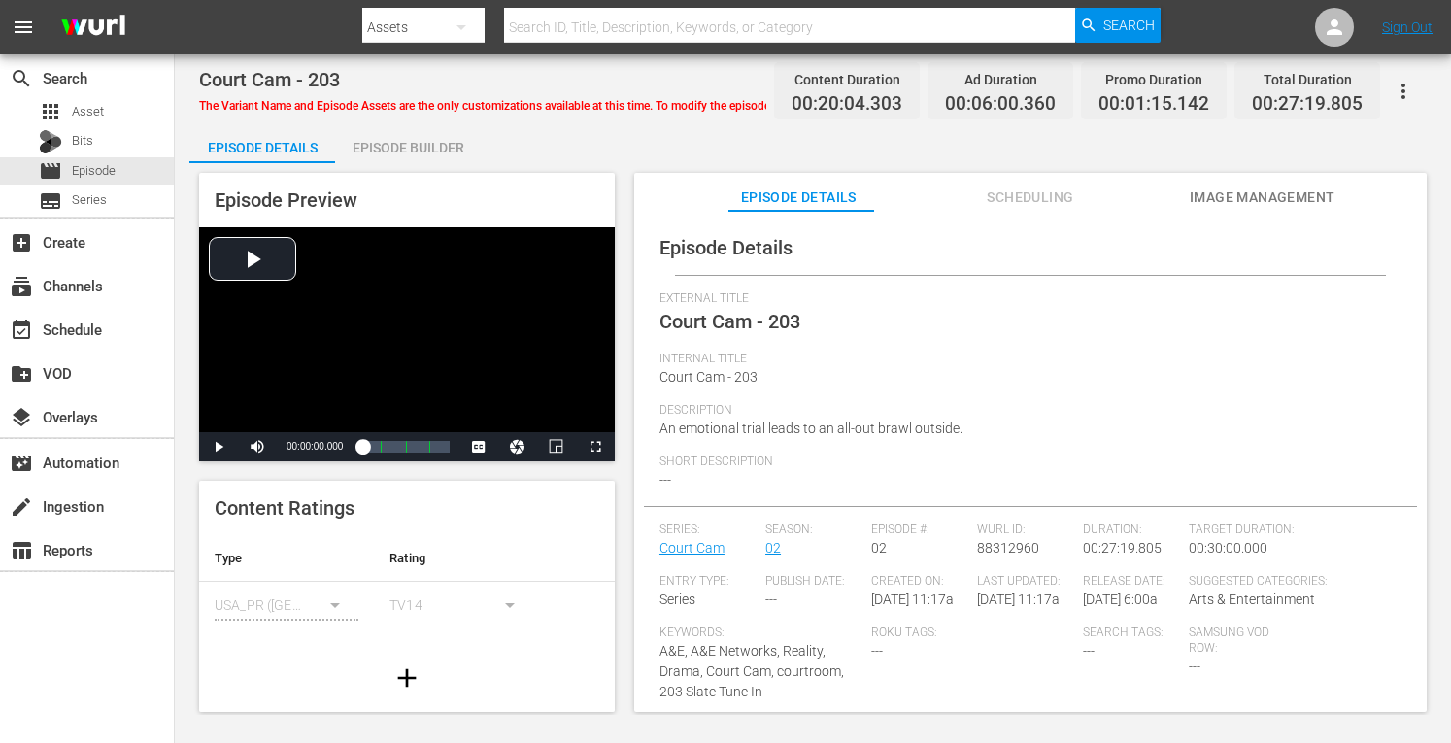
click at [451, 145] on div "Episode Builder" at bounding box center [408, 147] width 146 height 47
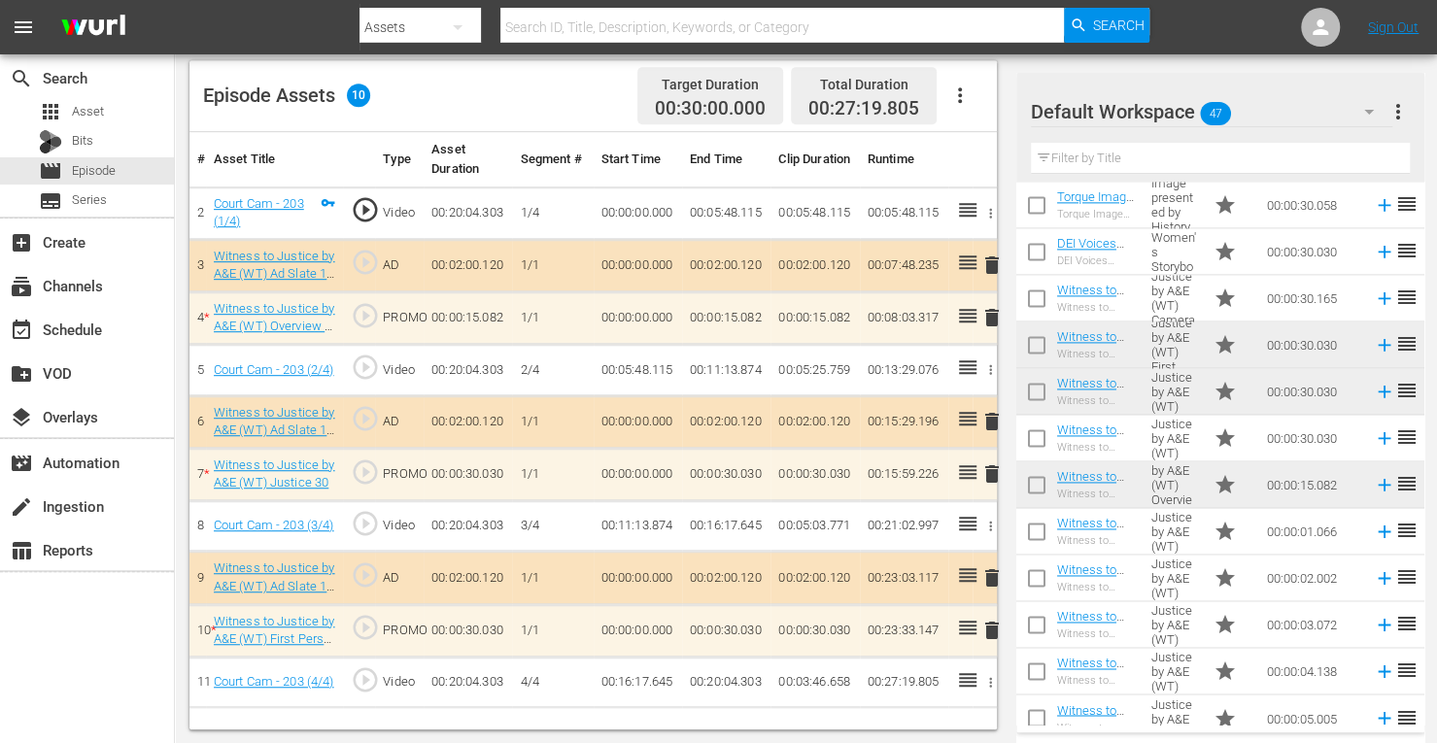
scroll to position [1679, 0]
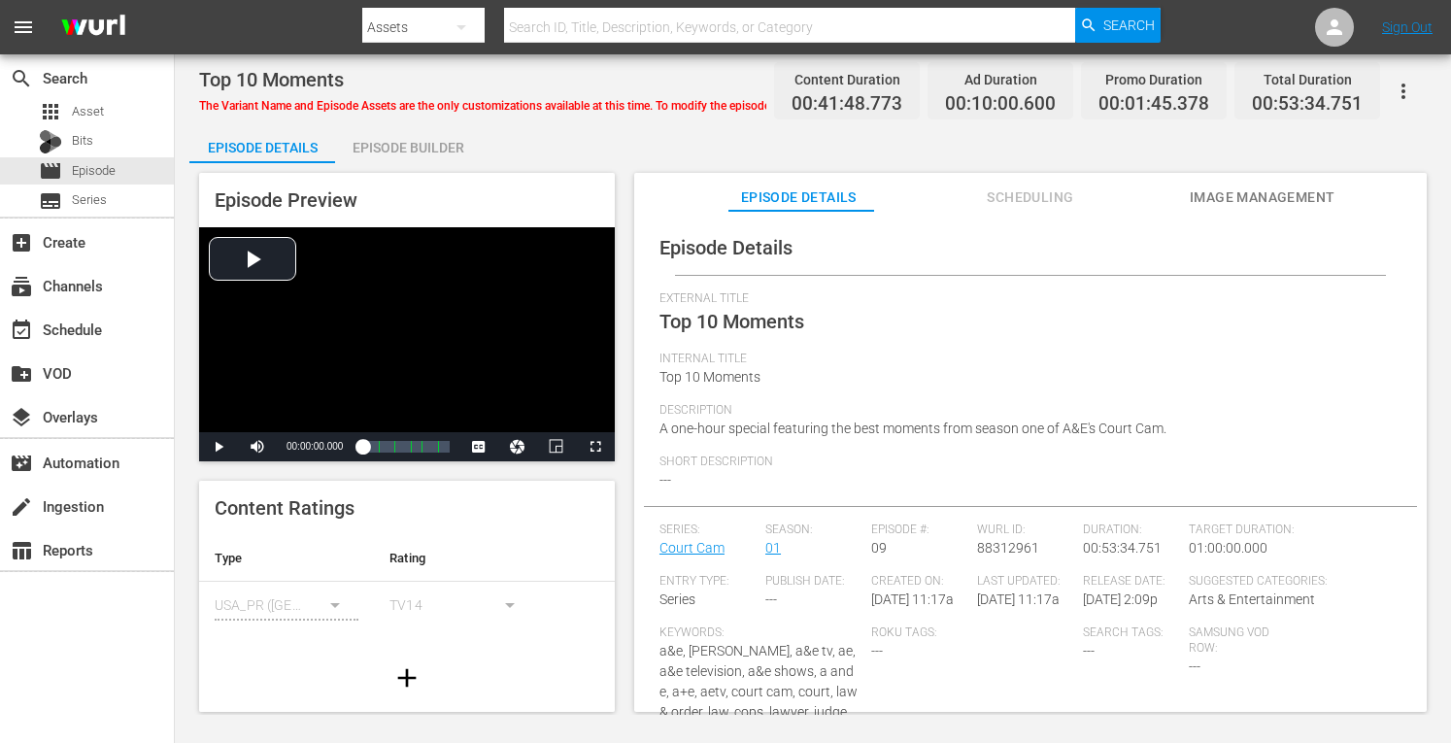
click at [414, 148] on div "Episode Builder" at bounding box center [408, 147] width 146 height 47
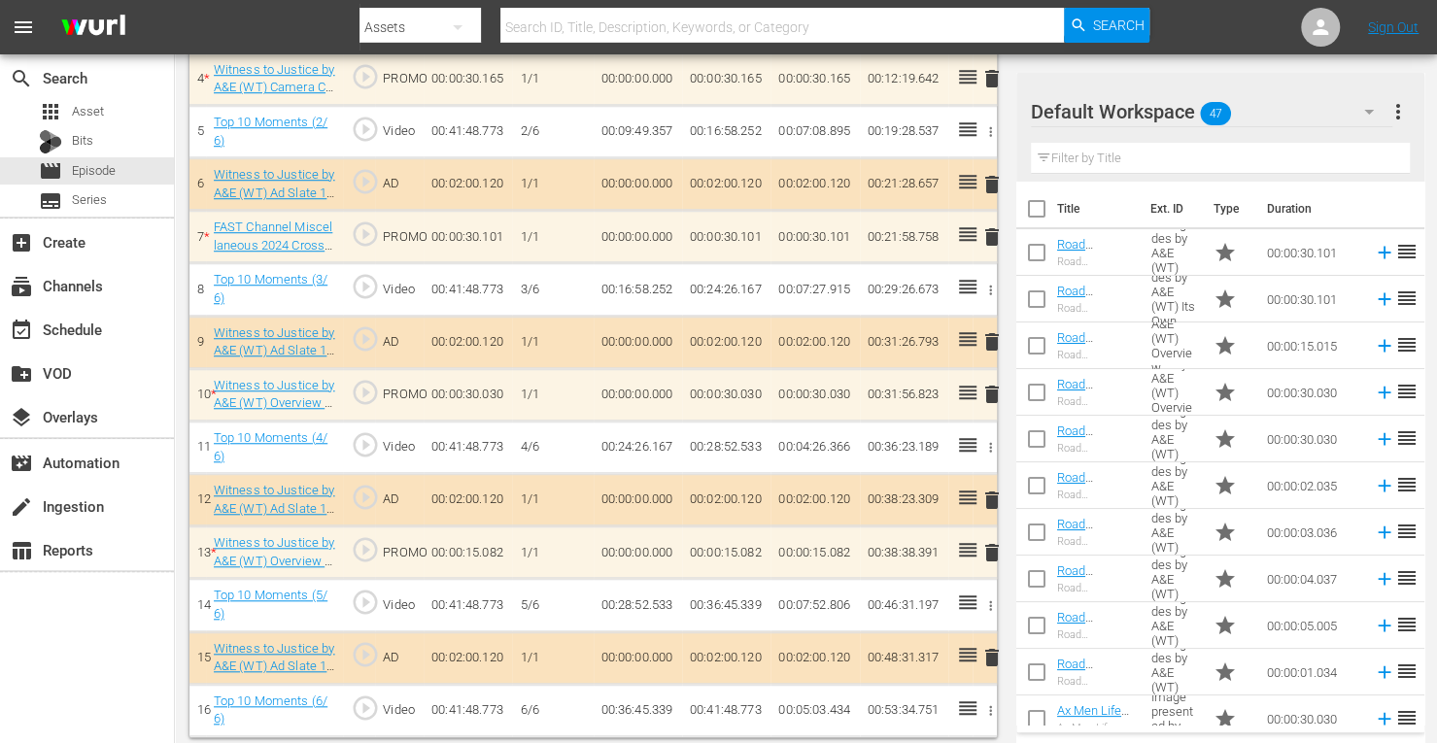
scroll to position [746, 0]
click at [990, 544] on span "delete" at bounding box center [991, 550] width 23 height 23
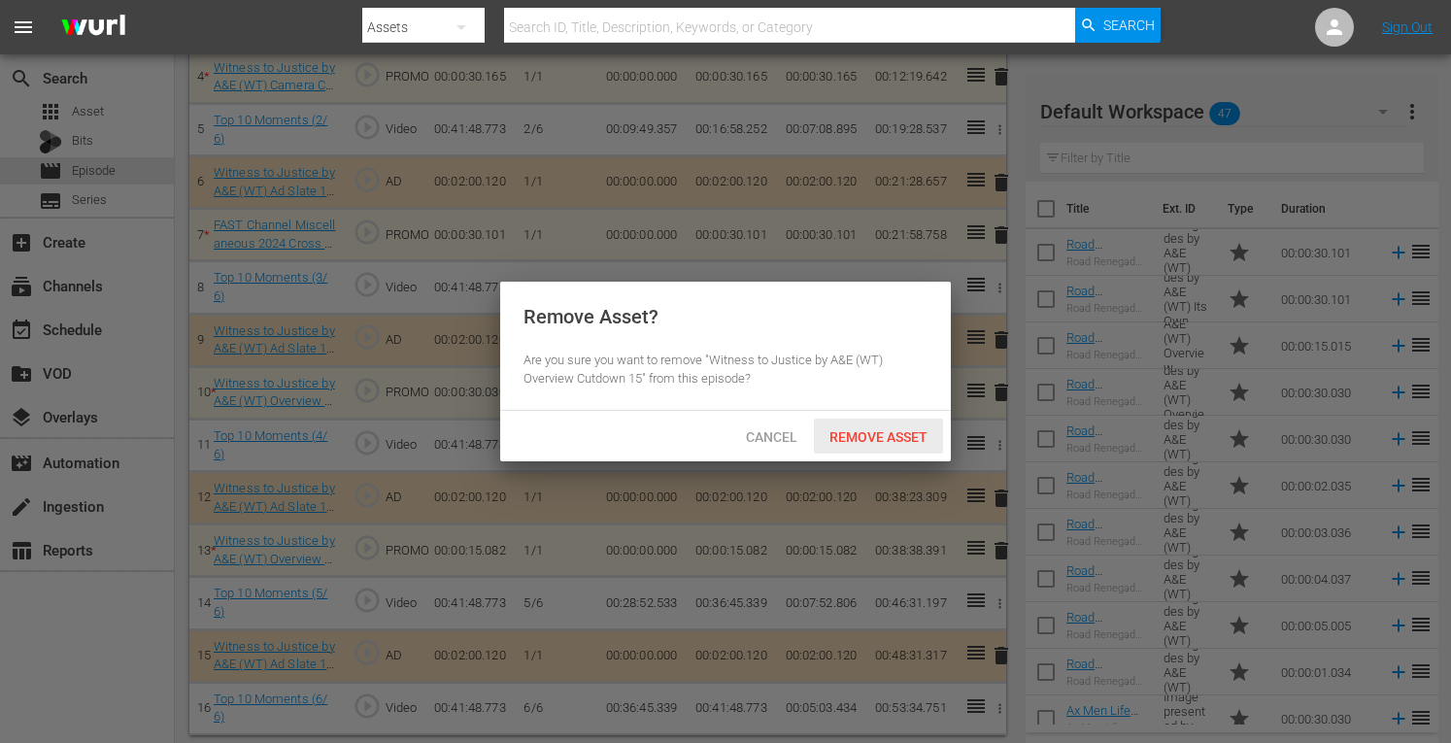
click at [892, 443] on span "Remove Asset" at bounding box center [878, 437] width 129 height 16
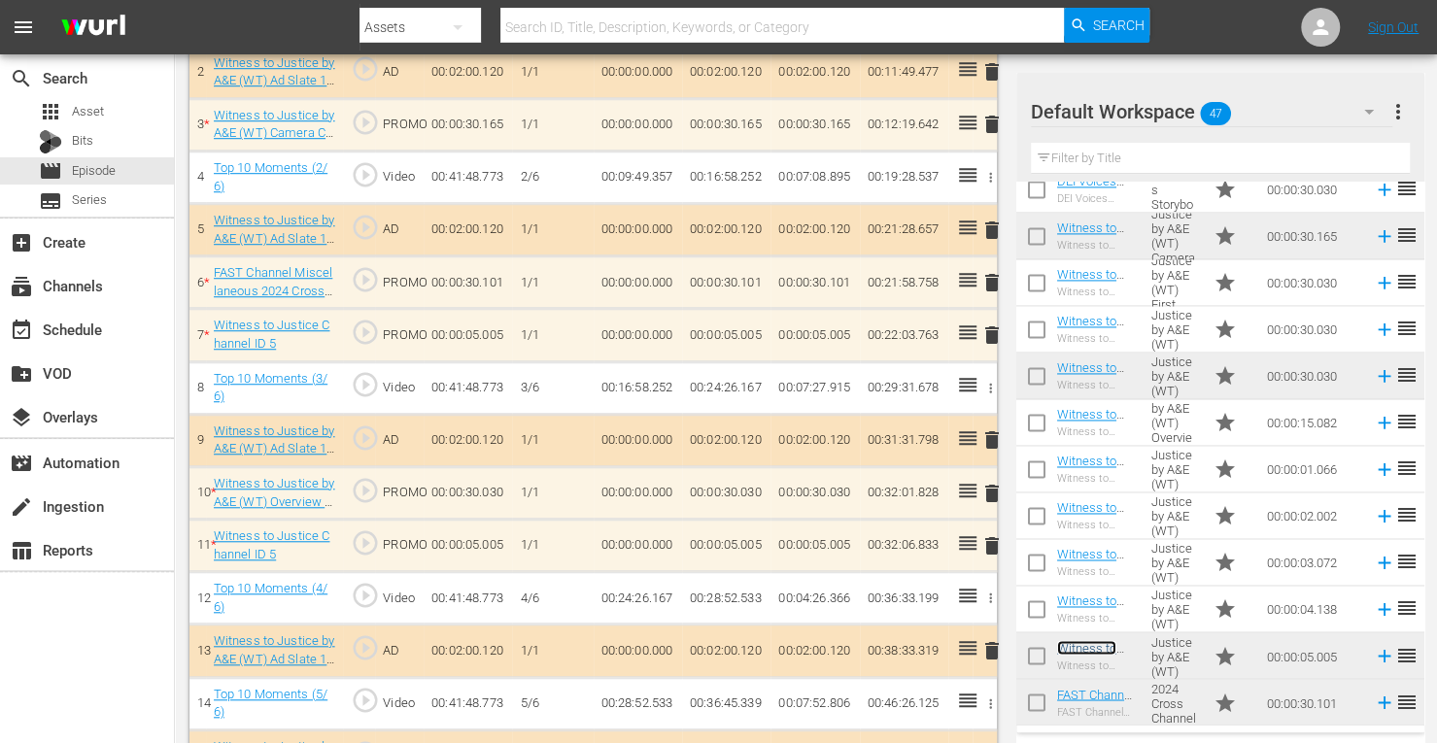
scroll to position [695, 0]
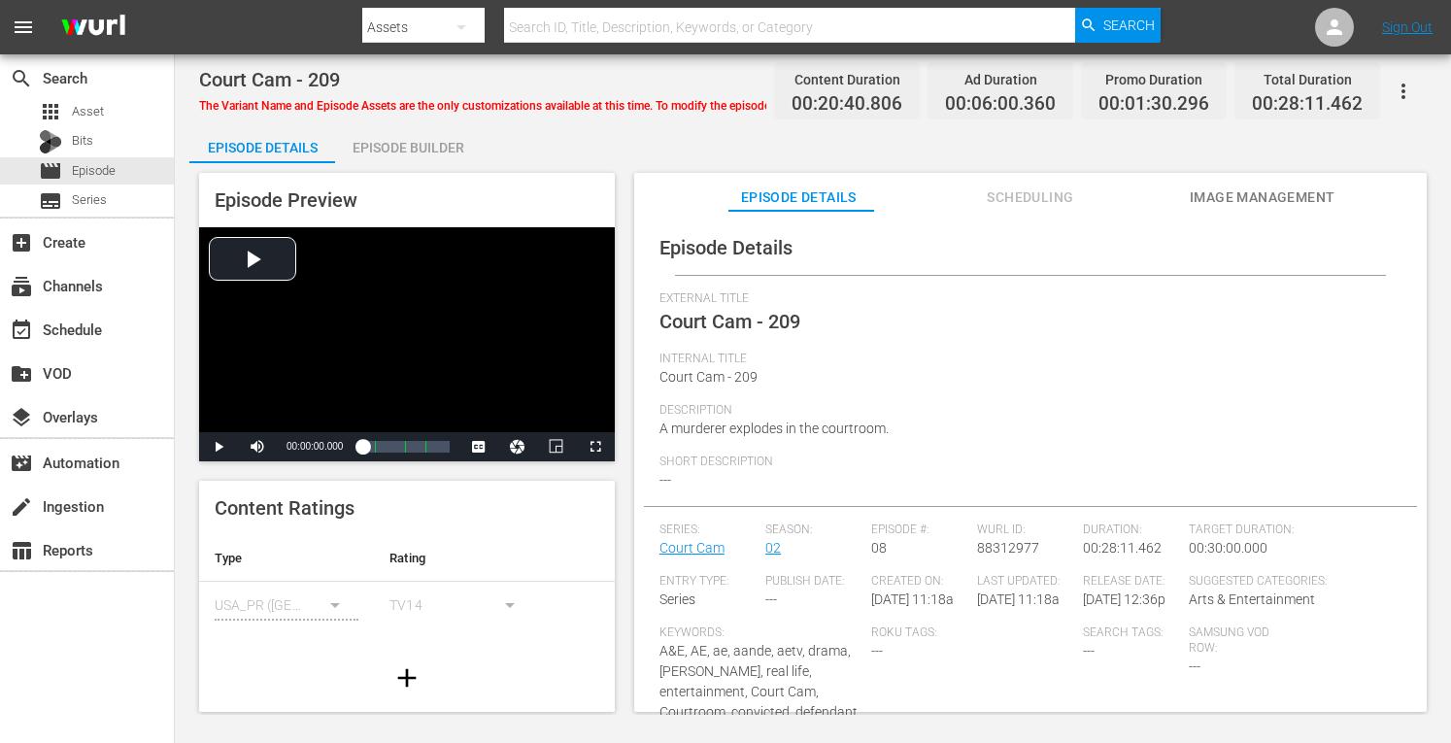
click at [432, 140] on div "Episode Builder" at bounding box center [408, 147] width 146 height 47
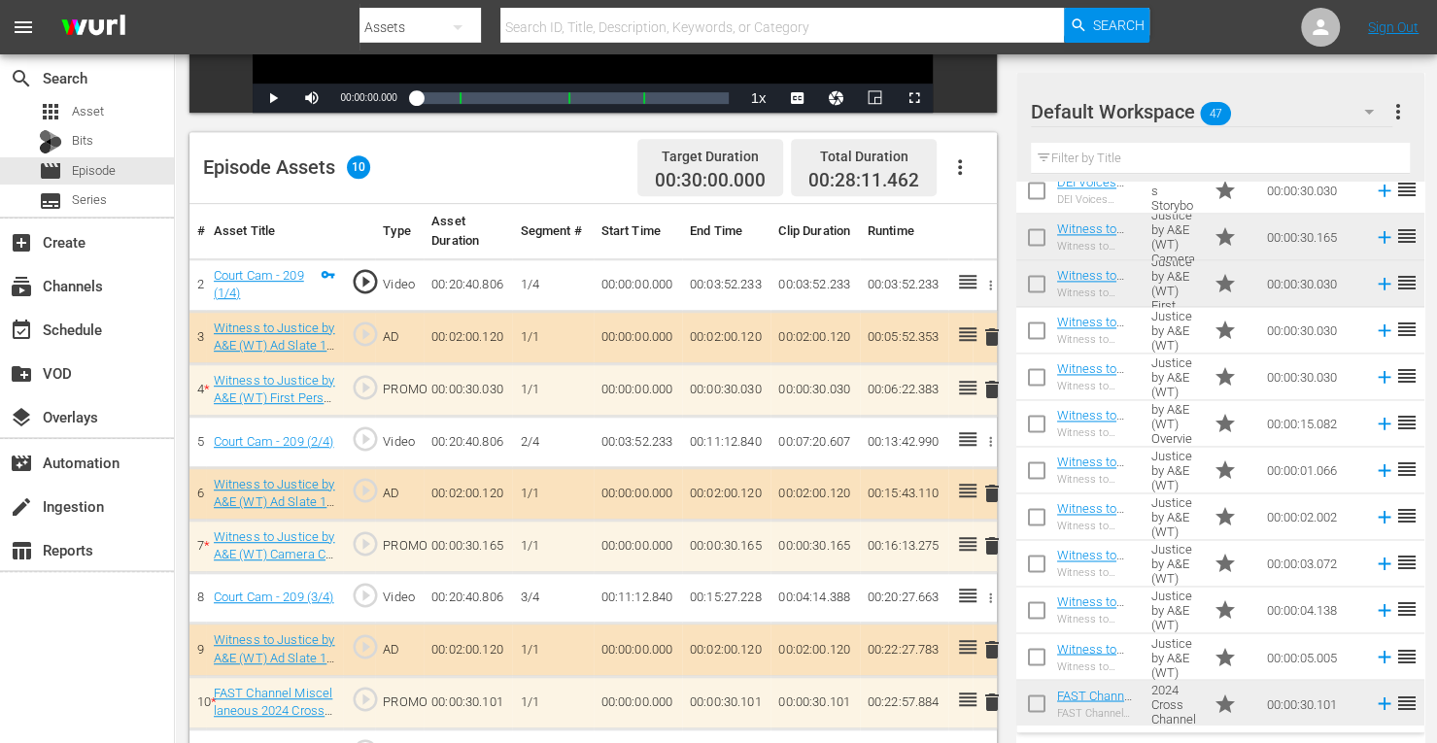
scroll to position [1695, 0]
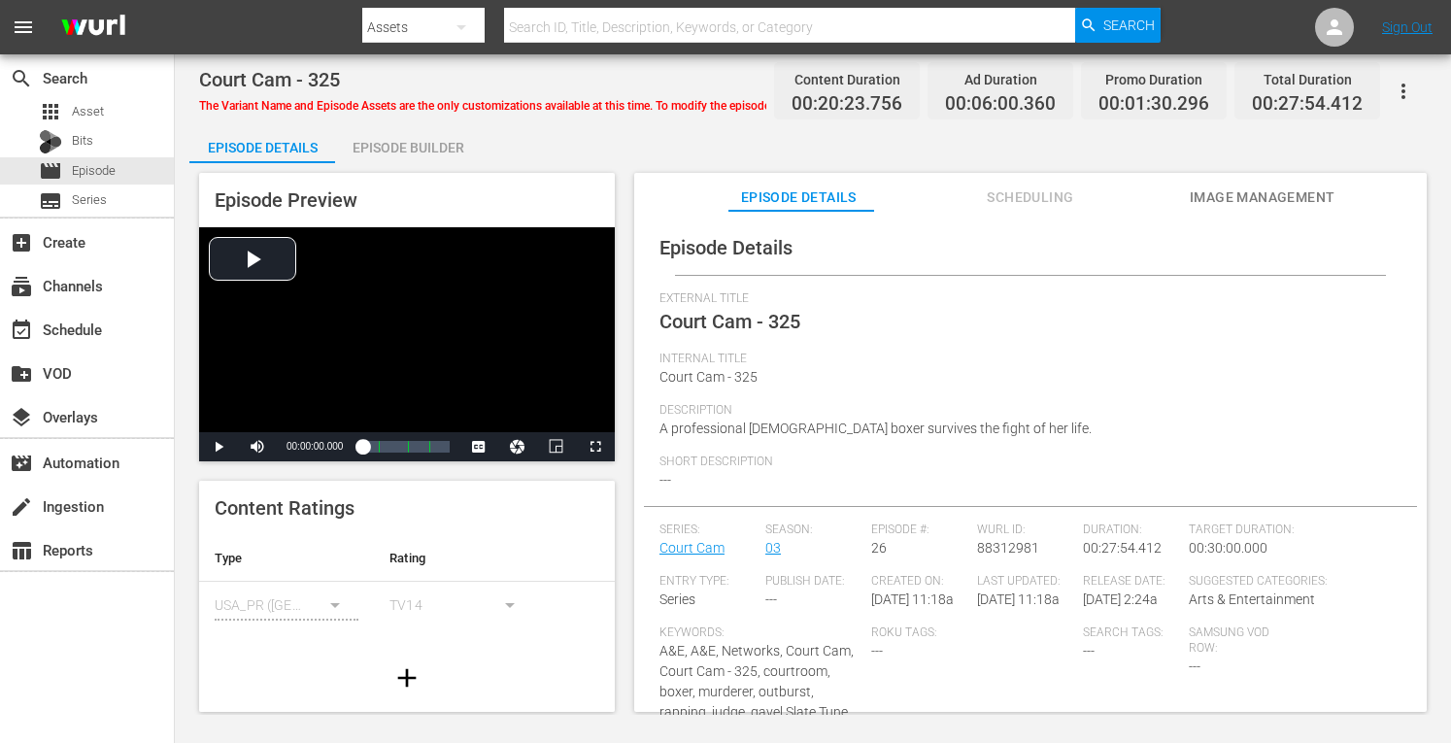
click at [418, 146] on div "Episode Builder" at bounding box center [408, 147] width 146 height 47
click at [444, 145] on div "Episode Builder" at bounding box center [408, 147] width 146 height 47
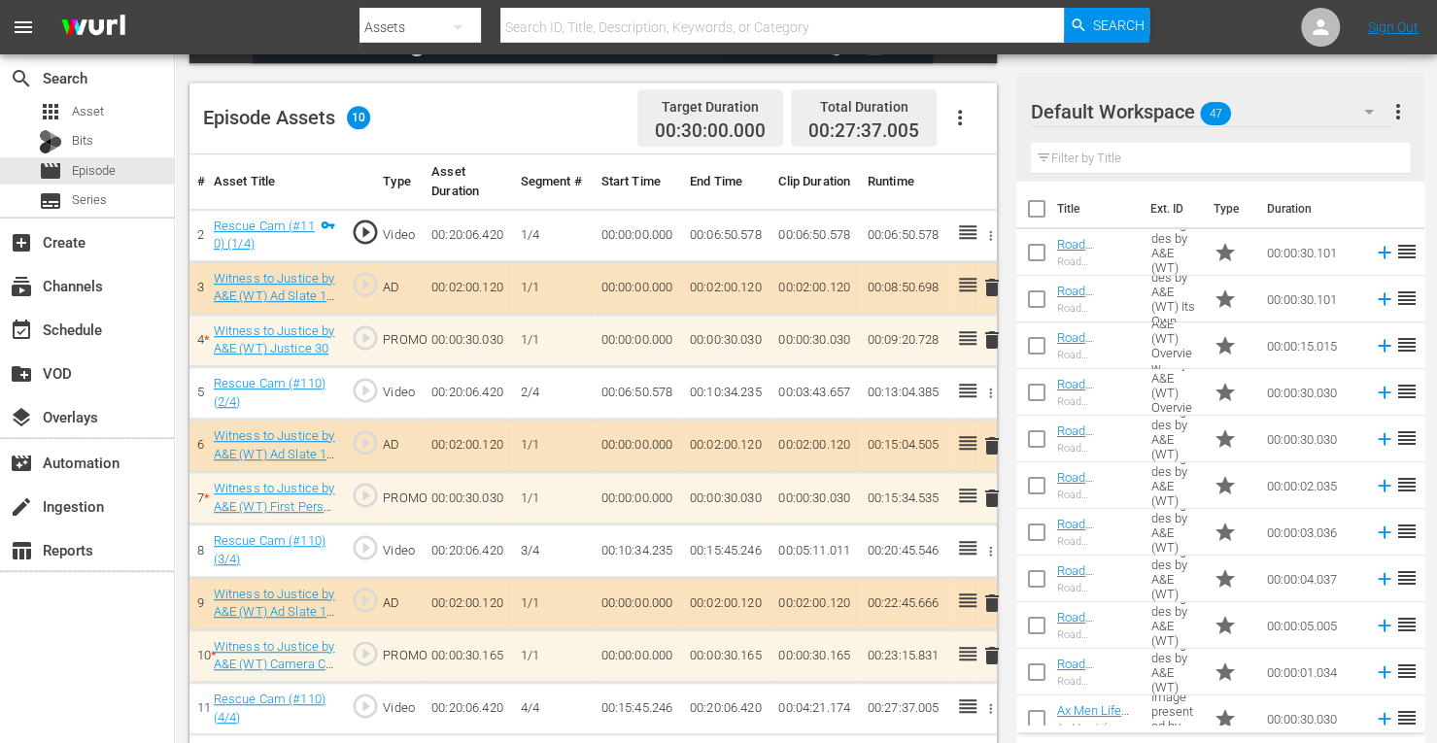
scroll to position [505, 0]
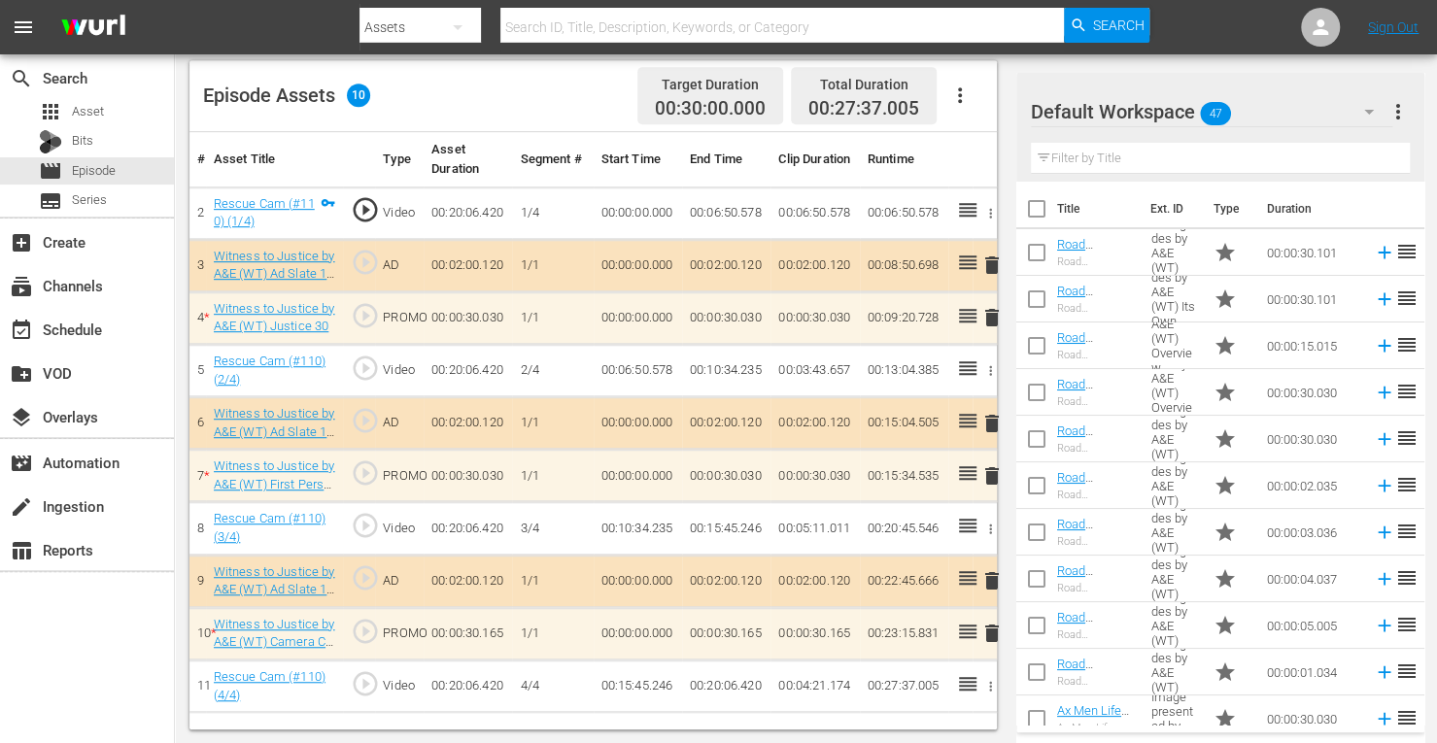
click at [987, 319] on span "delete" at bounding box center [991, 317] width 23 height 23
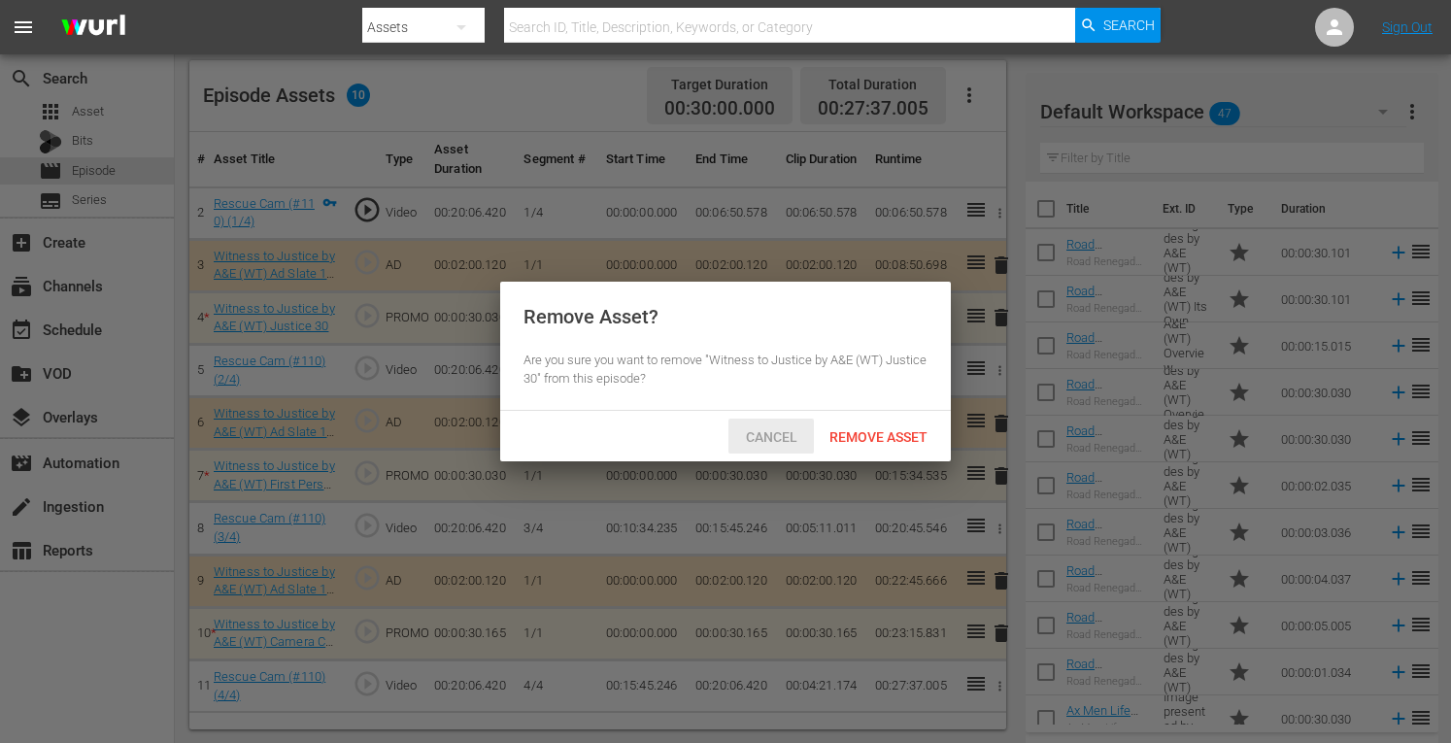
click at [774, 426] on div "Cancel" at bounding box center [771, 437] width 85 height 36
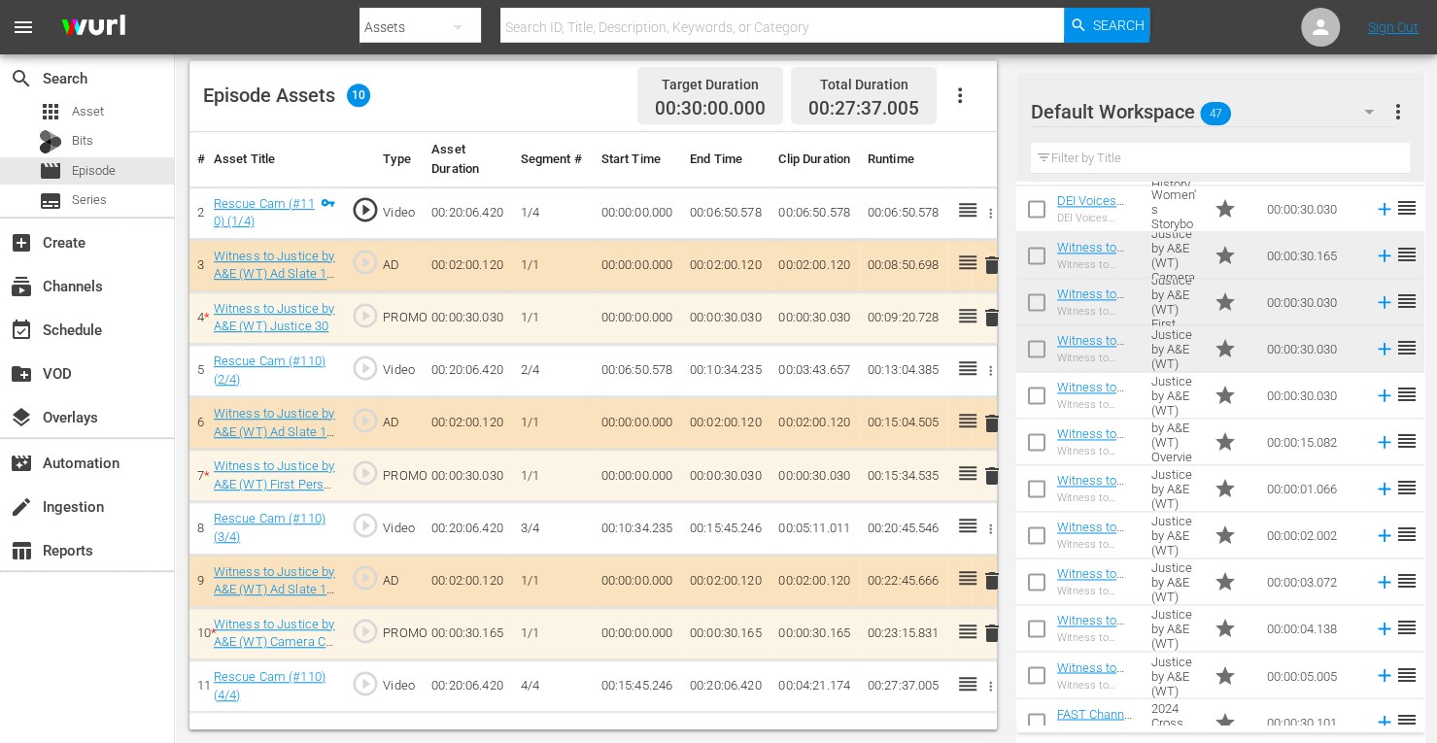
scroll to position [1682, 0]
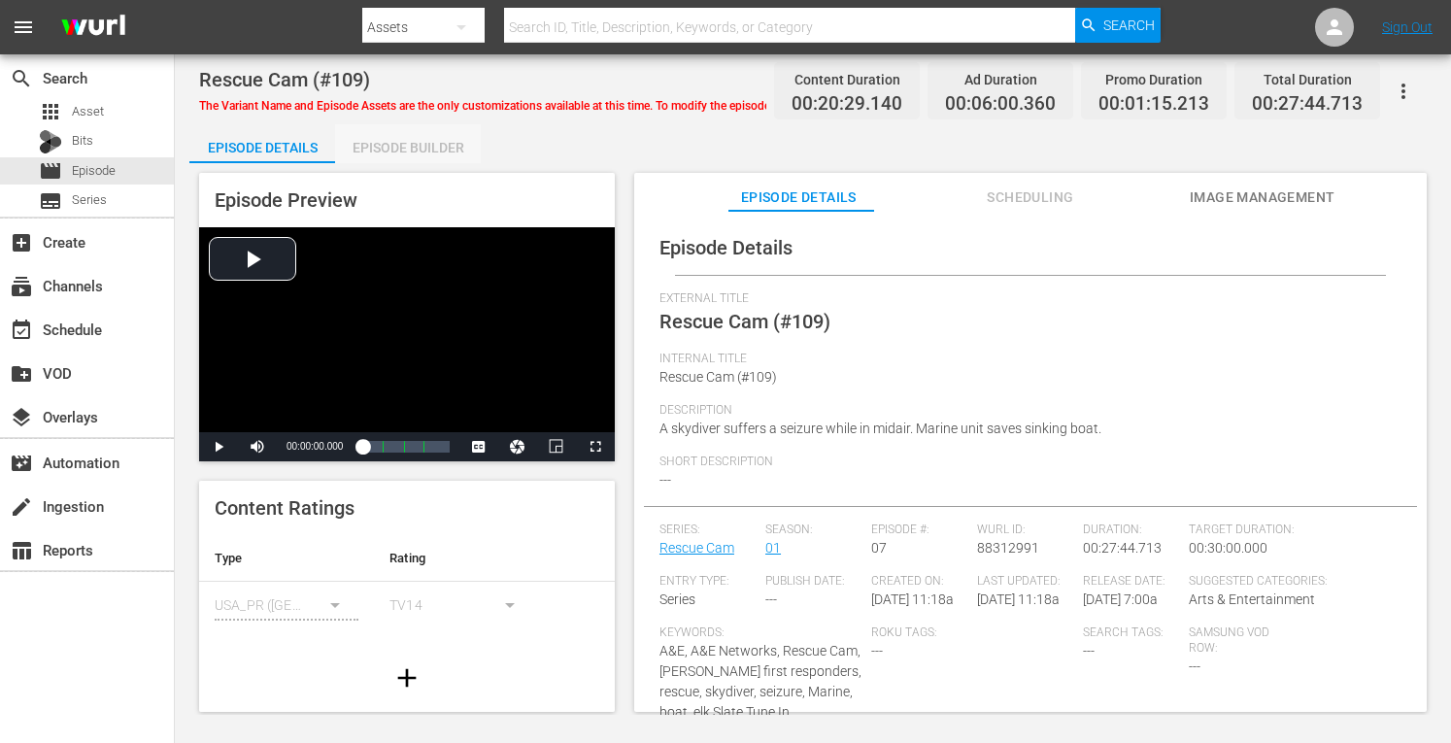
click at [435, 141] on div "Episode Builder" at bounding box center [408, 147] width 146 height 47
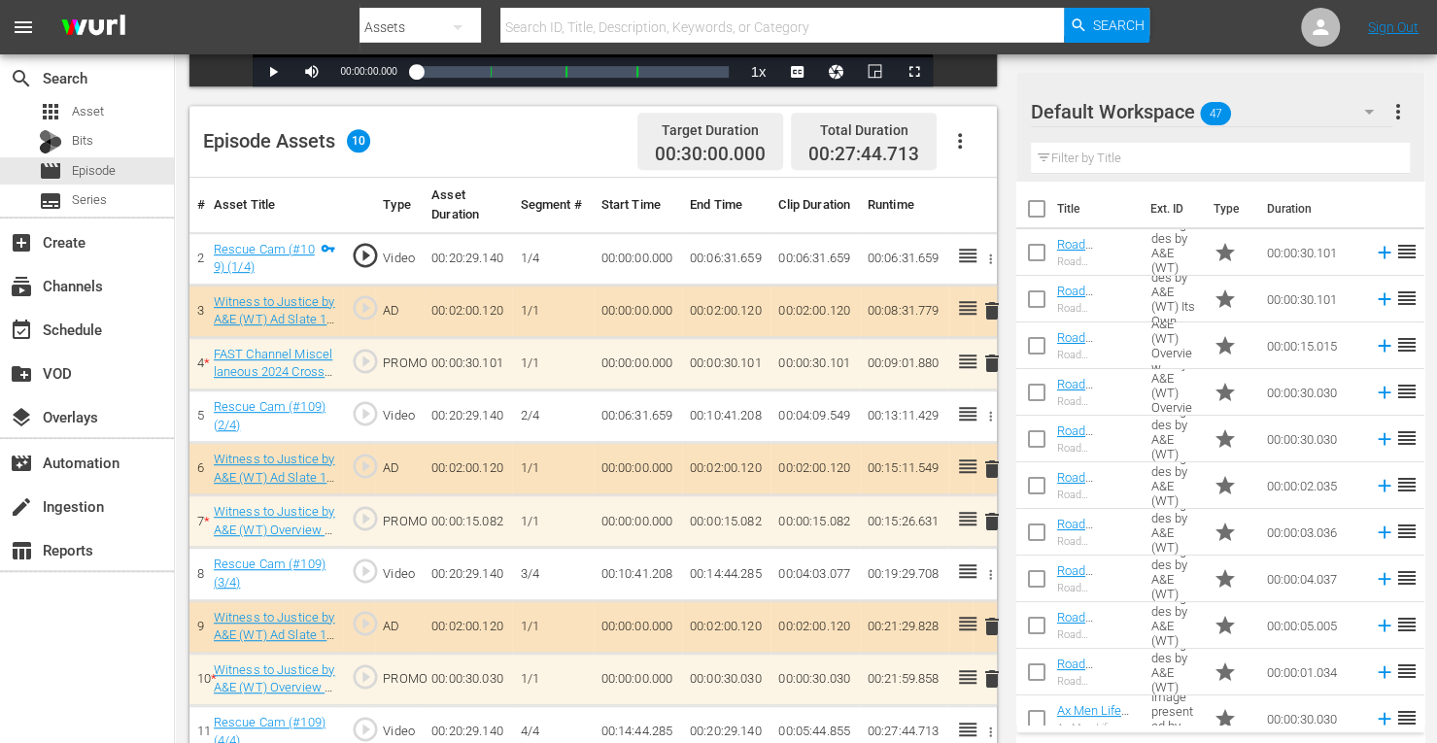
scroll to position [505, 0]
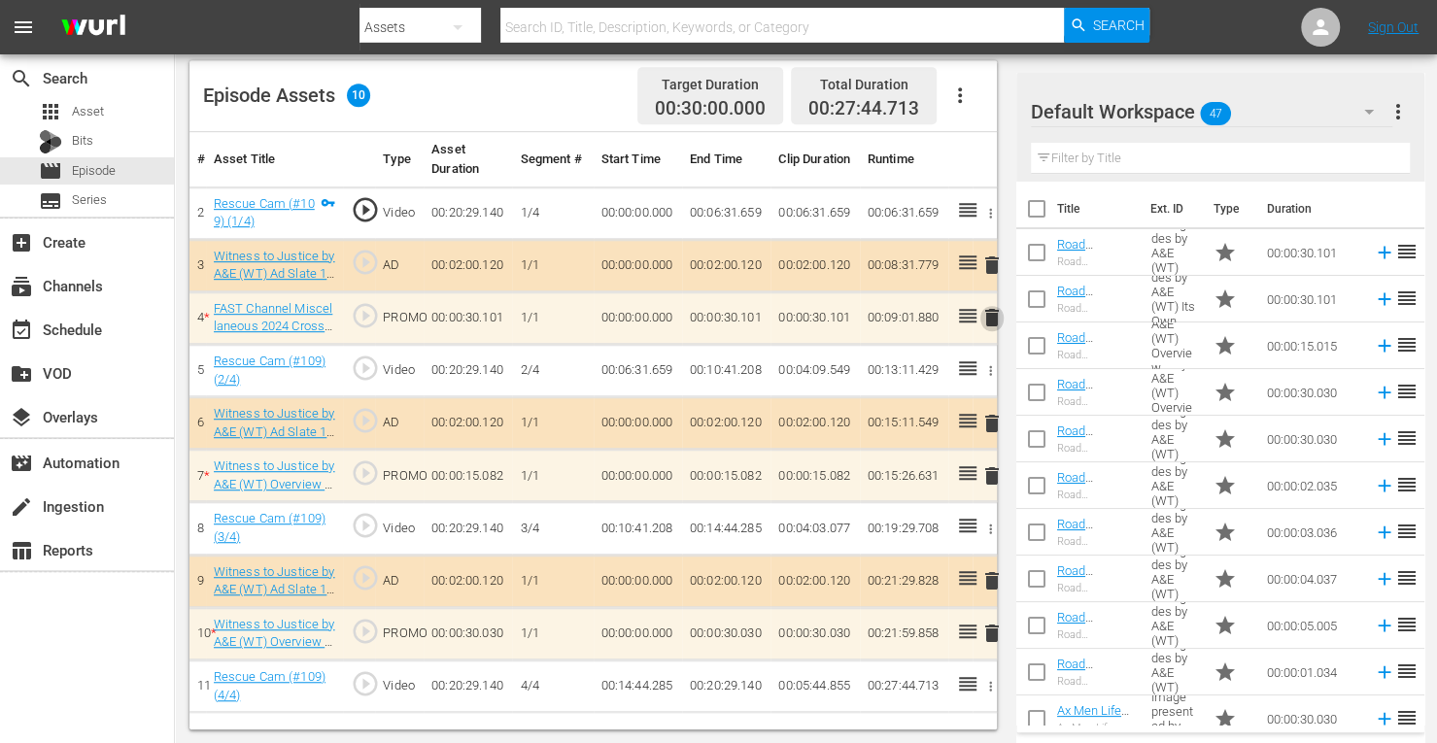
click at [992, 314] on span "delete" at bounding box center [991, 317] width 23 height 23
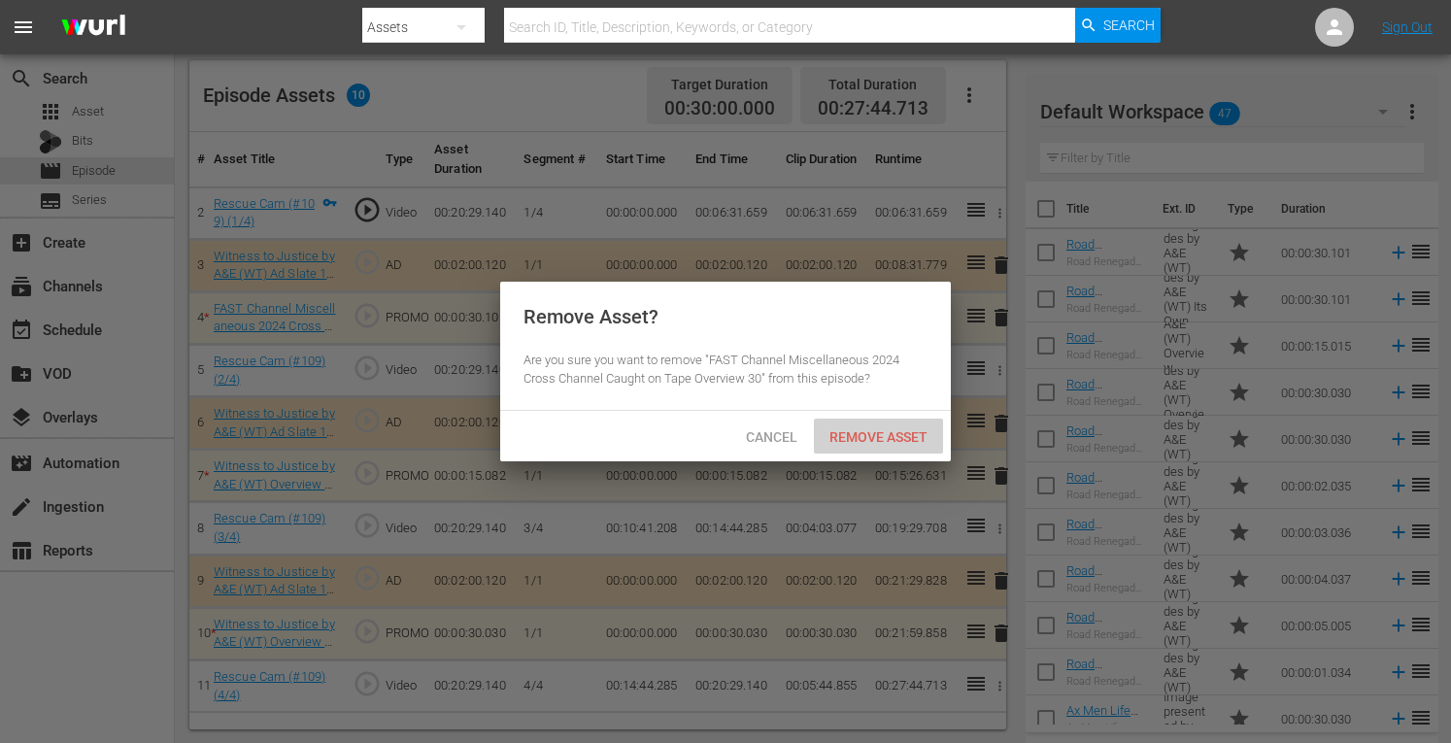
click at [896, 436] on span "Remove Asset" at bounding box center [878, 437] width 129 height 16
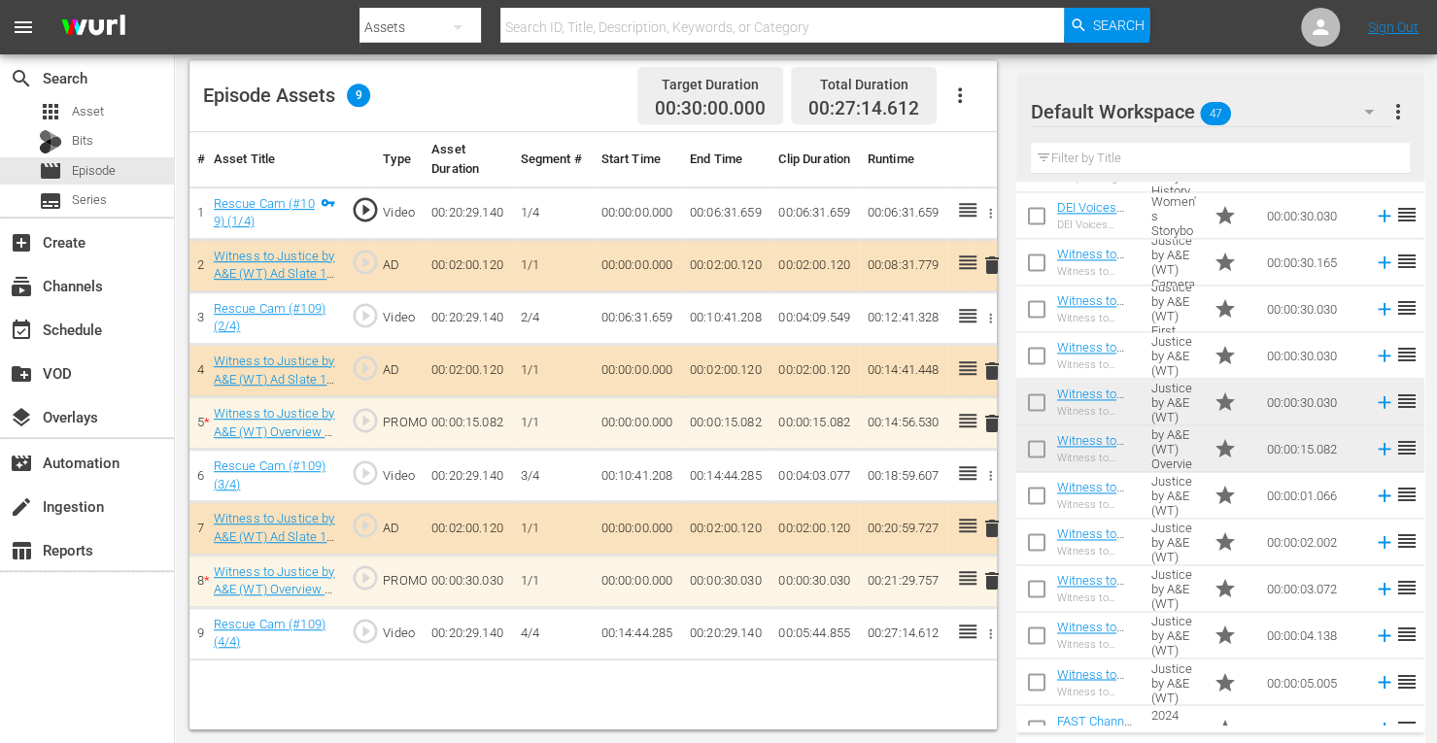
scroll to position [1695, 0]
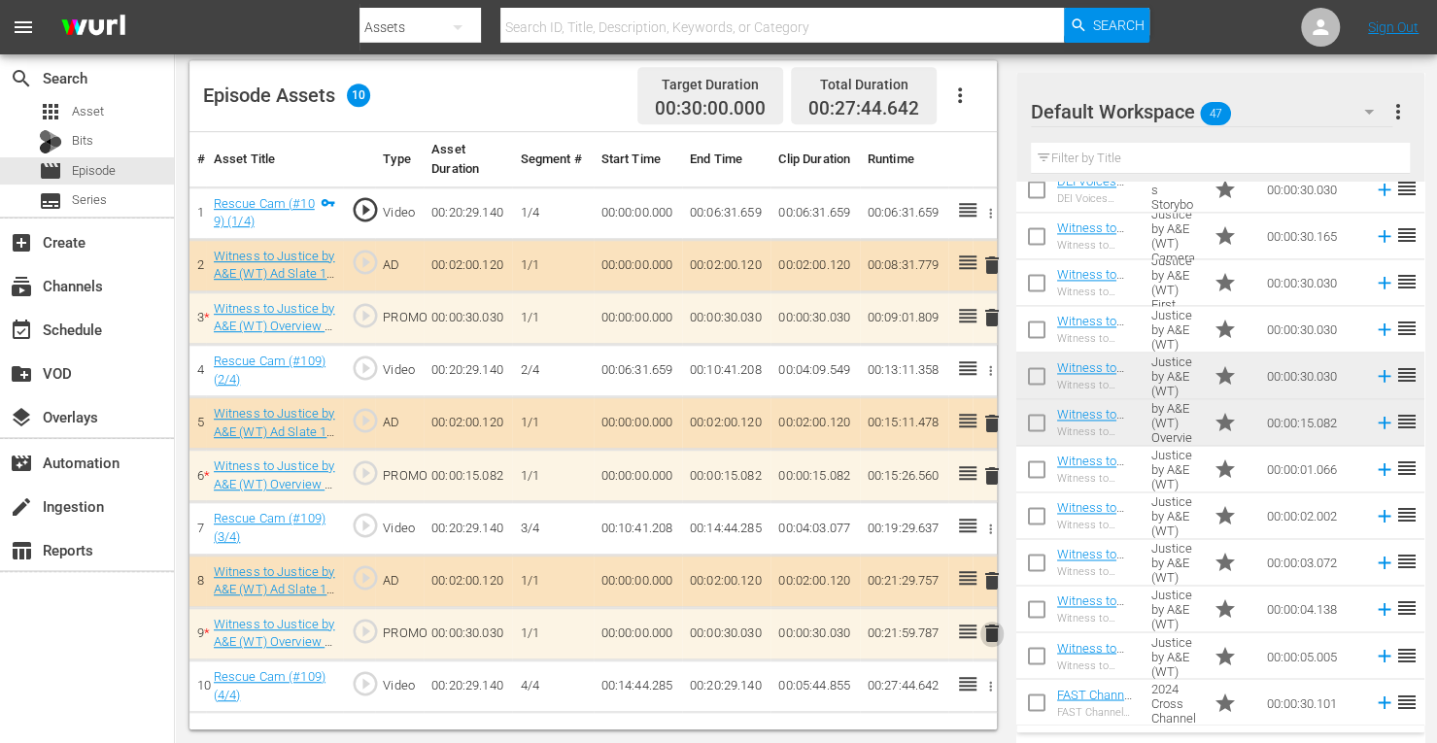
click at [991, 634] on span "delete" at bounding box center [991, 633] width 23 height 23
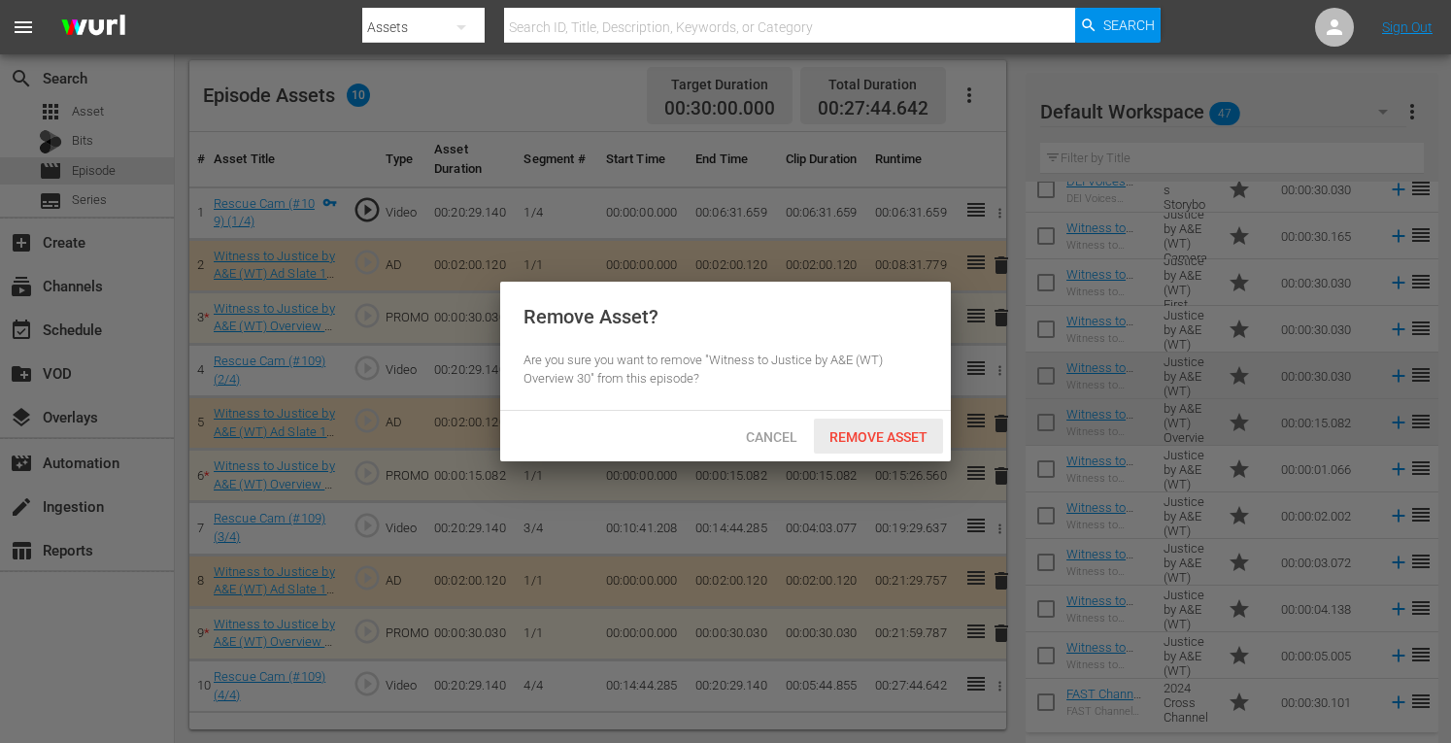
click at [882, 442] on span "Remove Asset" at bounding box center [878, 437] width 129 height 16
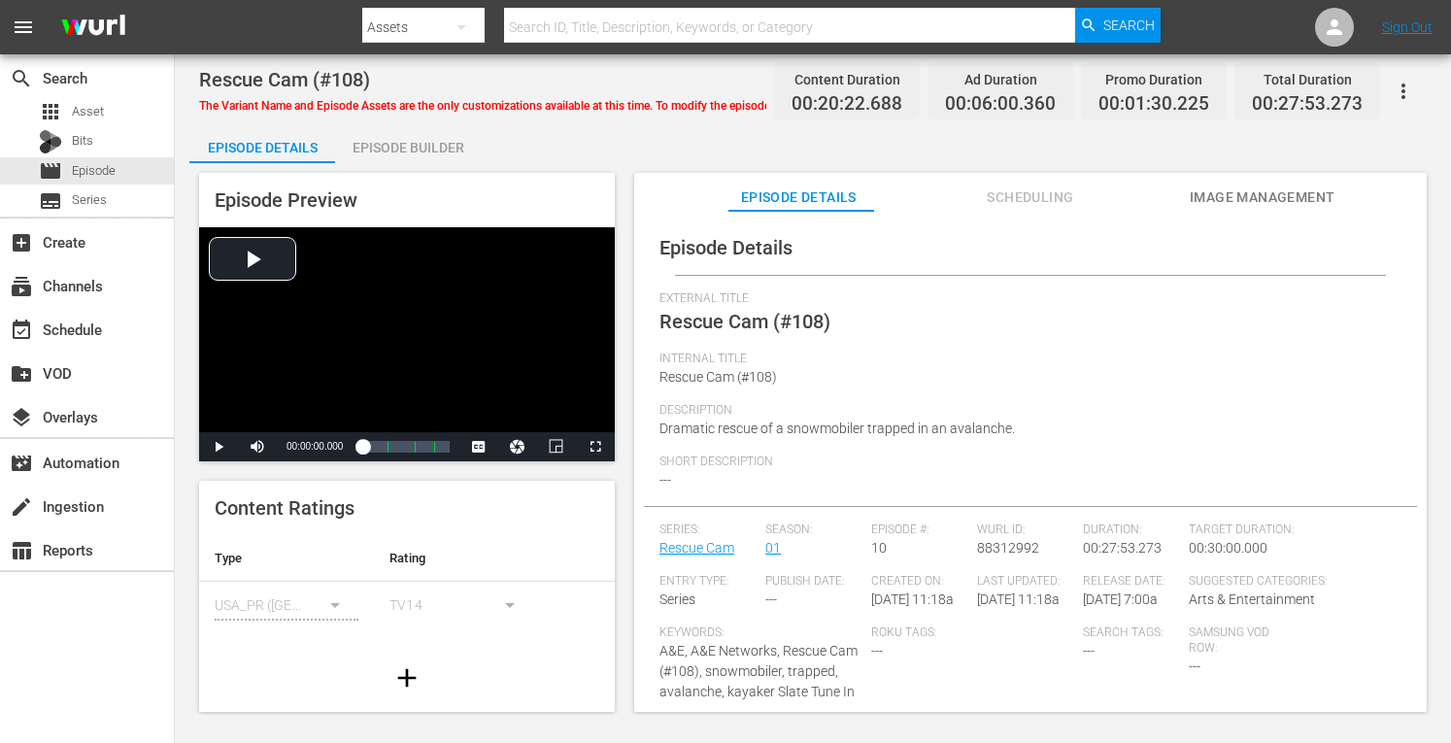
click at [468, 137] on div "Episode Builder" at bounding box center [408, 147] width 146 height 47
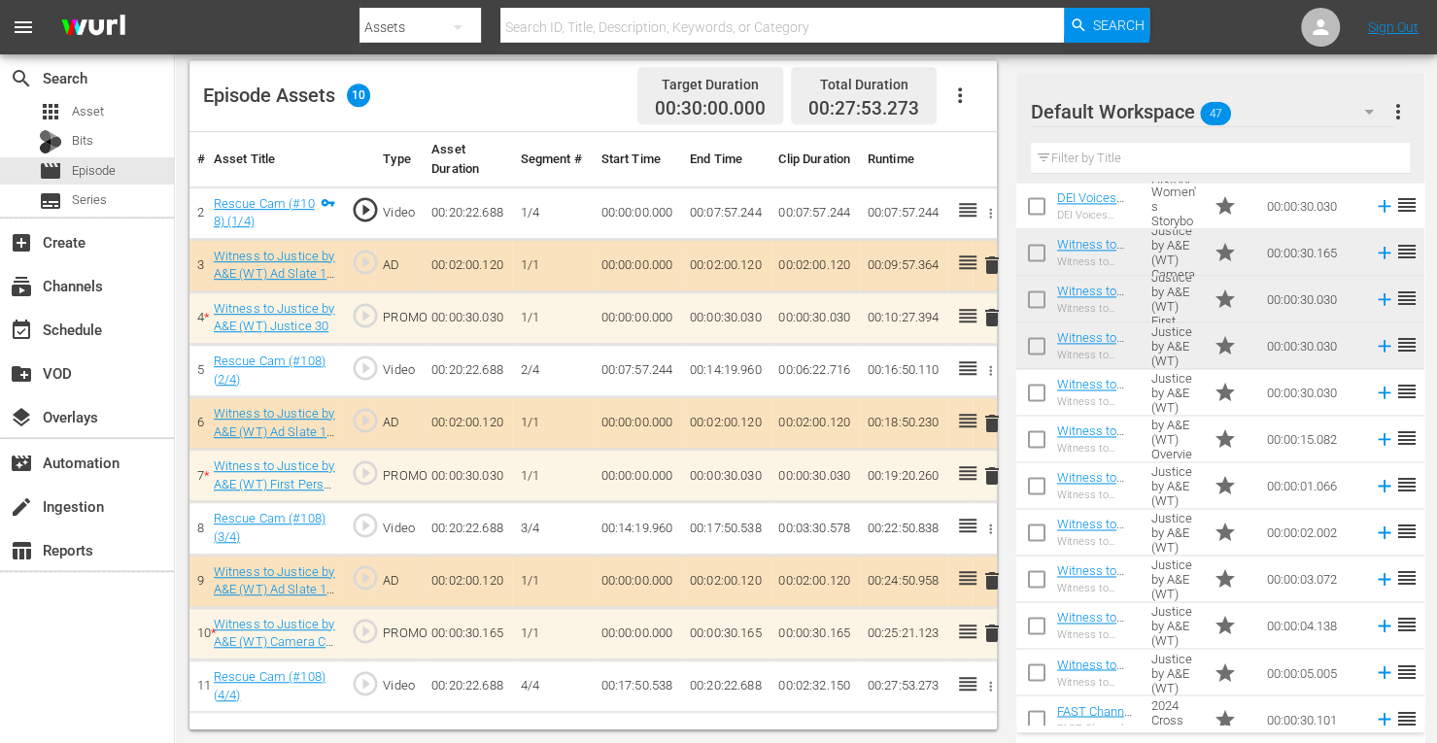
scroll to position [1695, 0]
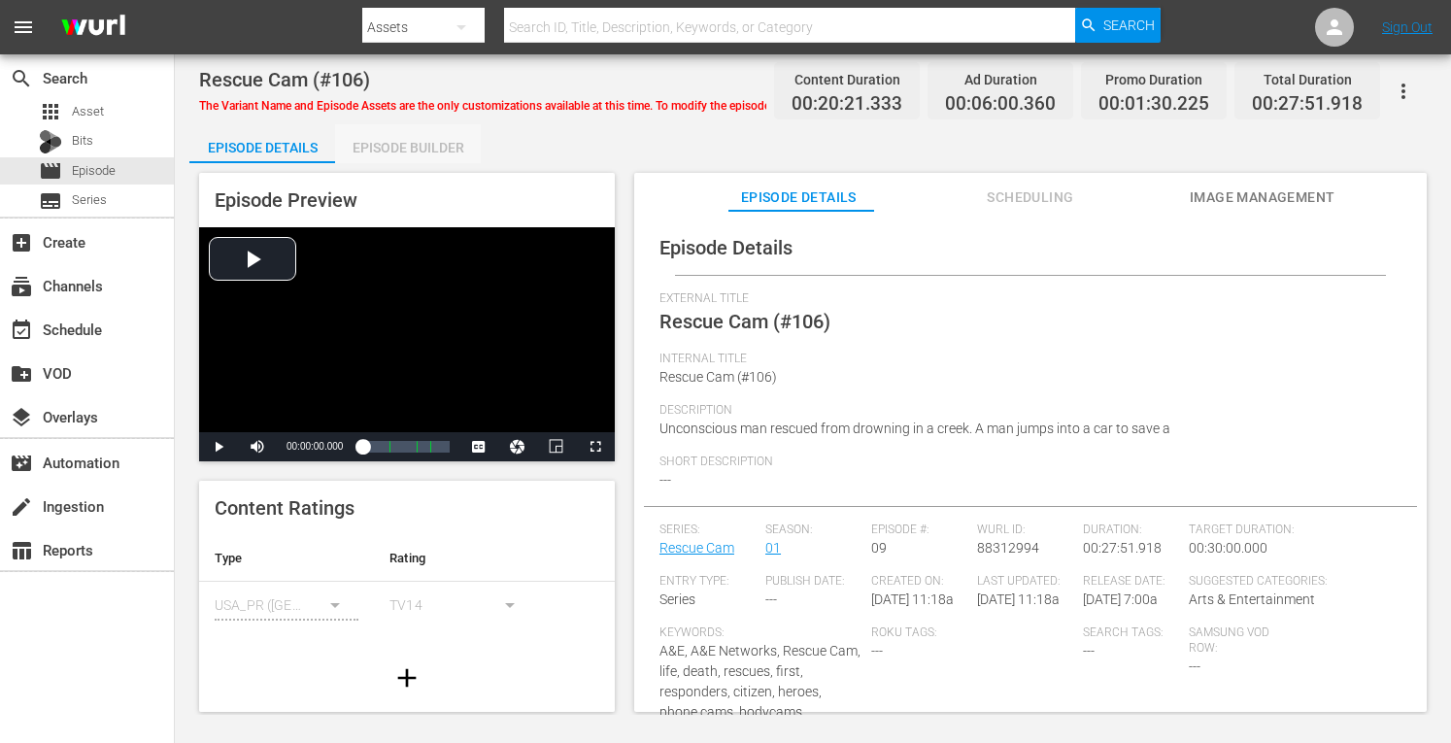
click at [448, 141] on div "Episode Builder" at bounding box center [408, 147] width 146 height 47
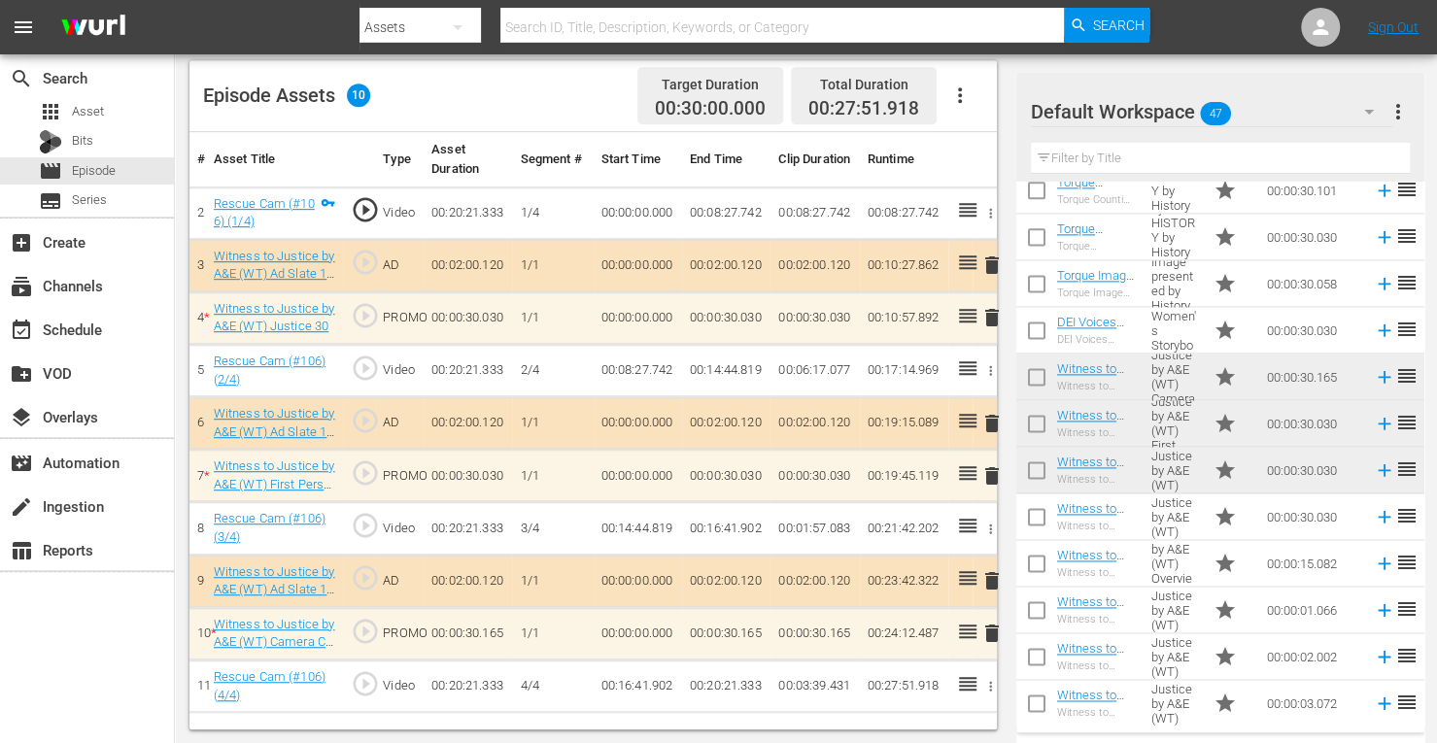
scroll to position [1695, 0]
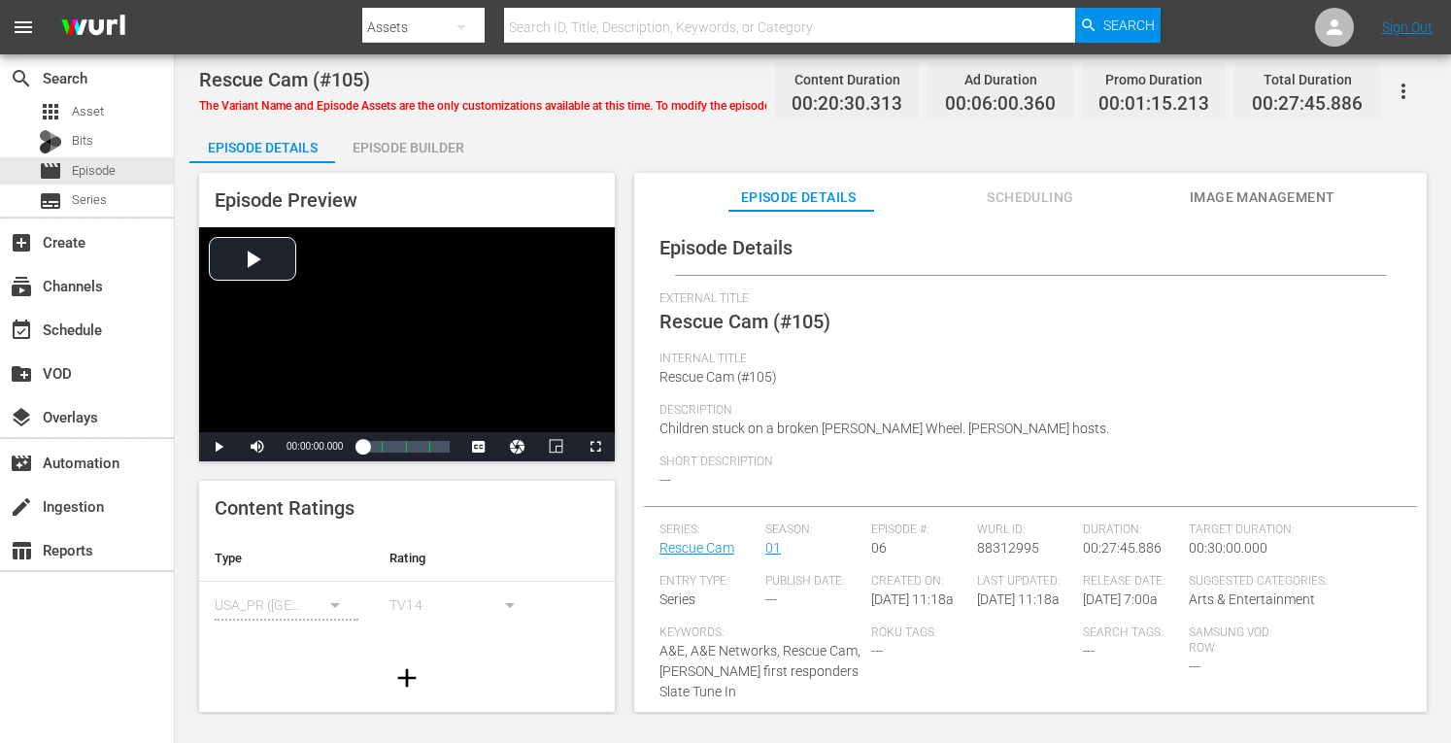
click at [435, 151] on div "Episode Builder" at bounding box center [408, 147] width 146 height 47
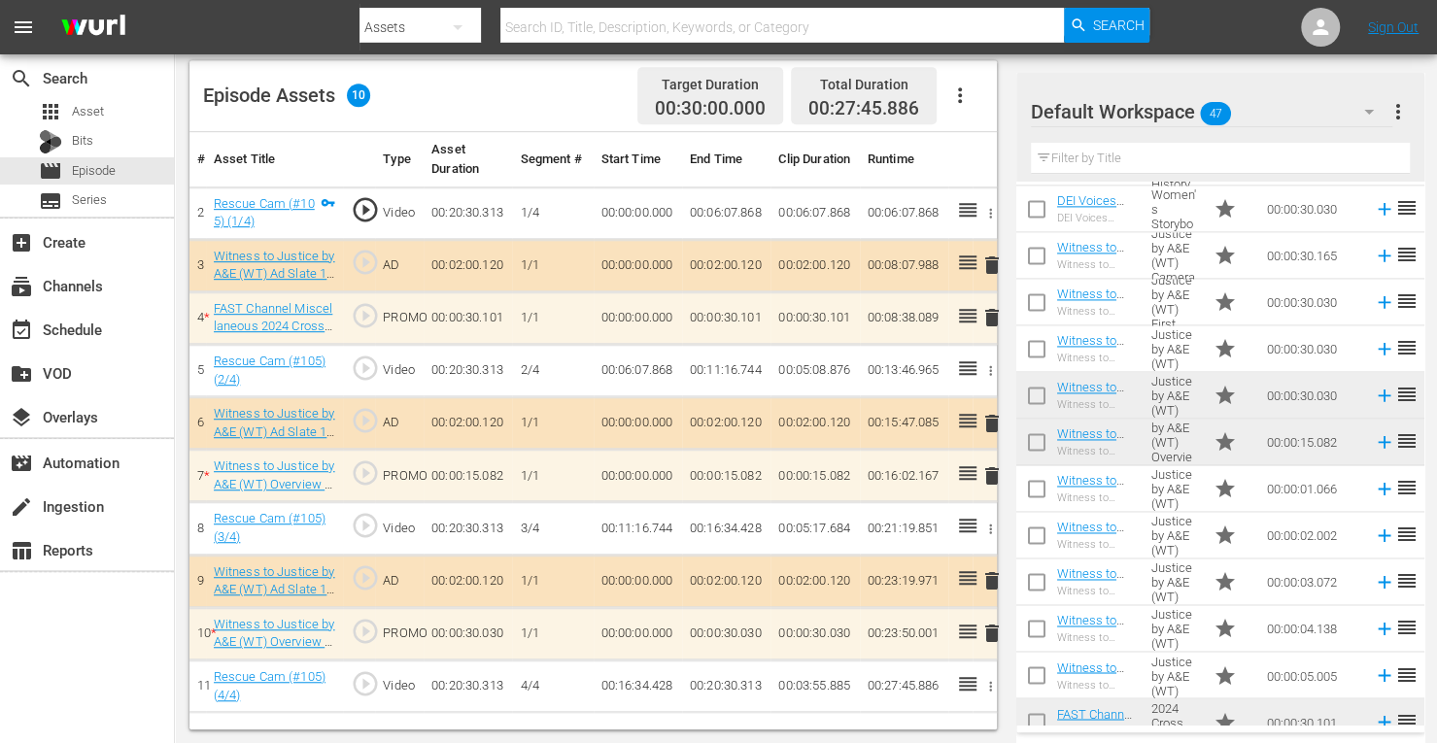
scroll to position [1684, 0]
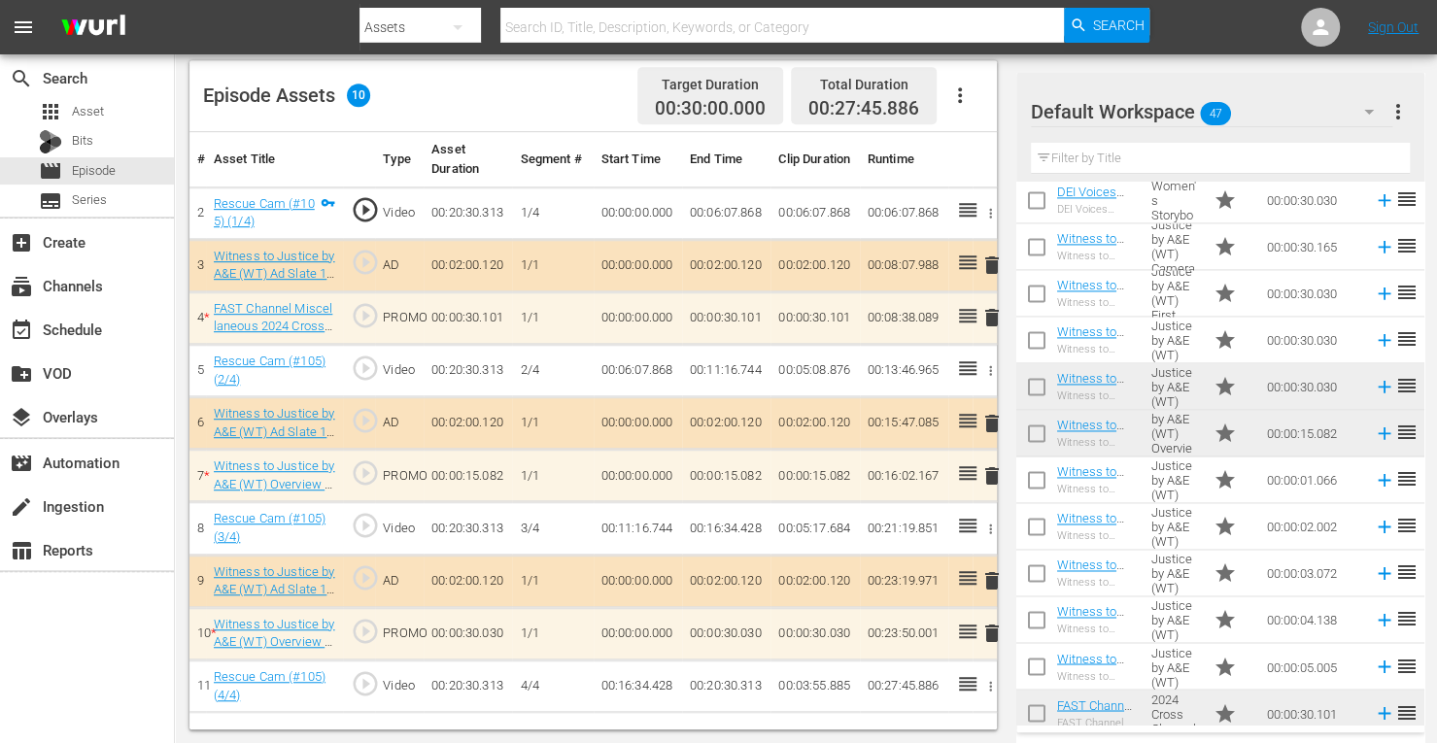
click at [1395, 697] on td "reorder" at bounding box center [1409, 713] width 29 height 47
